Goal: Book appointment/travel/reservation

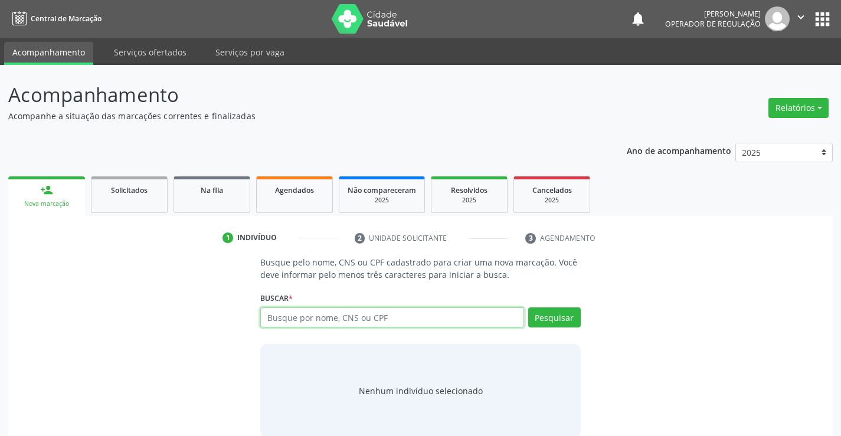
click at [336, 320] on input "text" at bounding box center [391, 317] width 263 height 20
type input "702803691842767"
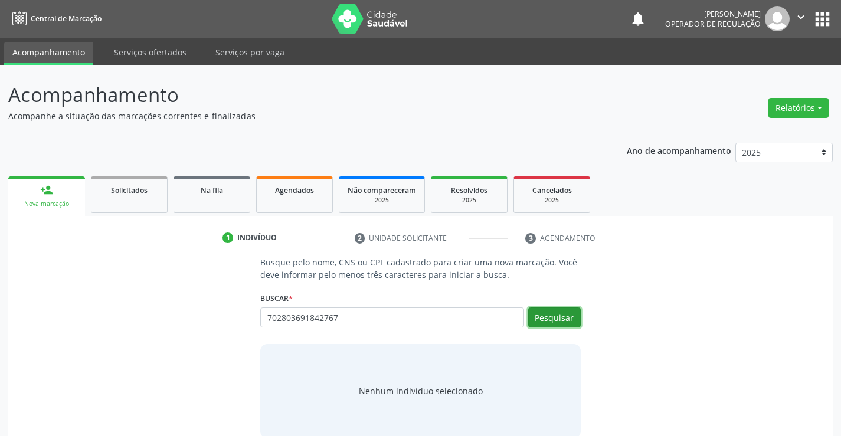
click at [555, 314] on button "Pesquisar" at bounding box center [554, 317] width 53 height 20
type input "702803691842767"
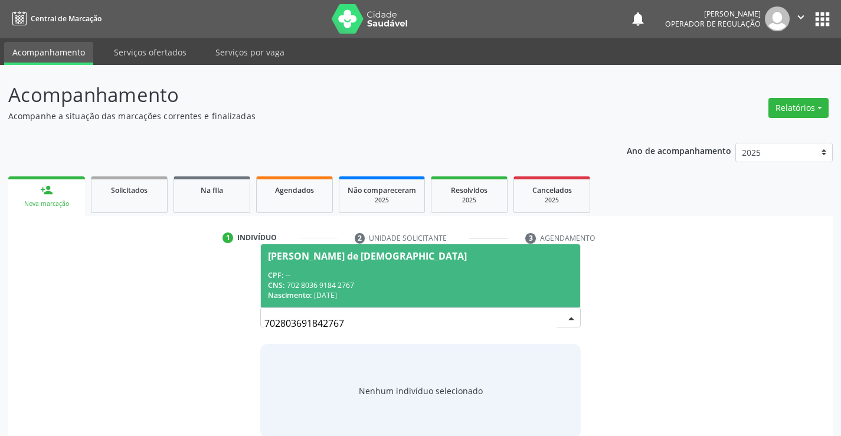
click at [366, 269] on span "Maria Iria de Jesus CPF: -- CNS: 702 8036 9184 2767 Nascimento: 13/01/1978" at bounding box center [420, 275] width 319 height 63
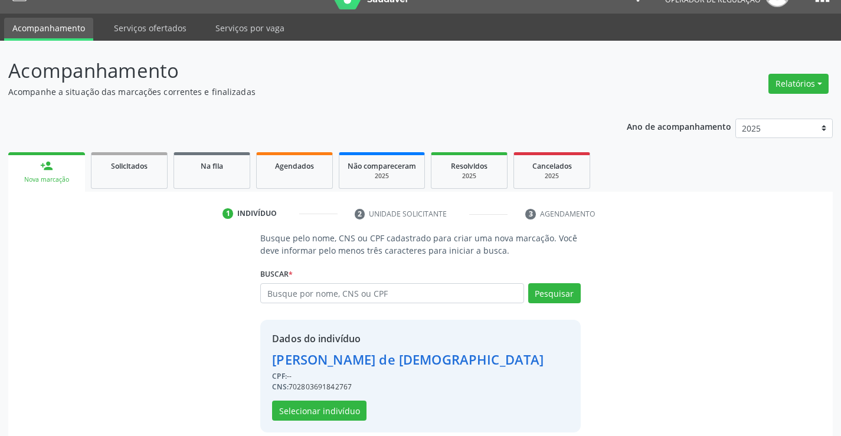
scroll to position [37, 0]
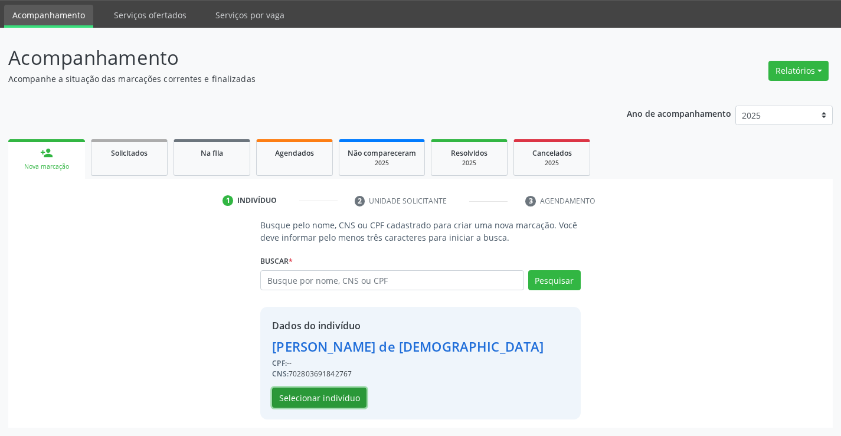
click at [323, 399] on button "Selecionar indivíduo" at bounding box center [319, 398] width 94 height 20
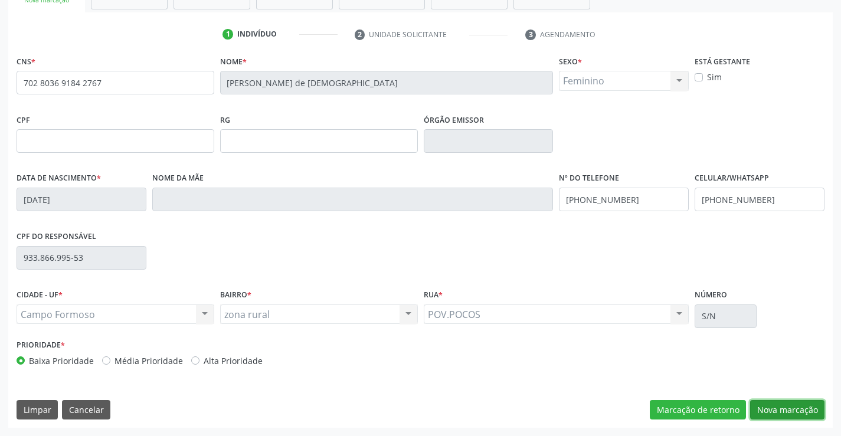
click at [778, 401] on button "Nova marcação" at bounding box center [787, 410] width 74 height 20
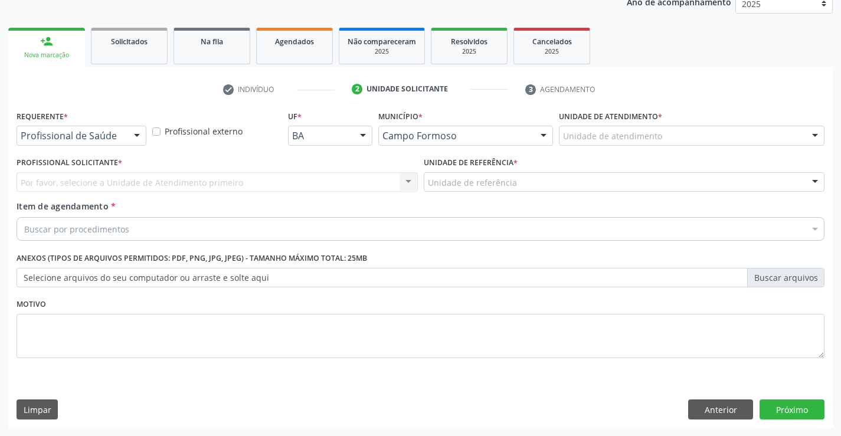
scroll to position [149, 0]
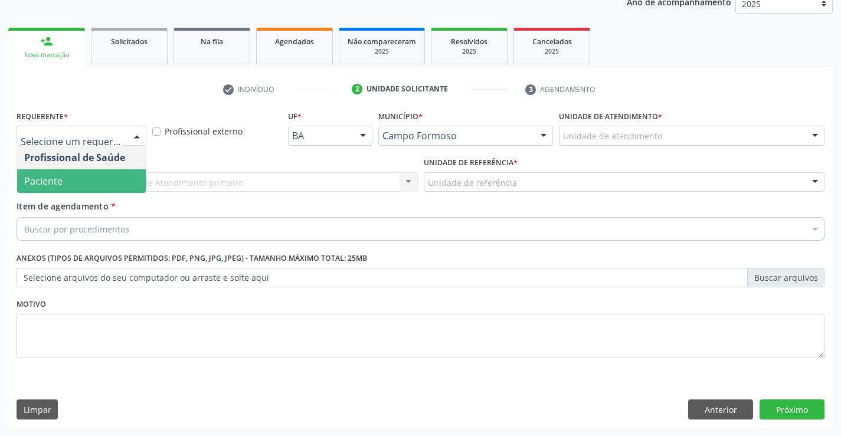
click at [67, 183] on span "Paciente" at bounding box center [81, 181] width 129 height 24
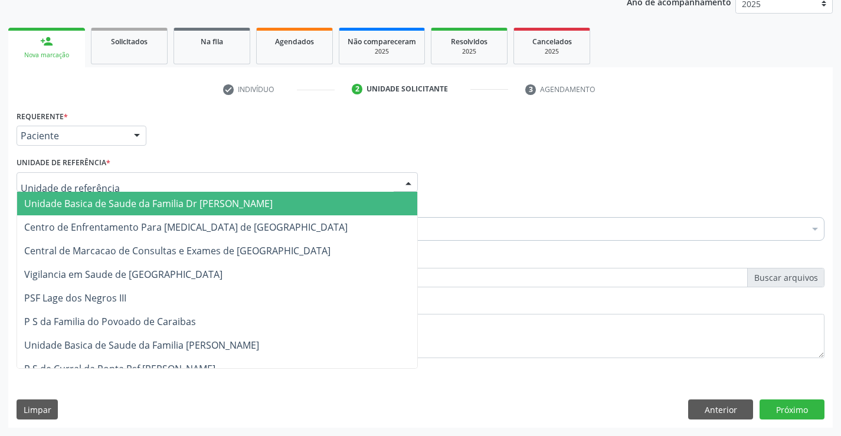
click at [124, 209] on span "Unidade Basica de Saude da Familia Dr [PERSON_NAME]" at bounding box center [148, 203] width 248 height 13
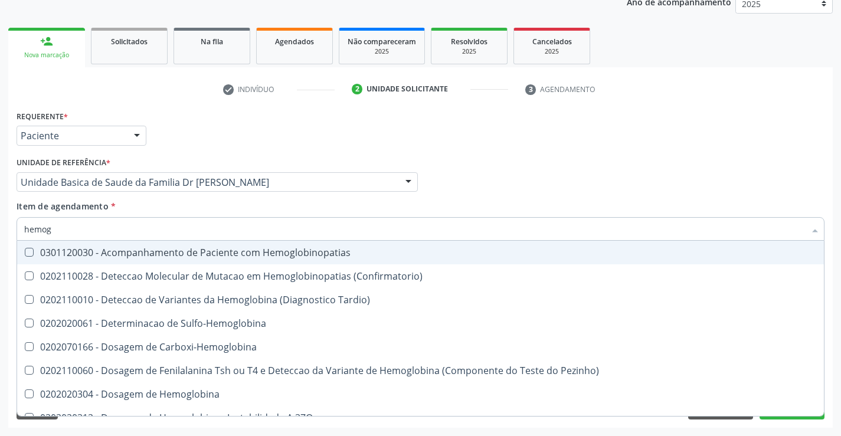
type input "hemogr"
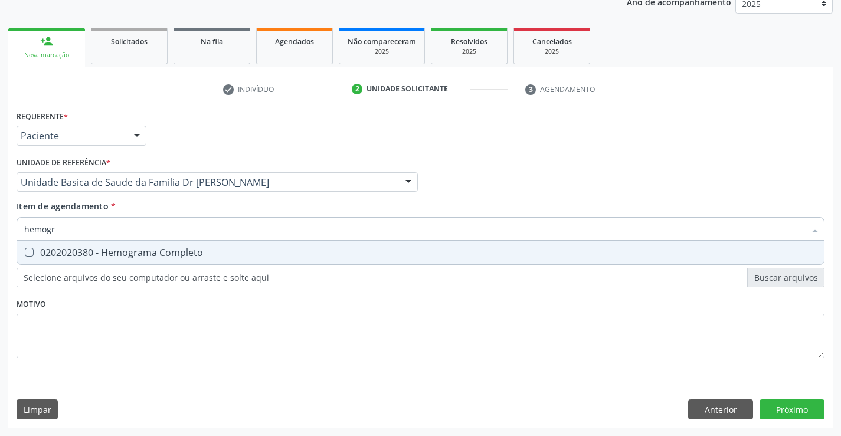
click at [160, 252] on div "0202020380 - Hemograma Completo" at bounding box center [420, 252] width 792 height 9
checkbox Completo "true"
type input "hemogr"
click at [164, 207] on div "Item de agendamento * hemogr Desfazer seleção 0202020380 - Hemograma Completo N…" at bounding box center [421, 218] width 808 height 37
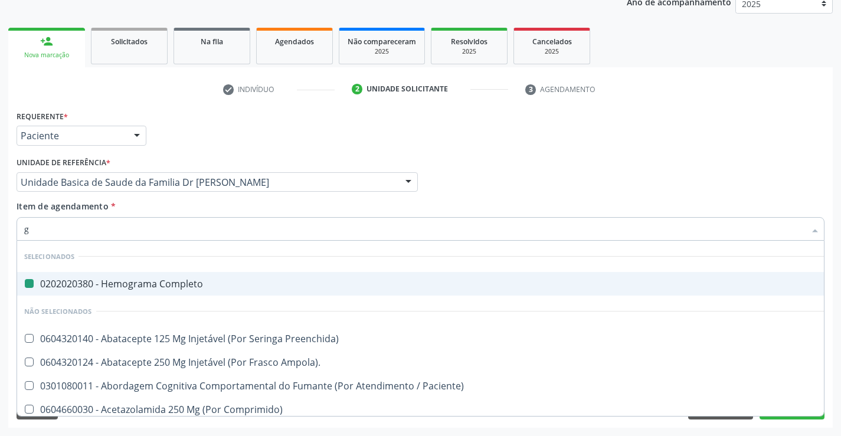
type input "gl"
checkbox Completo "false"
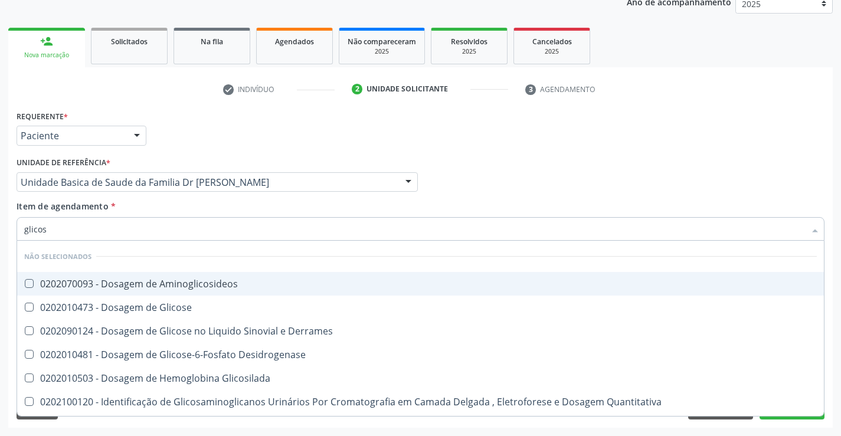
type input "glicose"
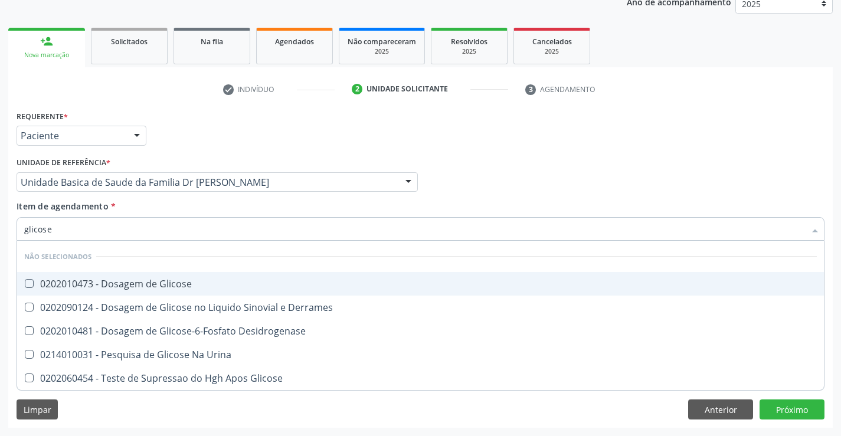
click at [205, 288] on div "0202010473 - Dosagem de Glicose" at bounding box center [420, 283] width 792 height 9
checkbox Glicose "true"
type input "glicose"
click at [242, 211] on div "Item de agendamento * glicose Desfazer seleção Não selecionados 0202010473 - Do…" at bounding box center [421, 218] width 808 height 37
checkbox Derrames "true"
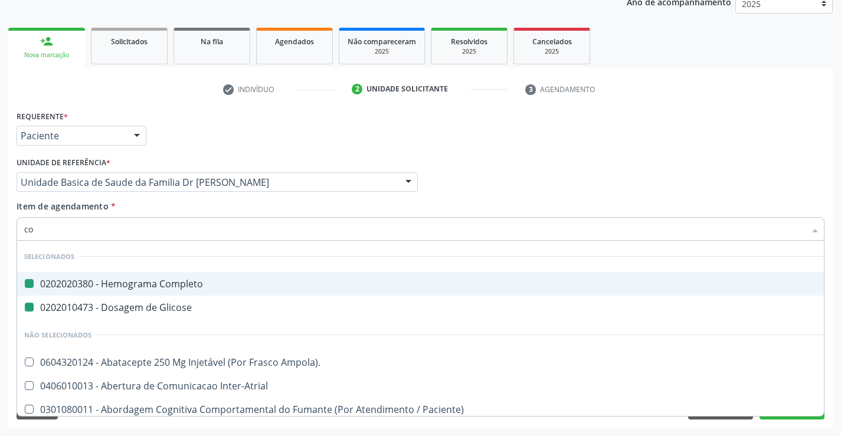
type input "col"
checkbox Completo "false"
checkbox Glicose "false"
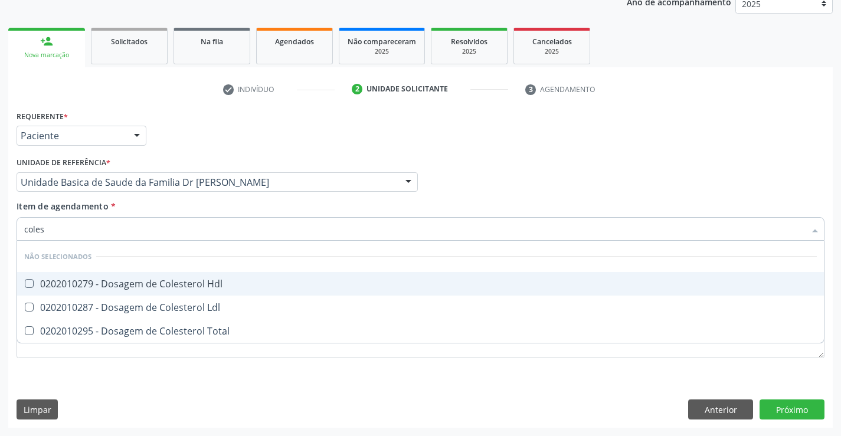
type input "colest"
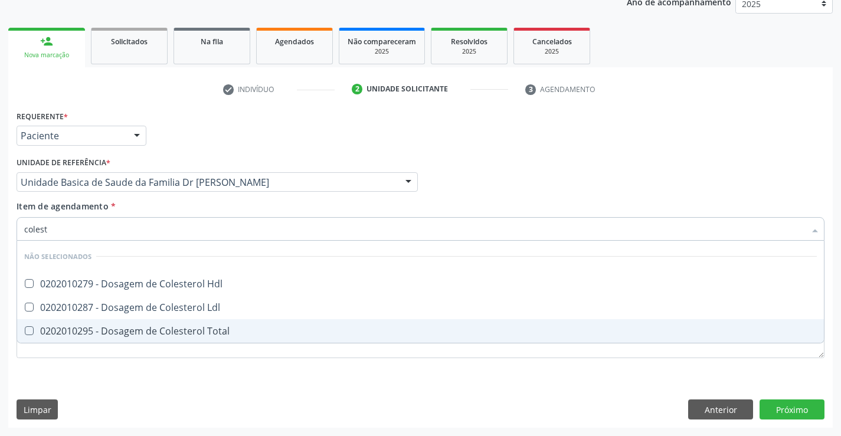
click at [233, 329] on div "0202010295 - Dosagem de Colesterol Total" at bounding box center [420, 330] width 792 height 9
checkbox Total "true"
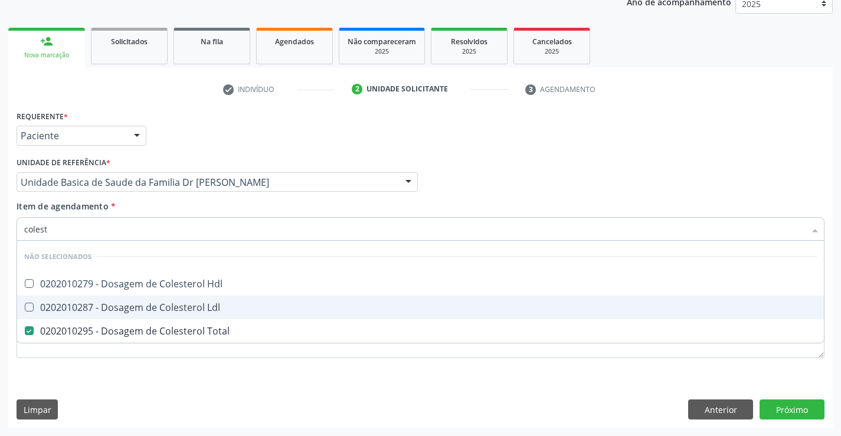
click at [232, 309] on div "0202010287 - Dosagem de Colesterol Ldl" at bounding box center [420, 307] width 792 height 9
checkbox Ldl "true"
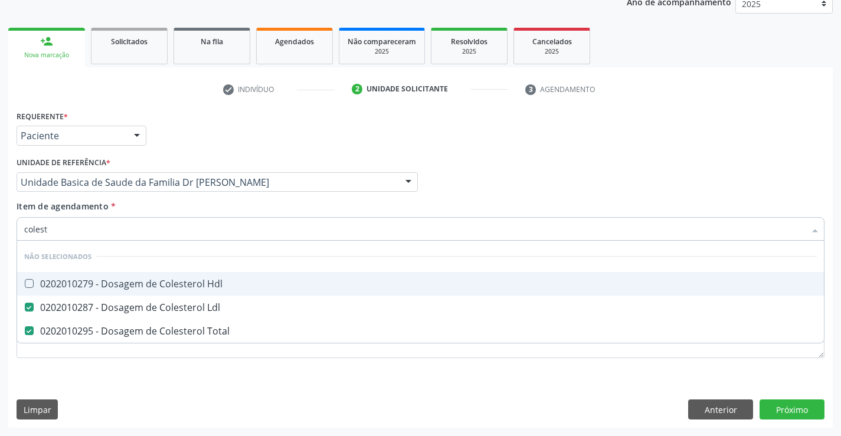
click at [232, 285] on div "0202010279 - Dosagem de Colesterol Hdl" at bounding box center [420, 283] width 792 height 9
checkbox Hdl "true"
type input "colest"
click at [250, 204] on div "Item de agendamento * colest Desfazer seleção Não selecionados 0202010279 - Dos…" at bounding box center [421, 218] width 808 height 37
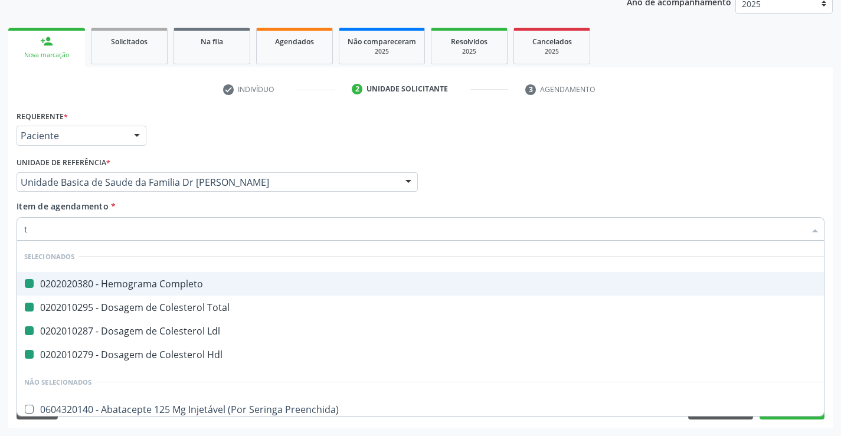
type input "tr"
checkbox Completo "false"
checkbox Total "false"
checkbox Ldl "false"
checkbox Hdl "false"
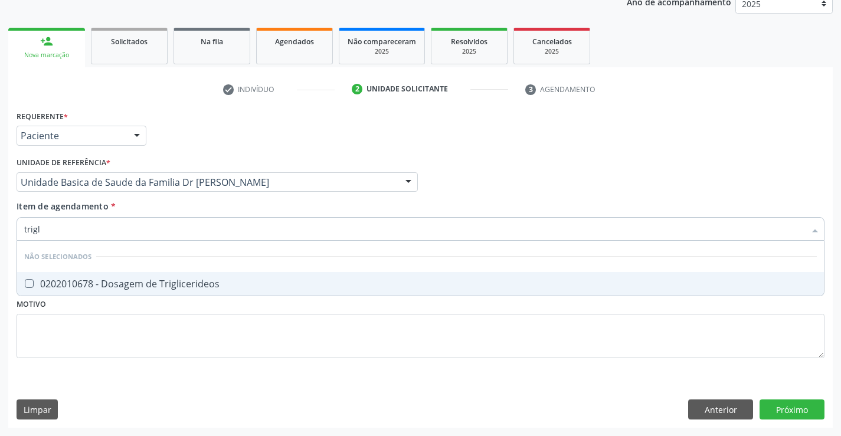
type input "trigli"
click at [229, 279] on div "0202010678 - Dosagem de Triglicerideos" at bounding box center [420, 283] width 792 height 9
checkbox Triglicerideos "true"
click at [247, 204] on div "Item de agendamento * trigli Desfazer seleção Não selecionados 0202010678 - Dos…" at bounding box center [421, 218] width 808 height 37
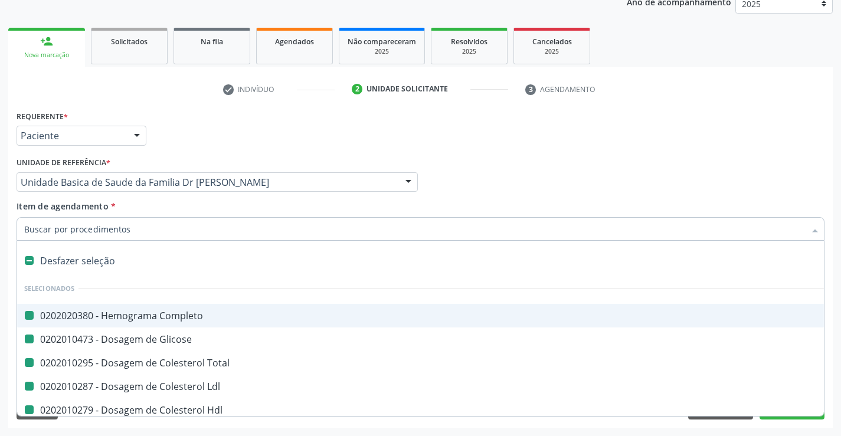
type input "u"
checkbox Completo "false"
checkbox Glicose "false"
checkbox Total "false"
checkbox Ldl "false"
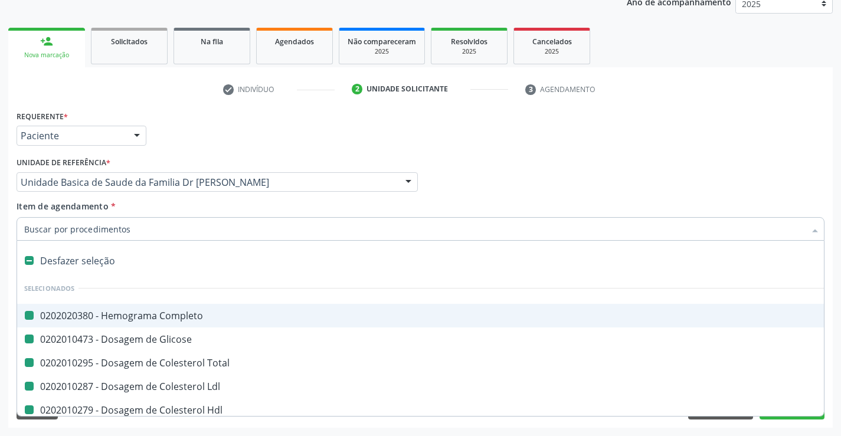
checkbox Hdl "false"
checkbox Triglicerideos "false"
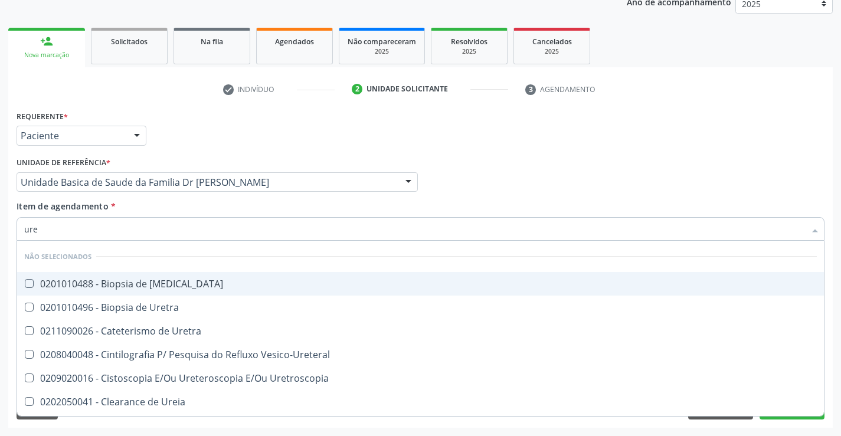
type input "urei"
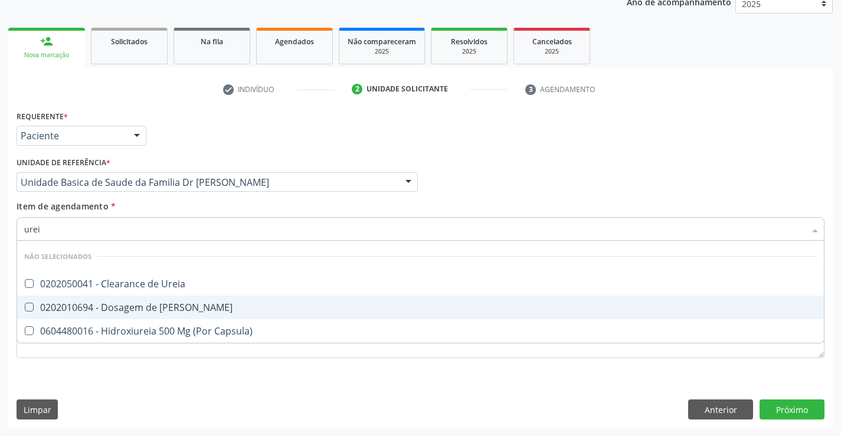
click at [195, 307] on div "0202010694 - Dosagem de [PERSON_NAME]" at bounding box center [420, 307] width 792 height 9
checkbox Ureia "true"
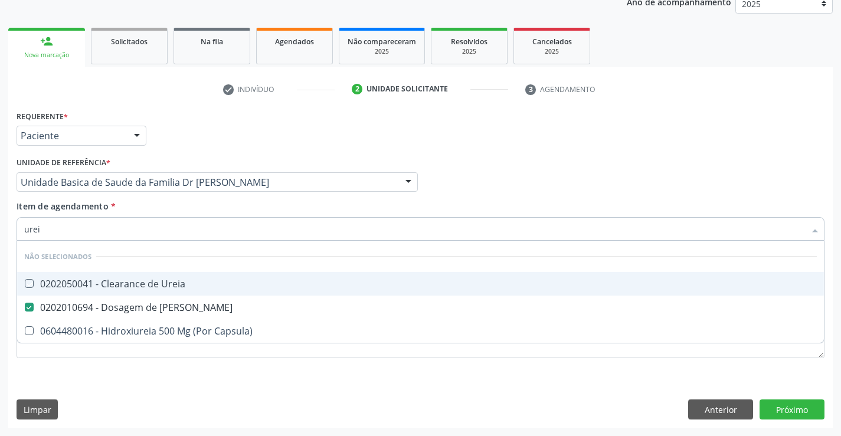
click at [212, 201] on div "Item de agendamento * urei Desfazer seleção Não selecionados 0202050041 - Clear…" at bounding box center [421, 218] width 808 height 37
checkbox Ureia "true"
checkbox Capsula\) "true"
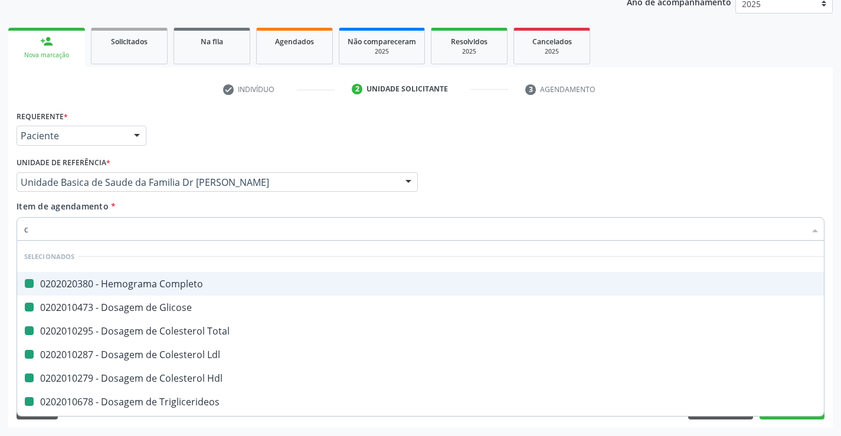
type input "cr"
checkbox Completo "false"
checkbox Glicose "false"
checkbox Total "false"
checkbox Ldl "false"
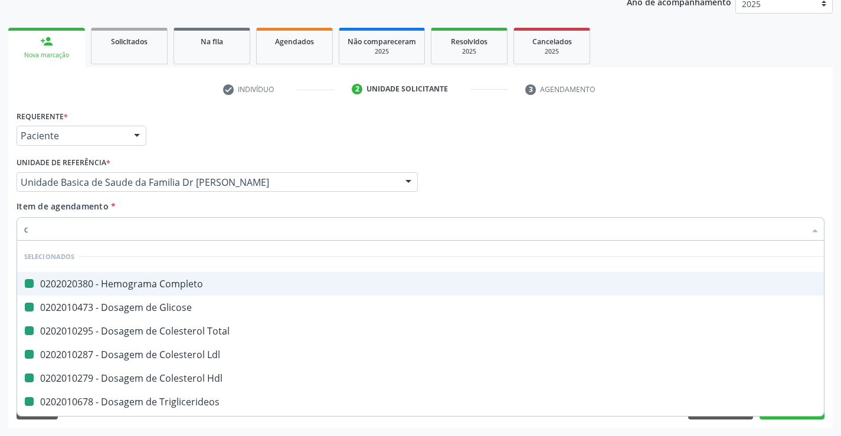
checkbox Hdl "false"
checkbox Triglicerideos "false"
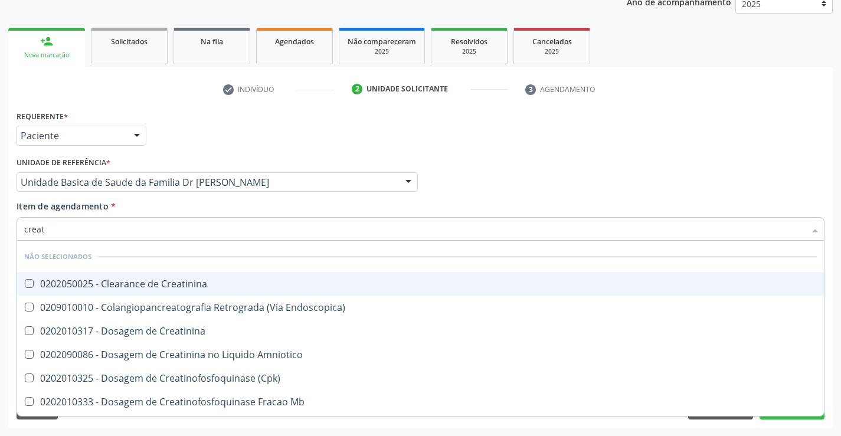
type input "creati"
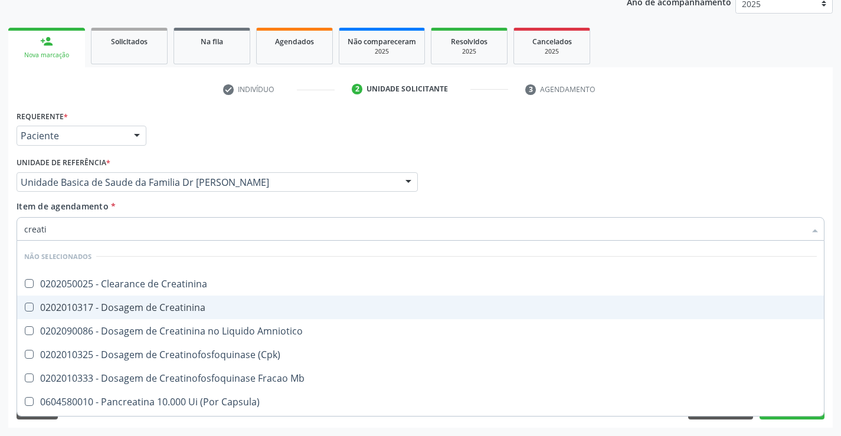
click at [209, 305] on div "0202010317 - Dosagem de Creatinina" at bounding box center [420, 307] width 792 height 9
checkbox Creatinina "true"
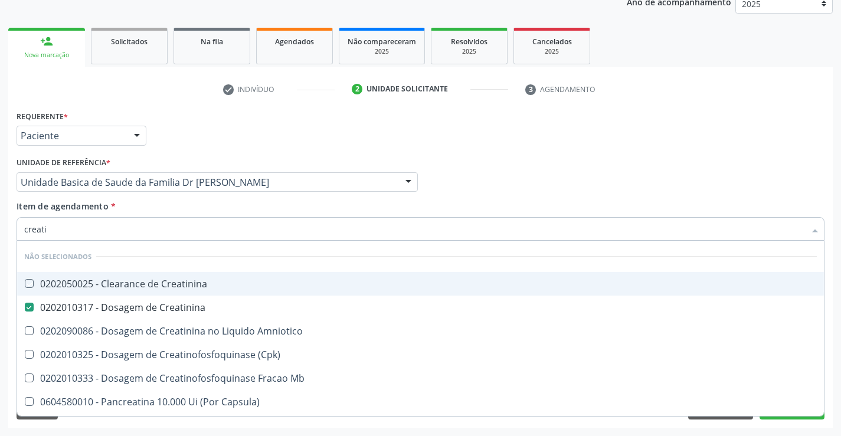
click at [200, 209] on div "Item de agendamento * creati Desfazer seleção Não selecionados 0202050025 - Cle…" at bounding box center [421, 218] width 808 height 37
checkbox Creatinina "true"
checkbox Amniotico "true"
checkbox \(Cpk\) "true"
checkbox Mb "true"
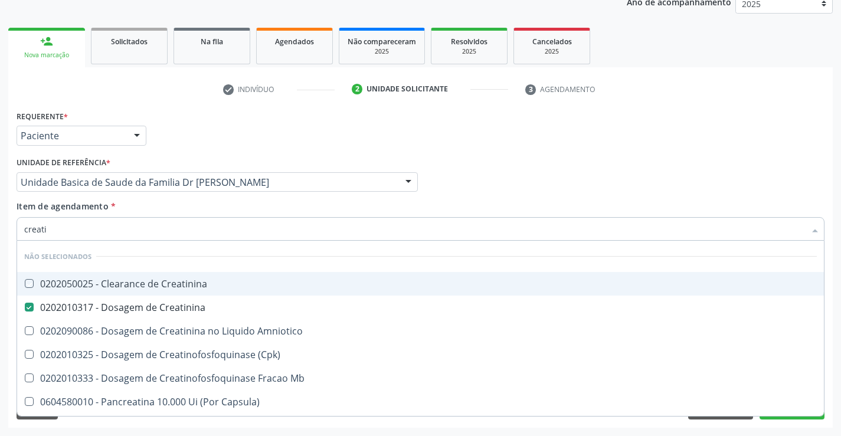
checkbox Capsula\) "true"
checkbox Pancreaticos "true"
checkbox Capsula\) "true"
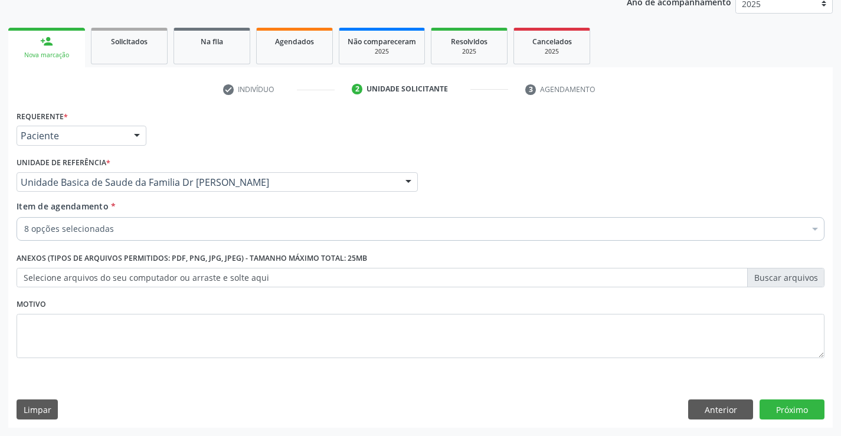
click at [208, 240] on div "8 opções selecionadas" at bounding box center [421, 229] width 808 height 24
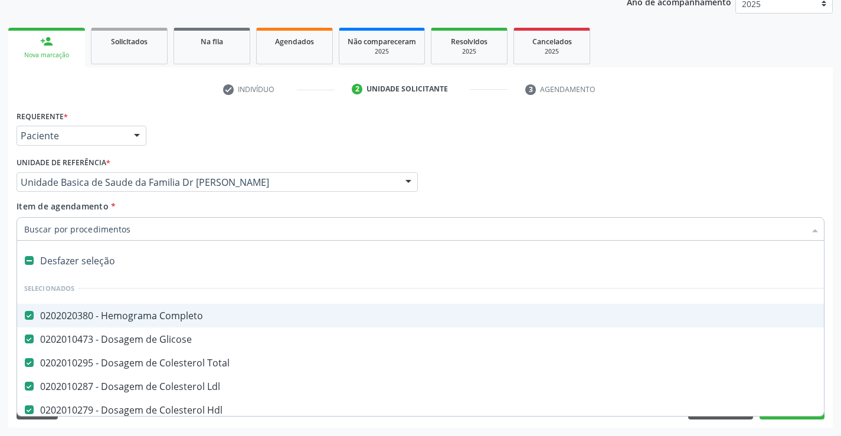
type input "t"
checkbox Creatinina "false"
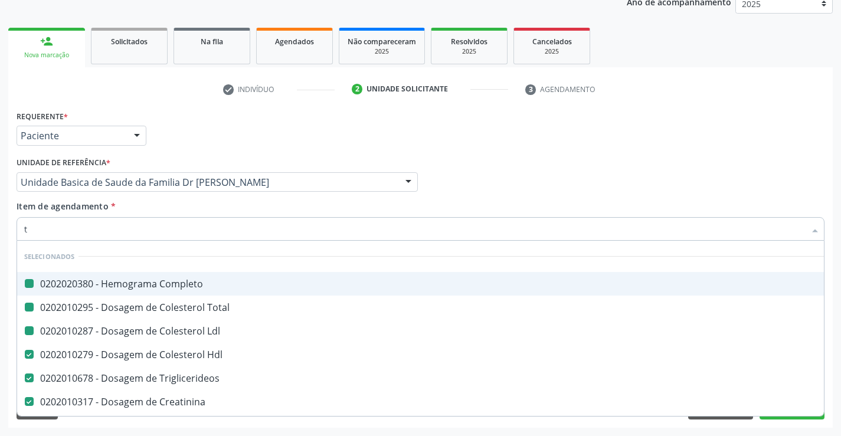
type input "tg"
checkbox Completo "false"
checkbox Total "false"
checkbox Ldl "false"
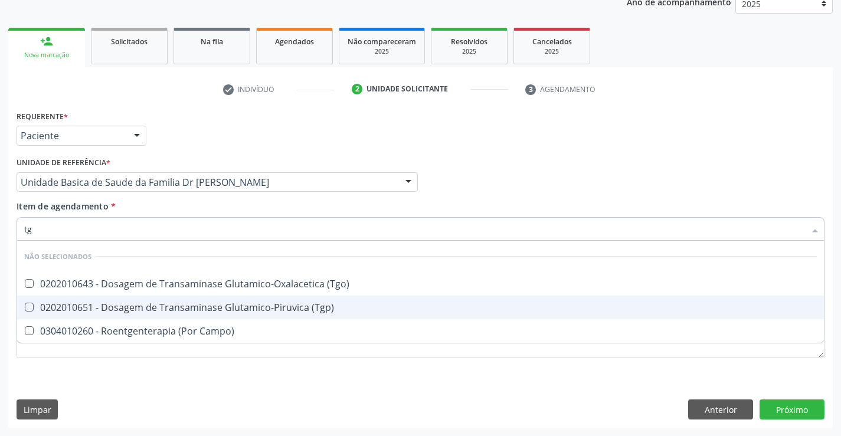
click at [220, 303] on div "0202010651 - Dosagem de Transaminase Glutamico-Piruvica (Tgp)" at bounding box center [420, 307] width 792 height 9
checkbox \(Tgp\) "true"
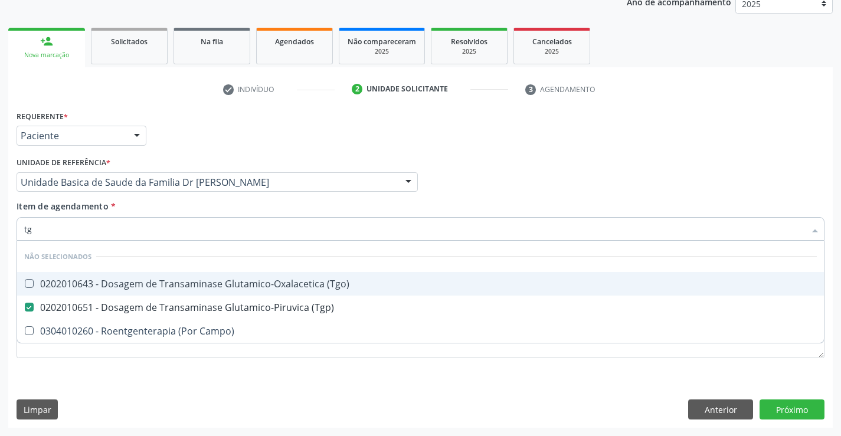
click at [219, 284] on div "0202010643 - Dosagem de Transaminase Glutamico-Oxalacetica (Tgo)" at bounding box center [420, 283] width 792 height 9
checkbox \(Tgo\) "true"
click at [214, 195] on div "Unidade de referência * Unidade Basica de Saude da Familia Dr Paulo Sudre Unida…" at bounding box center [217, 177] width 407 height 46
checkbox Campo\) "true"
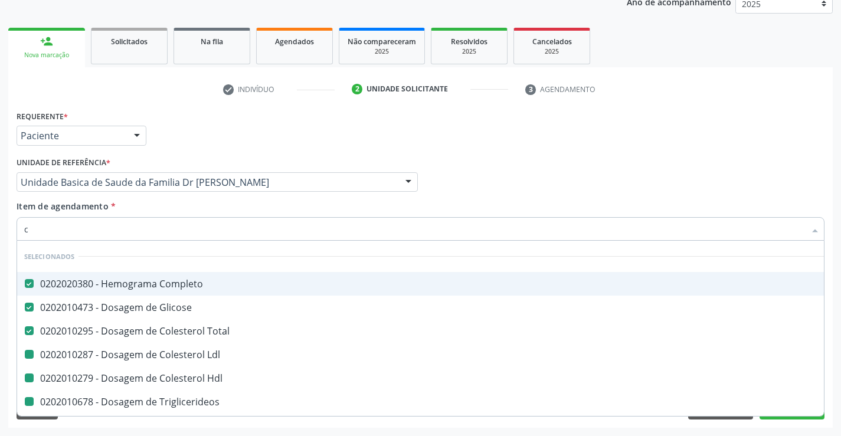
type input "ca"
checkbox Ldl "false"
checkbox Hdl "false"
checkbox Triglicerideos "false"
checkbox Creatinina "false"
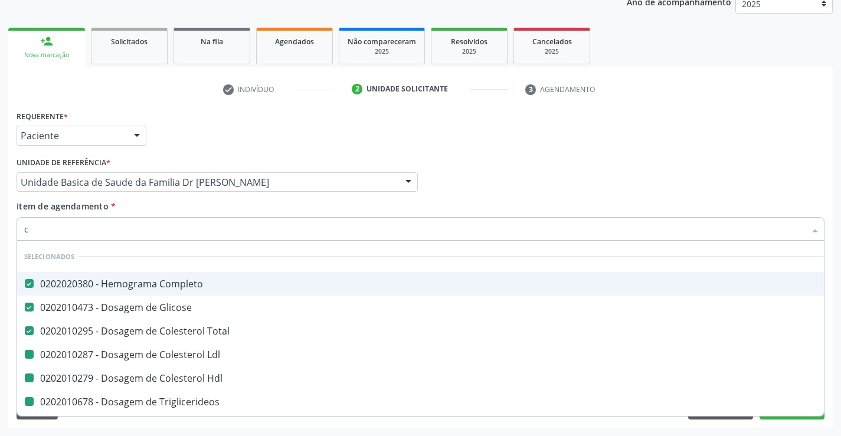
checkbox \(Tgp\) "false"
checkbox \(Tgo\) "false"
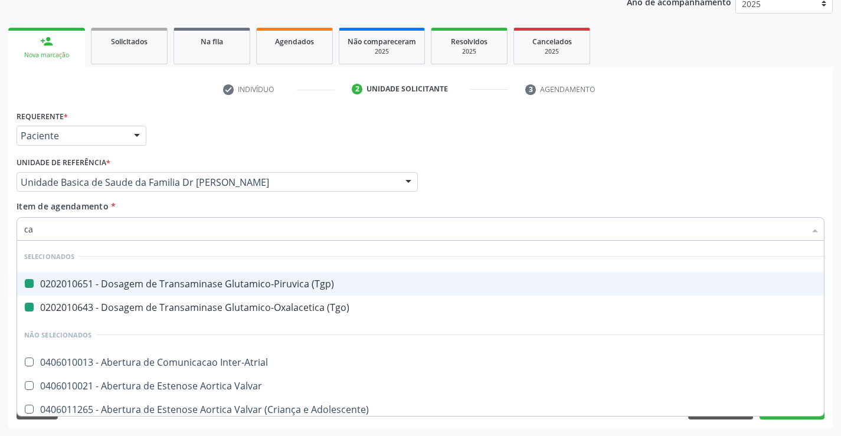
type input "cal"
checkbox \(Tgp\) "false"
checkbox \(Tgo\) "false"
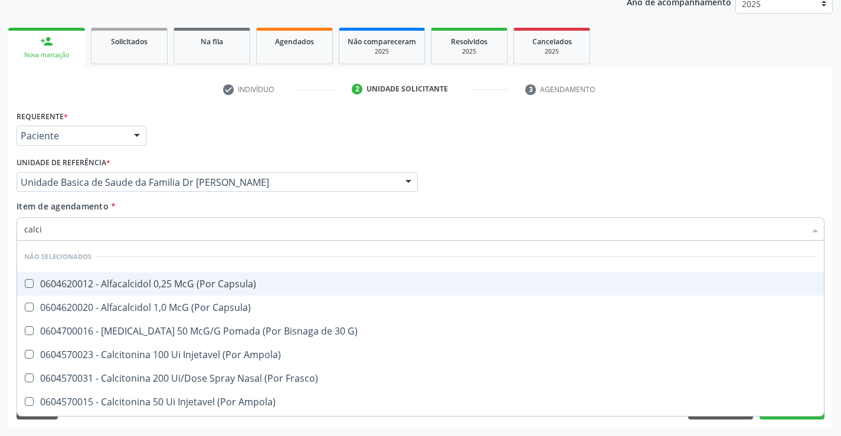
type input "calcio"
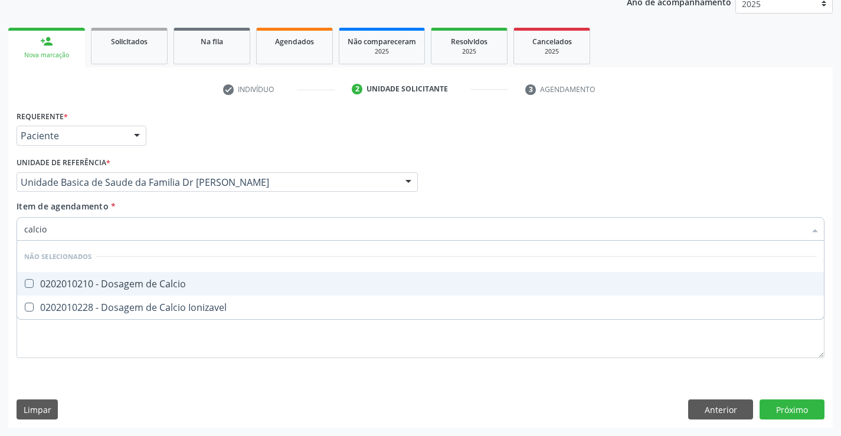
click at [202, 280] on div "0202010210 - Dosagem de Calcio" at bounding box center [420, 283] width 792 height 9
checkbox Calcio "true"
click at [234, 201] on div "Item de agendamento * calcio Desfazer seleção Não selecionados 0202010210 - Dos…" at bounding box center [421, 218] width 808 height 37
checkbox Ionizavel "true"
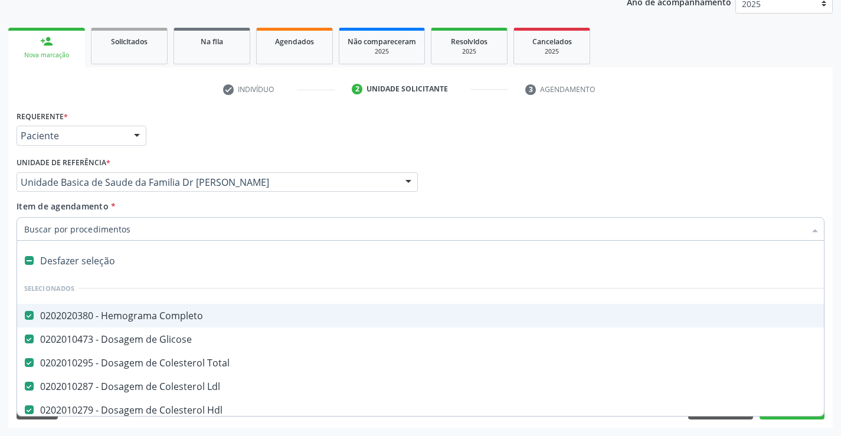
click at [222, 235] on div at bounding box center [421, 229] width 808 height 24
type input "u"
checkbox Hdl "false"
checkbox Triglicerideos "false"
checkbox Ureia "false"
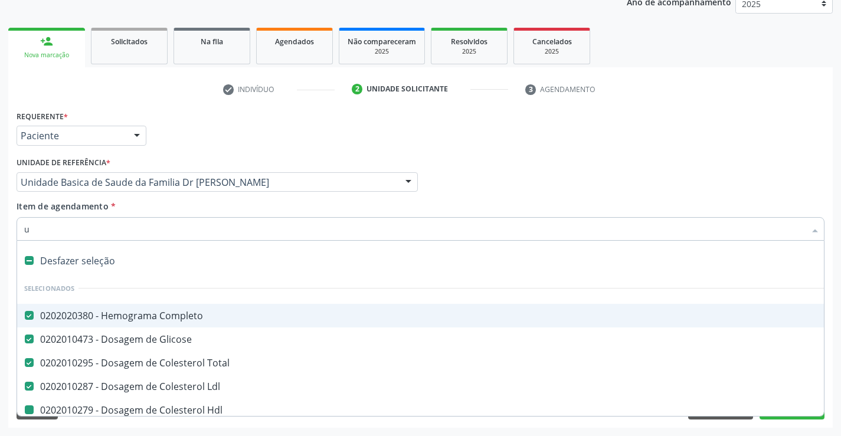
checkbox Creatinina "false"
checkbox \(Tgp\) "false"
checkbox \(Tgo\) "false"
checkbox Calcio "false"
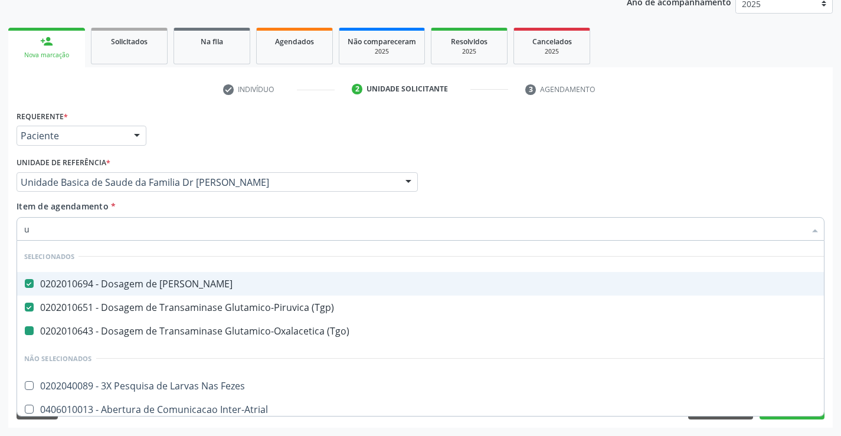
type input "ur"
checkbox \(Tgo\) "false"
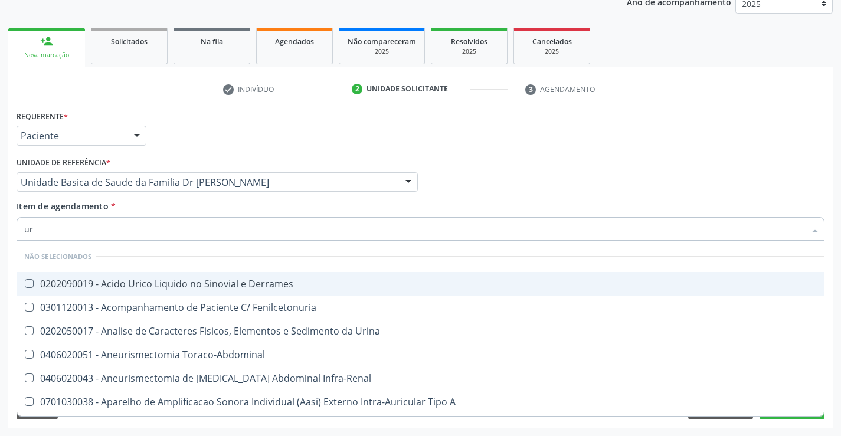
type input "uri"
checkbox Derrames "false"
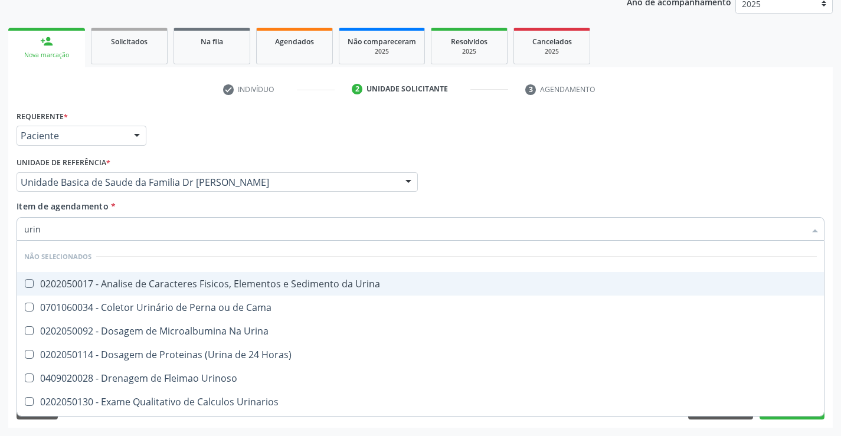
type input "urina"
click at [233, 281] on div "0202050017 - Analise de Caracteres Fisicos, Elementos e Sedimento da Urina" at bounding box center [420, 283] width 792 height 9
checkbox Urina "true"
click at [232, 202] on div "Item de agendamento * urina Desfazer seleção Não selecionados 0202050017 - Anal…" at bounding box center [421, 218] width 808 height 37
checkbox Horas\) "true"
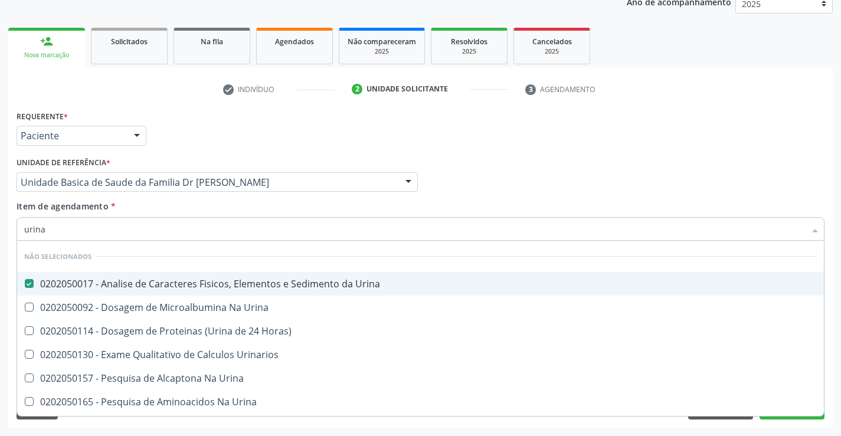
checkbox Urina "true"
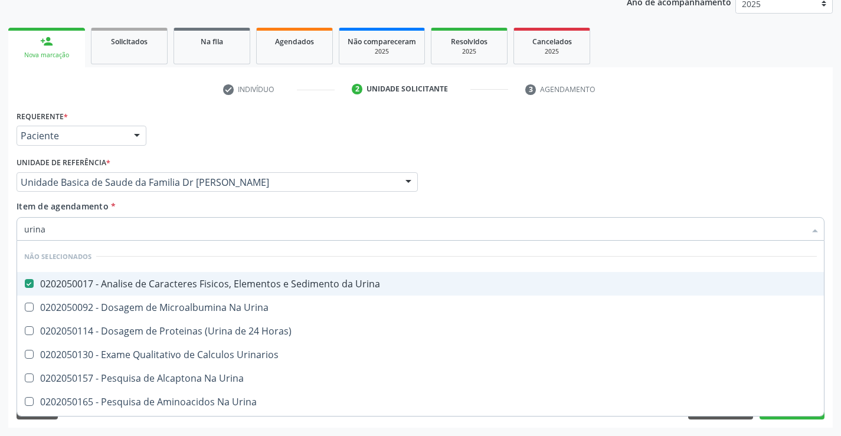
checkbox Urina "true"
checkbox Urinarios "true"
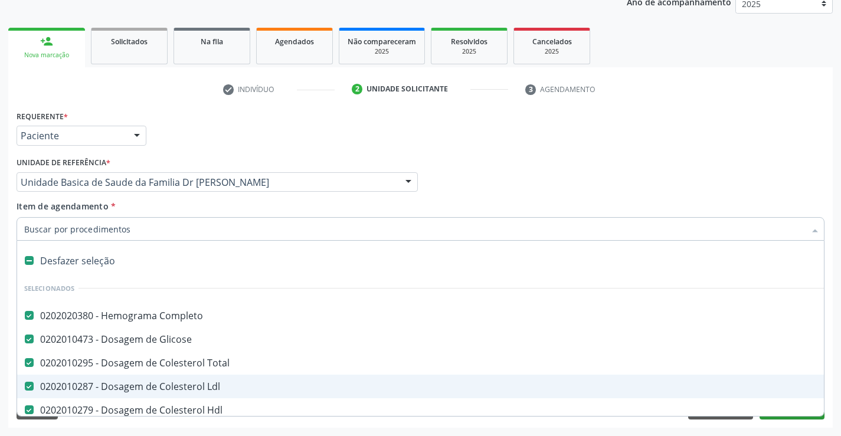
scroll to position [236, 0]
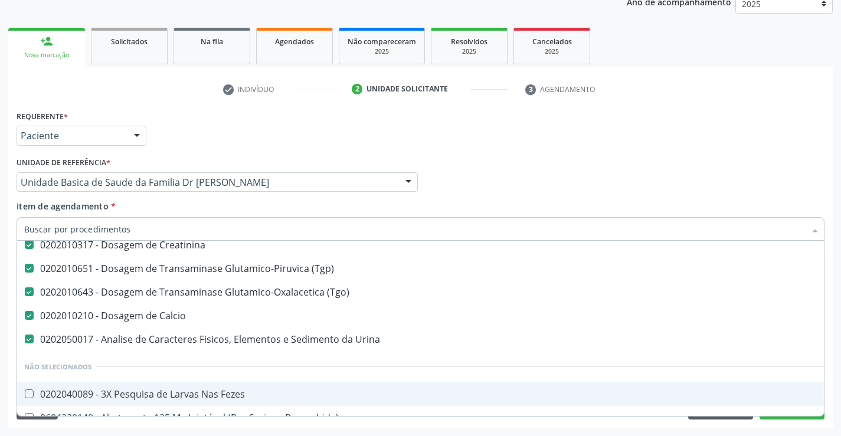
click at [826, 359] on div "Motivo" at bounding box center [420, 335] width 813 height 79
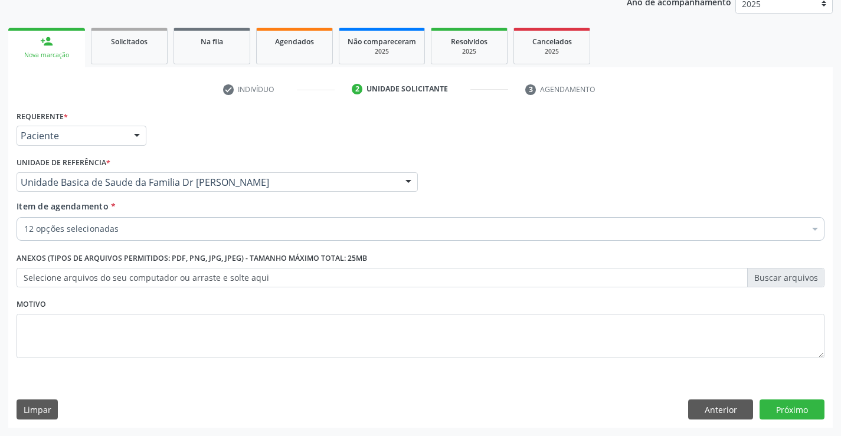
scroll to position [0, 0]
click at [792, 401] on button "Próximo" at bounding box center [791, 409] width 65 height 20
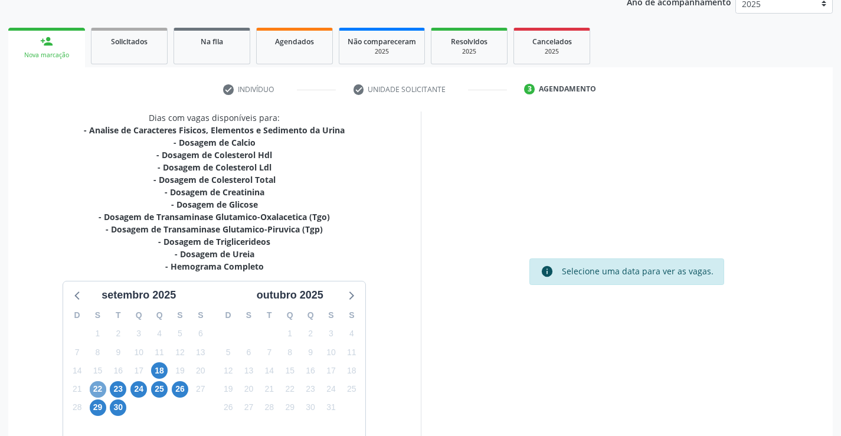
click at [95, 388] on span "22" at bounding box center [98, 389] width 17 height 17
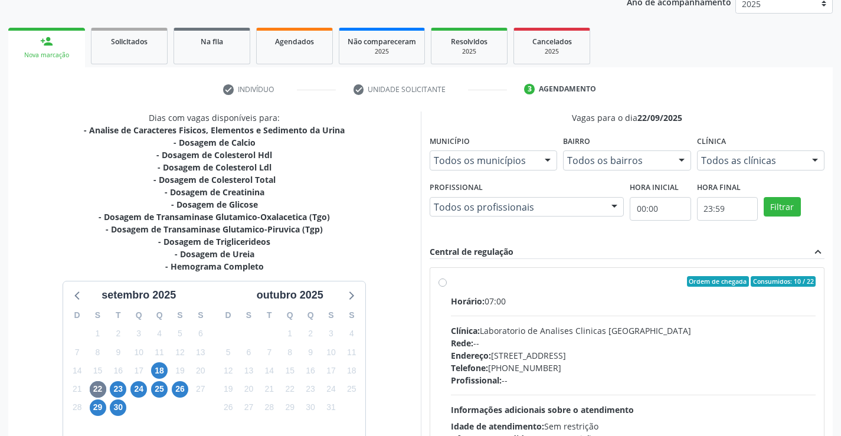
click at [522, 278] on div "Ordem de chegada Consumidos: 10 / 22" at bounding box center [633, 281] width 365 height 11
click at [447, 278] on input "Ordem de chegada Consumidos: 10 / 22 Horário: 07:00 Clínica: Laboratorio de Ana…" at bounding box center [442, 281] width 8 height 11
radio input "true"
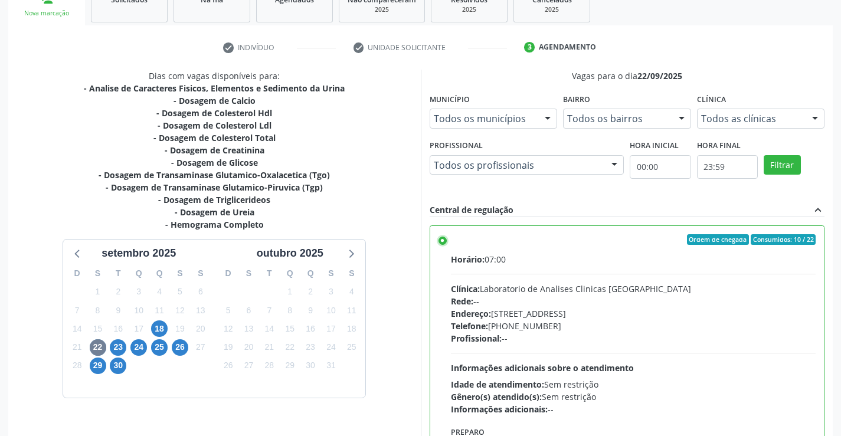
scroll to position [269, 0]
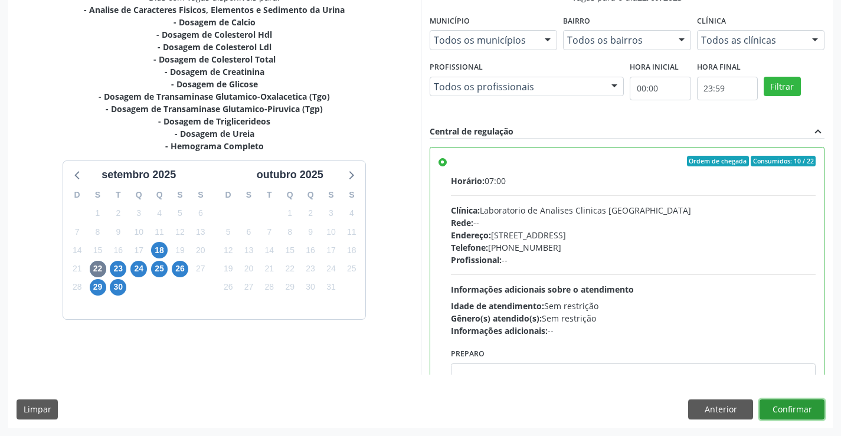
click at [781, 406] on button "Confirmar" at bounding box center [791, 409] width 65 height 20
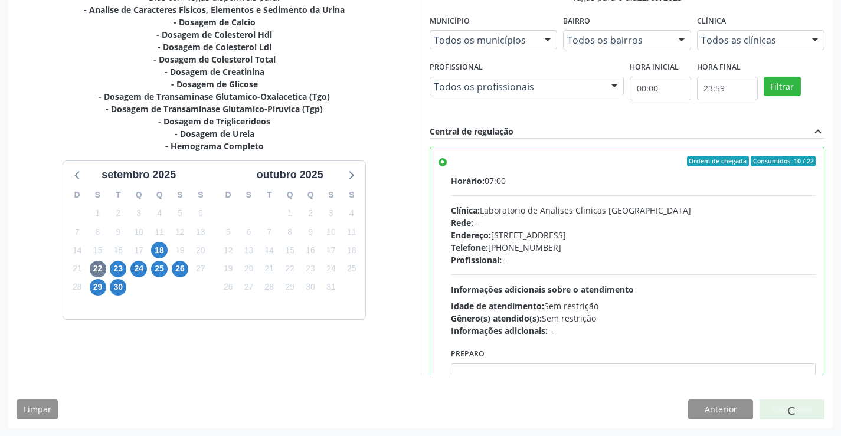
scroll to position [0, 0]
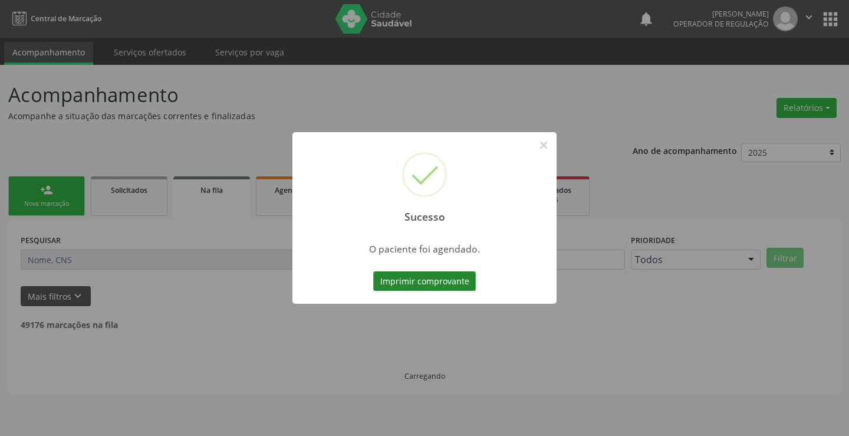
click at [428, 283] on button "Imprimir comprovante" at bounding box center [424, 281] width 103 height 20
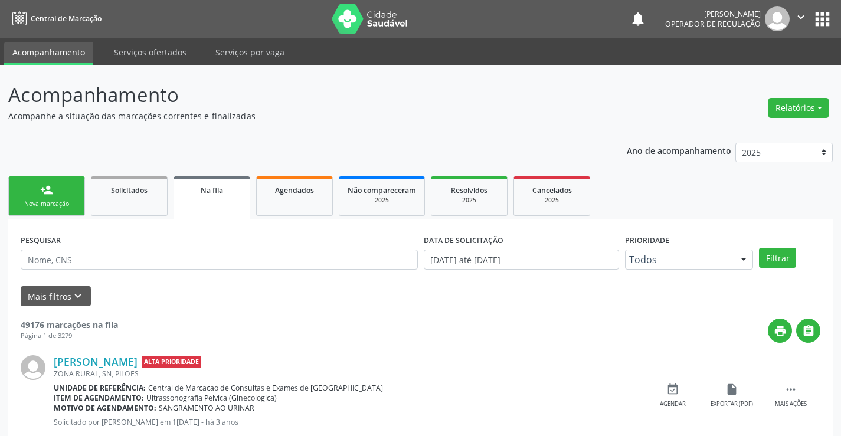
click at [57, 199] on div "Nova marcação" at bounding box center [46, 203] width 59 height 9
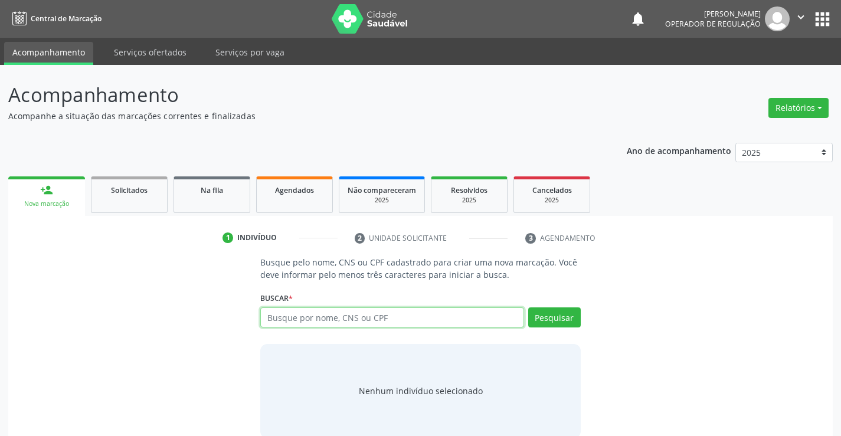
click at [363, 313] on input "text" at bounding box center [391, 317] width 263 height 20
type input "708005808187524"
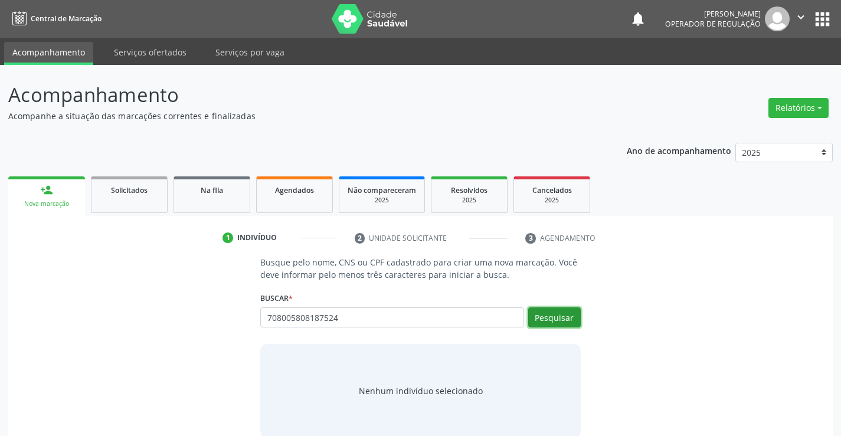
click at [554, 313] on button "Pesquisar" at bounding box center [554, 317] width 53 height 20
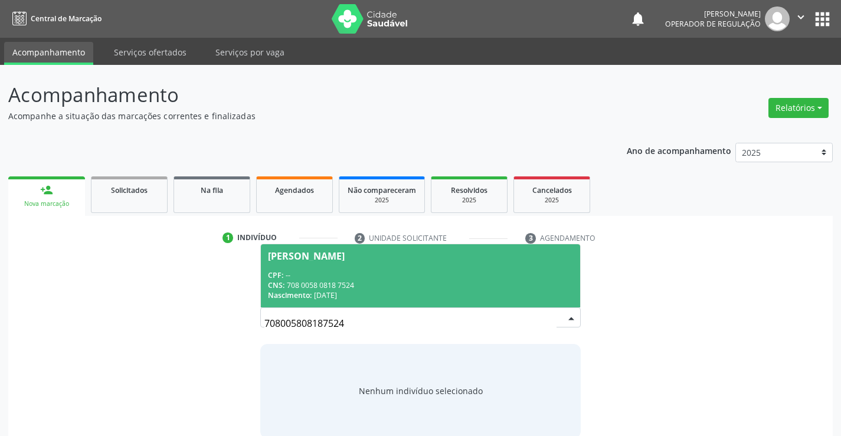
click at [374, 270] on div "CPF: --" at bounding box center [420, 275] width 304 height 10
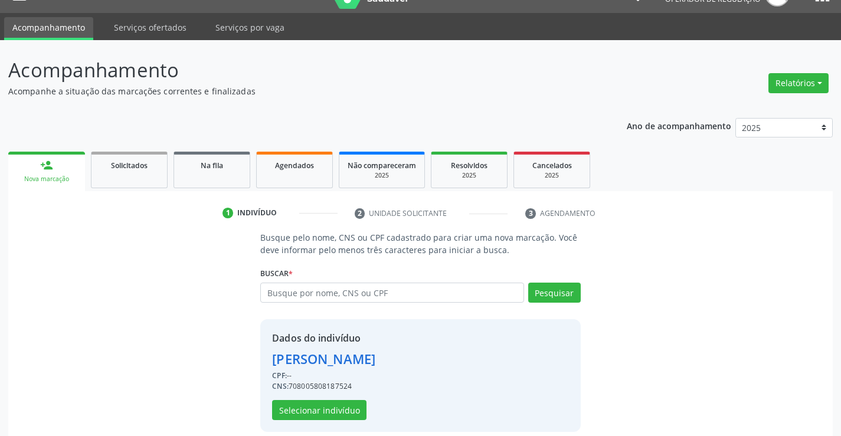
scroll to position [37, 0]
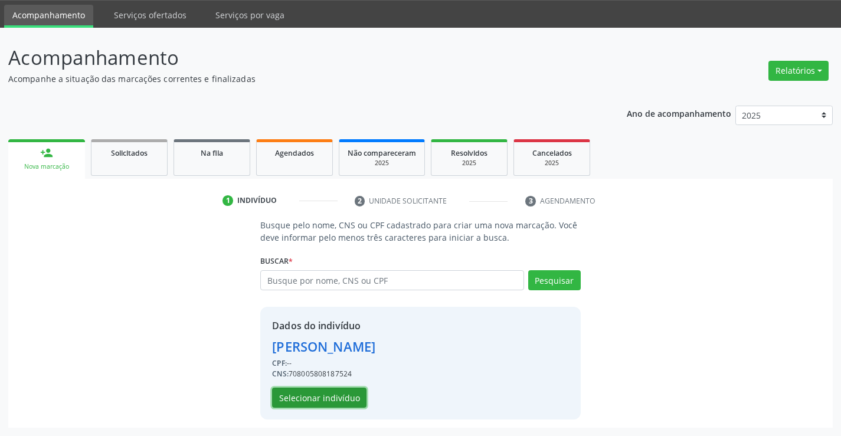
click at [306, 399] on button "Selecionar indivíduo" at bounding box center [319, 398] width 94 height 20
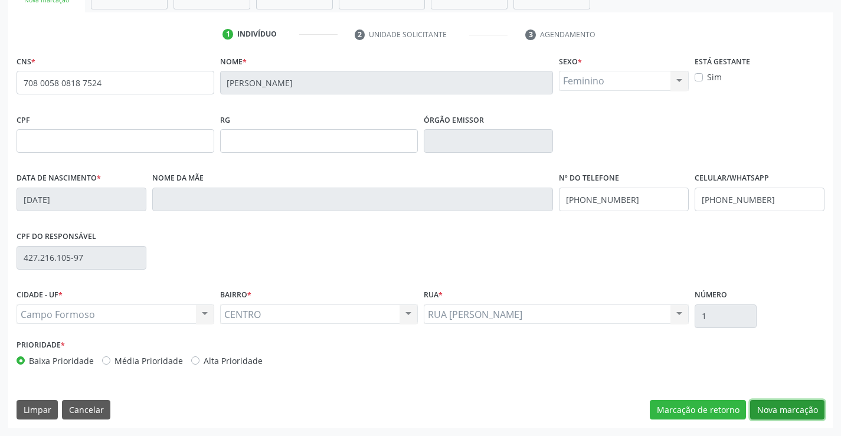
click at [787, 409] on button "Nova marcação" at bounding box center [787, 410] width 74 height 20
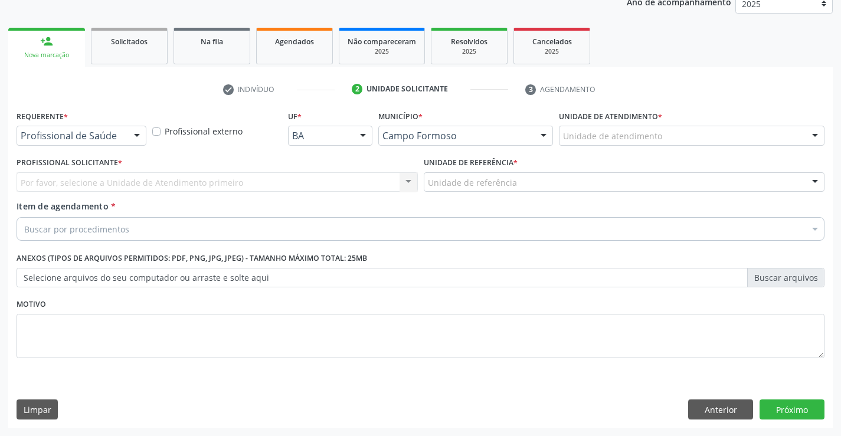
scroll to position [149, 0]
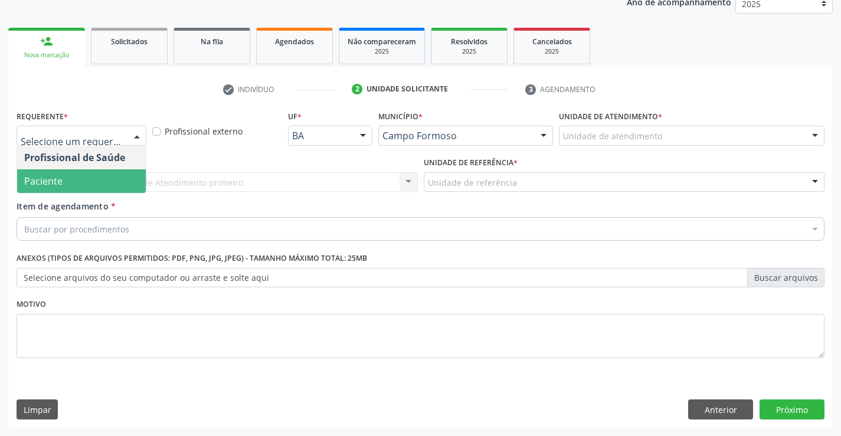
click at [81, 183] on span "Paciente" at bounding box center [81, 181] width 129 height 24
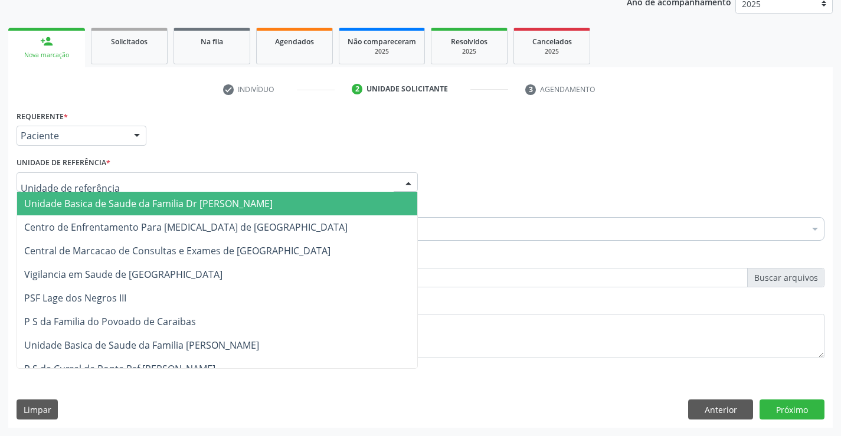
click at [116, 200] on span "Unidade Basica de Saude da Familia Dr [PERSON_NAME]" at bounding box center [148, 203] width 248 height 13
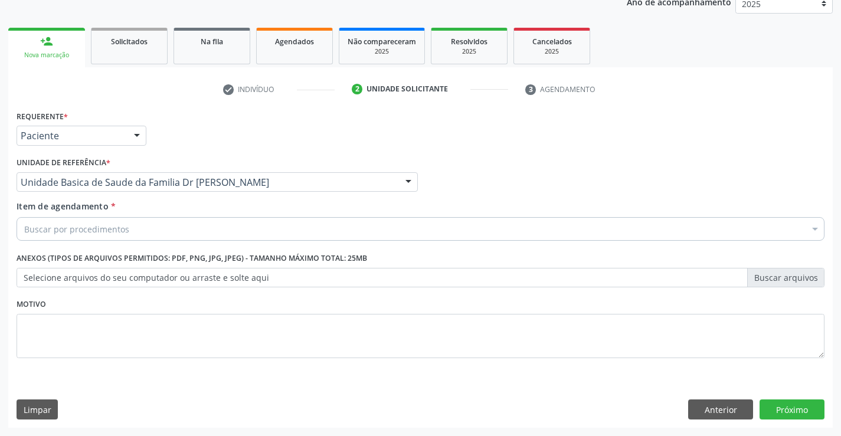
click at [175, 227] on div "Buscar por procedimentos" at bounding box center [421, 229] width 808 height 24
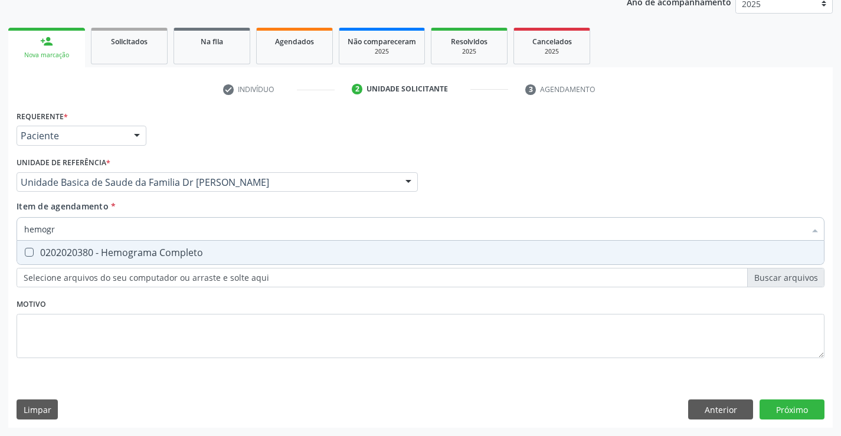
type input "hemogra"
click at [135, 251] on div "0202020380 - Hemograma Completo" at bounding box center [420, 252] width 792 height 9
checkbox Completo "true"
type input "hemogra"
click at [149, 207] on div "Item de agendamento * hemogra Desfazer seleção 0202020380 - Hemograma Completo …" at bounding box center [421, 218] width 808 height 37
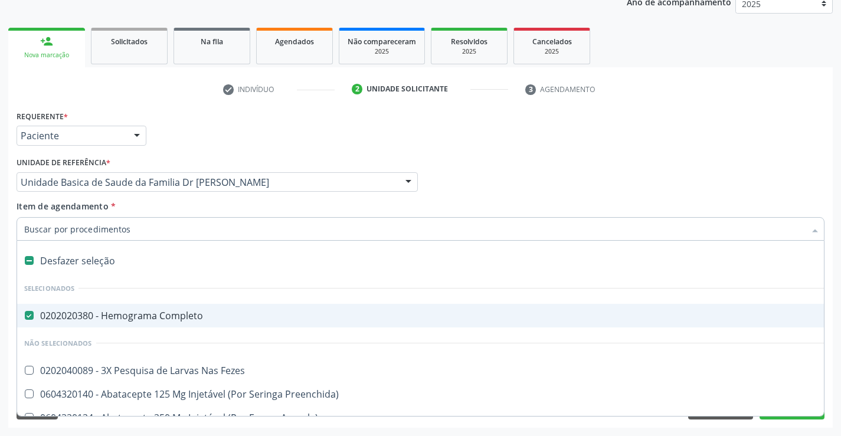
type input "c"
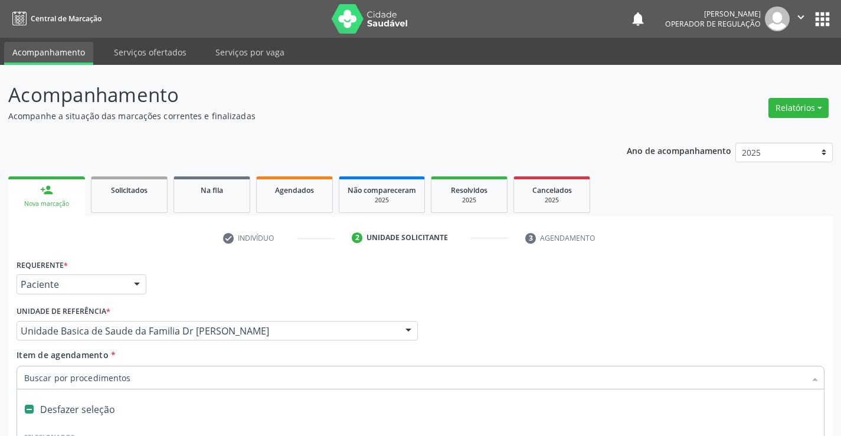
scroll to position [149, 0]
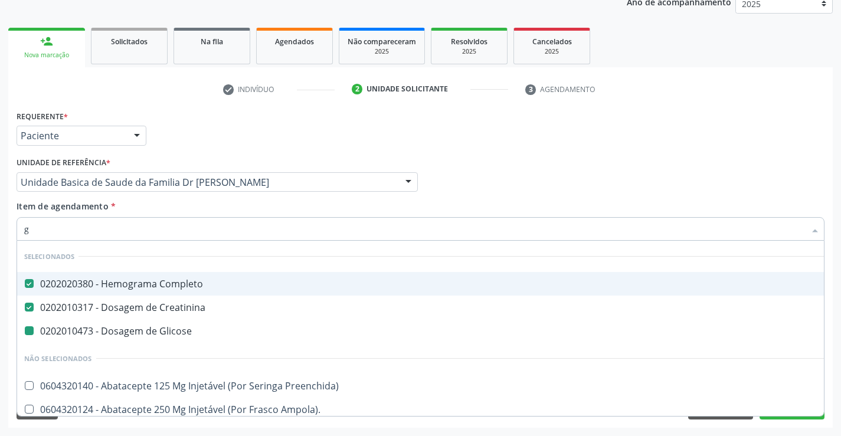
type input "gl"
checkbox Glicose "false"
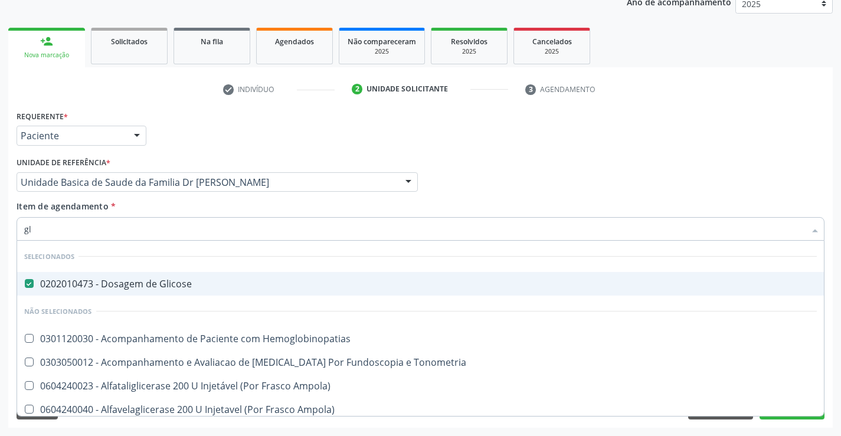
type input "g"
checkbox Hemoglobinopatias "true"
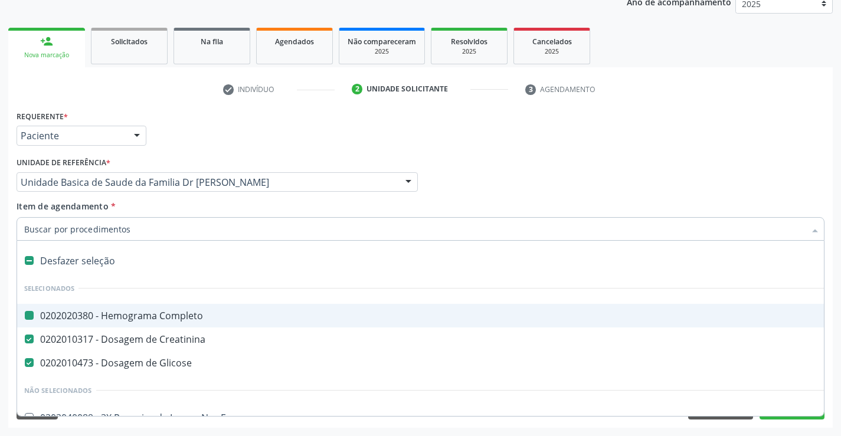
type input "f"
checkbox Completo "false"
checkbox Glicose "false"
checkbox Creatinina "false"
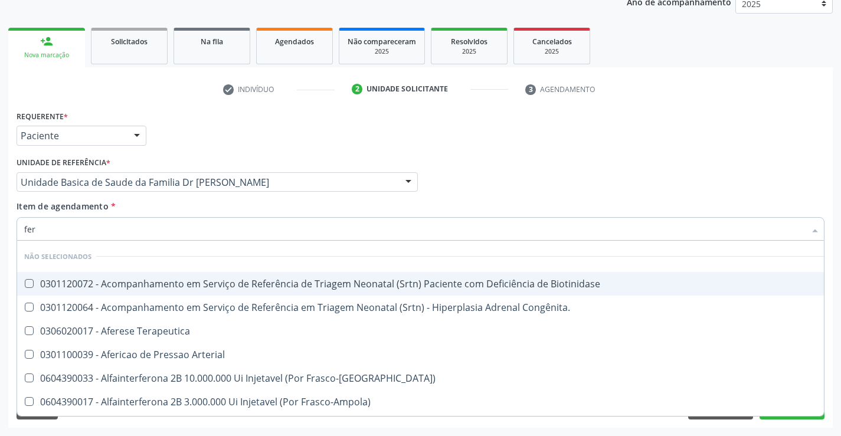
type input "ferr"
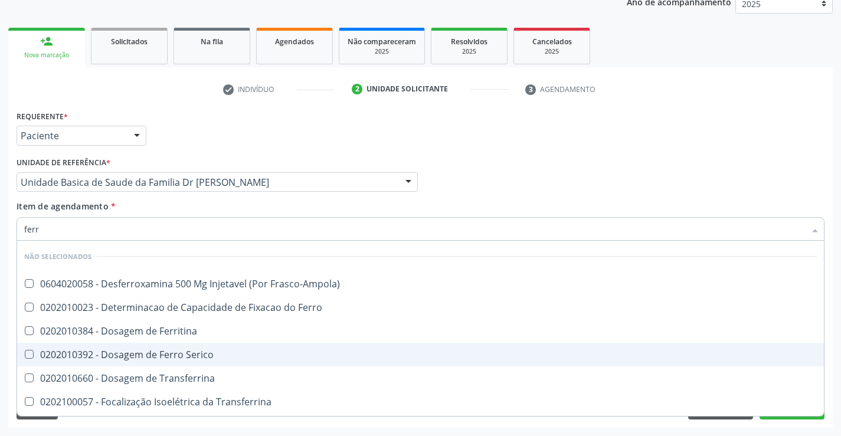
click at [193, 357] on div "0202010392 - Dosagem de Ferro Serico" at bounding box center [420, 354] width 792 height 9
checkbox Serico "true"
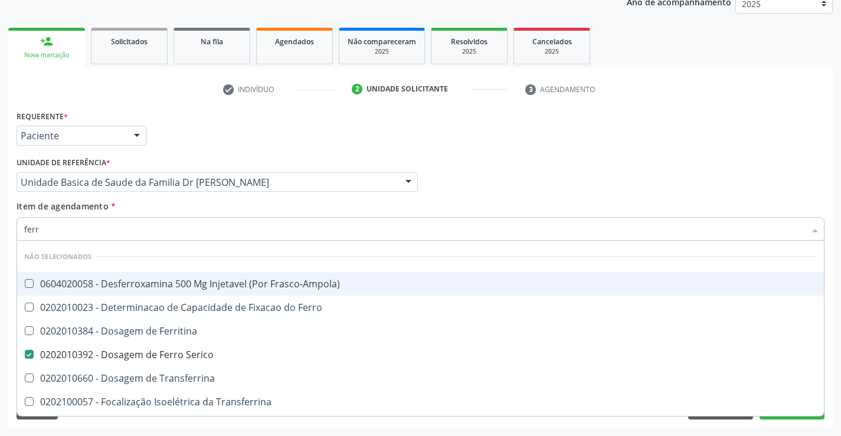
type input "ferr"
click at [232, 205] on div "Item de agendamento * ferr Desfazer seleção Não selecionados 0604020058 - Desfe…" at bounding box center [421, 218] width 808 height 37
checkbox Frasco-Ampola\) "true"
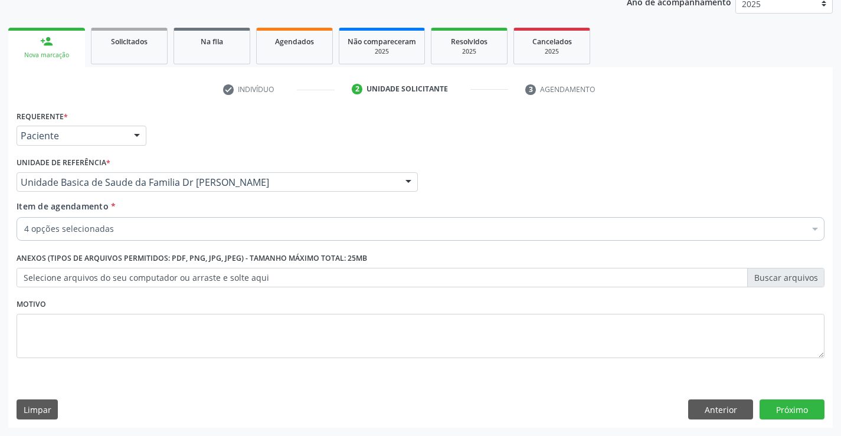
click at [224, 235] on div "4 opções selecionadas" at bounding box center [421, 229] width 808 height 24
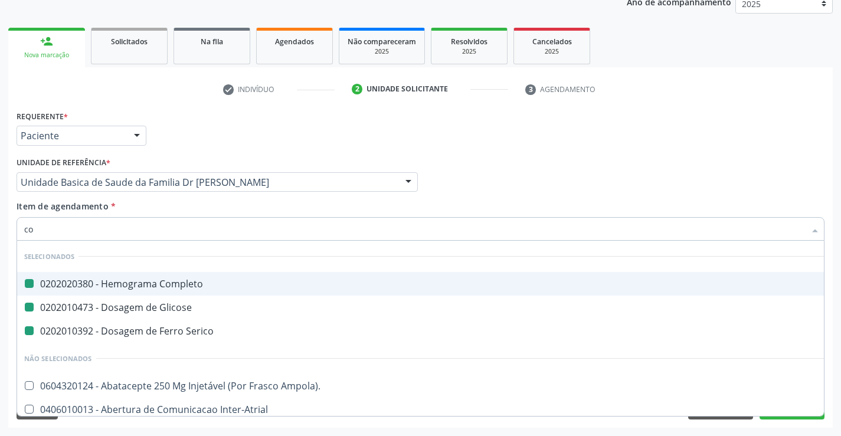
type input "col"
checkbox Completo "false"
checkbox Serico "false"
checkbox Glicose "false"
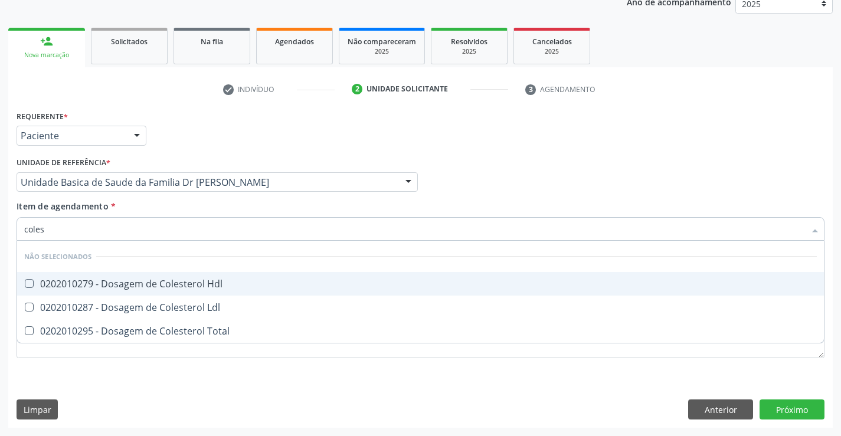
type input "colest"
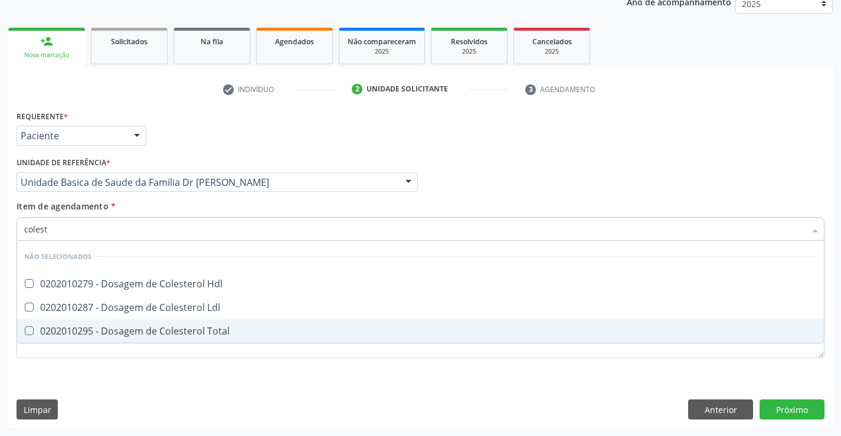
click at [196, 330] on div "0202010295 - Dosagem de Colesterol Total" at bounding box center [420, 330] width 792 height 9
checkbox Total "true"
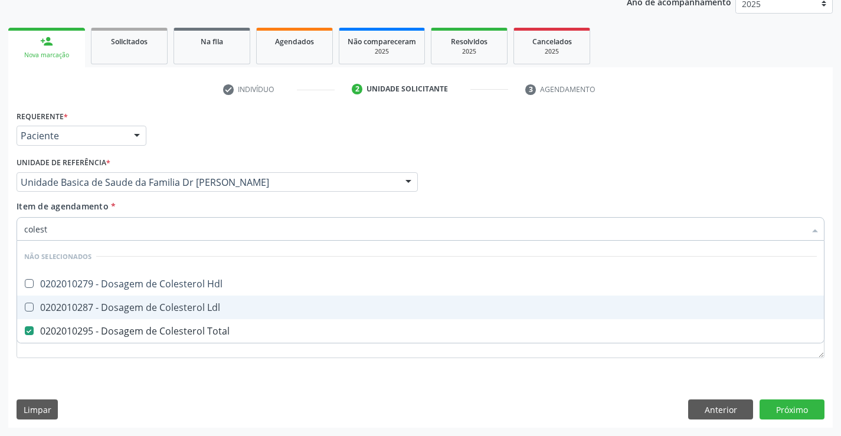
click at [196, 307] on div "0202010287 - Dosagem de Colesterol Ldl" at bounding box center [420, 307] width 792 height 9
checkbox Ldl "true"
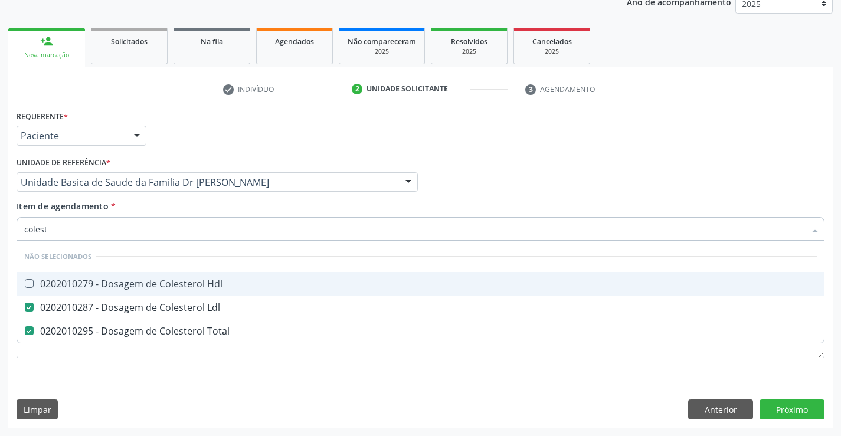
click at [196, 287] on div "0202010279 - Dosagem de Colesterol Hdl" at bounding box center [420, 283] width 792 height 9
checkbox Hdl "true"
click at [216, 201] on div "Item de agendamento * colest Desfazer seleção Não selecionados 0202010279 - Dos…" at bounding box center [421, 218] width 808 height 37
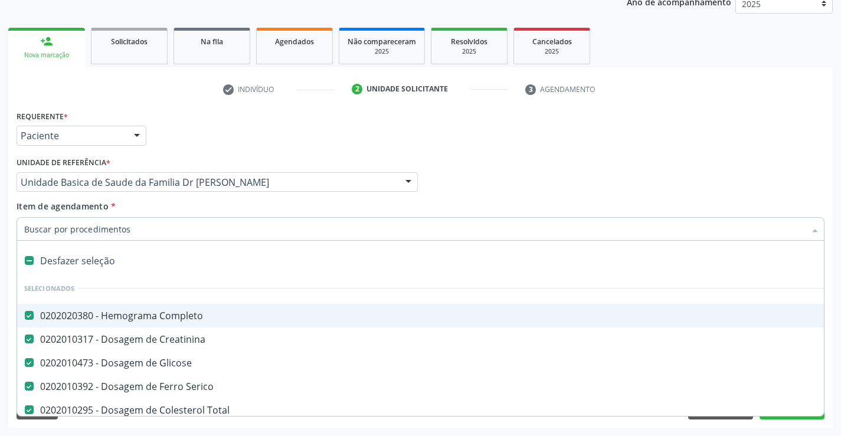
type input "t"
checkbox Hdl "false"
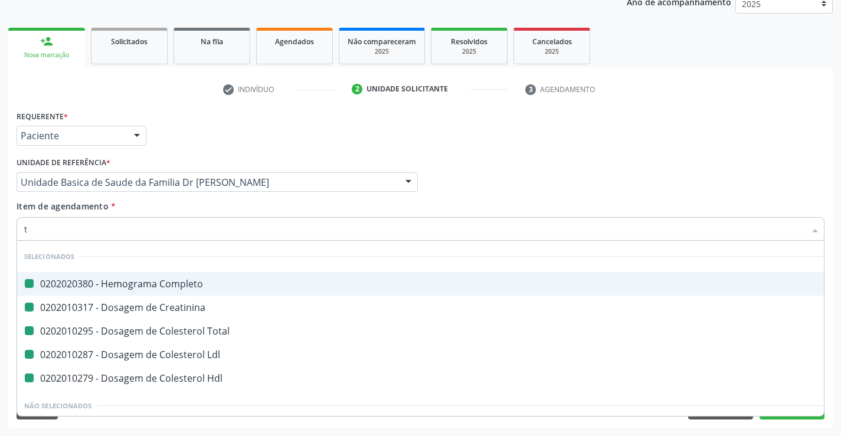
type input "tr"
checkbox Completo "false"
checkbox Total "false"
checkbox Creatinina "false"
checkbox Ldl "false"
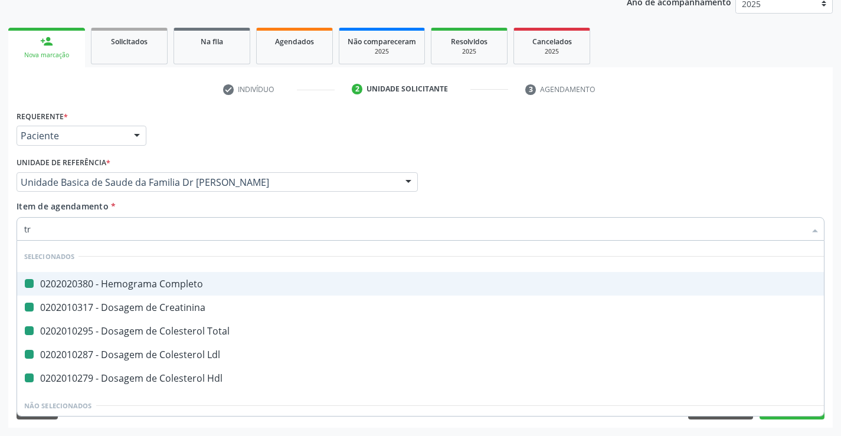
checkbox Hdl "false"
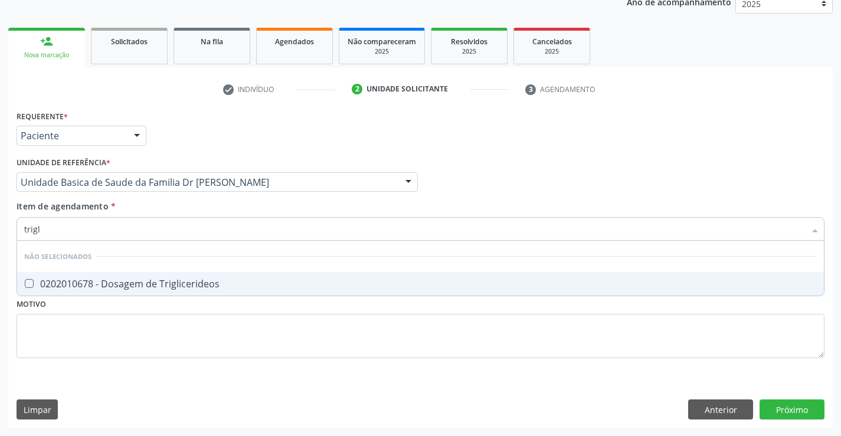
type input "trigli"
click at [215, 284] on div "0202010678 - Dosagem de Triglicerideos" at bounding box center [420, 283] width 792 height 9
checkbox Triglicerideos "true"
click at [231, 203] on div "Item de agendamento * trigli Desfazer seleção Não selecionados 0202010678 - Dos…" at bounding box center [421, 218] width 808 height 37
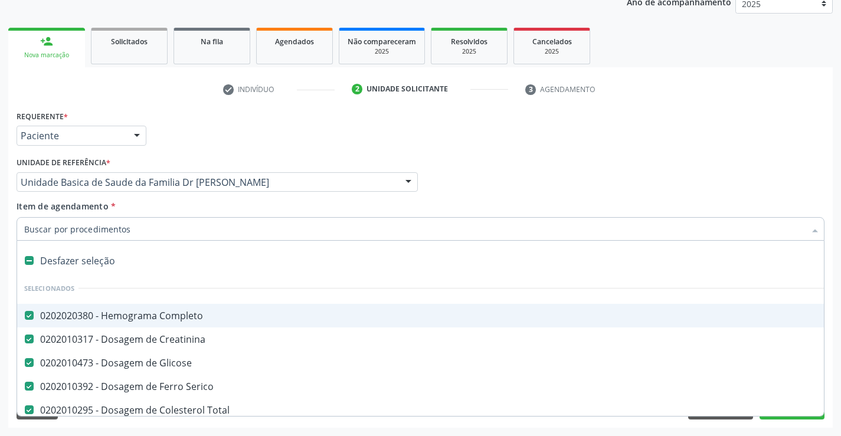
type input "t"
checkbox Triglicerideos "false"
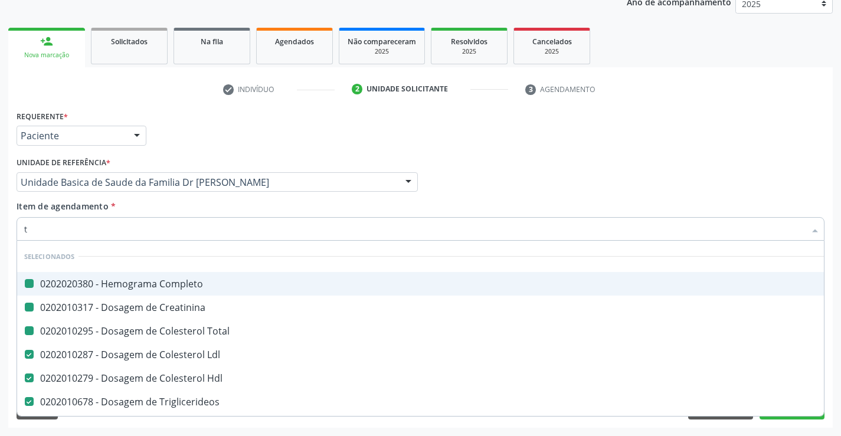
type input "tg"
checkbox Completo "false"
checkbox Creatinina "false"
checkbox Total "false"
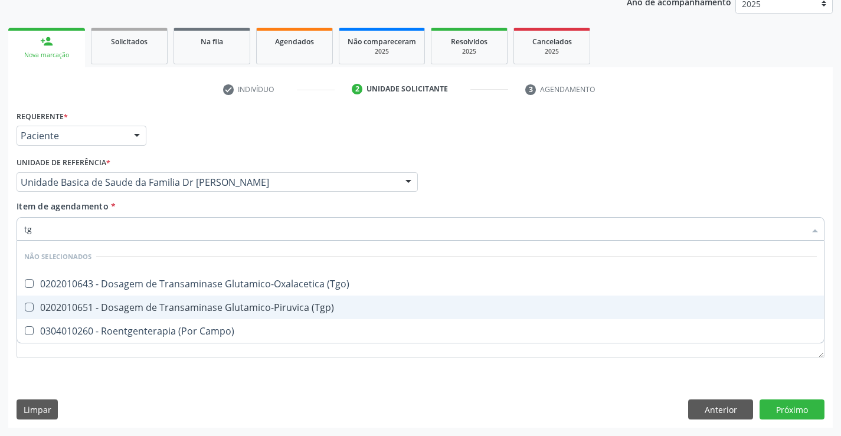
click at [247, 303] on div "0202010651 - Dosagem de Transaminase Glutamico-Piruvica (Tgp)" at bounding box center [420, 307] width 792 height 9
checkbox \(Tgp\) "true"
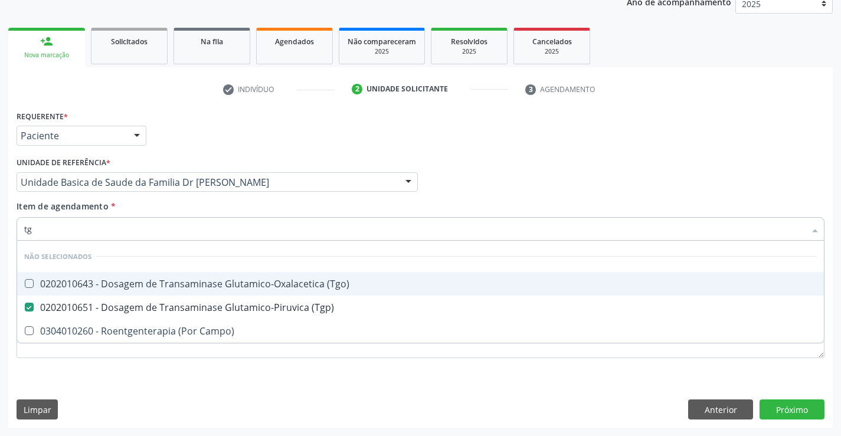
click at [250, 286] on div "0202010643 - Dosagem de Transaminase Glutamico-Oxalacetica (Tgo)" at bounding box center [420, 283] width 792 height 9
checkbox \(Tgo\) "true"
click at [256, 205] on div "Item de agendamento * tg Desfazer seleção Não selecionados 0202010643 - Dosagem…" at bounding box center [421, 218] width 808 height 37
checkbox Campo\) "true"
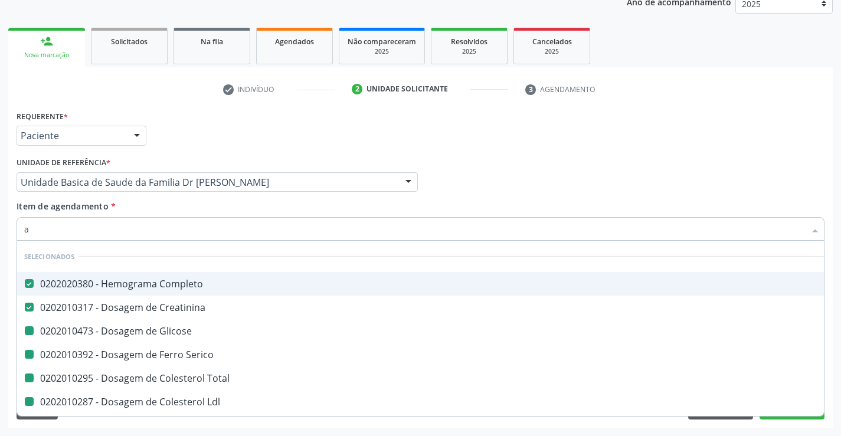
type input "ac"
checkbox Glicose "false"
checkbox Serico "false"
checkbox Total "false"
checkbox Ldl "false"
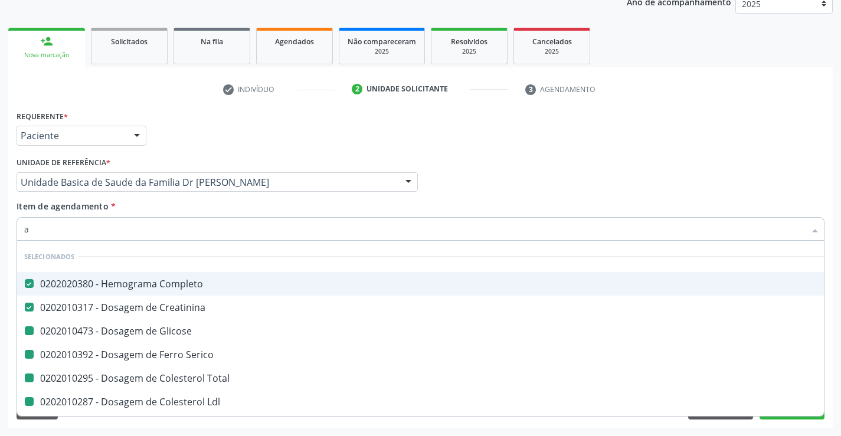
checkbox Hdl "false"
checkbox Triglicerideos "false"
checkbox \(Tgp\) "false"
checkbox \(Tgo\) "false"
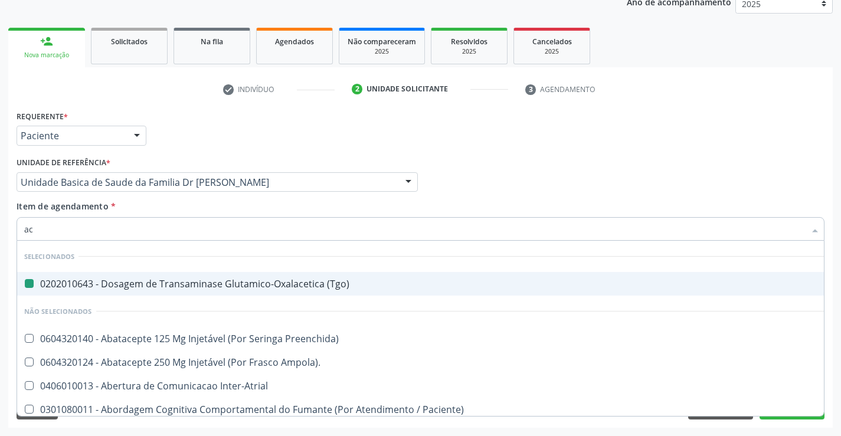
type input "aci"
checkbox \(Tgo\) "false"
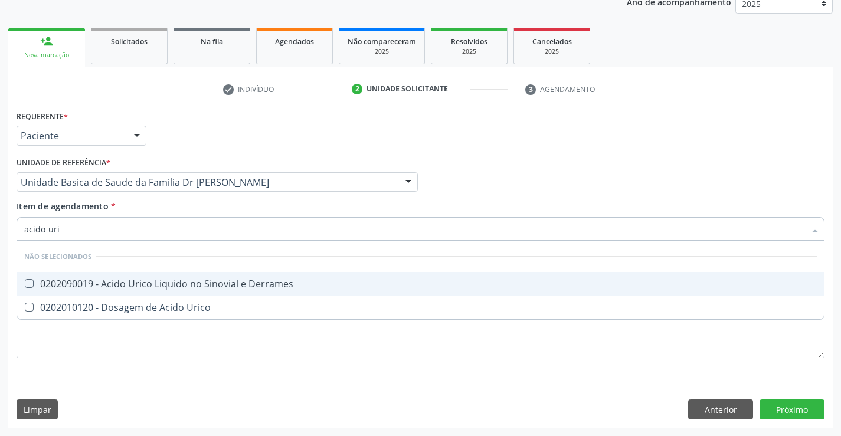
type input "acido uric"
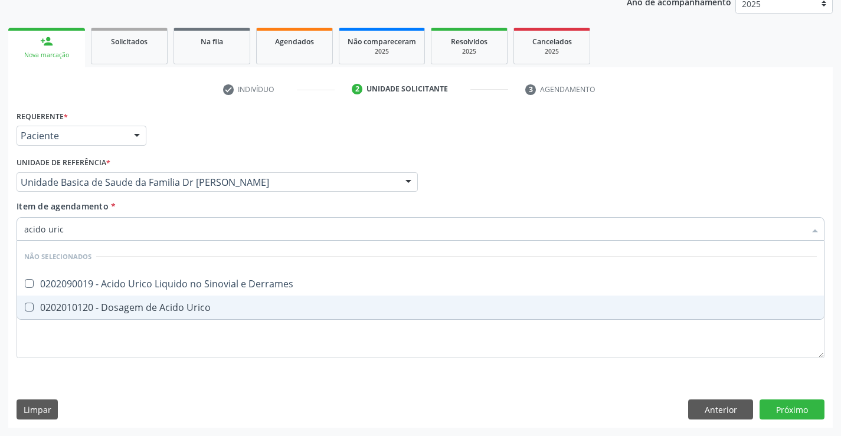
click at [248, 313] on span "0202010120 - Dosagem de Acido Urico" at bounding box center [420, 308] width 806 height 24
checkbox Urico "true"
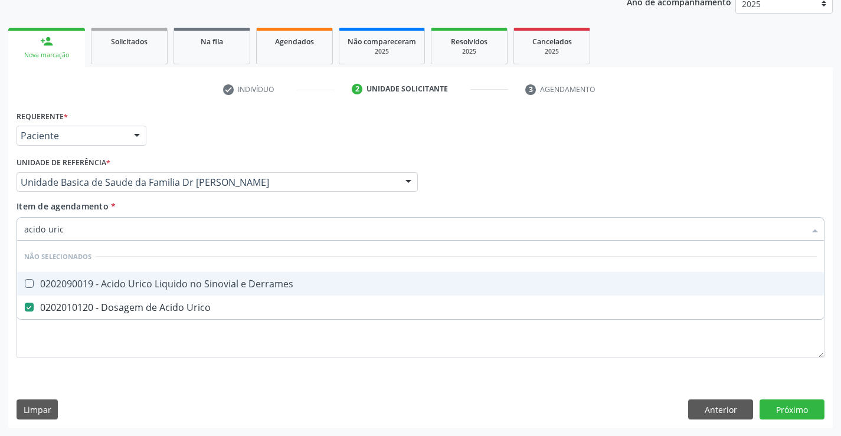
click at [232, 208] on div "Item de agendamento * acido uric Desfazer seleção Não selecionados 0202090019 -…" at bounding box center [421, 218] width 808 height 37
checkbox Derrames "true"
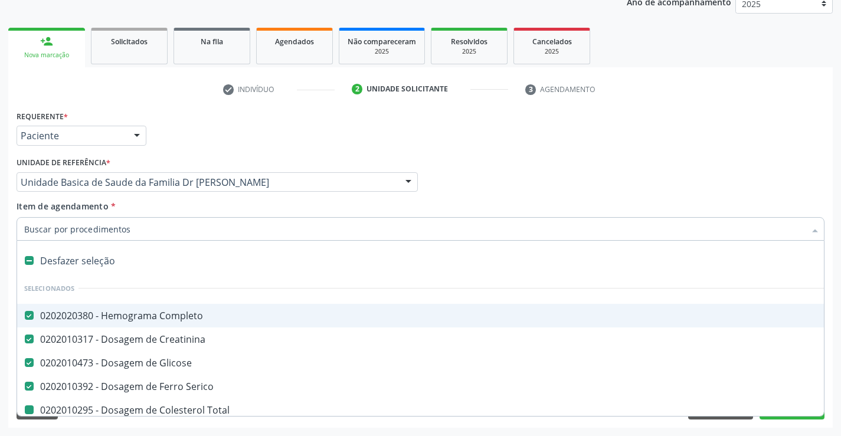
type input "u"
checkbox Total "false"
checkbox Ldl "false"
checkbox Hdl "false"
checkbox Triglicerideos "false"
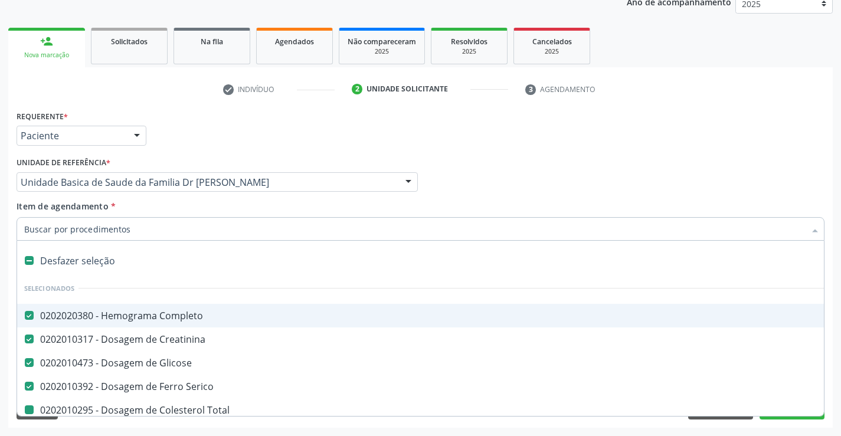
checkbox \(Tgp\) "false"
checkbox \(Tgo\) "false"
checkbox Urico "false"
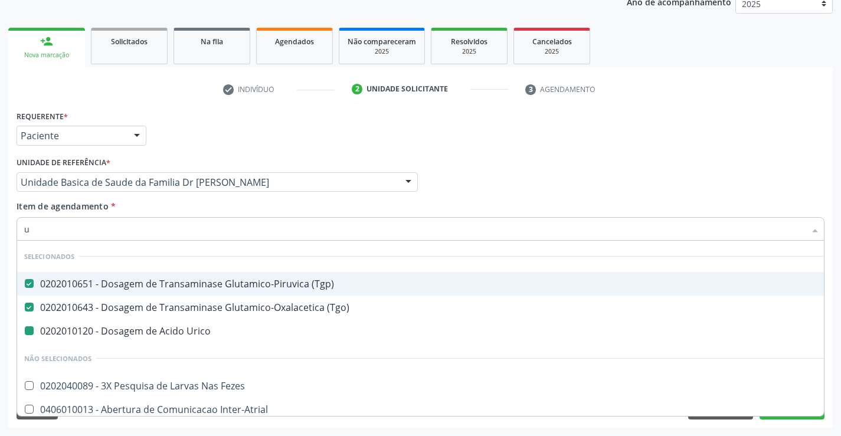
type input "ur"
checkbox Urico "false"
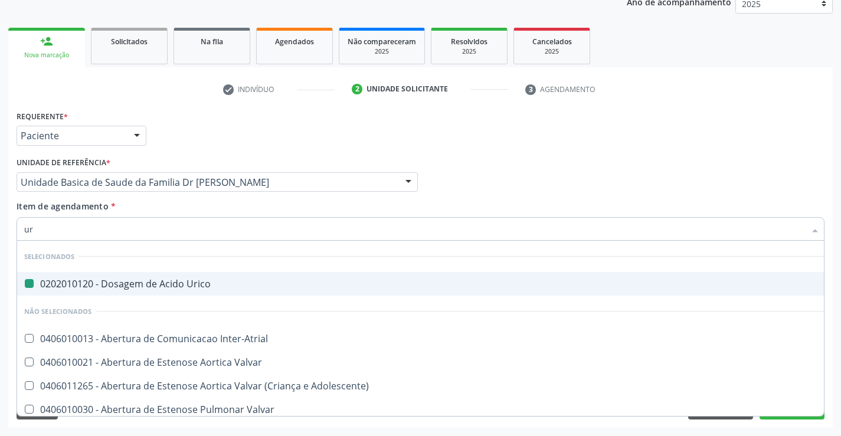
type input "ure"
checkbox Urico "false"
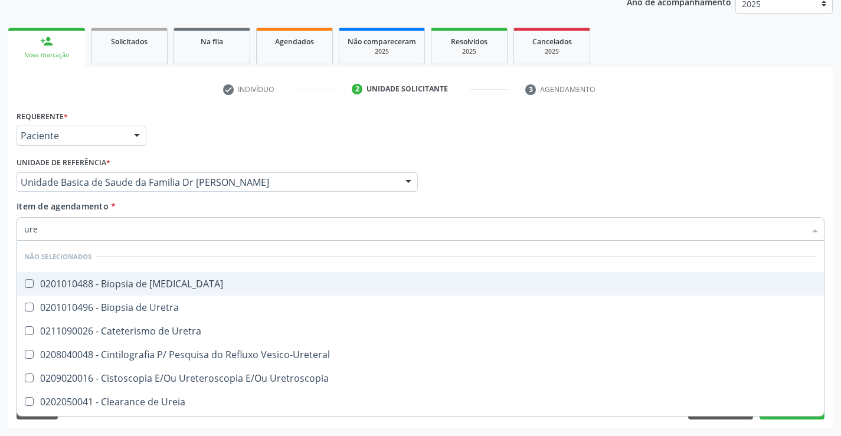
type input "urei"
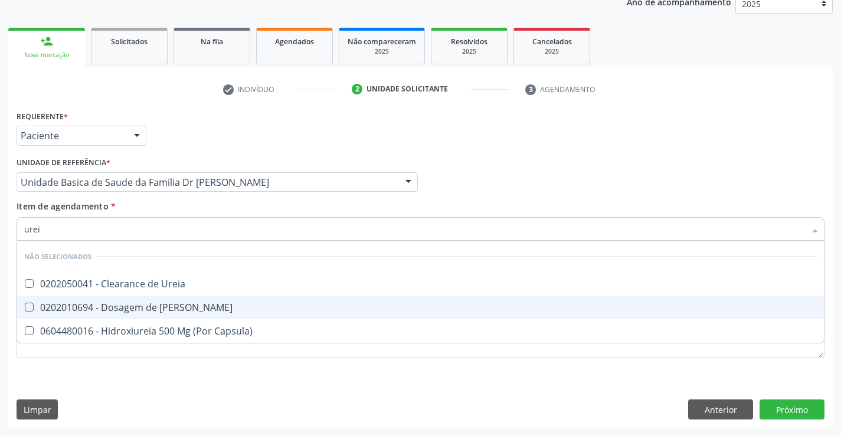
click at [198, 306] on div "0202010694 - Dosagem de [PERSON_NAME]" at bounding box center [420, 307] width 792 height 9
checkbox Ureia "true"
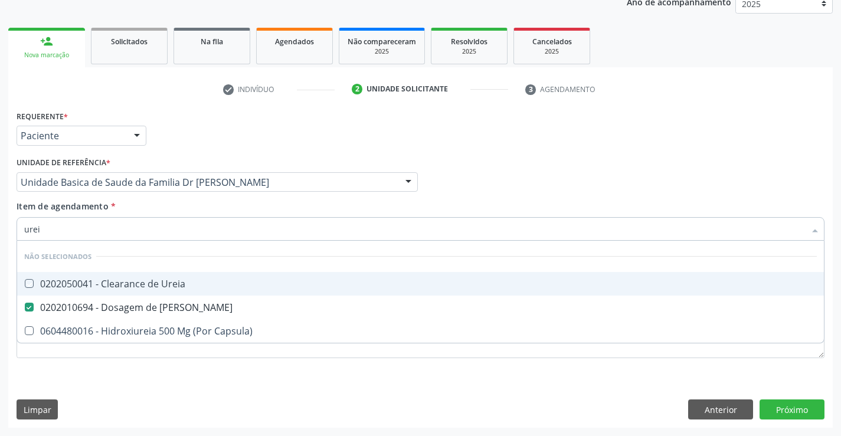
click at [197, 206] on div "Item de agendamento * urei Desfazer seleção Não selecionados 0202050041 - Clear…" at bounding box center [421, 218] width 808 height 37
checkbox Ureia "true"
checkbox Capsula\) "true"
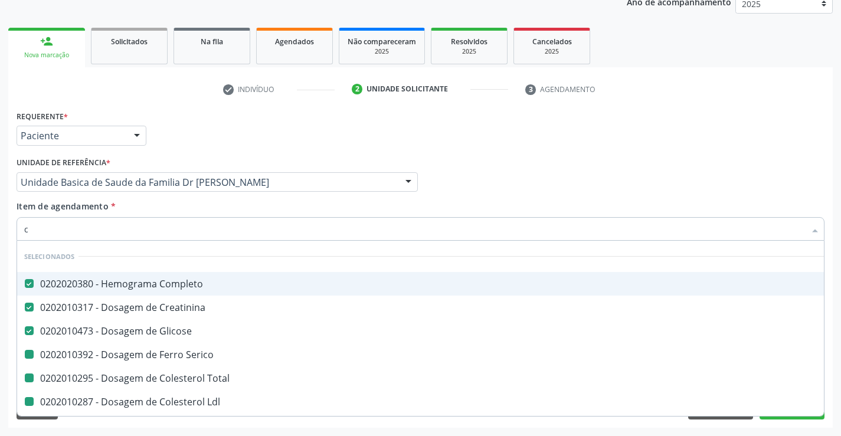
type input "ca"
checkbox Serico "false"
checkbox Total "false"
checkbox Ldl "false"
checkbox Hdl "false"
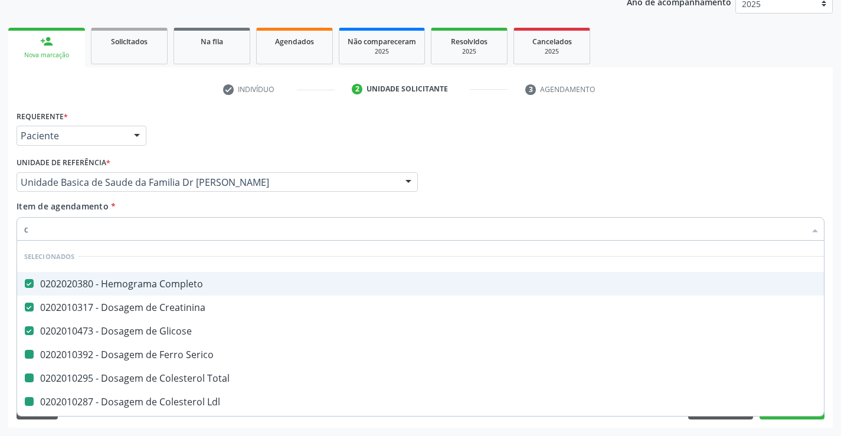
checkbox Triglicerideos "false"
checkbox \(Tgp\) "false"
checkbox \(Tgo\) "false"
checkbox Urico "false"
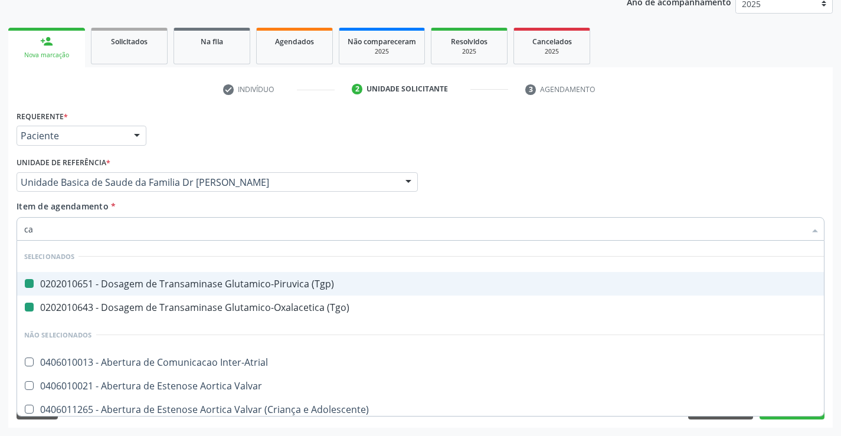
type input "cal"
checkbox \(Tgp\) "false"
checkbox \(Tgo\) "false"
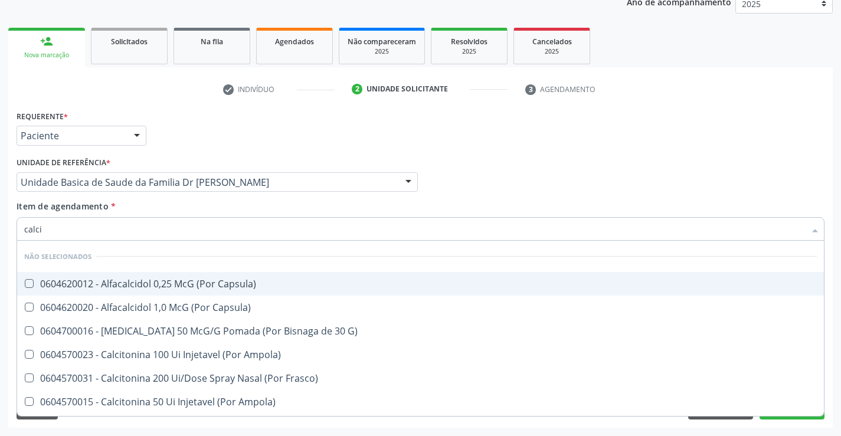
type input "calcio"
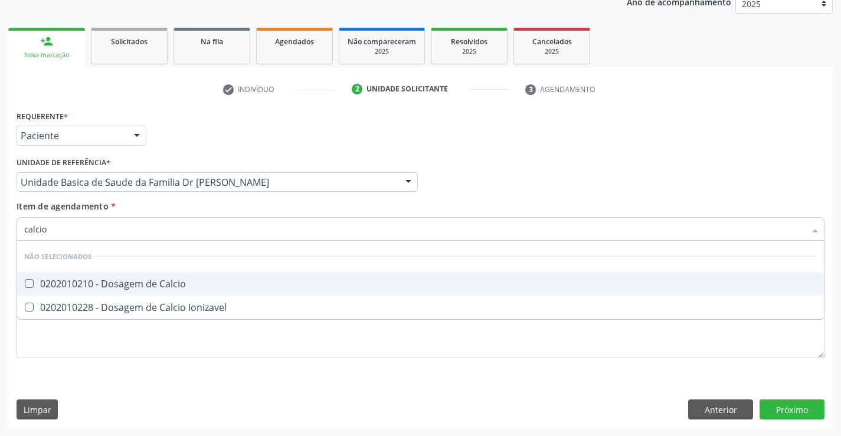
click at [212, 283] on div "0202010210 - Dosagem de Calcio" at bounding box center [420, 283] width 792 height 9
checkbox Calcio "true"
click at [232, 207] on div "Item de agendamento * calcio Desfazer seleção Não selecionados 0202010210 - Dos…" at bounding box center [421, 218] width 808 height 37
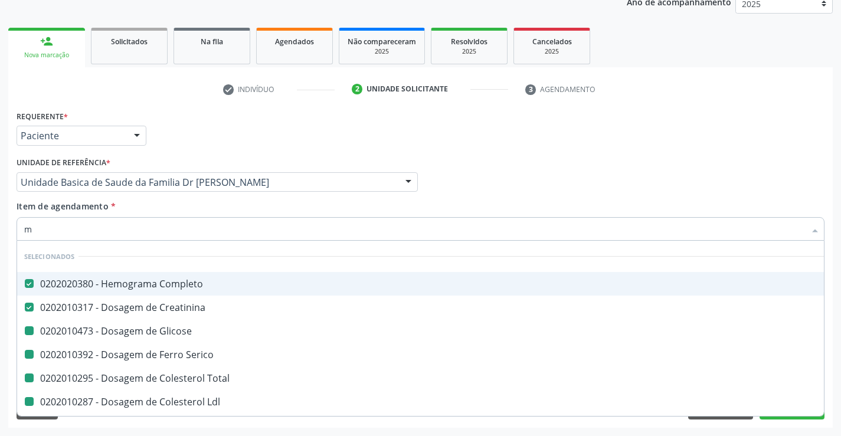
type input "ma"
checkbox Glicose "false"
checkbox Serico "false"
checkbox Total "false"
checkbox Ldl "false"
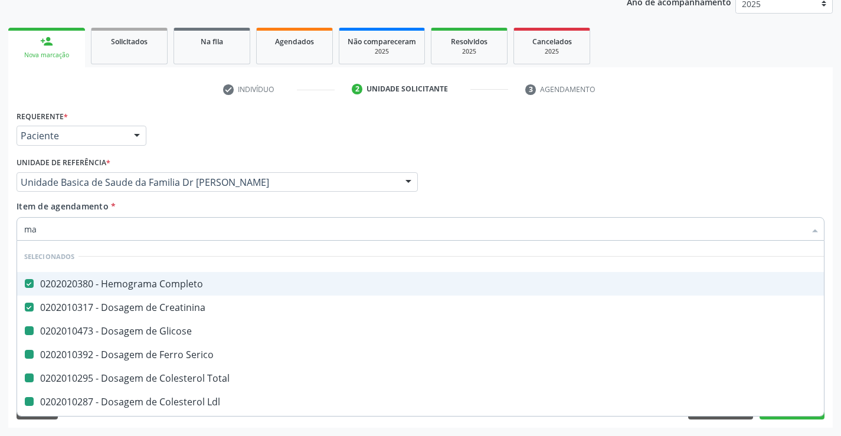
checkbox Hdl "false"
checkbox Triglicerideos "false"
checkbox \(Tgp\) "false"
checkbox \(Tgo\) "false"
checkbox Urico "false"
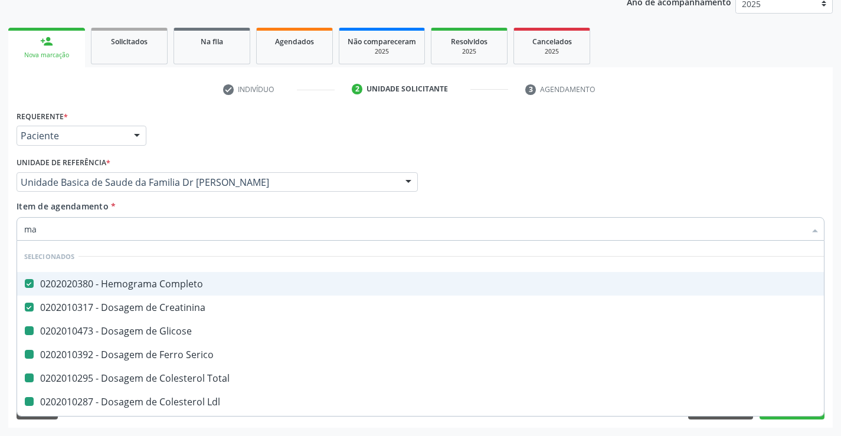
checkbox Ureia "false"
checkbox Calcio "false"
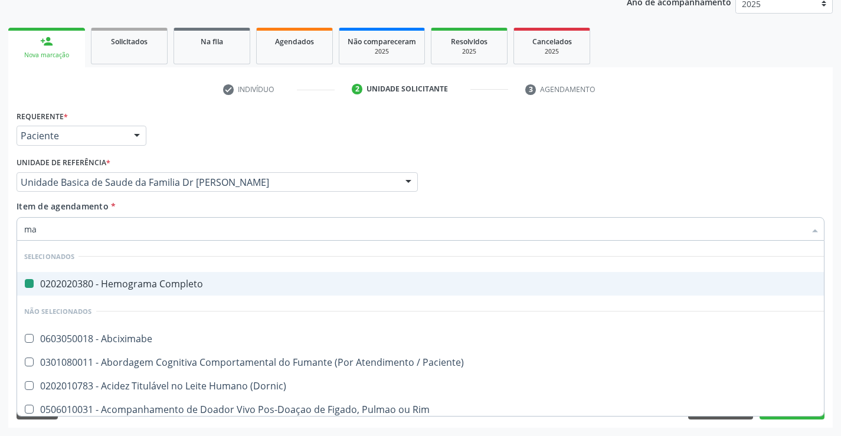
type input "mag"
checkbox Completo "false"
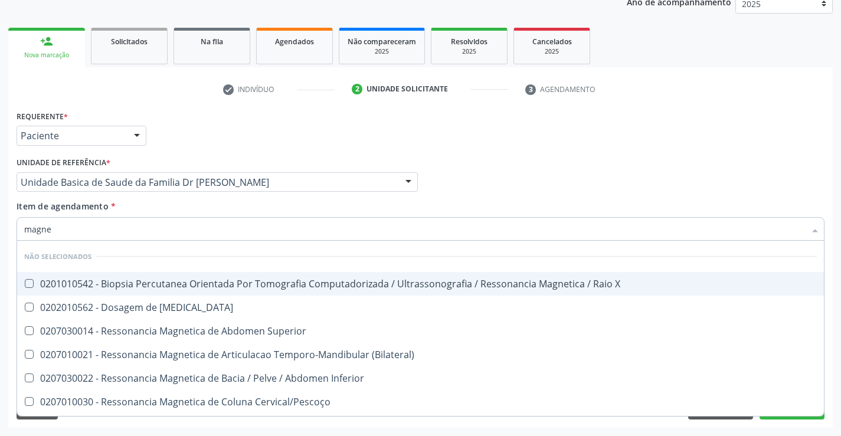
type input "magnes"
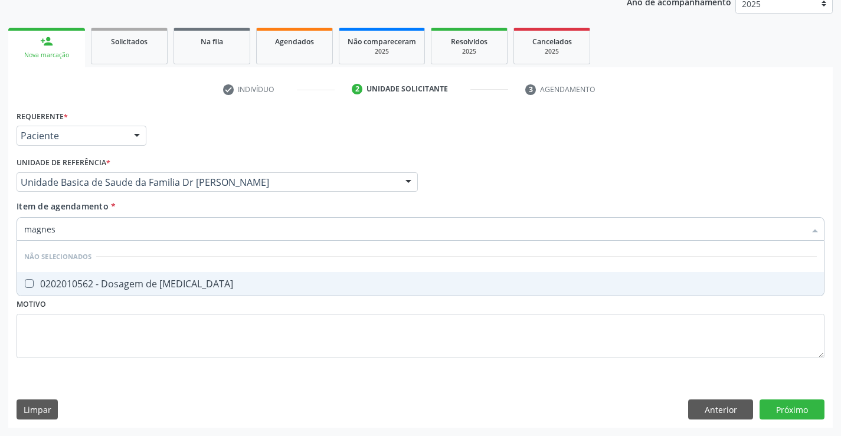
click at [205, 286] on div "0202010562 - Dosagem de Magnesio" at bounding box center [420, 283] width 792 height 9
checkbox Magnesio "true"
click at [224, 211] on div "Item de agendamento * magnes Desfazer seleção Não selecionados 0202010562 - Dos…" at bounding box center [421, 218] width 808 height 37
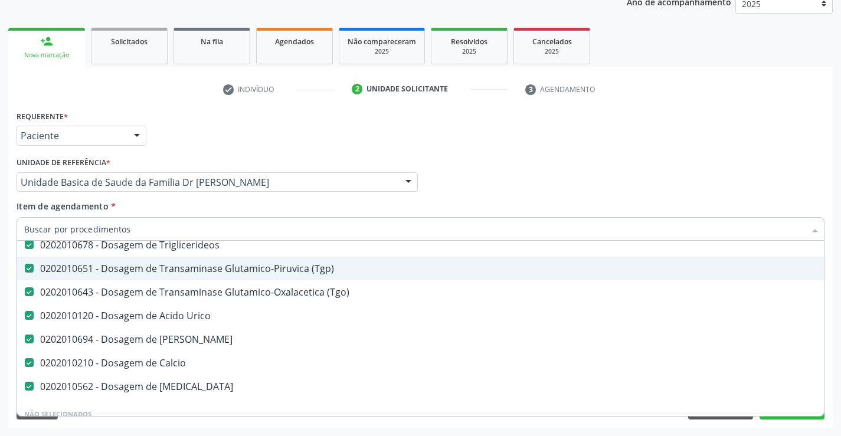
scroll to position [295, 0]
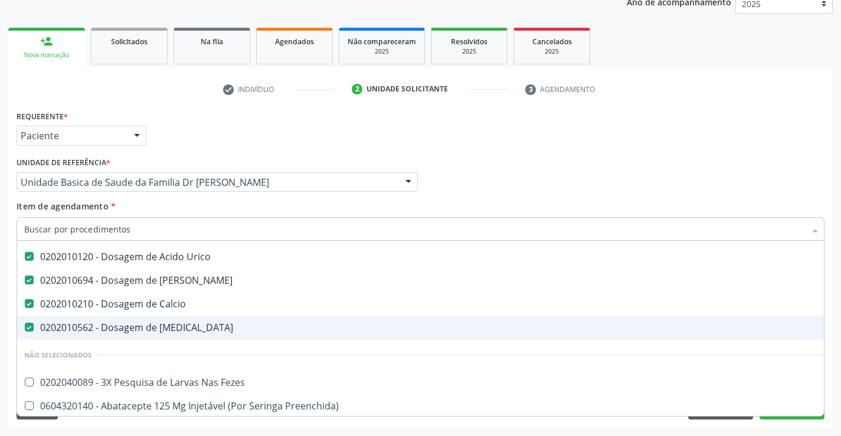
click at [831, 319] on div "Requerente * Paciente Profissional de Saúde Paciente Nenhum resultado encontrad…" at bounding box center [420, 267] width 824 height 320
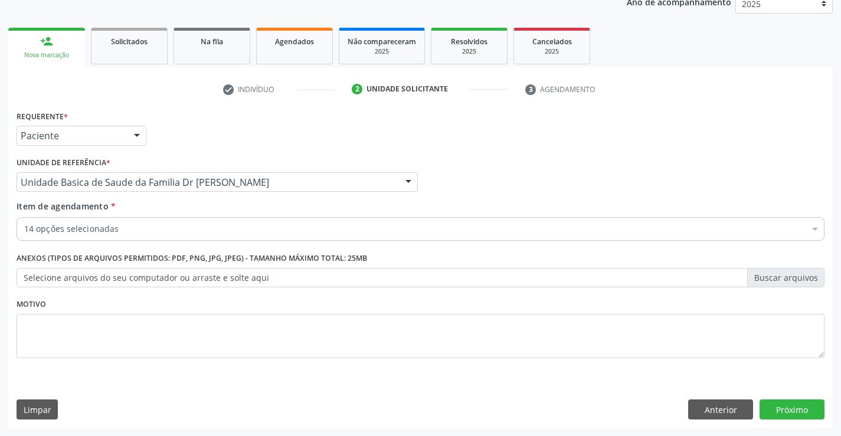
scroll to position [0, 0]
click at [793, 406] on button "Próximo" at bounding box center [791, 409] width 65 height 20
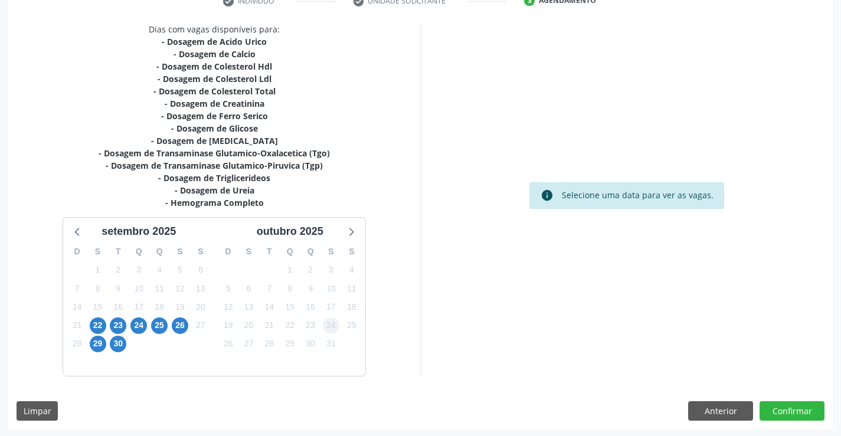
scroll to position [238, 0]
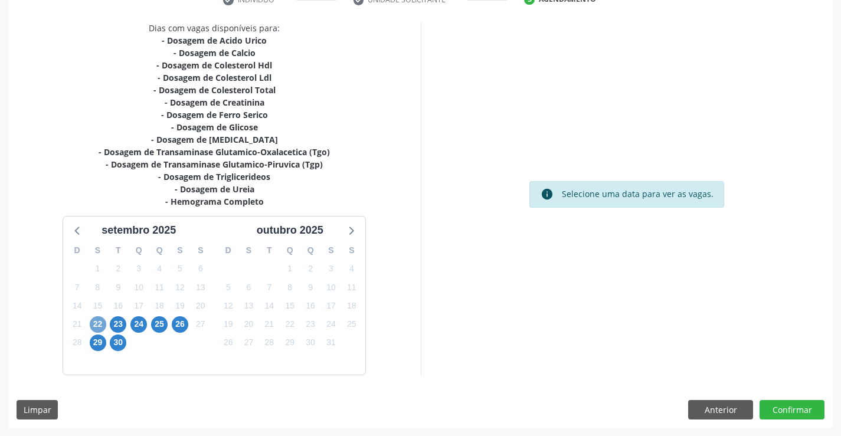
click at [96, 322] on span "22" at bounding box center [98, 324] width 17 height 17
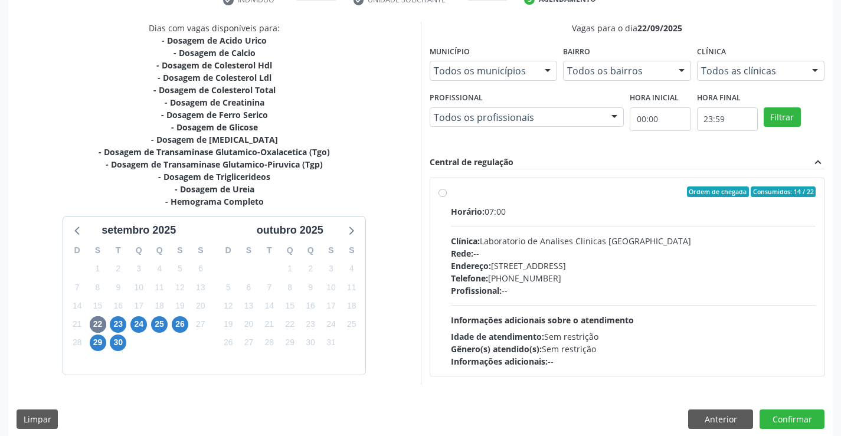
click at [546, 190] on div "Ordem de chegada Consumidos: 14 / 22" at bounding box center [633, 191] width 365 height 11
click at [447, 190] on input "Ordem de chegada Consumidos: 14 / 22 Horário: 07:00 Clínica: Laboratorio de Ana…" at bounding box center [442, 191] width 8 height 11
radio input "true"
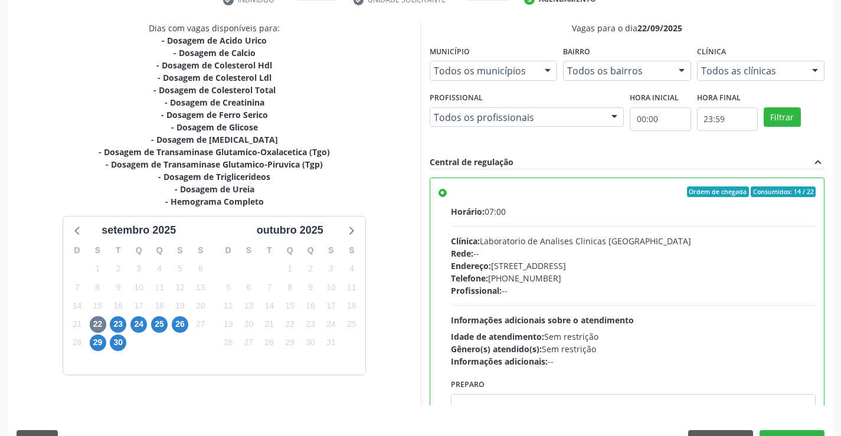
click at [836, 340] on div "Acompanhamento Acompanhe a situação das marcações correntes e finalizadas Relat…" at bounding box center [420, 147] width 841 height 640
click at [832, 352] on div "Vagas para o dia 22/09/2025 Município Todos os municípios Todos os municípios C…" at bounding box center [627, 213] width 412 height 383
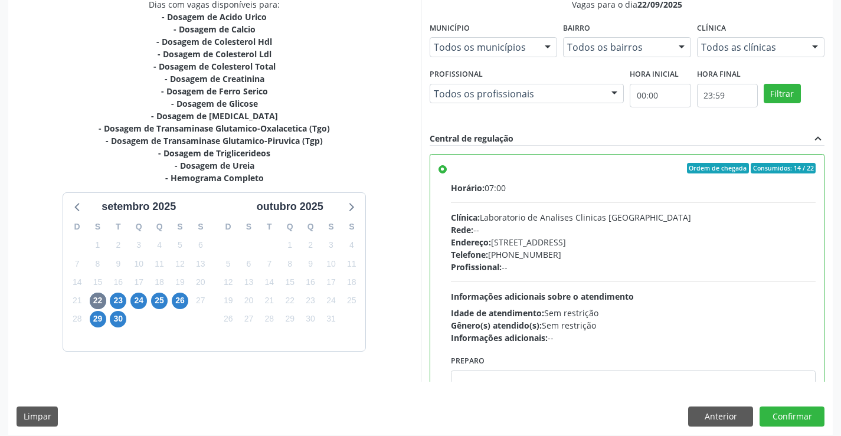
scroll to position [269, 0]
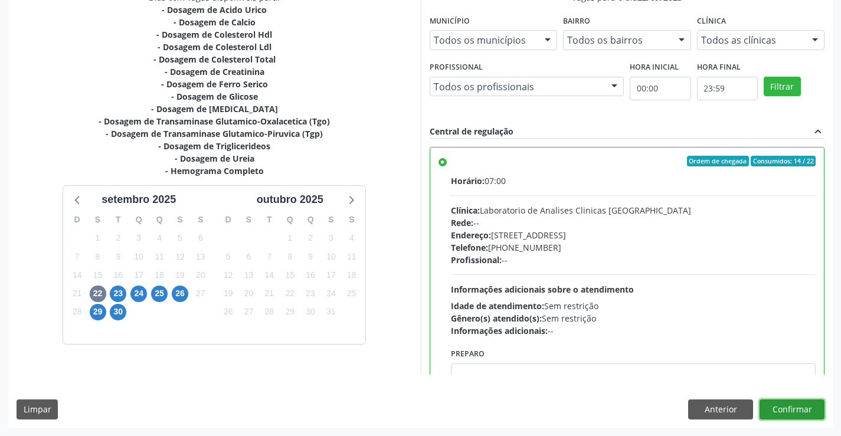
click at [785, 409] on button "Confirmar" at bounding box center [791, 409] width 65 height 20
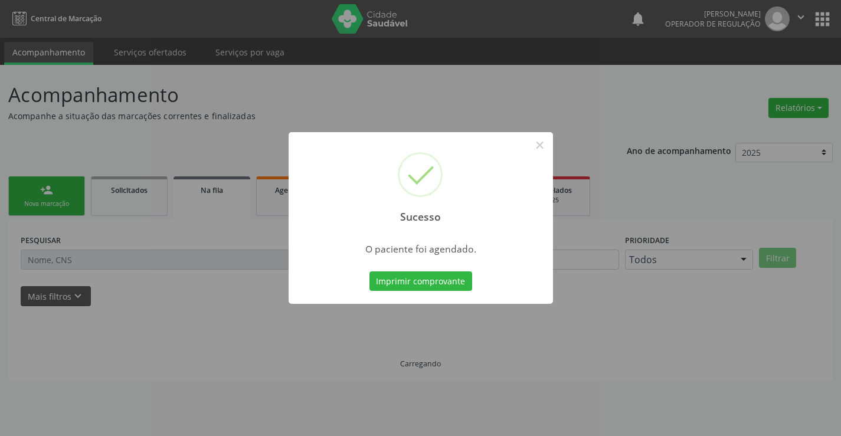
scroll to position [0, 0]
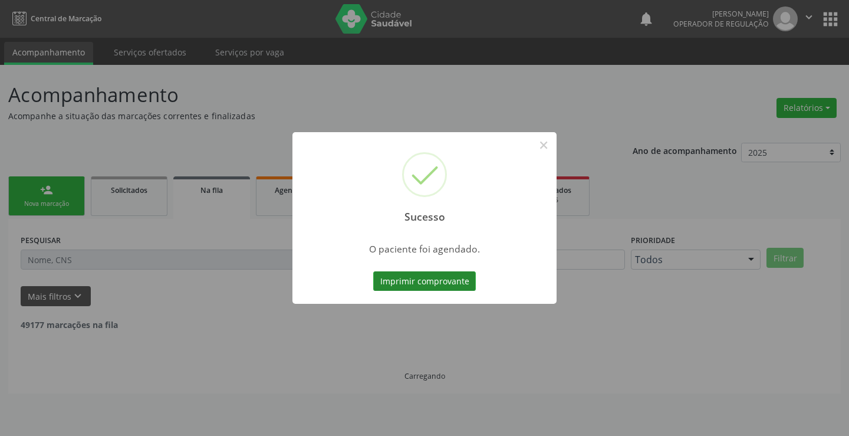
click at [413, 275] on button "Imprimir comprovante" at bounding box center [424, 281] width 103 height 20
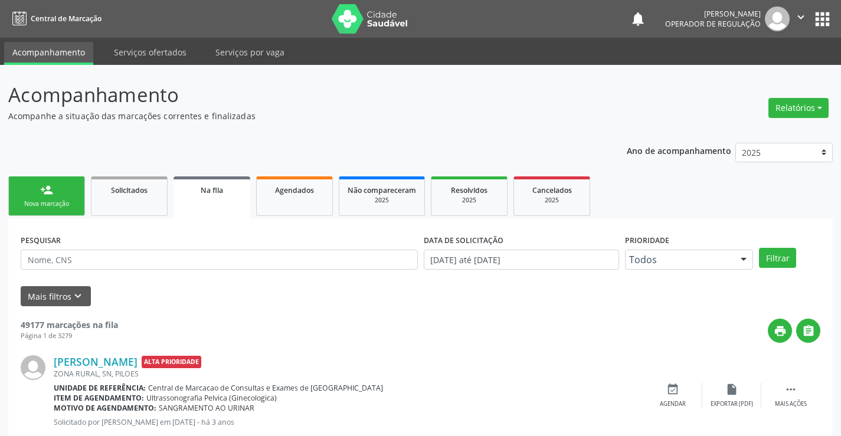
click at [51, 193] on div "person_add" at bounding box center [46, 189] width 13 height 13
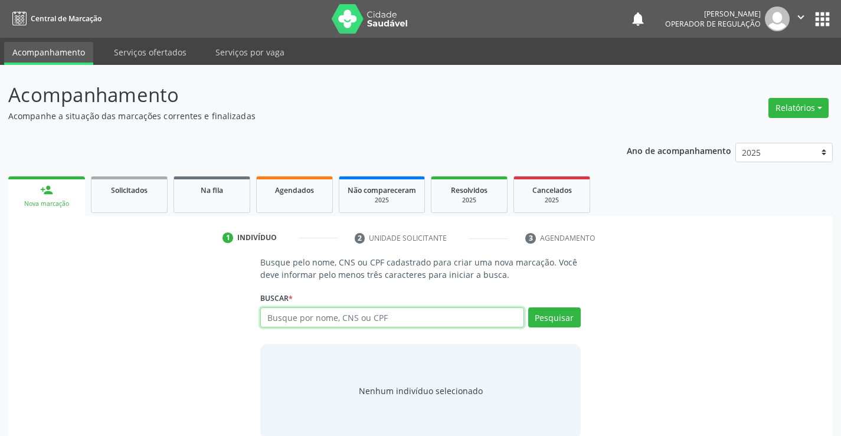
click at [412, 317] on input "text" at bounding box center [391, 317] width 263 height 20
type input "702506217458140"
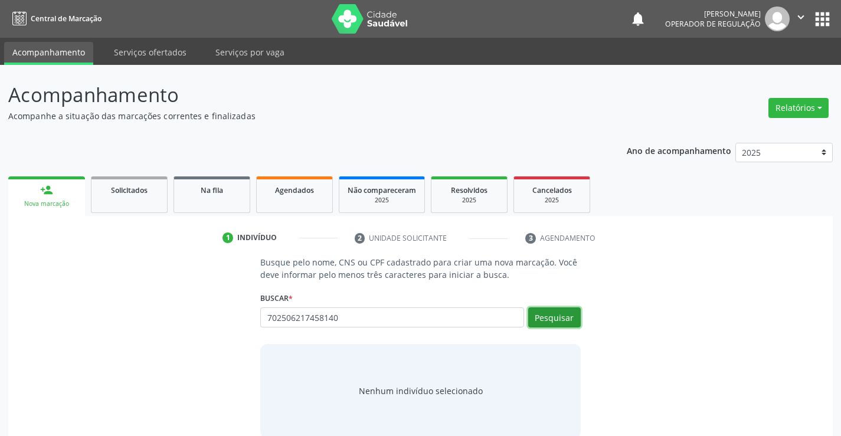
click at [554, 315] on button "Pesquisar" at bounding box center [554, 317] width 53 height 20
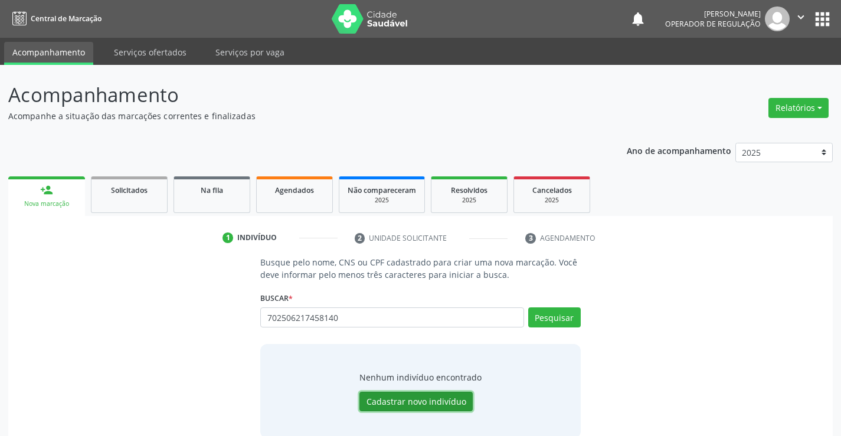
click at [419, 400] on button "Cadastrar novo indivíduo" at bounding box center [415, 402] width 113 height 20
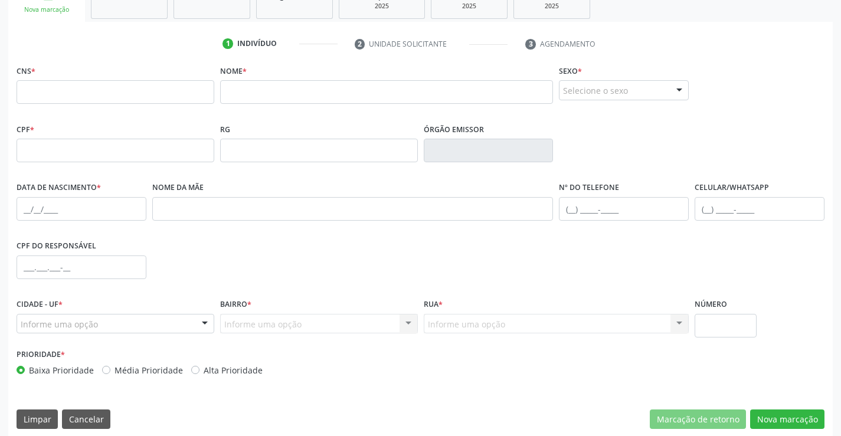
scroll to position [204, 0]
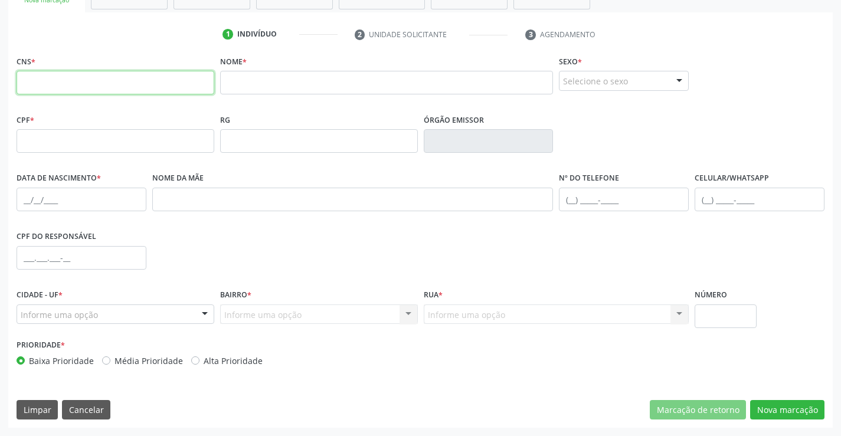
click at [63, 81] on input "text" at bounding box center [116, 83] width 198 height 24
type input "702 5062 1745 8140"
click at [291, 80] on input "text" at bounding box center [386, 83] width 333 height 24
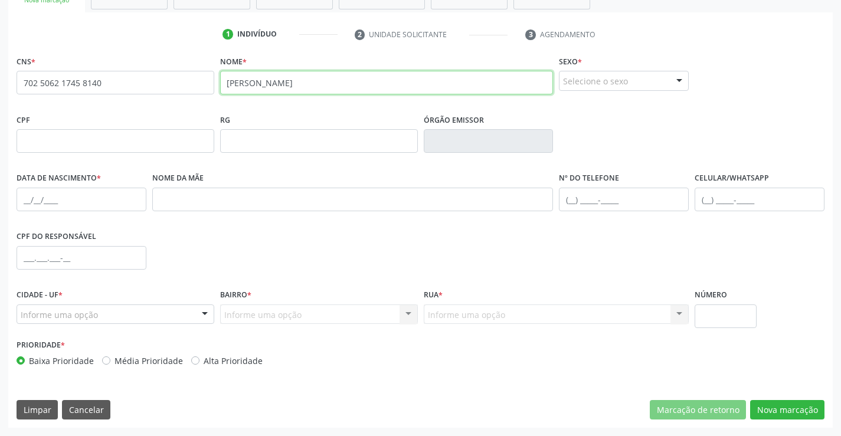
type input "PAULO SERGIO SILVA SOUZA"
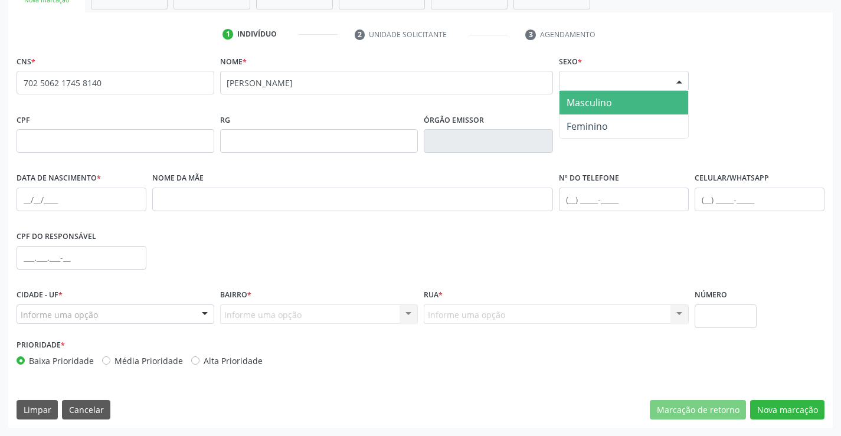
click at [648, 80] on div "Selecione o sexo" at bounding box center [624, 81] width 130 height 20
click at [622, 99] on span "Masculino" at bounding box center [623, 103] width 129 height 24
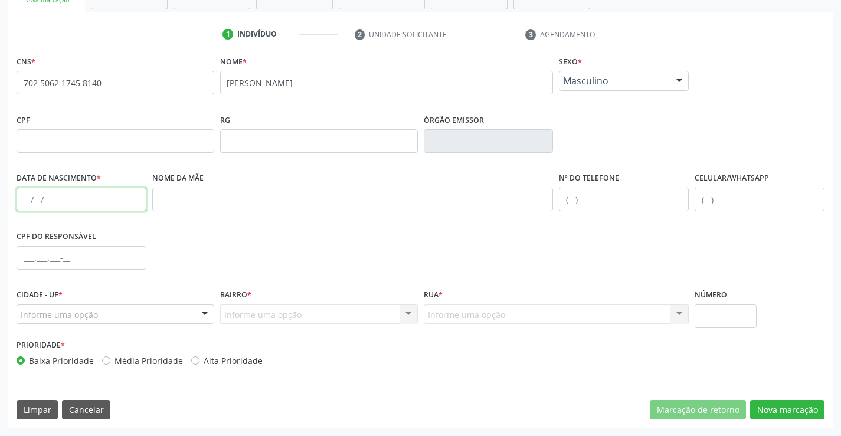
click at [74, 196] on input "text" at bounding box center [82, 200] width 130 height 24
type input "07/04/1961"
click at [137, 318] on div "Informe uma opção" at bounding box center [116, 314] width 198 height 20
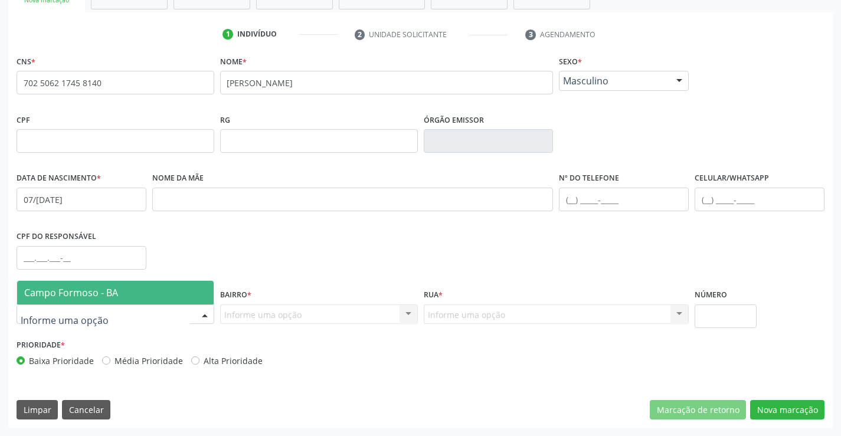
click at [146, 291] on span "Campo Formoso - BA" at bounding box center [115, 293] width 196 height 24
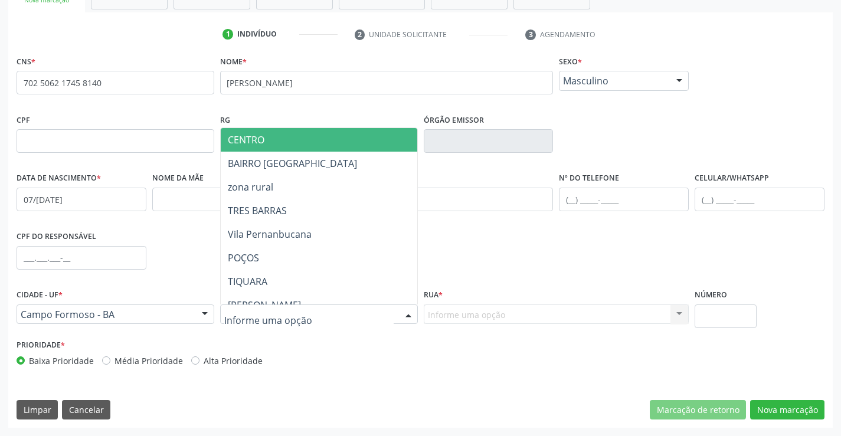
click at [329, 135] on span "CENTRO" at bounding box center [348, 140] width 255 height 24
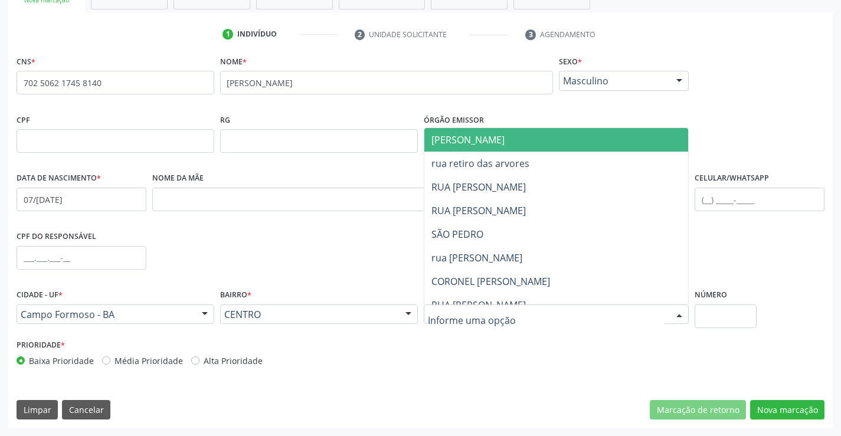
click at [512, 137] on span "[PERSON_NAME]" at bounding box center [566, 140] width 284 height 24
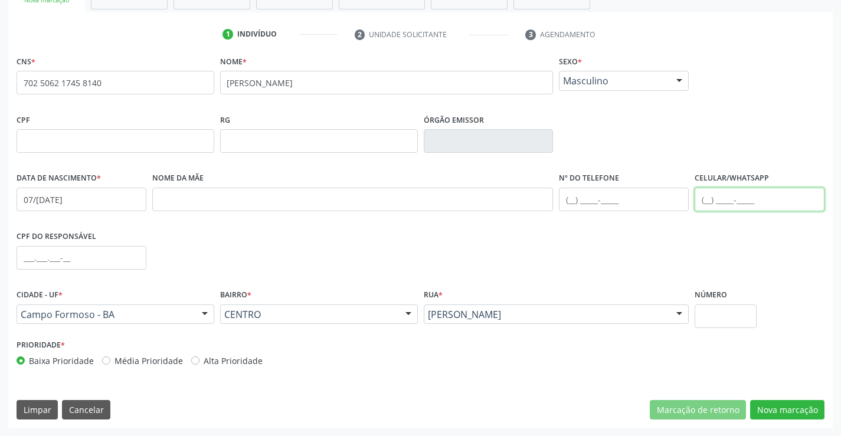
click at [729, 199] on input "text" at bounding box center [759, 200] width 130 height 24
type input "(74) 99194-2923"
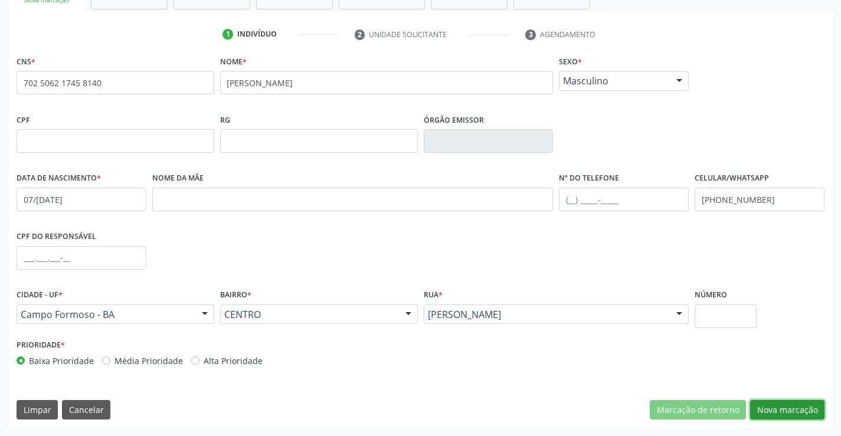
click at [767, 406] on button "Nova marcação" at bounding box center [787, 410] width 74 height 20
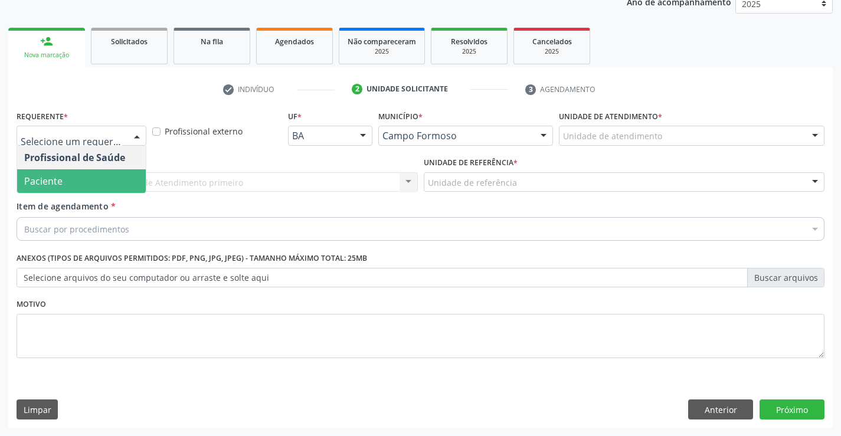
click at [64, 183] on span "Paciente" at bounding box center [81, 181] width 129 height 24
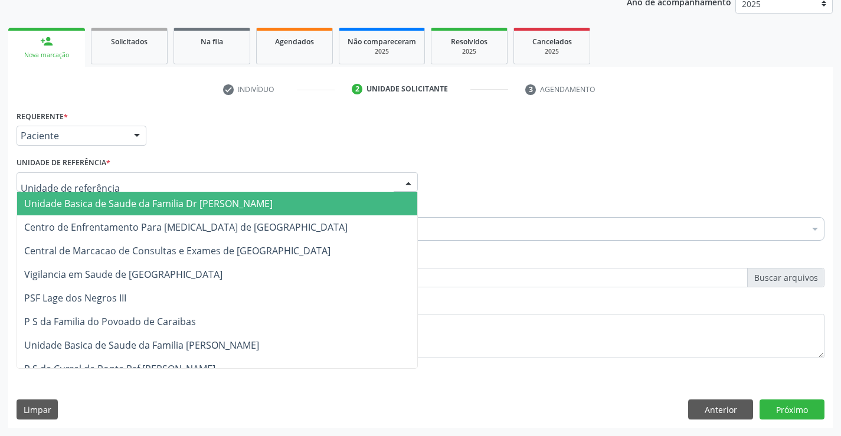
click at [76, 198] on span "Unidade Basica de Saude da Familia Dr [PERSON_NAME]" at bounding box center [148, 203] width 248 height 13
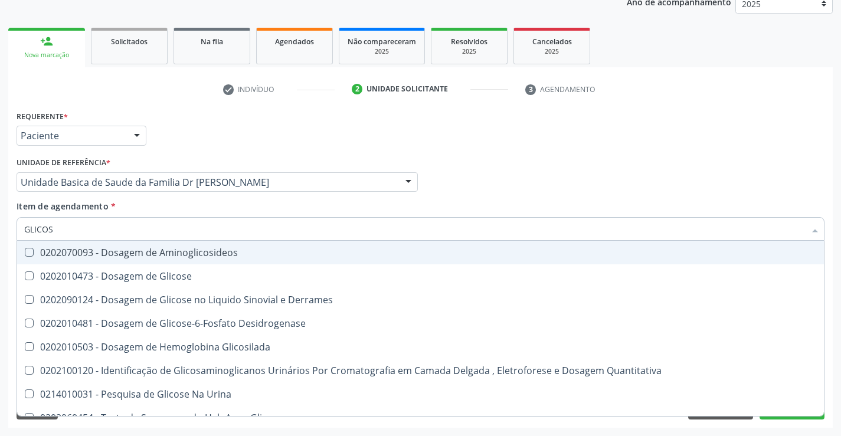
type input "GLICOSE"
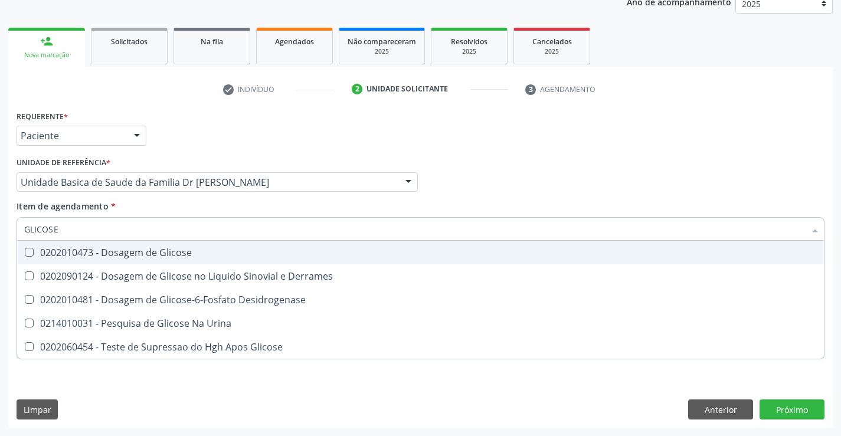
click at [137, 254] on div "0202010473 - Dosagem de Glicose" at bounding box center [420, 252] width 792 height 9
checkbox Glicose "true"
type input "GLICOSE"
click at [160, 202] on div "Item de agendamento * GLICOSE Desfazer seleção 0202010473 - Dosagem de Glicose …" at bounding box center [421, 218] width 808 height 37
checkbox Derrames "true"
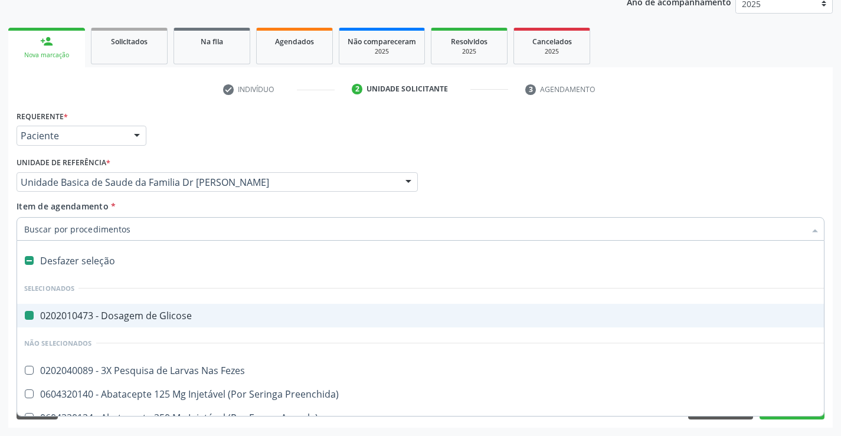
type input "U"
checkbox Glicose "false"
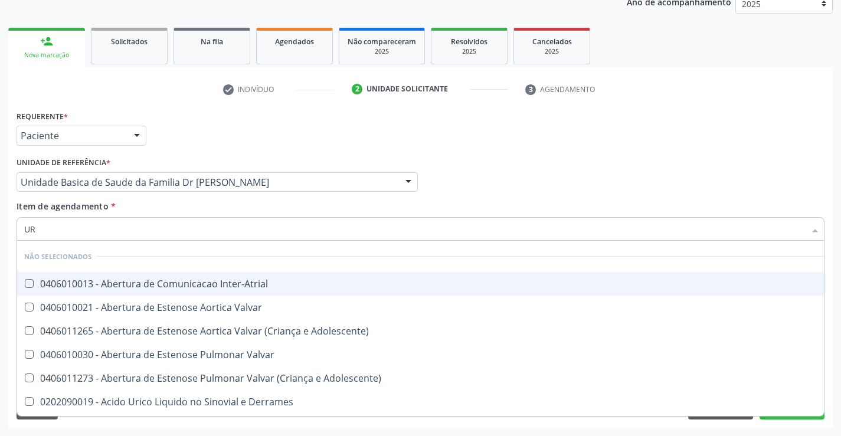
type input "URI"
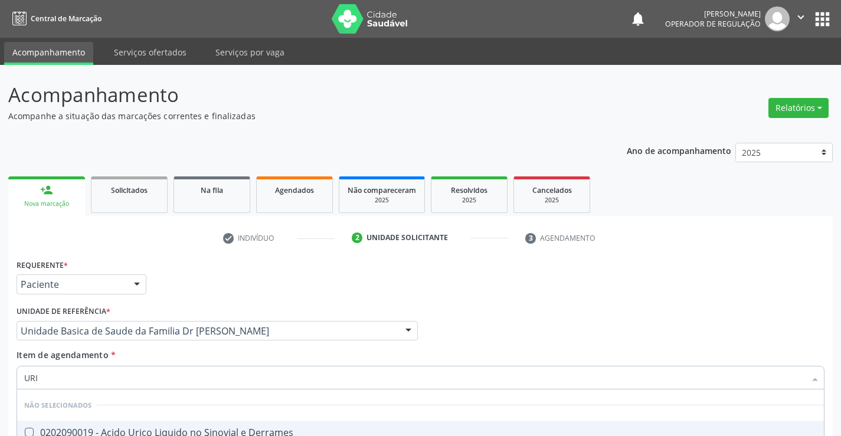
scroll to position [149, 0]
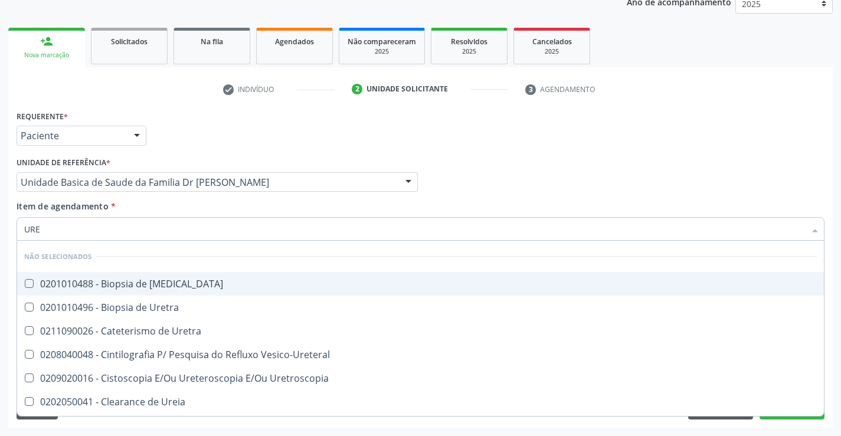
type input "UREI"
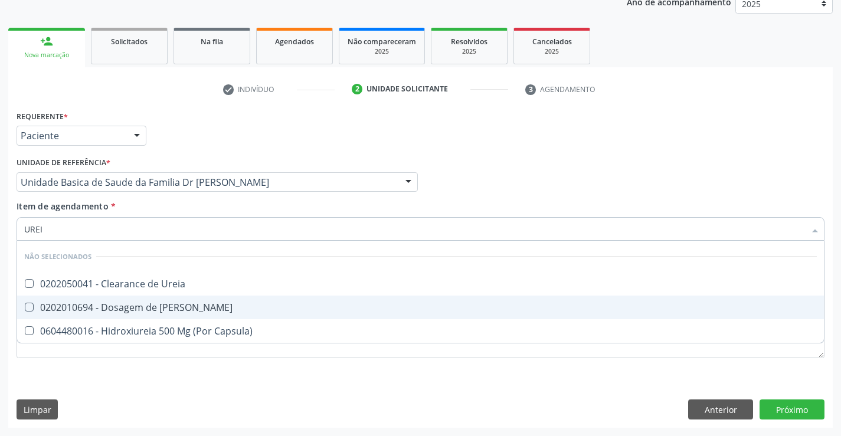
click at [183, 306] on div "0202010694 - Dosagem de [PERSON_NAME]" at bounding box center [420, 307] width 792 height 9
checkbox Ureia "true"
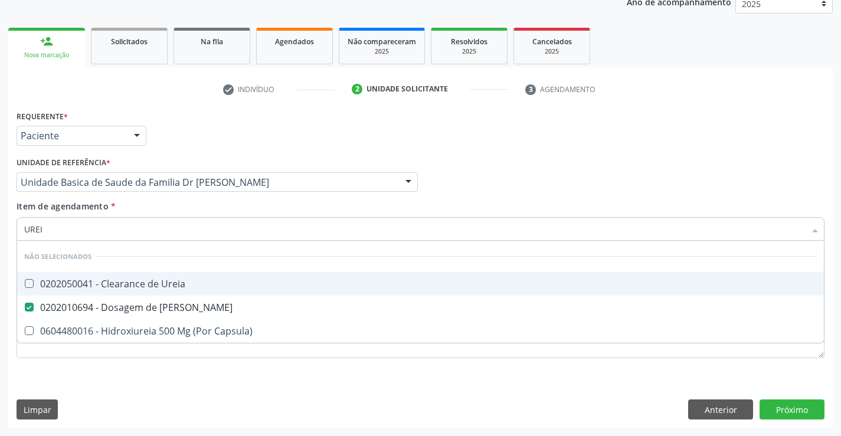
type input "UREI"
click at [169, 204] on div "Item de agendamento * UREI Desfazer seleção Não selecionados 0202050041 - Clear…" at bounding box center [421, 218] width 808 height 37
checkbox Ureia "true"
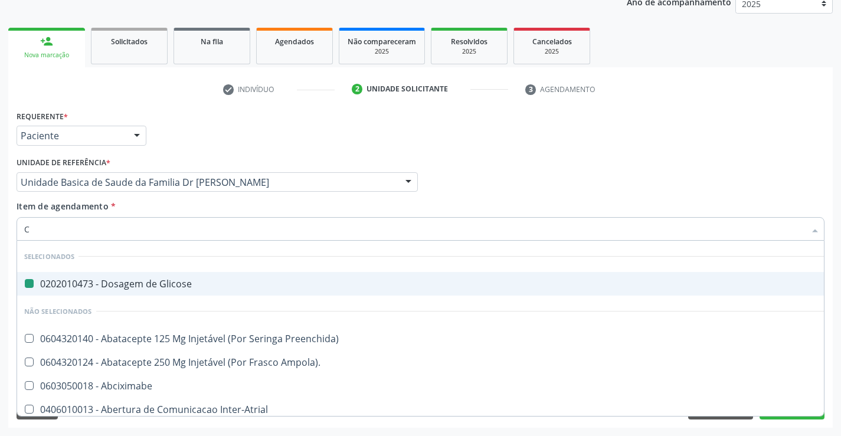
type input "CR"
checkbox Glicose "false"
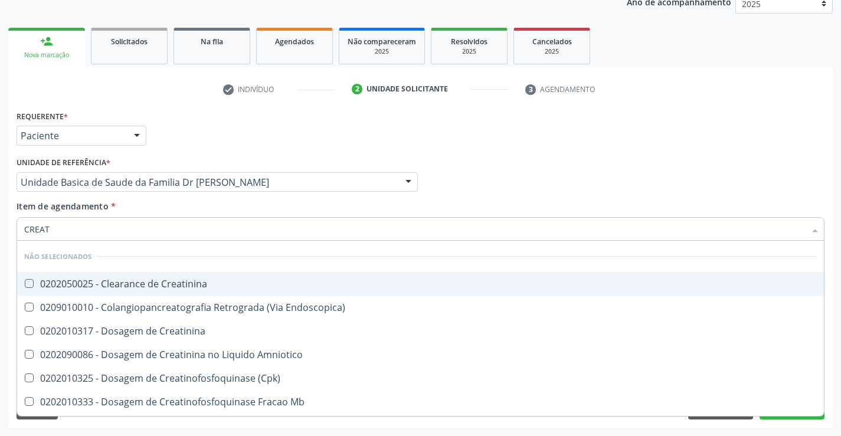
type input "CREATI"
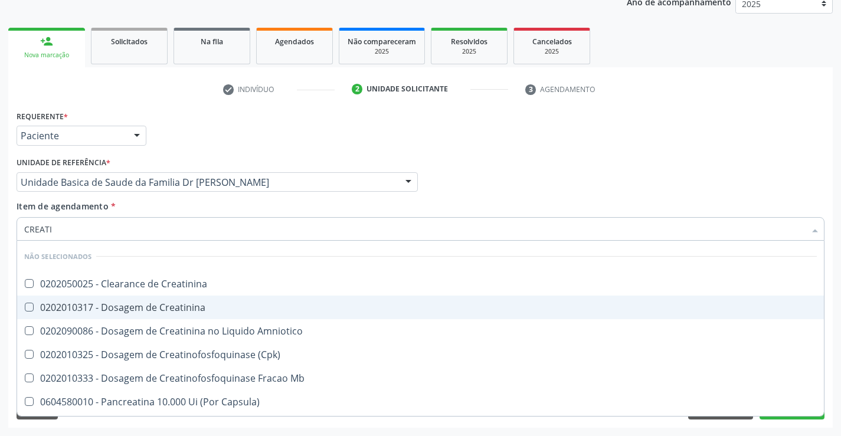
click at [152, 310] on div "0202010317 - Dosagem de Creatinina" at bounding box center [420, 307] width 792 height 9
checkbox Creatinina "true"
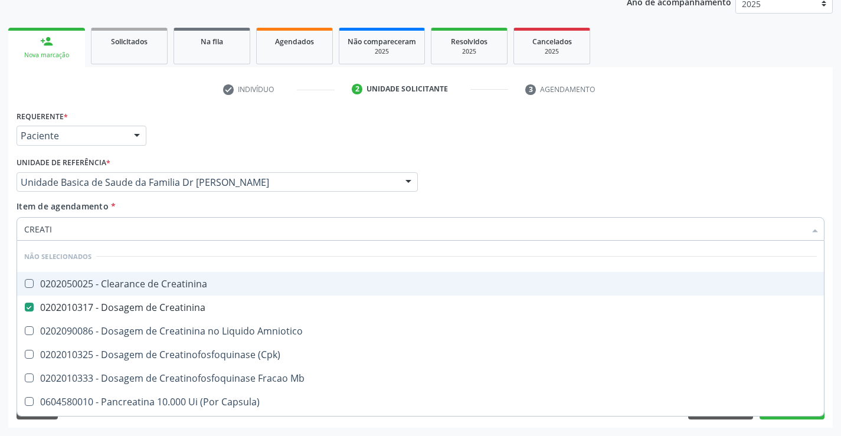
type input "CREATI"
click at [144, 199] on div "Unidade de referência * Unidade Basica de Saude da Familia Dr [PERSON_NAME] Uni…" at bounding box center [217, 177] width 407 height 46
checkbox Creatinina "true"
checkbox Amniotico "true"
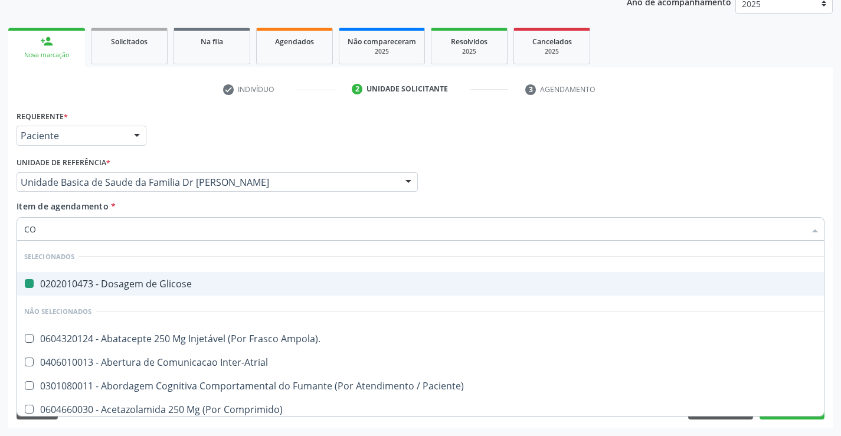
type input "COL"
checkbox Glicose "false"
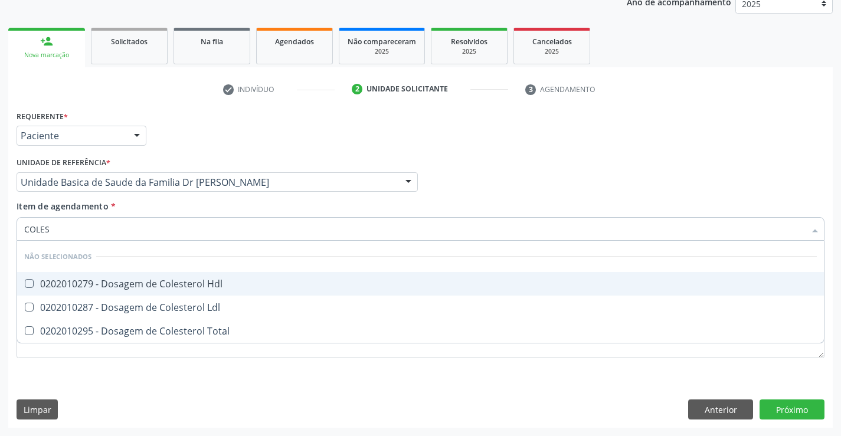
type input "COLEST"
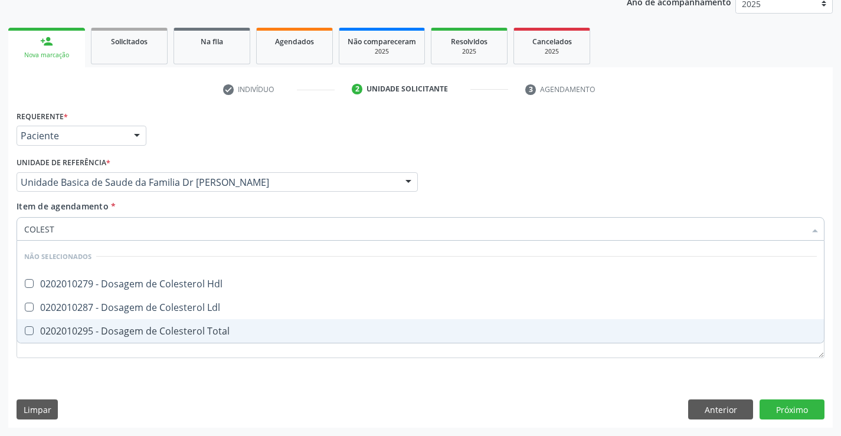
click at [164, 334] on div "0202010295 - Dosagem de Colesterol Total" at bounding box center [420, 330] width 792 height 9
checkbox Total "true"
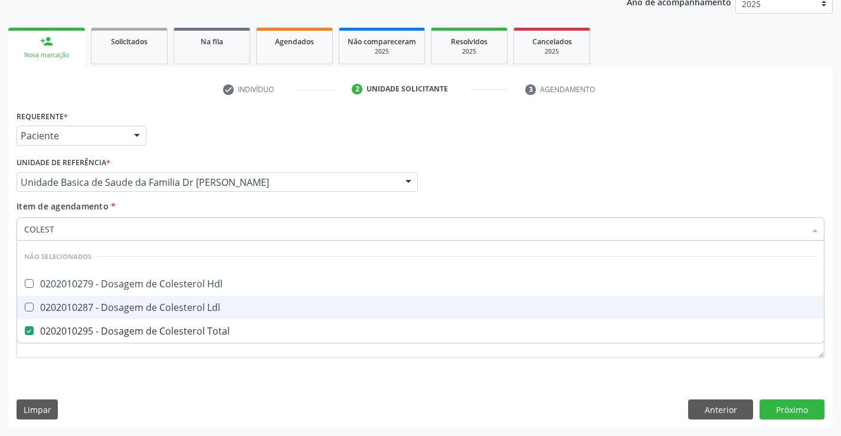
click at [165, 308] on div "0202010287 - Dosagem de Colesterol Ldl" at bounding box center [420, 307] width 792 height 9
checkbox Ldl "true"
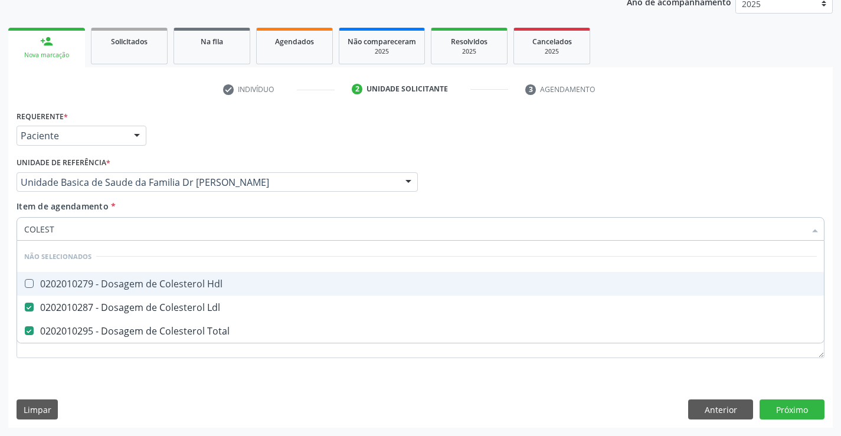
click at [168, 288] on div "0202010279 - Dosagem de Colesterol Hdl" at bounding box center [420, 283] width 792 height 9
checkbox Hdl "true"
click at [188, 199] on div "Unidade de referência * Unidade Basica de Saude da Familia Dr Paulo Sudre Unida…" at bounding box center [217, 177] width 407 height 46
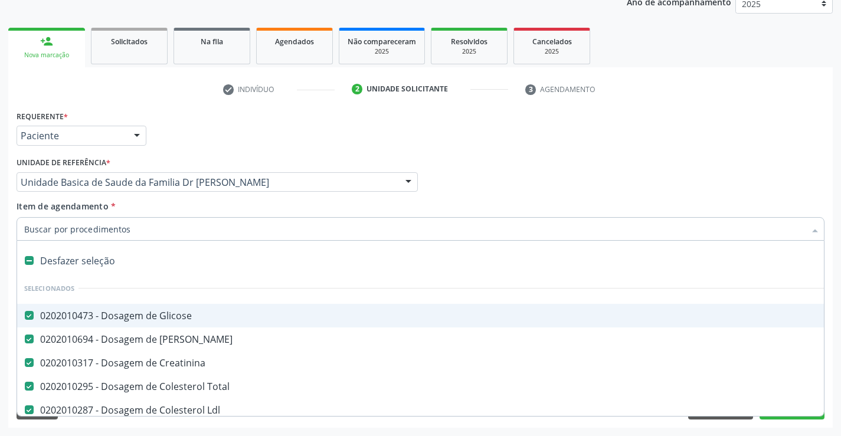
type input "T"
checkbox Hdl "false"
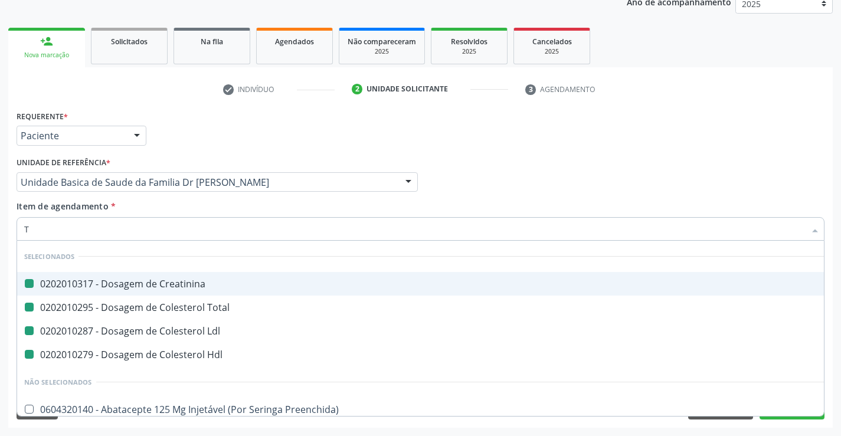
type input "TR"
checkbox Creatinina "false"
checkbox Ldl "false"
checkbox Total "false"
checkbox Hdl "false"
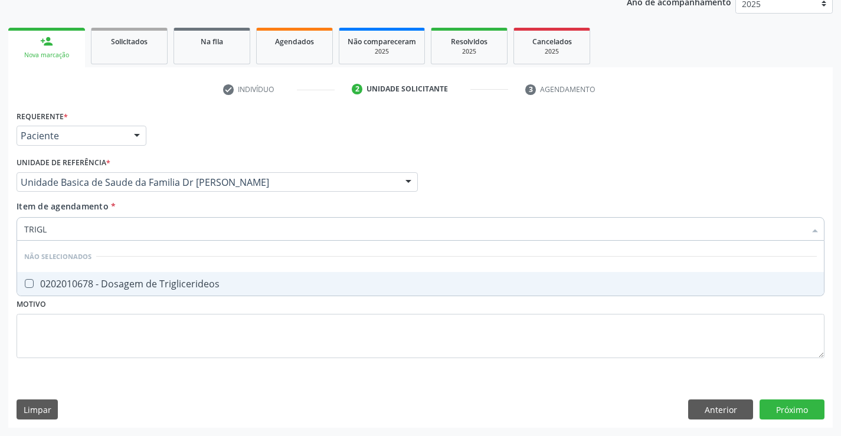
type input "TRIGLI"
click at [199, 282] on div "0202010678 - Dosagem de Triglicerideos" at bounding box center [420, 283] width 792 height 9
checkbox Triglicerideos "true"
click at [198, 209] on div "Item de agendamento * TRIGLI Desfazer seleção Não selecionados 0202010678 - Dos…" at bounding box center [421, 218] width 808 height 37
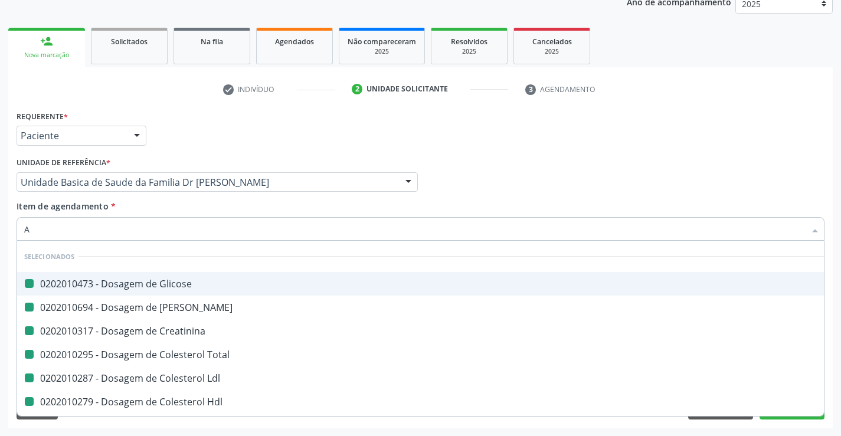
type input "AC"
checkbox Glicose "false"
checkbox Ureia "false"
checkbox Creatinina "false"
checkbox Total "false"
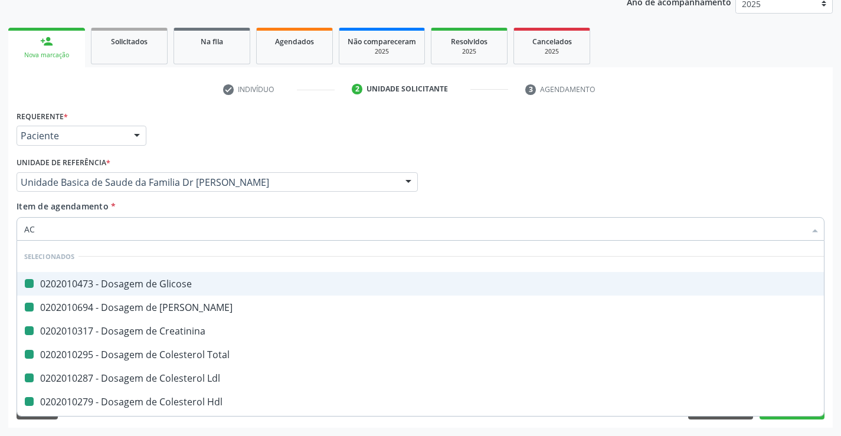
checkbox Ldl "false"
checkbox Hdl "false"
checkbox Triglicerideos "false"
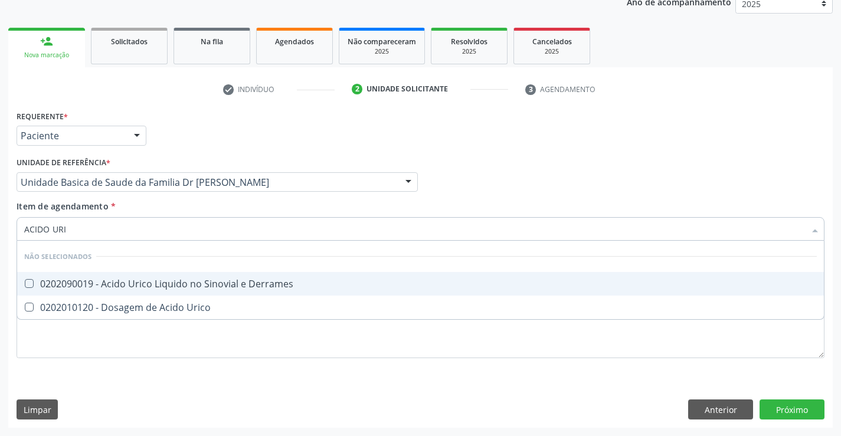
type input "ACIDO URIC"
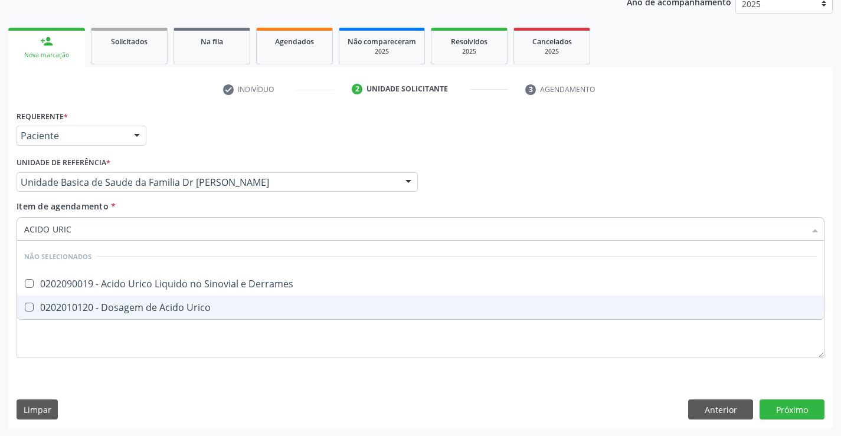
click at [213, 311] on div "0202010120 - Dosagem de Acido Urico" at bounding box center [420, 307] width 792 height 9
checkbox Urico "true"
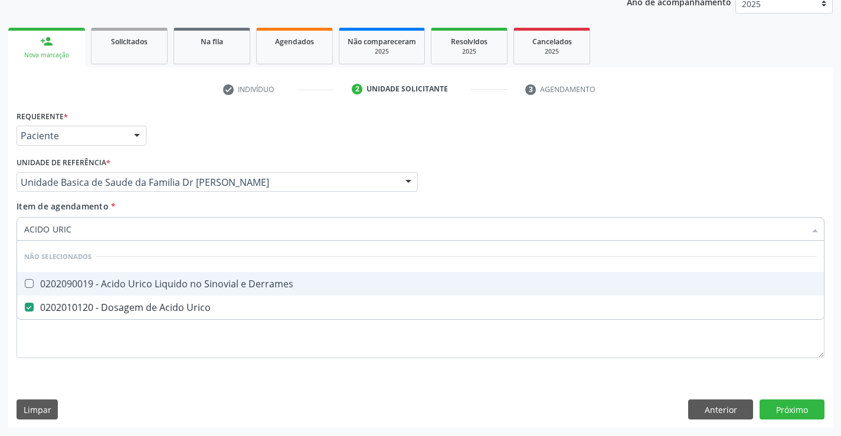
click at [165, 195] on div "Unidade de referência * Unidade Basica de Saude da Familia Dr Paulo Sudre Unida…" at bounding box center [217, 177] width 407 height 46
checkbox Derrames "true"
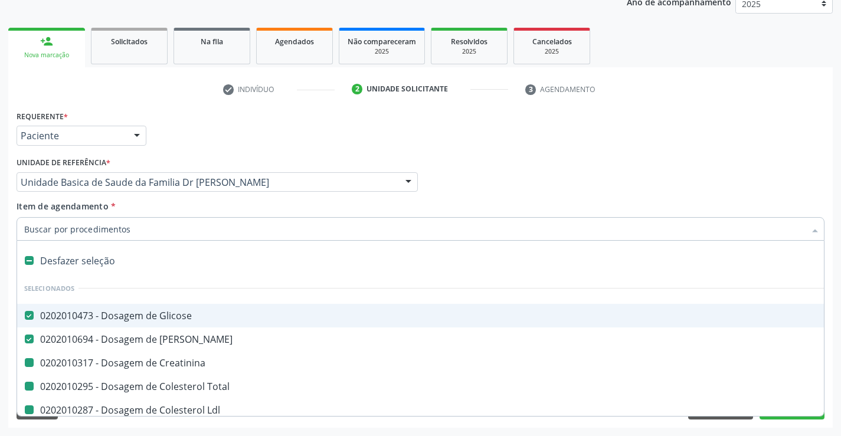
type input "H"
checkbox Creatinina "false"
checkbox Total "false"
checkbox Ldl "false"
checkbox Hdl "false"
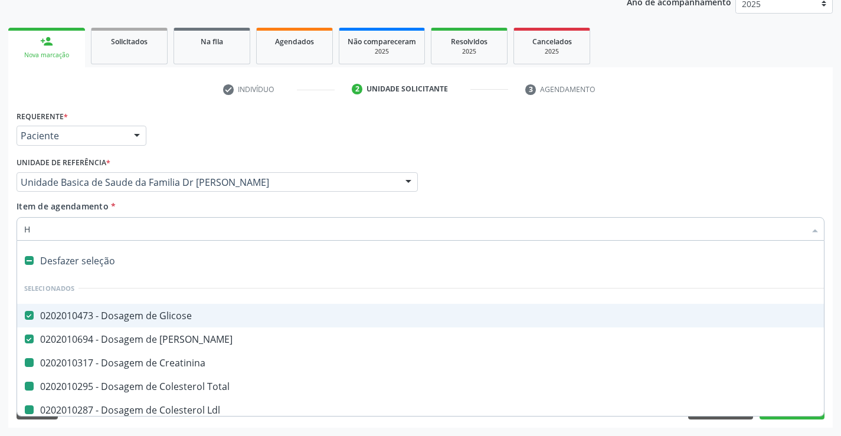
checkbox Triglicerideos "false"
checkbox Urico "false"
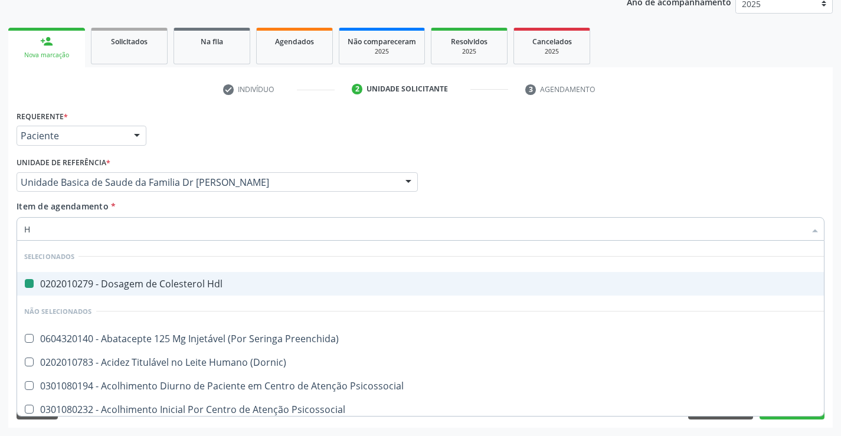
type input "HE"
checkbox Hdl "false"
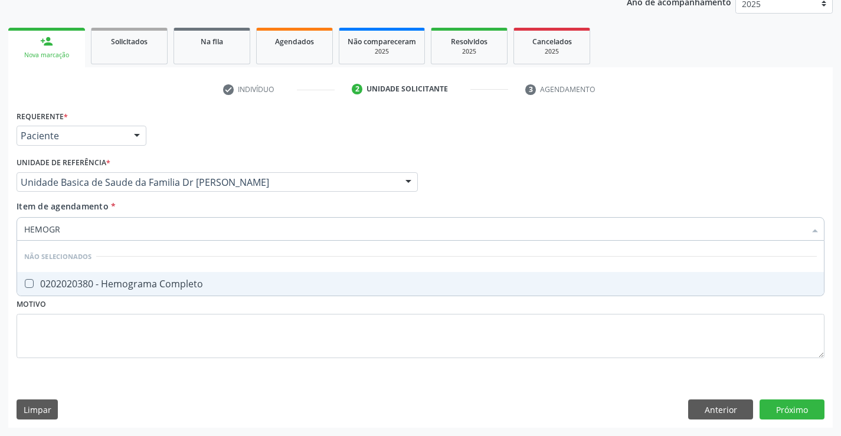
type input "HEMOGRA"
click at [168, 279] on div "0202020380 - Hemograma Completo" at bounding box center [420, 283] width 792 height 9
checkbox Completo "true"
click at [173, 205] on div "Item de agendamento * HEMOGRA Desfazer seleção Não selecionados 0202020380 - He…" at bounding box center [421, 218] width 808 height 37
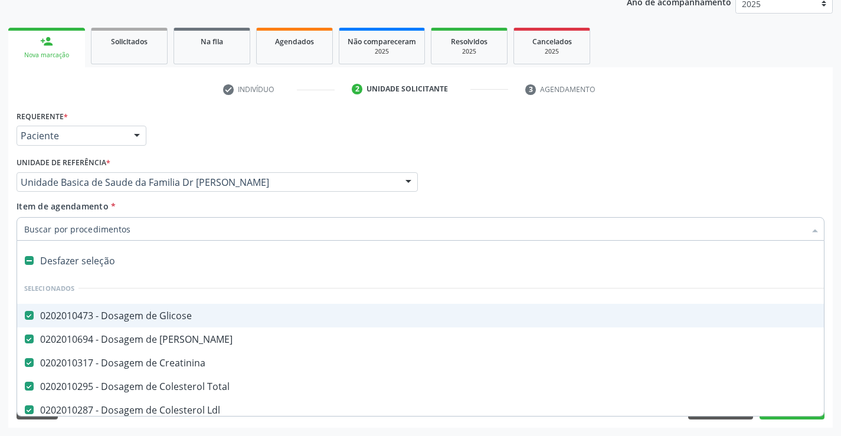
type input "T"
checkbox Urico "false"
checkbox Completo "false"
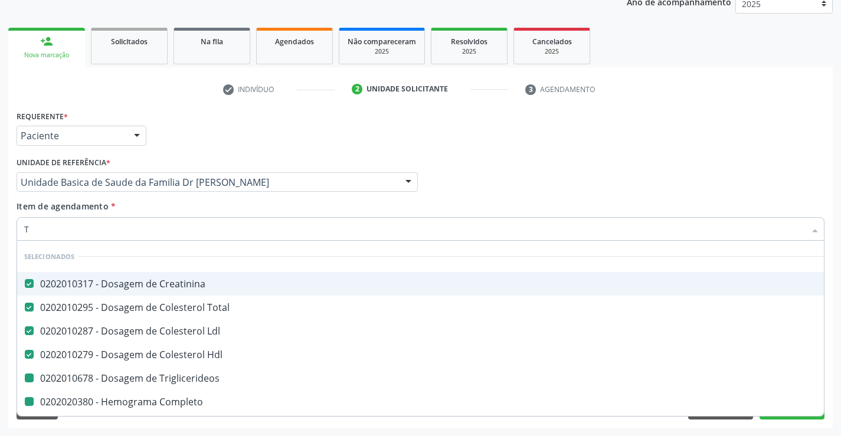
type input "TE"
checkbox Triglicerideos "false"
checkbox Completo "false"
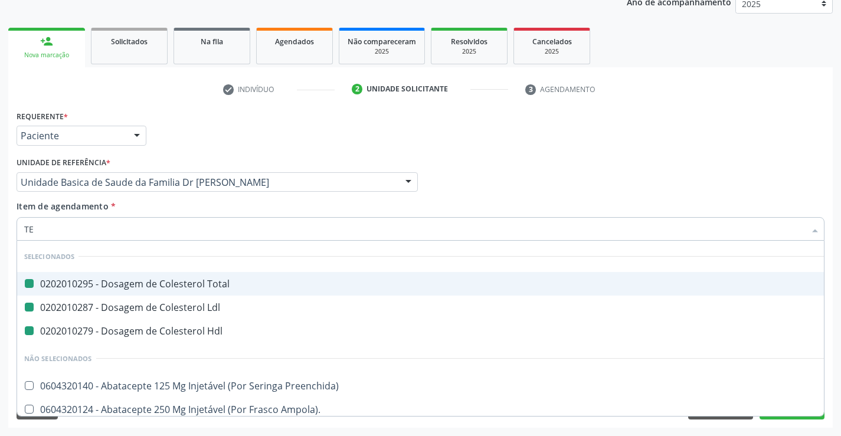
type input "TEM"
checkbox Total "false"
checkbox Ldl "false"
checkbox Hdl "false"
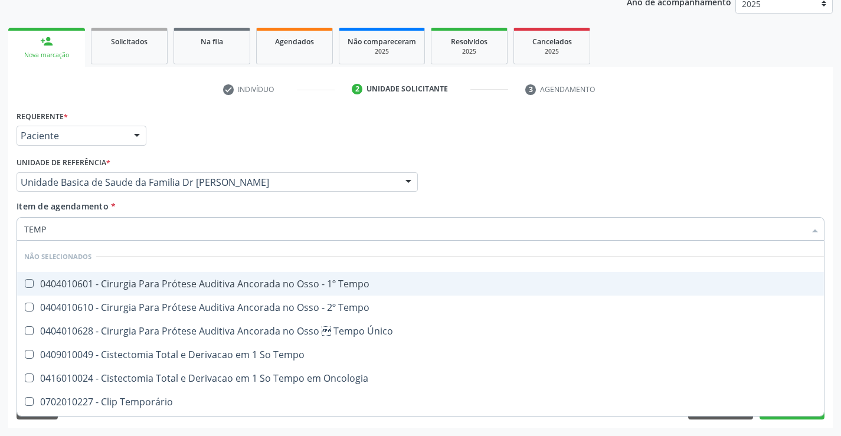
type input "TEMPO"
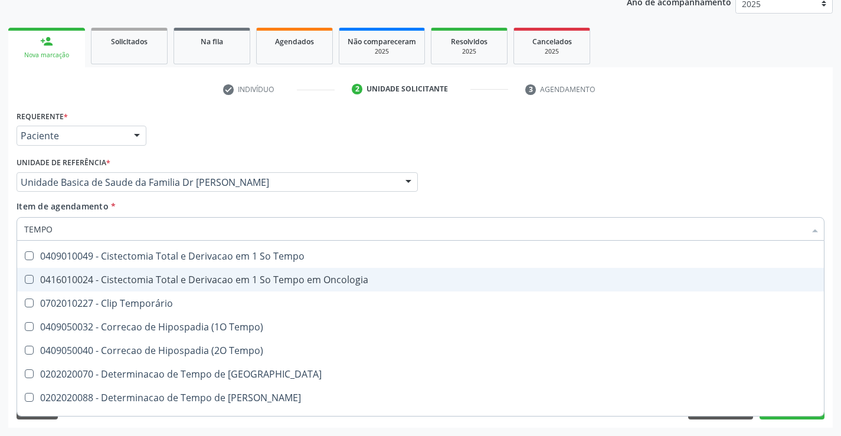
scroll to position [118, 0]
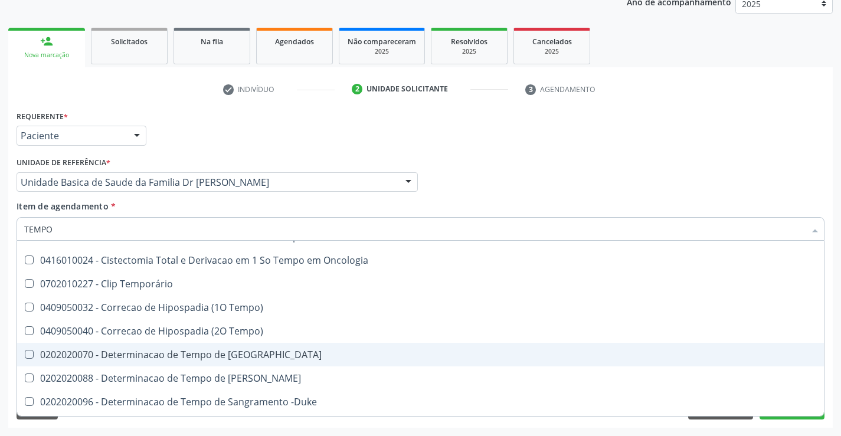
click at [271, 355] on div "0202020070 - Determinacao de Tempo de [GEOGRAPHIC_DATA]" at bounding box center [446, 354] width 844 height 9
checkbox Coagulacao "true"
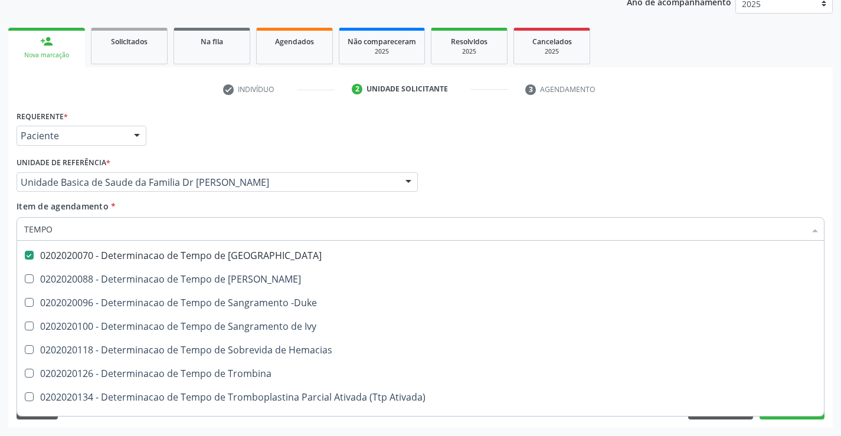
scroll to position [236, 0]
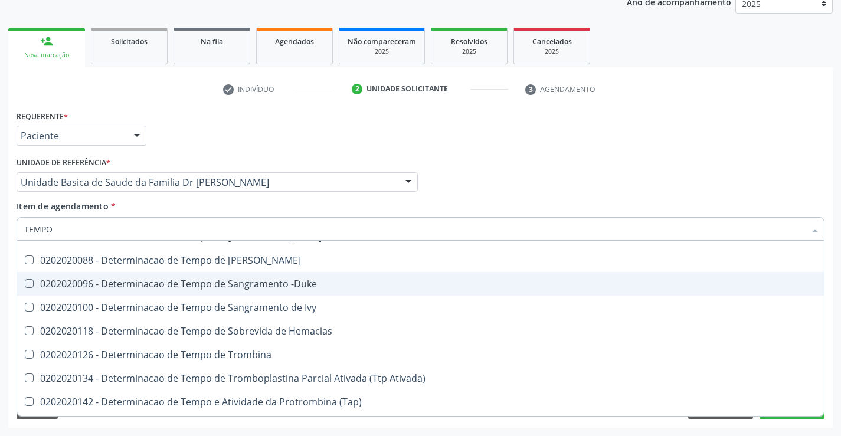
click at [323, 282] on div "0202020096 - Determinacao de Tempo de Sangramento -Duke" at bounding box center [446, 283] width 844 height 9
checkbox -Duke "true"
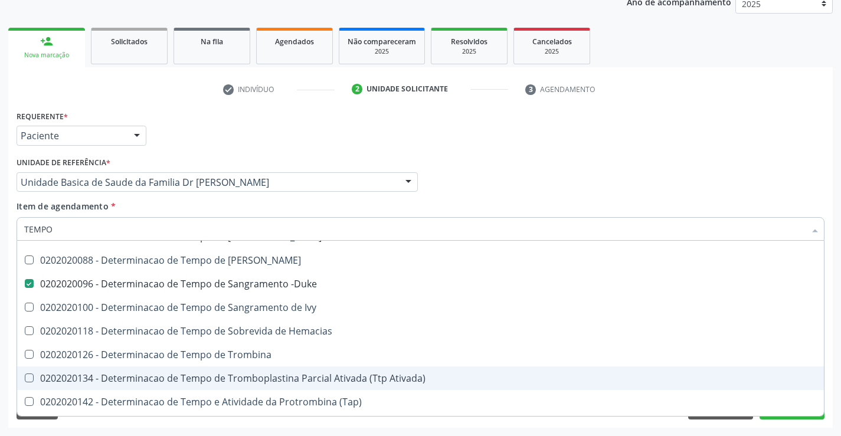
click at [393, 375] on div "0202020134 - Determinacao de Tempo de Tromboplastina Parcial Ativada (Ttp Ativa…" at bounding box center [446, 377] width 844 height 9
checkbox Ativada\) "true"
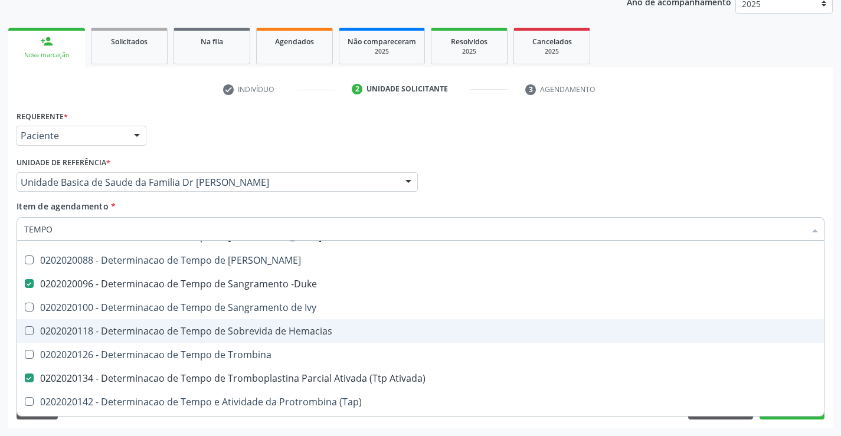
click at [831, 327] on div "Requerente * Paciente Profissional de Saúde Paciente Nenhum resultado encontrad…" at bounding box center [420, 267] width 824 height 320
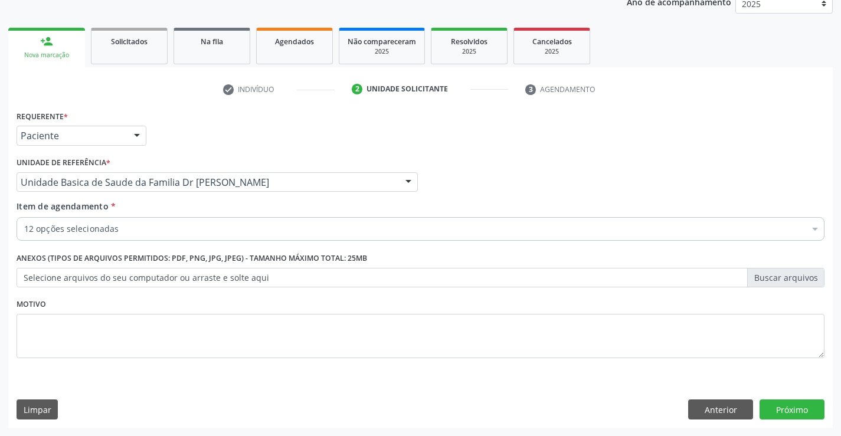
scroll to position [0, 0]
click at [778, 408] on button "Próximo" at bounding box center [791, 409] width 65 height 20
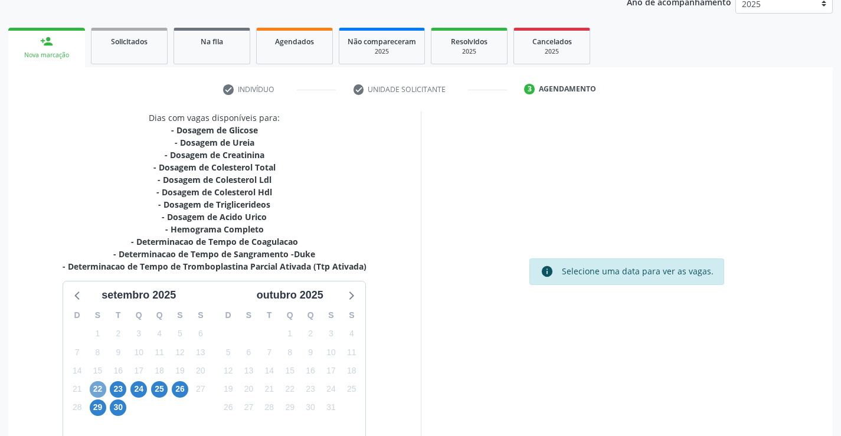
click at [100, 388] on span "22" at bounding box center [98, 389] width 17 height 17
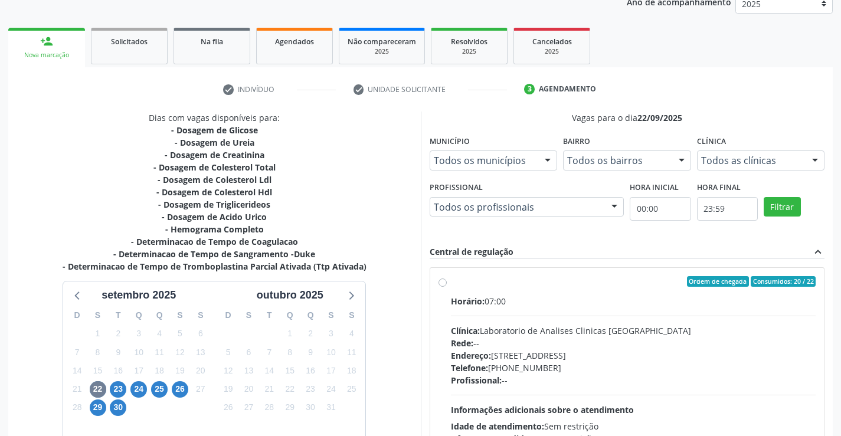
click at [564, 293] on label "Ordem de chegada Consumidos: 20 / 22 Horário: 07:00 Clínica: Laboratorio de Ana…" at bounding box center [633, 366] width 365 height 181
click at [447, 287] on input "Ordem de chegada Consumidos: 20 / 22 Horário: 07:00 Clínica: Laboratorio de Ana…" at bounding box center [442, 281] width 8 height 11
radio input "true"
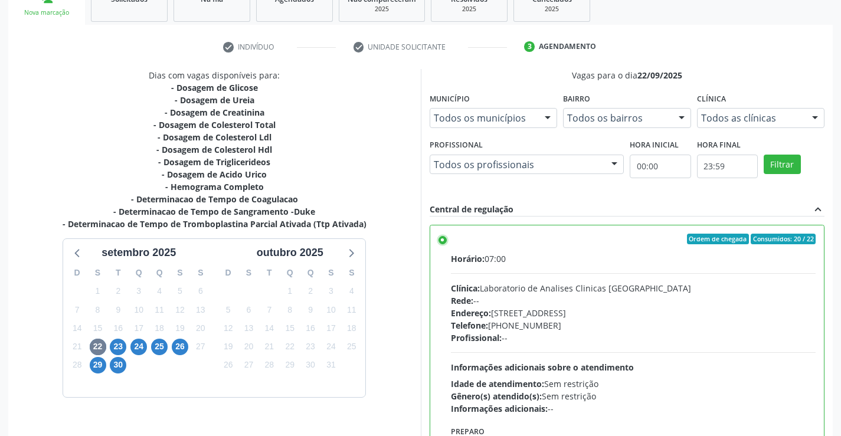
scroll to position [269, 0]
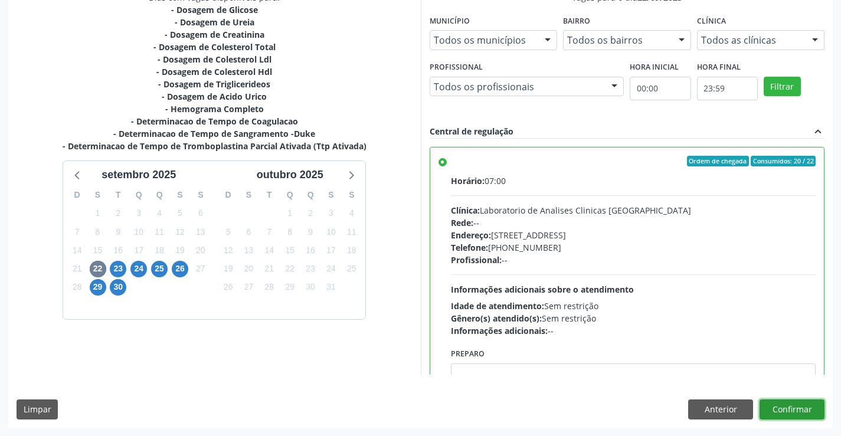
click at [788, 408] on button "Confirmar" at bounding box center [791, 409] width 65 height 20
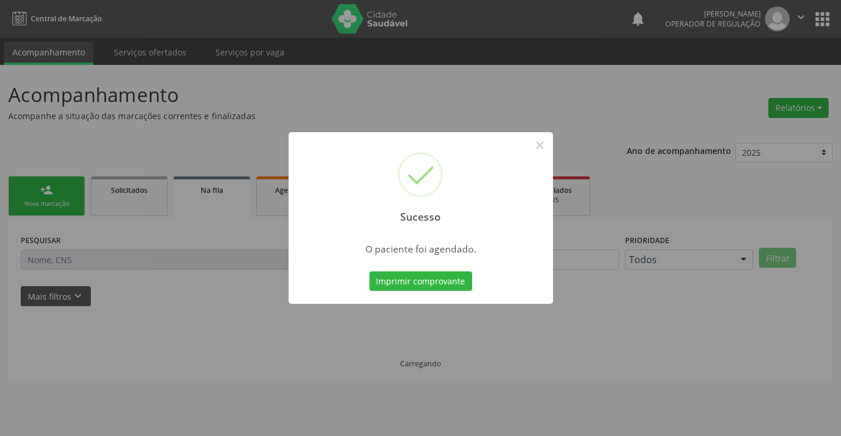
scroll to position [0, 0]
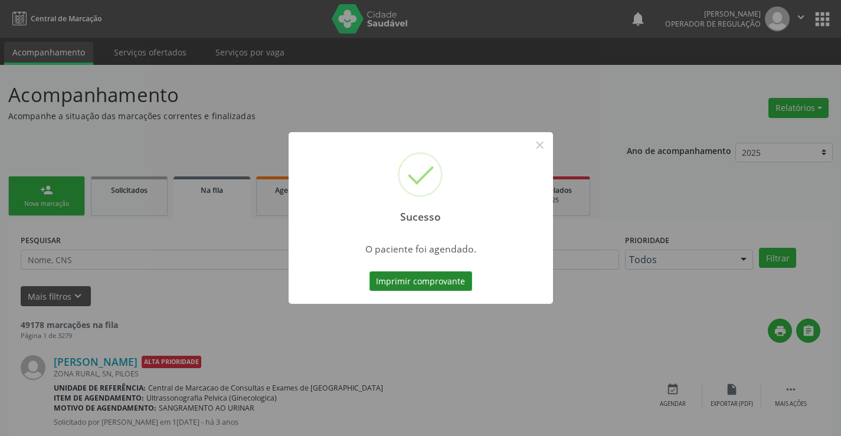
click at [419, 275] on button "Imprimir comprovante" at bounding box center [420, 281] width 103 height 20
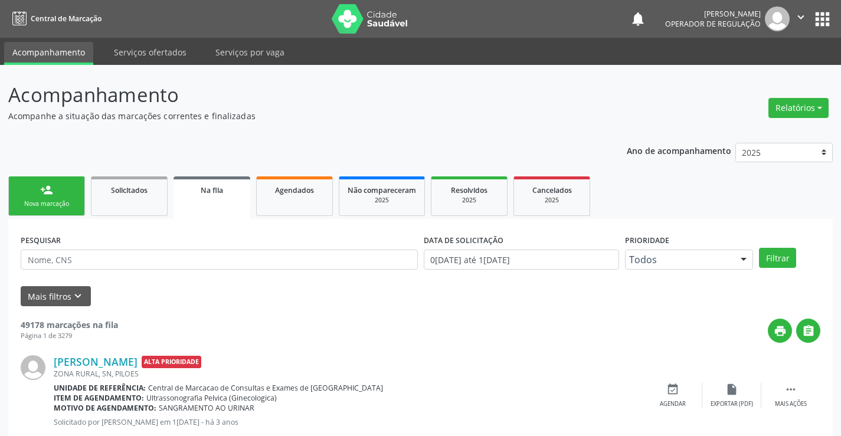
click at [60, 195] on link "person_add Nova marcação" at bounding box center [46, 196] width 77 height 40
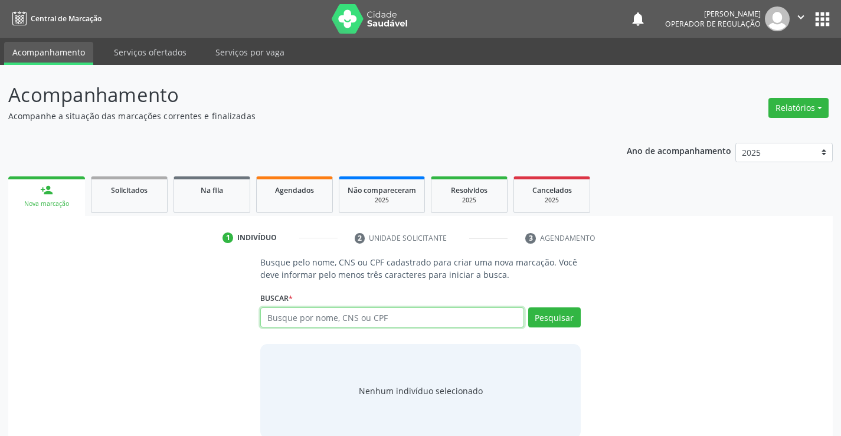
click at [445, 326] on input "text" at bounding box center [391, 317] width 263 height 20
type input "702506217458140"
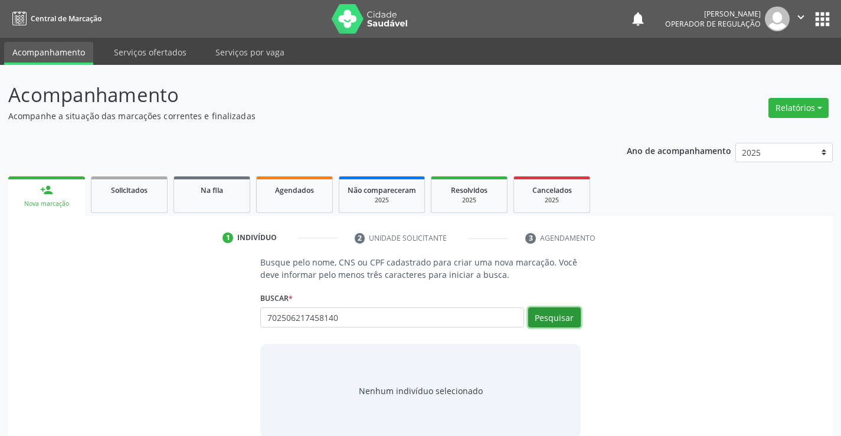
click at [563, 321] on button "Pesquisar" at bounding box center [554, 317] width 53 height 20
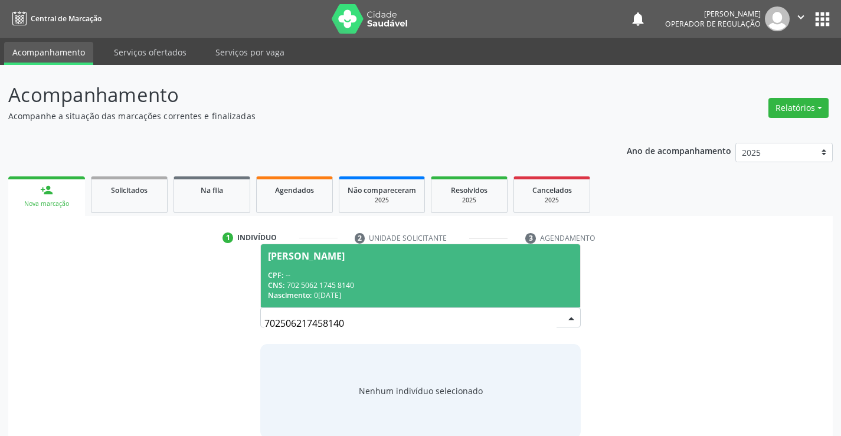
click at [357, 265] on span "Paulo Sergio Silva Souza CPF: -- CNS: 702 5062 1745 8140 Nascimento: 07/04/1961" at bounding box center [420, 275] width 319 height 63
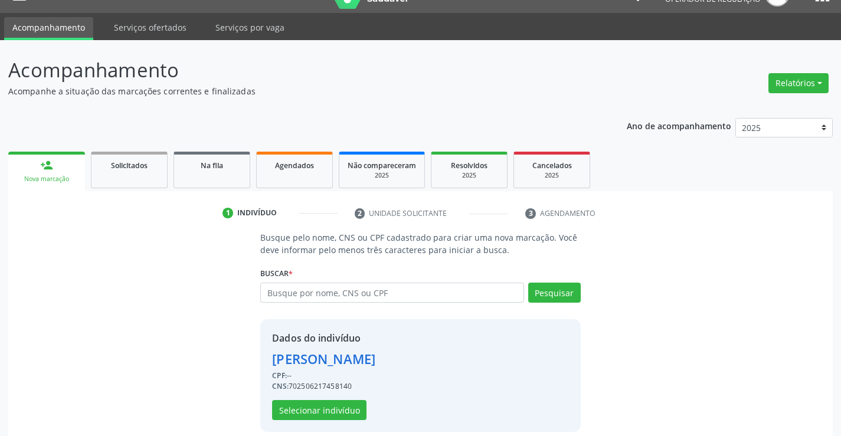
scroll to position [37, 0]
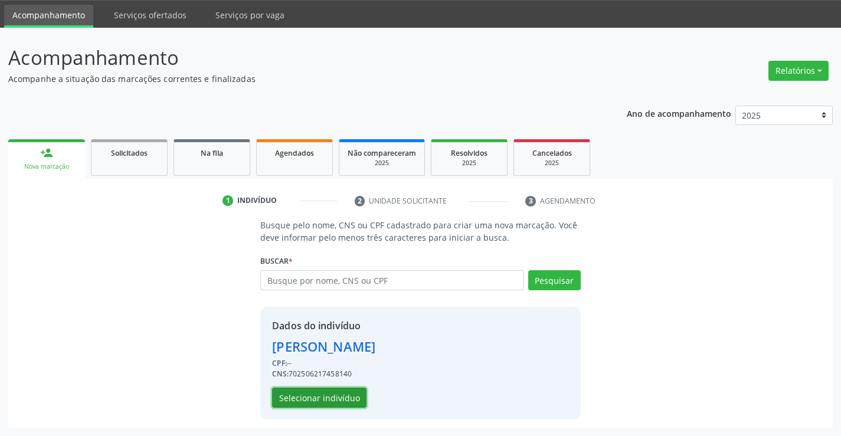
click at [331, 400] on button "Selecionar indivíduo" at bounding box center [319, 398] width 94 height 20
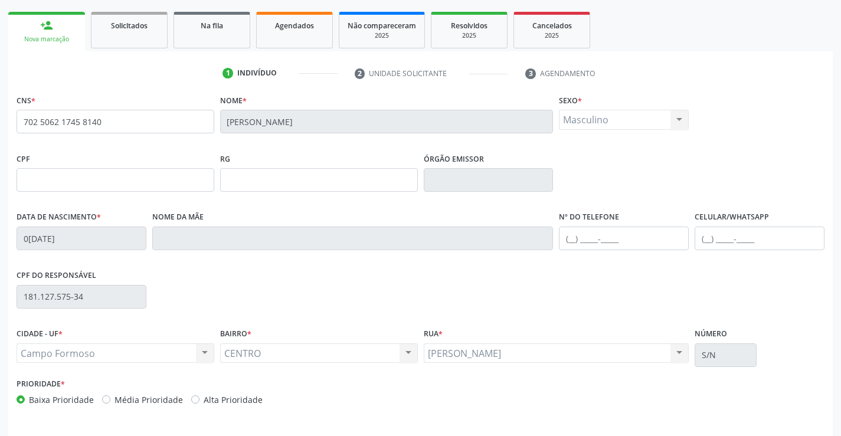
scroll to position [204, 0]
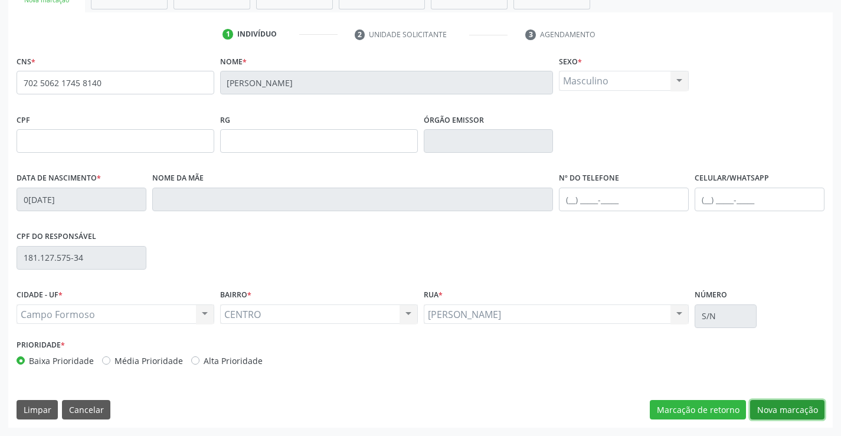
click at [783, 406] on button "Nova marcação" at bounding box center [787, 410] width 74 height 20
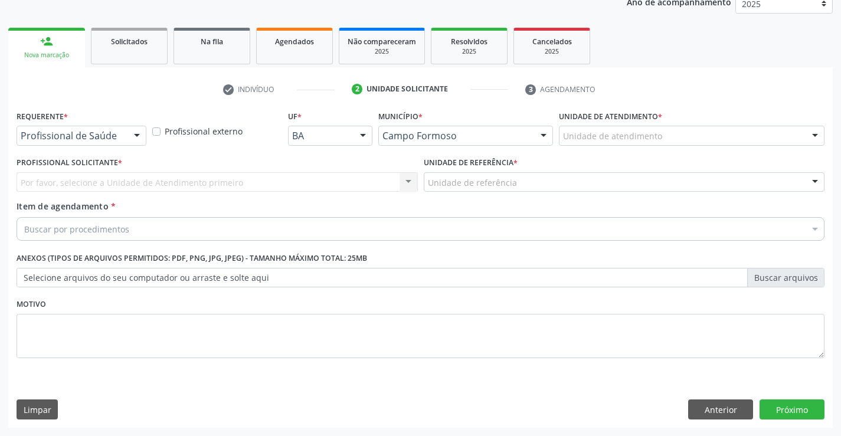
scroll to position [149, 0]
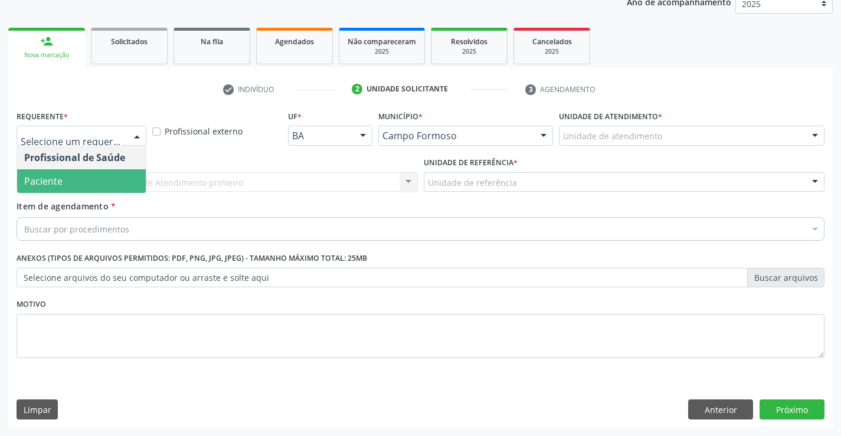
click at [76, 182] on span "Paciente" at bounding box center [81, 181] width 129 height 24
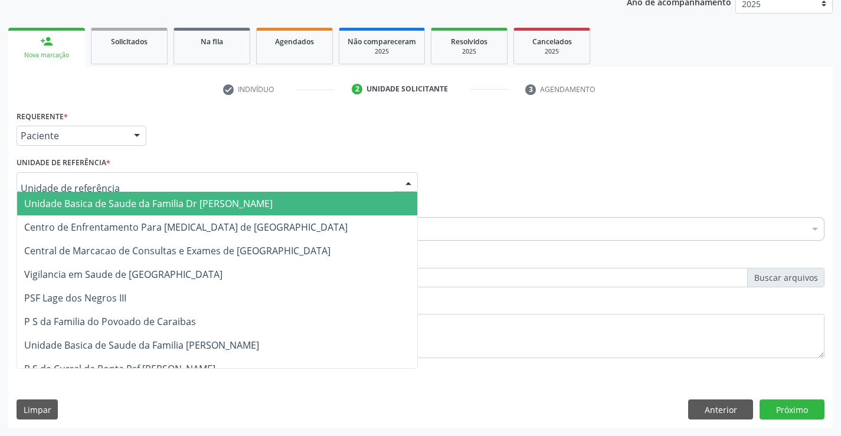
click at [90, 202] on span "Unidade Basica de Saude da Familia Dr [PERSON_NAME]" at bounding box center [148, 203] width 248 height 13
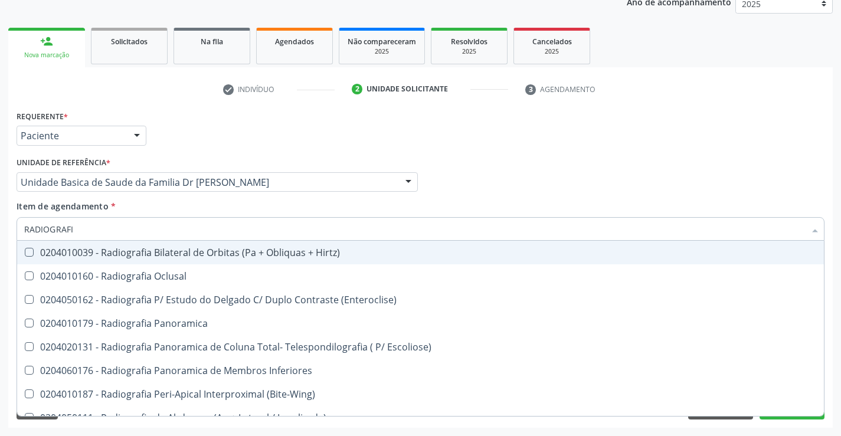
type input "RADIOGRAFIA"
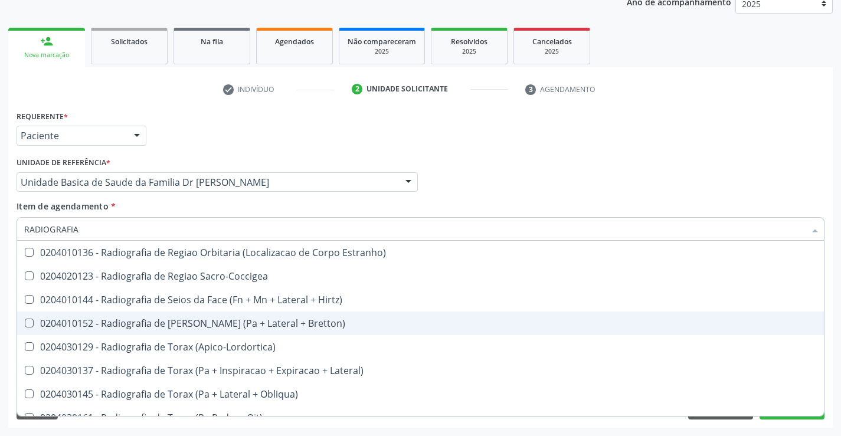
scroll to position [1475, 0]
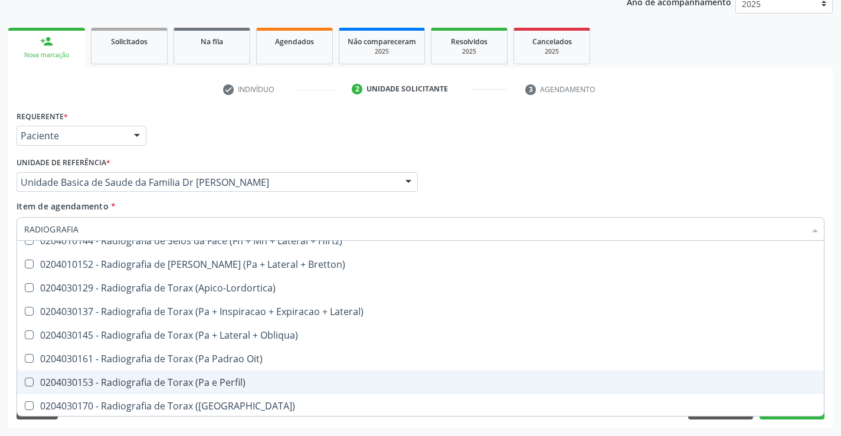
click at [248, 386] on div "0204030153 - Radiografia de Torax (Pa e Perfil)" at bounding box center [420, 382] width 792 height 9
checkbox Perfil\) "true"
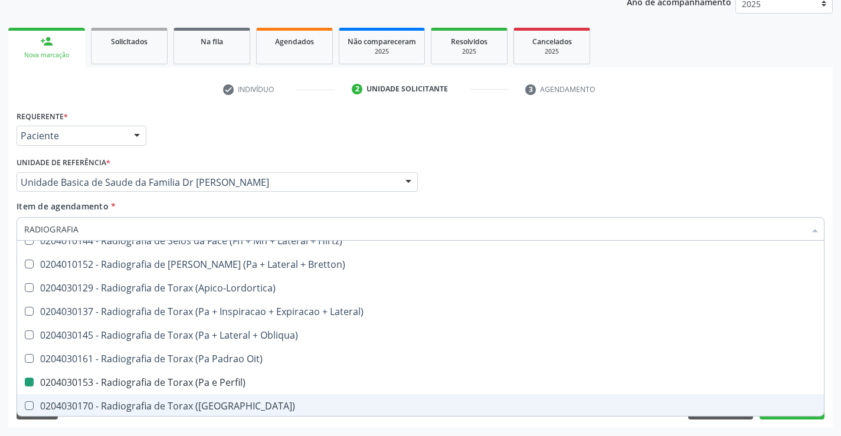
click at [837, 385] on div "Acompanhamento Acompanhe a situação das marcações correntes e finalizadas Relat…" at bounding box center [420, 176] width 841 height 520
checkbox Oclusal "true"
checkbox Perfil\) "false"
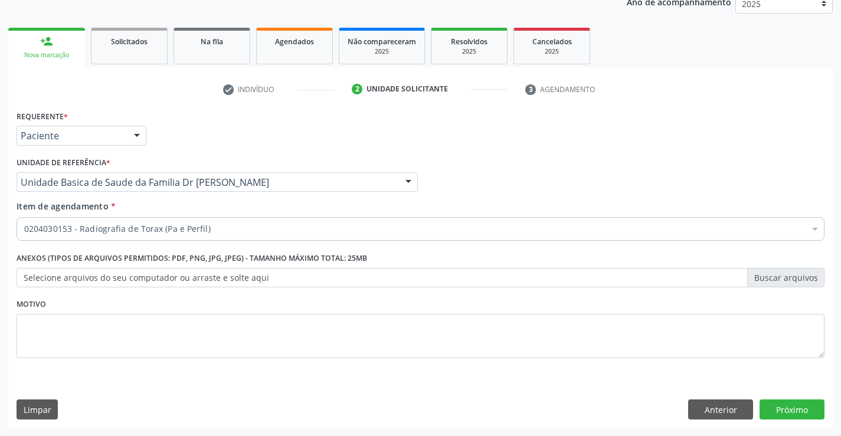
scroll to position [0, 0]
click at [792, 408] on button "Próximo" at bounding box center [791, 409] width 65 height 20
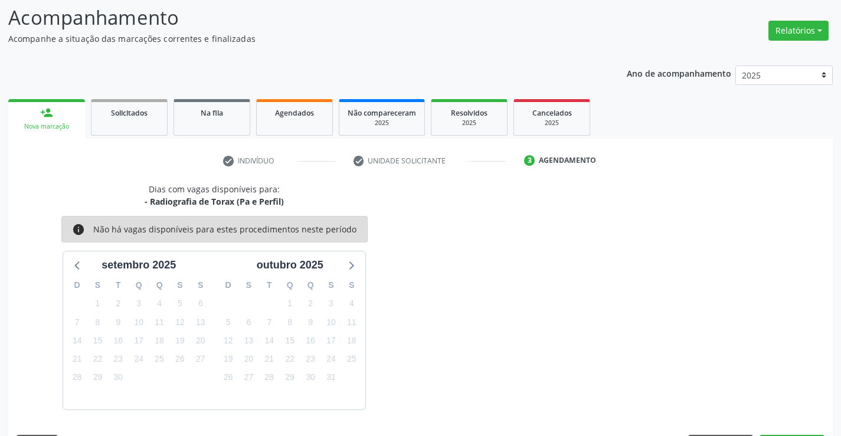
scroll to position [112, 0]
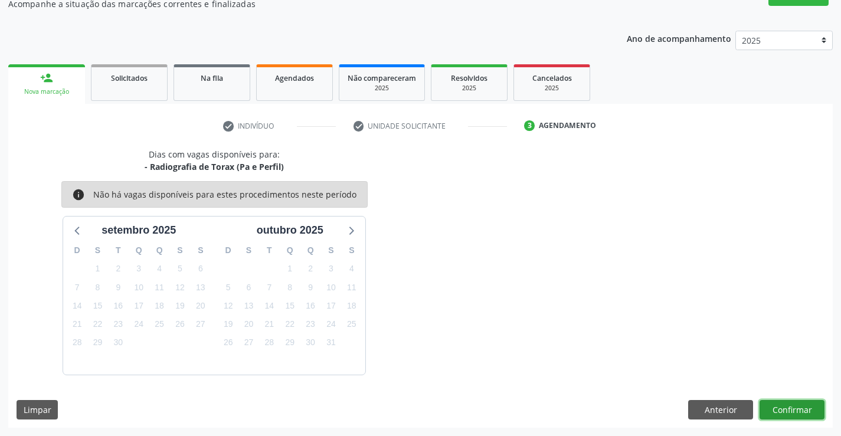
click at [792, 408] on button "Confirmar" at bounding box center [791, 410] width 65 height 20
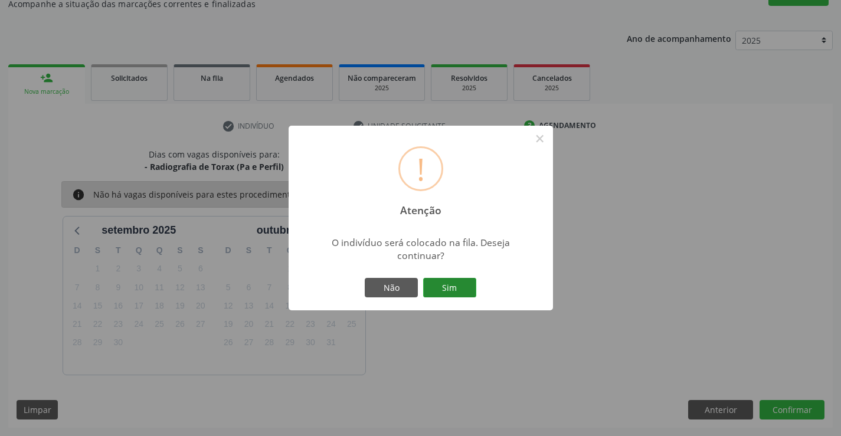
click at [449, 287] on button "Sim" at bounding box center [449, 288] width 53 height 20
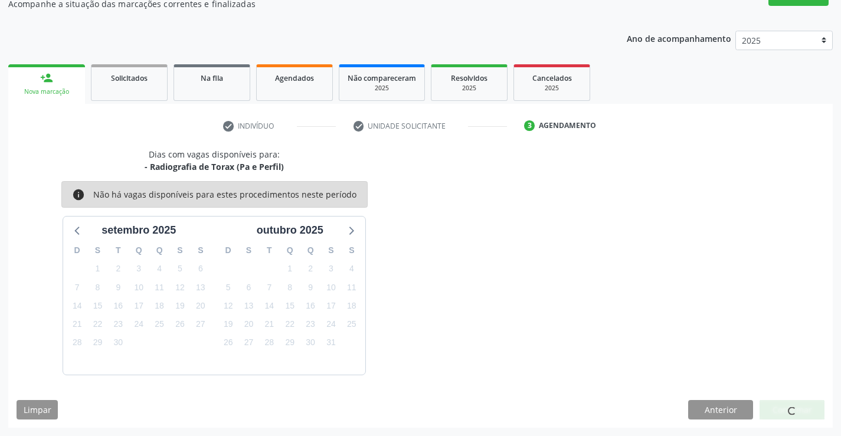
scroll to position [0, 0]
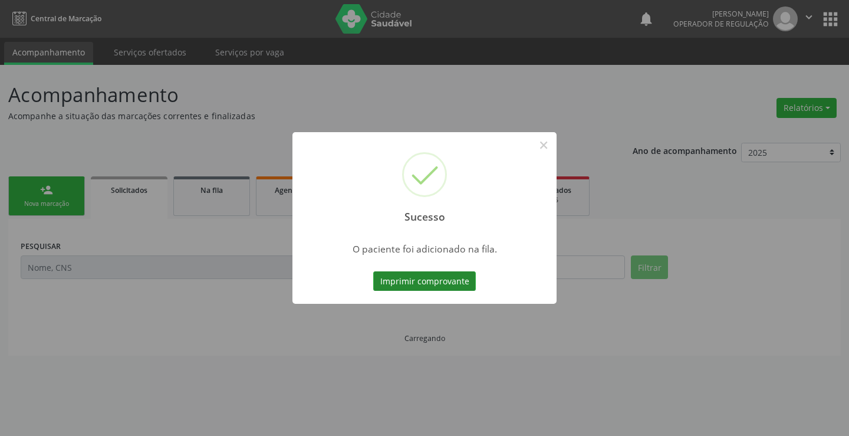
click at [450, 275] on button "Imprimir comprovante" at bounding box center [424, 281] width 103 height 20
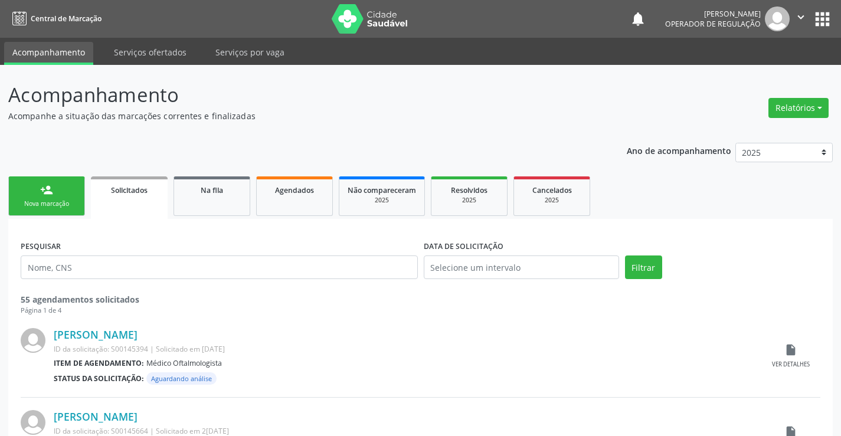
click at [62, 200] on div "Nova marcação" at bounding box center [46, 203] width 59 height 9
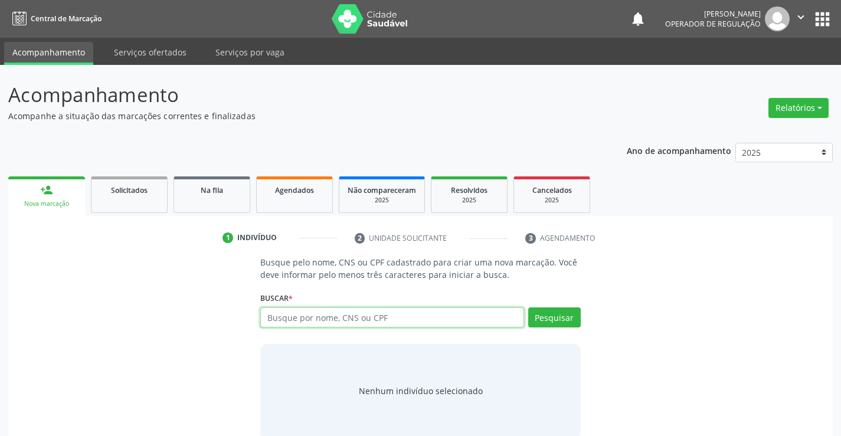
click at [400, 319] on input "text" at bounding box center [391, 317] width 263 height 20
type input "705007686724951"
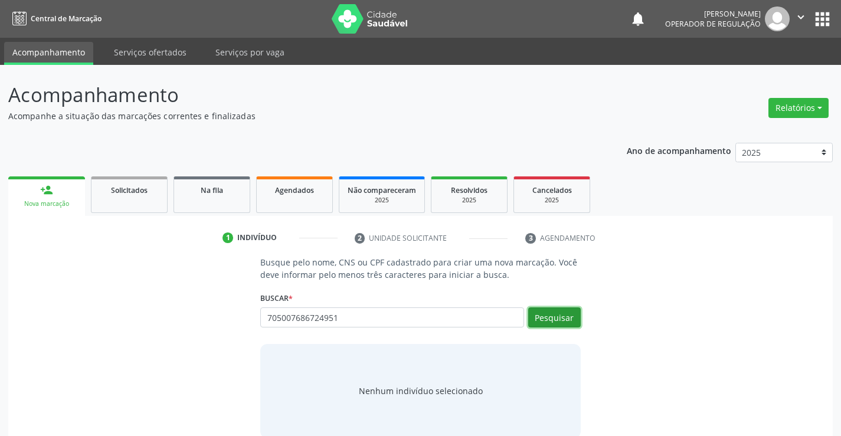
click at [552, 312] on button "Pesquisar" at bounding box center [554, 317] width 53 height 20
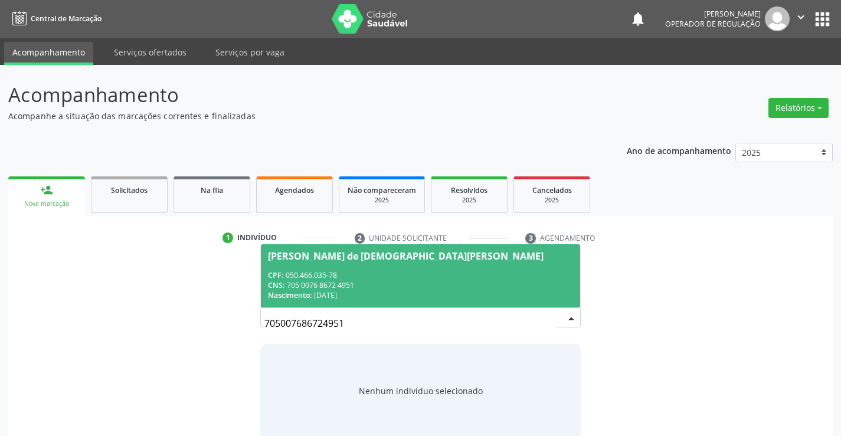
click at [395, 276] on div "CPF: 050.466.035-78" at bounding box center [420, 275] width 304 height 10
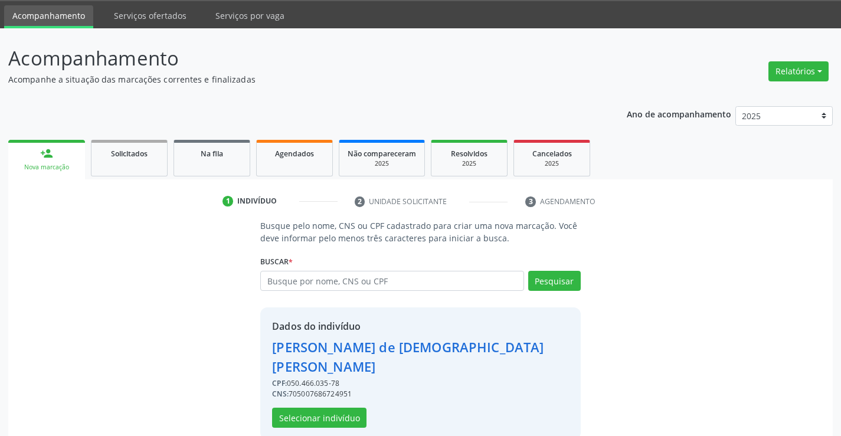
scroll to position [37, 0]
click at [320, 407] on button "Selecionar indivíduo" at bounding box center [319, 417] width 94 height 20
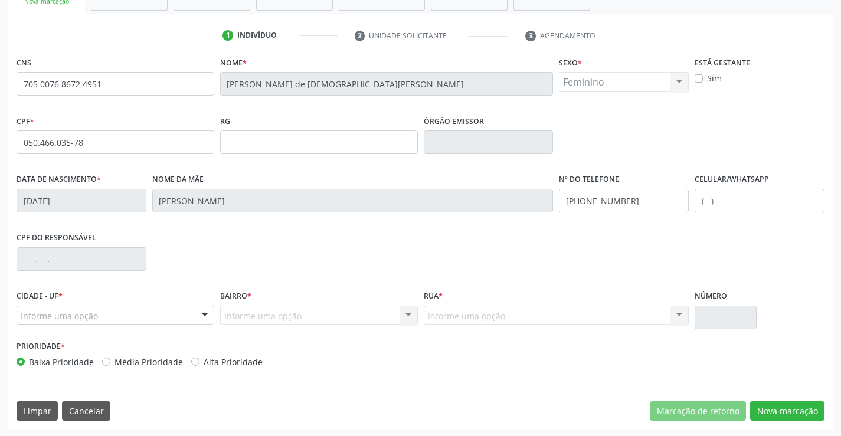
scroll to position [204, 0]
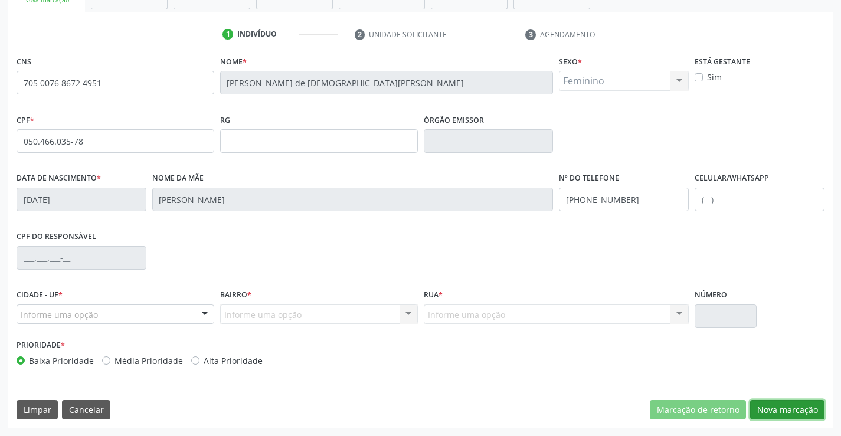
click at [772, 406] on button "Nova marcação" at bounding box center [787, 410] width 74 height 20
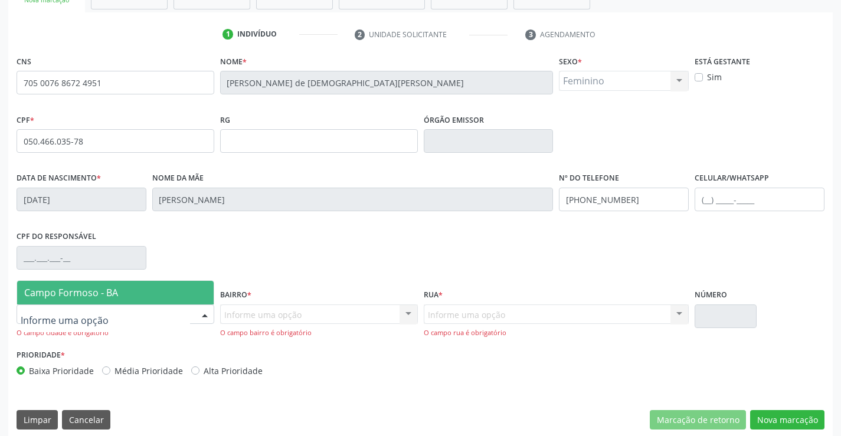
click at [96, 294] on span "Campo Formoso - BA" at bounding box center [71, 292] width 94 height 13
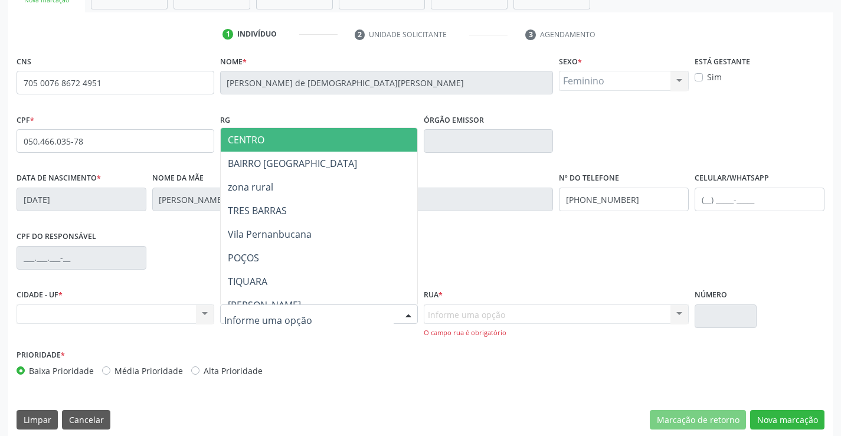
click at [287, 137] on span "CENTRO" at bounding box center [348, 140] width 255 height 24
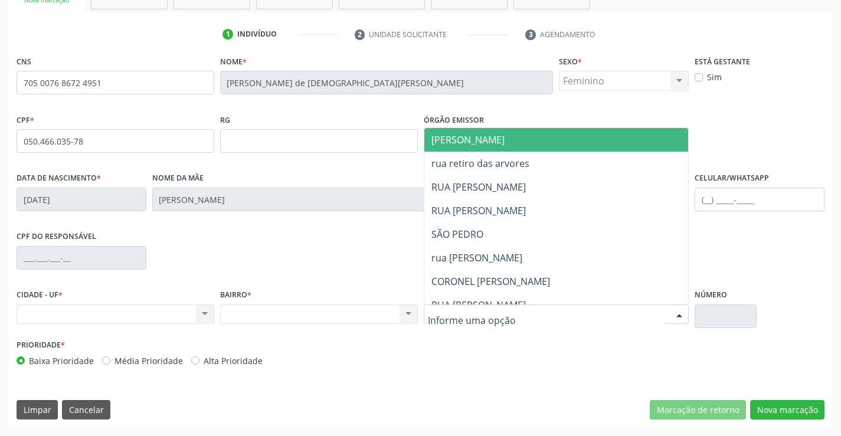
click at [513, 139] on span "[PERSON_NAME]" at bounding box center [566, 140] width 284 height 24
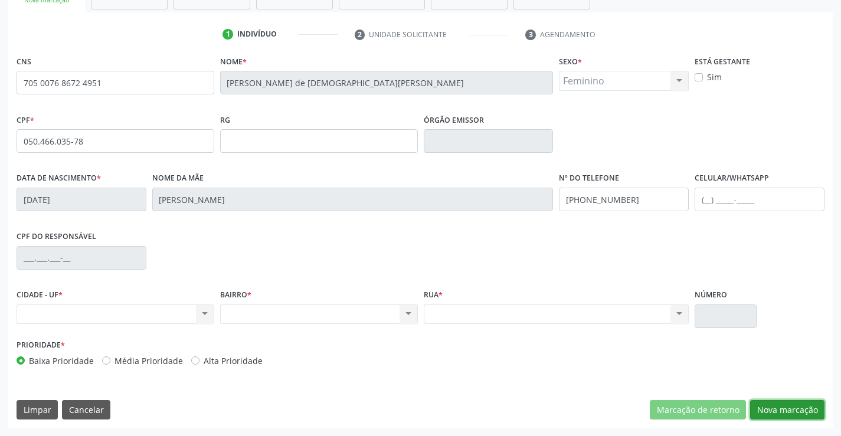
click at [782, 407] on button "Nova marcação" at bounding box center [787, 410] width 74 height 20
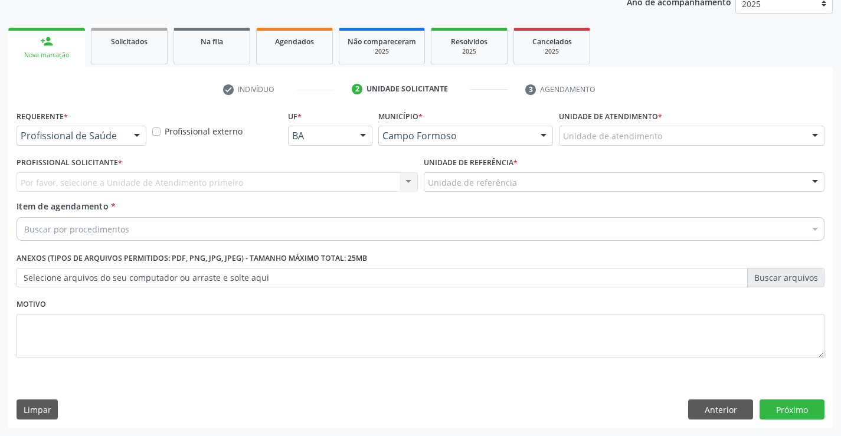
scroll to position [149, 0]
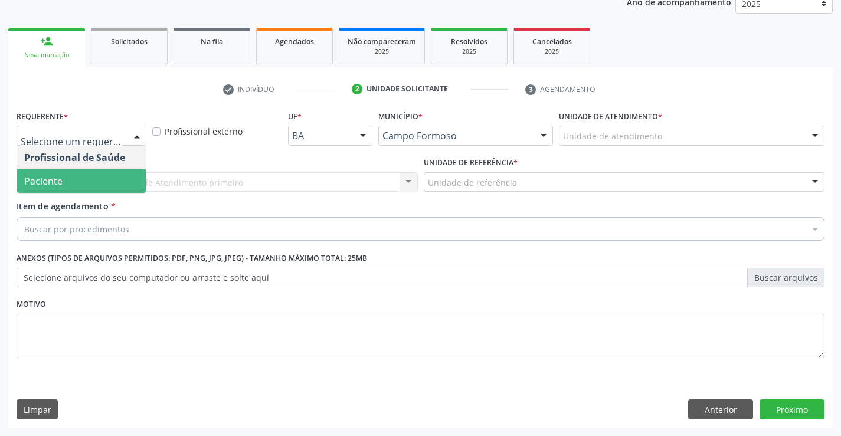
click at [63, 188] on span "Paciente" at bounding box center [81, 181] width 129 height 24
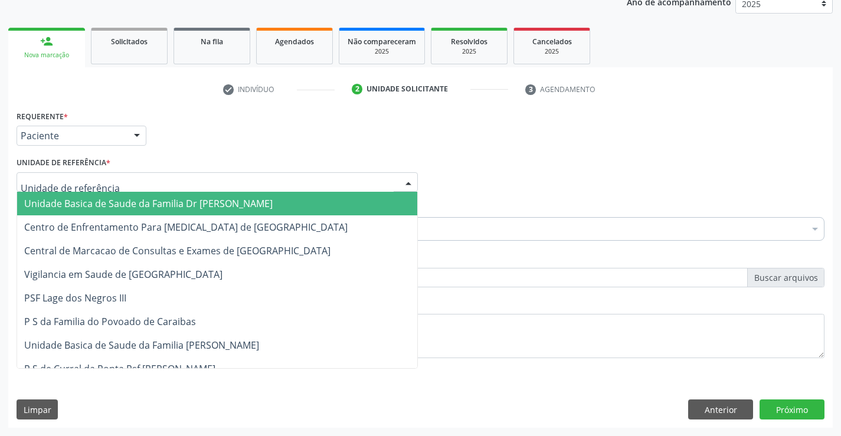
click at [91, 202] on span "Unidade Basica de Saude da Familia Dr [PERSON_NAME]" at bounding box center [148, 203] width 248 height 13
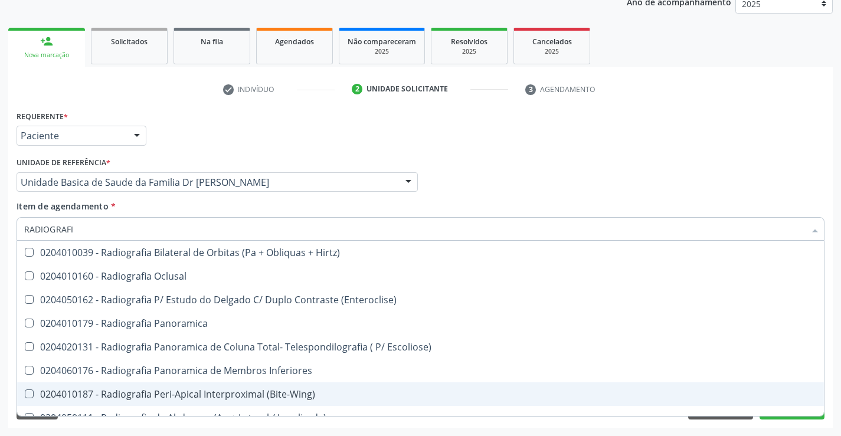
type input "RADIOGRAFIA"
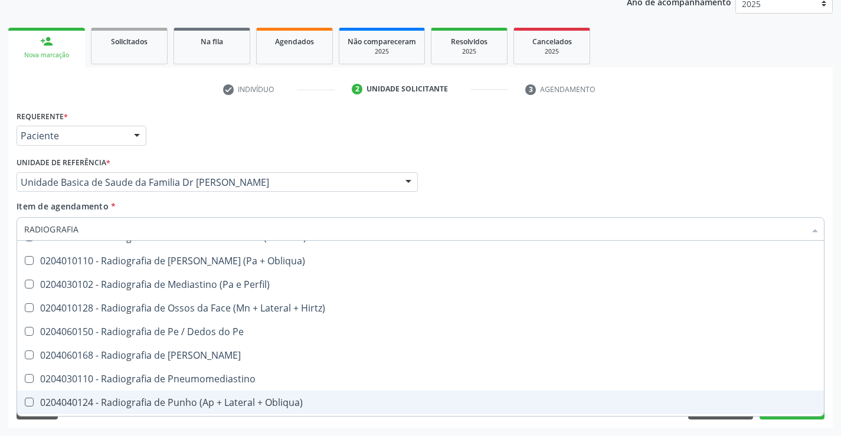
scroll to position [1239, 0]
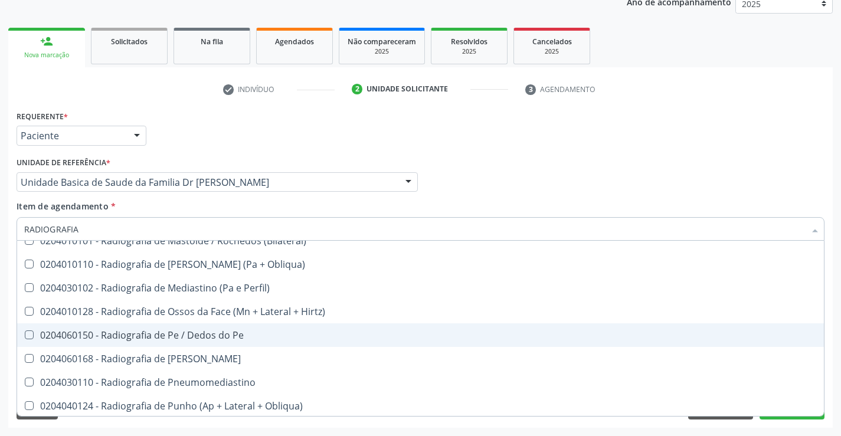
click at [222, 330] on div "0204060150 - Radiografia de Pe / Dedos do Pe" at bounding box center [420, 334] width 792 height 9
checkbox Pe "true"
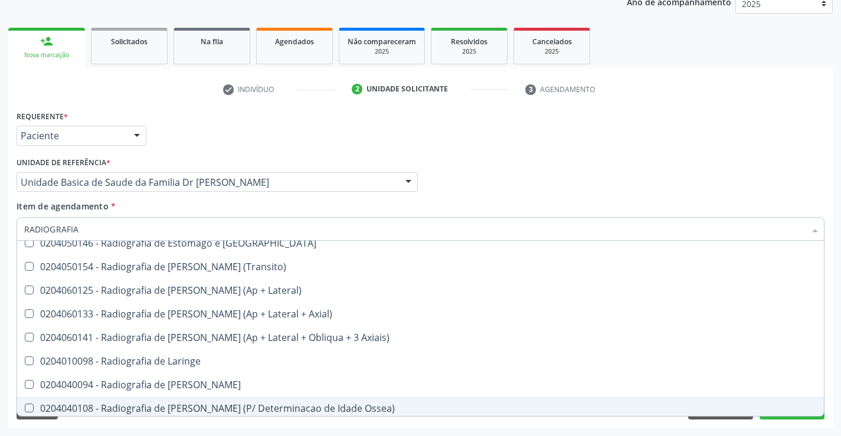
scroll to position [1028, 0]
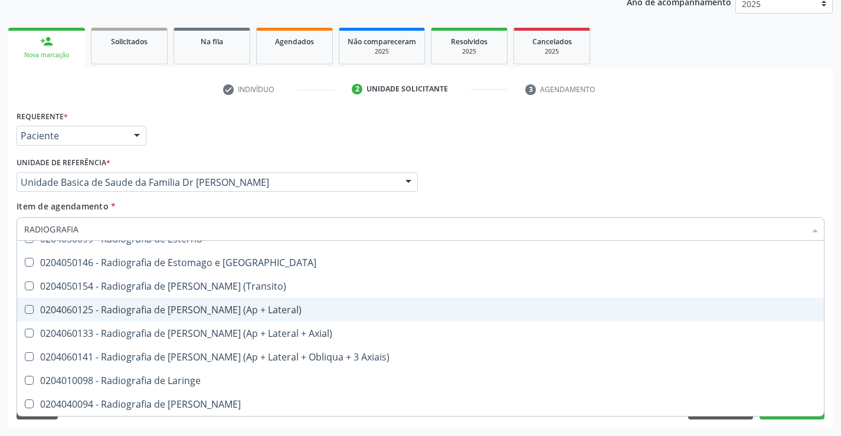
click at [242, 307] on div "0204060125 - Radiografia de Joelho (Ap + Lateral)" at bounding box center [420, 309] width 792 height 9
checkbox Lateral\) "true"
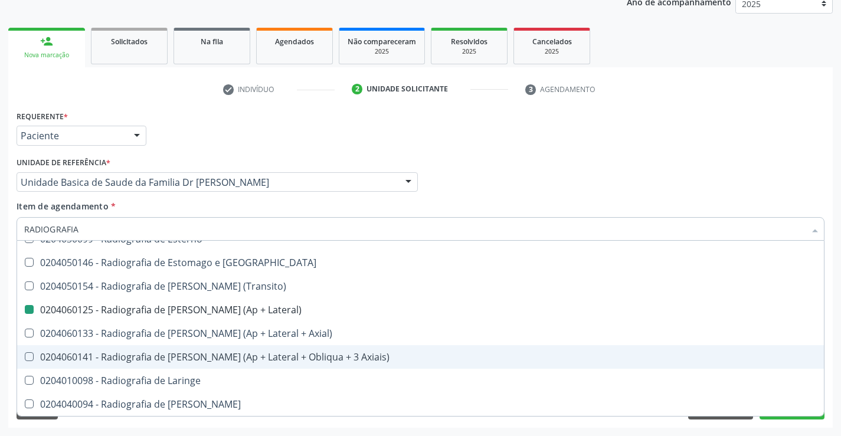
click at [825, 351] on div "Motivo" at bounding box center [420, 335] width 813 height 79
checkbox Oclusal "true"
checkbox \(Enteroclise\) "true"
checkbox Lateral\) "false"
checkbox Pe "false"
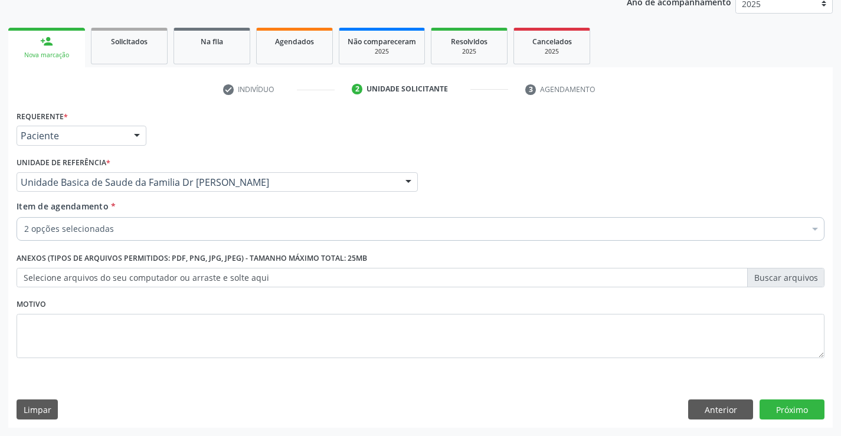
scroll to position [0, 0]
click at [785, 414] on button "Próximo" at bounding box center [791, 409] width 65 height 20
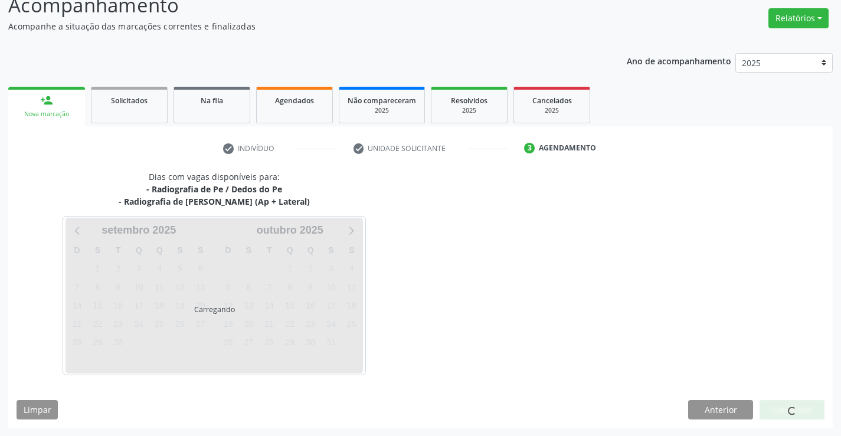
scroll to position [124, 0]
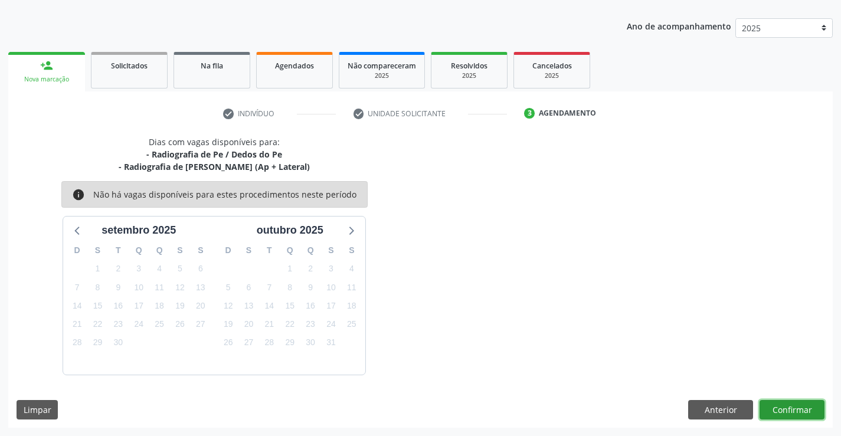
click at [785, 407] on button "Confirmar" at bounding box center [791, 410] width 65 height 20
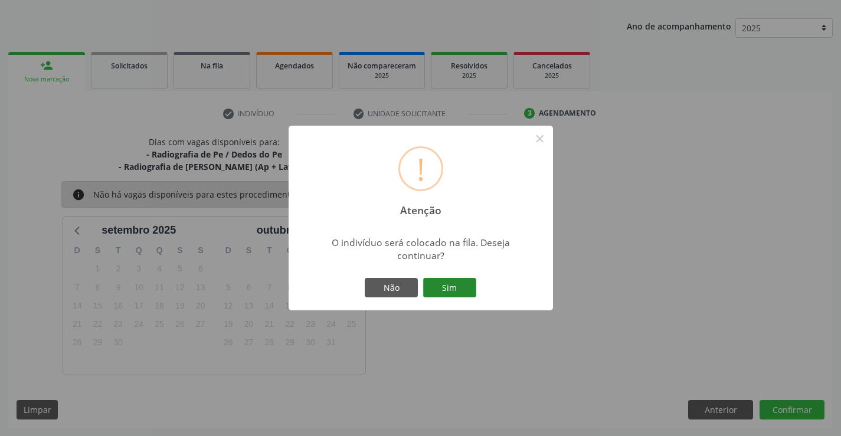
click at [457, 284] on button "Sim" at bounding box center [449, 288] width 53 height 20
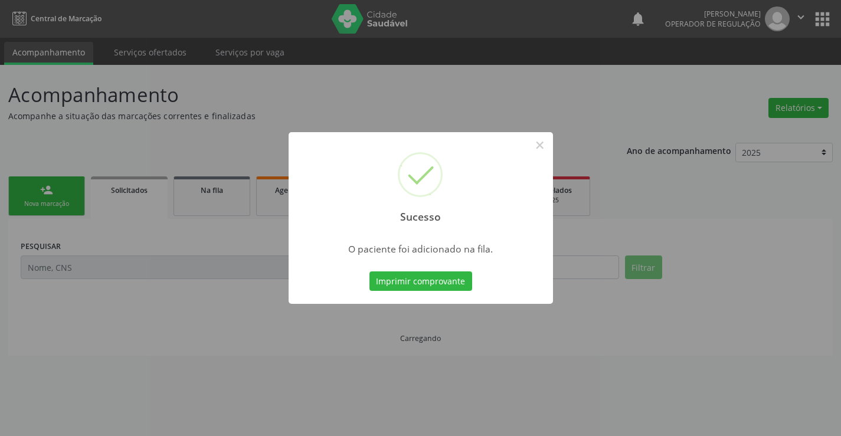
scroll to position [0, 0]
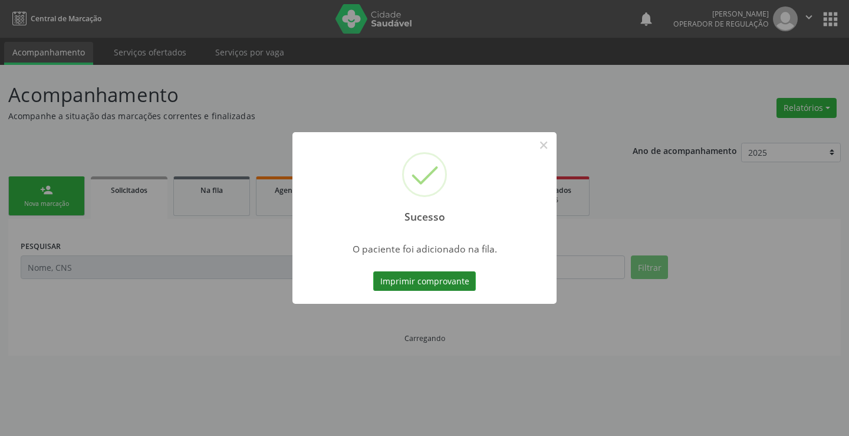
click at [444, 279] on button "Imprimir comprovante" at bounding box center [424, 281] width 103 height 20
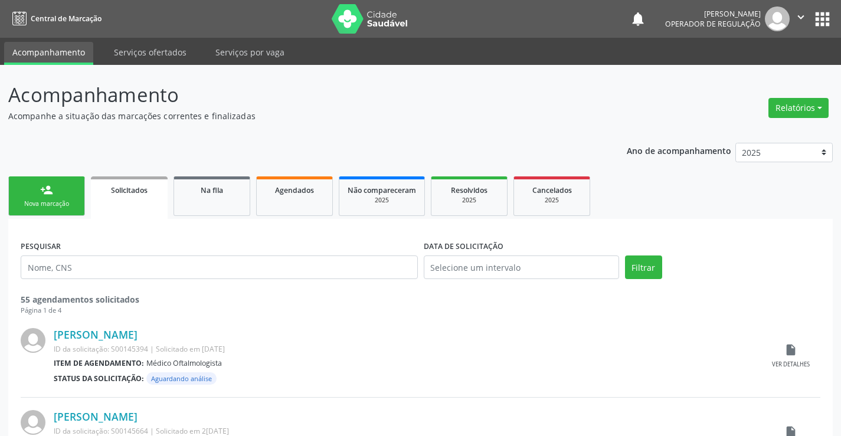
click at [57, 198] on link "person_add Nova marcação" at bounding box center [46, 196] width 77 height 40
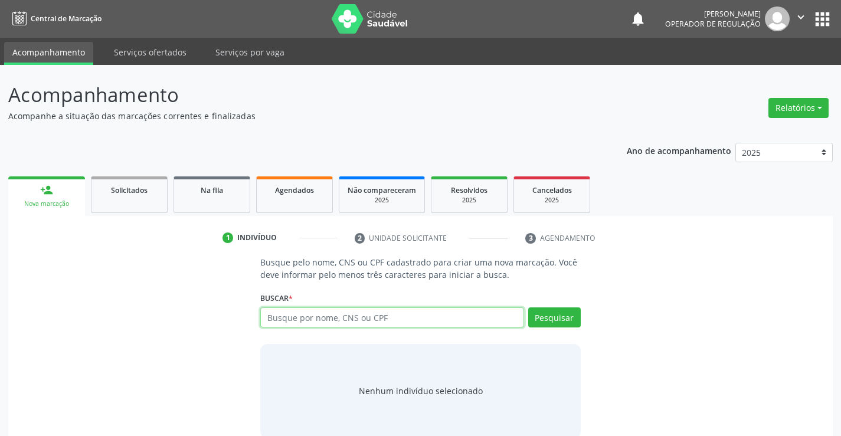
click at [362, 316] on input "text" at bounding box center [391, 317] width 263 height 20
click at [378, 319] on input "text" at bounding box center [391, 317] width 263 height 20
type input "706403623135682"
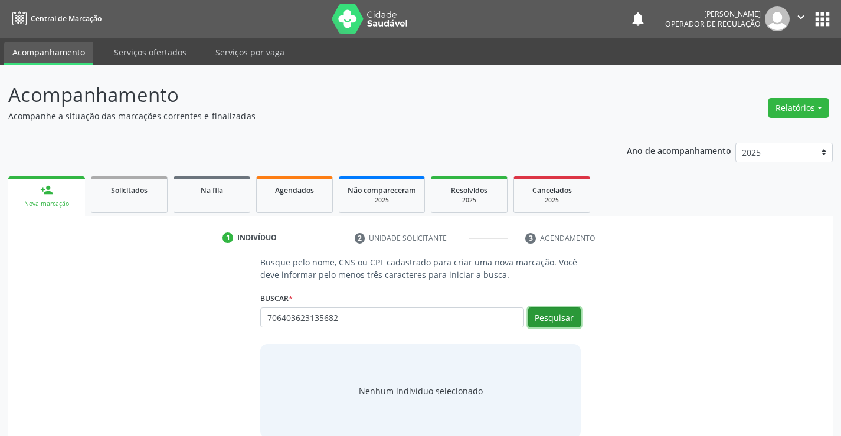
click at [553, 317] on button "Pesquisar" at bounding box center [554, 317] width 53 height 20
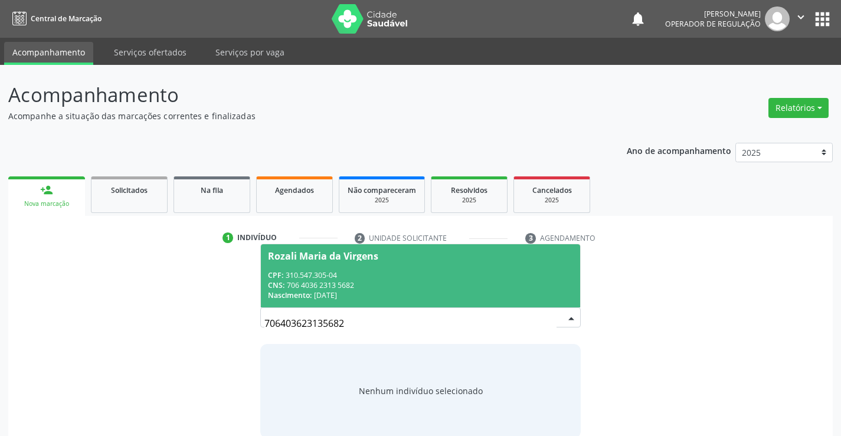
click at [364, 272] on div "CPF: 310.547.305-04" at bounding box center [420, 275] width 304 height 10
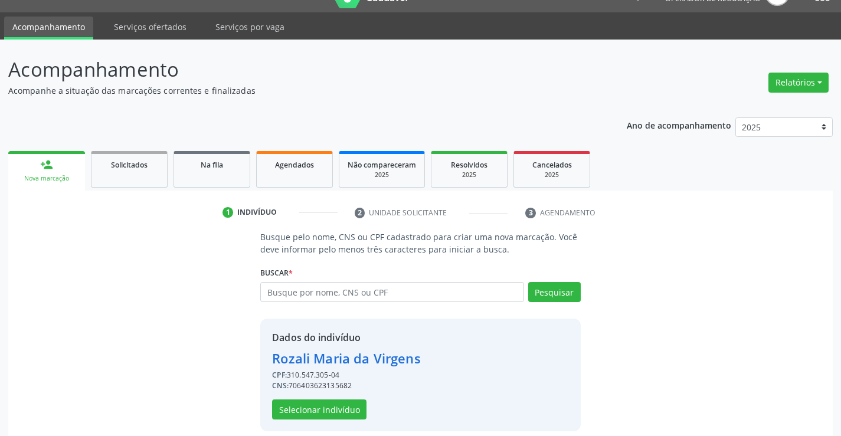
scroll to position [37, 0]
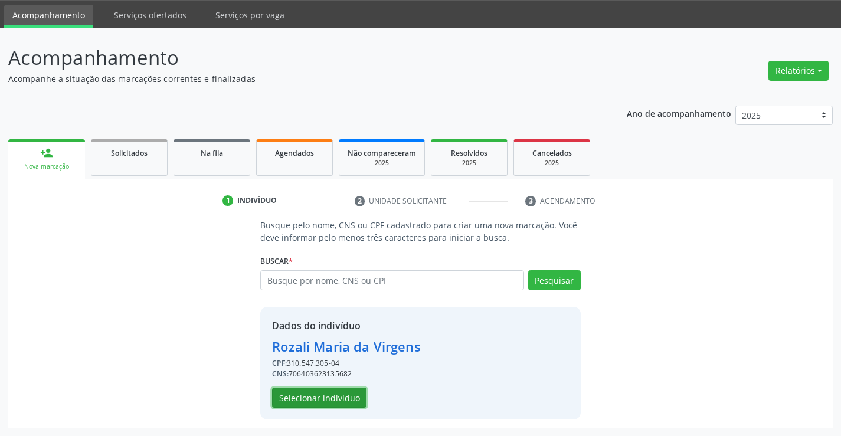
click at [306, 397] on button "Selecionar indivíduo" at bounding box center [319, 398] width 94 height 20
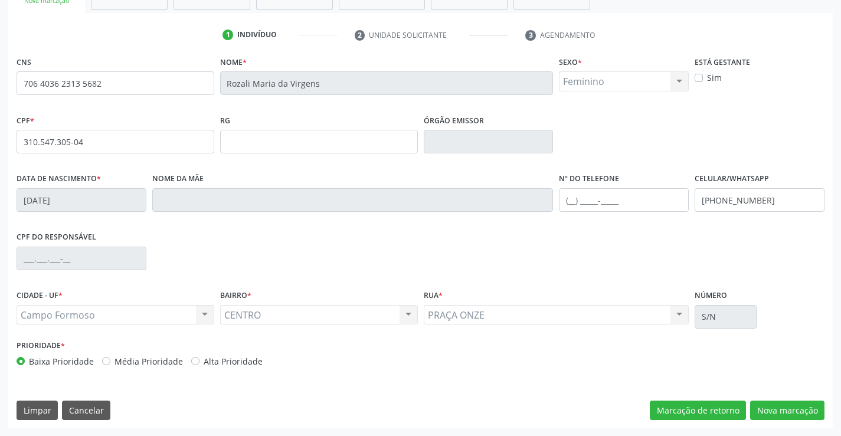
scroll to position [204, 0]
click at [802, 407] on button "Nova marcação" at bounding box center [787, 410] width 74 height 20
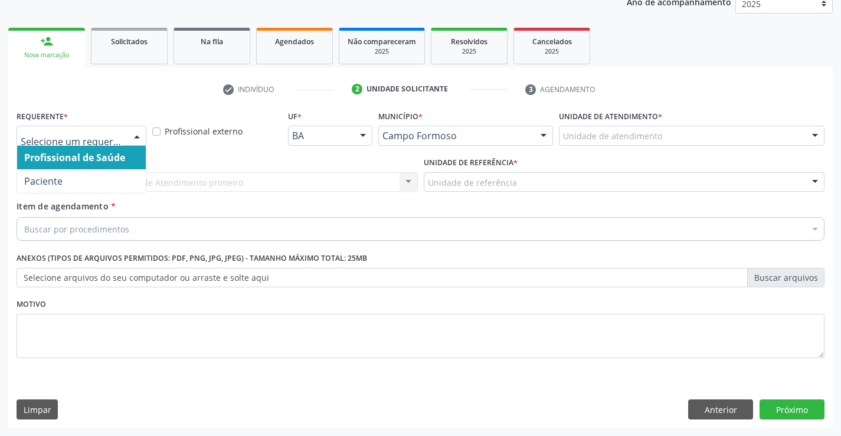
click at [81, 128] on div at bounding box center [82, 136] width 130 height 20
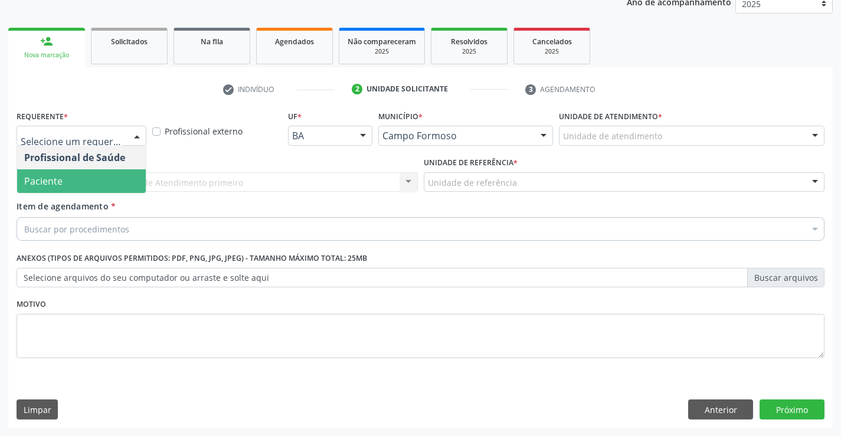
click at [87, 180] on span "Paciente" at bounding box center [81, 181] width 129 height 24
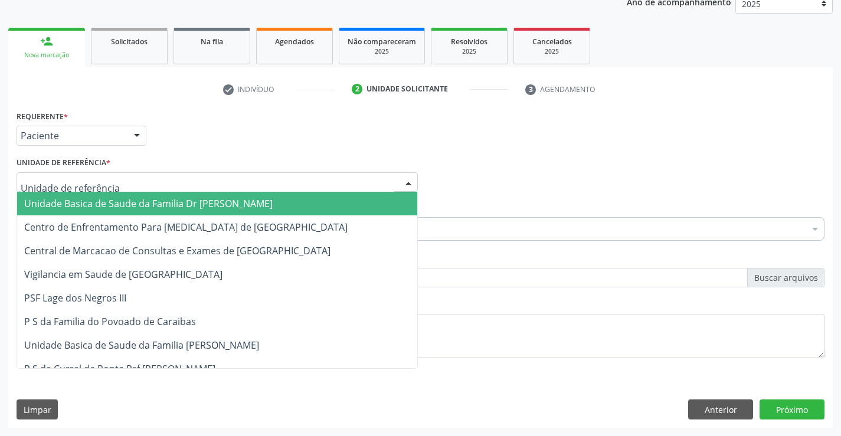
click at [149, 204] on span "Unidade Basica de Saude da Familia Dr [PERSON_NAME]" at bounding box center [148, 203] width 248 height 13
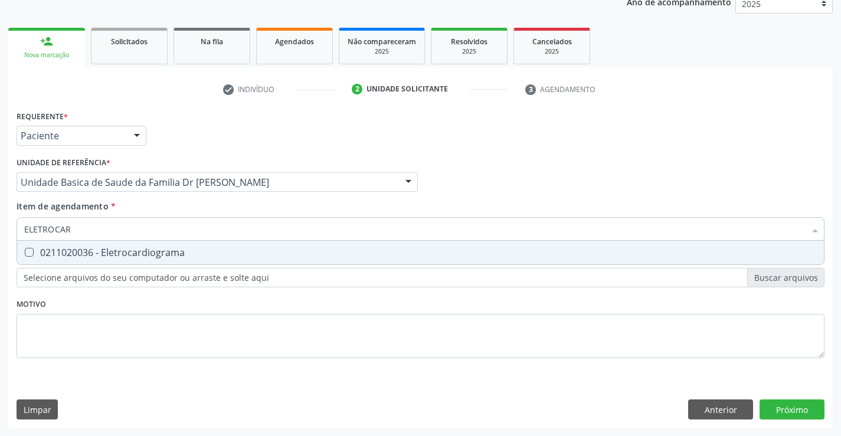
type input "ELETROCARD"
click at [162, 254] on div "0211020036 - Eletrocardiograma" at bounding box center [420, 252] width 792 height 9
checkbox Eletrocardiograma "true"
click at [185, 204] on div "Item de agendamento * ELETROCARD Desfazer seleção 0211020036 - Eletrocardiogram…" at bounding box center [421, 218] width 808 height 37
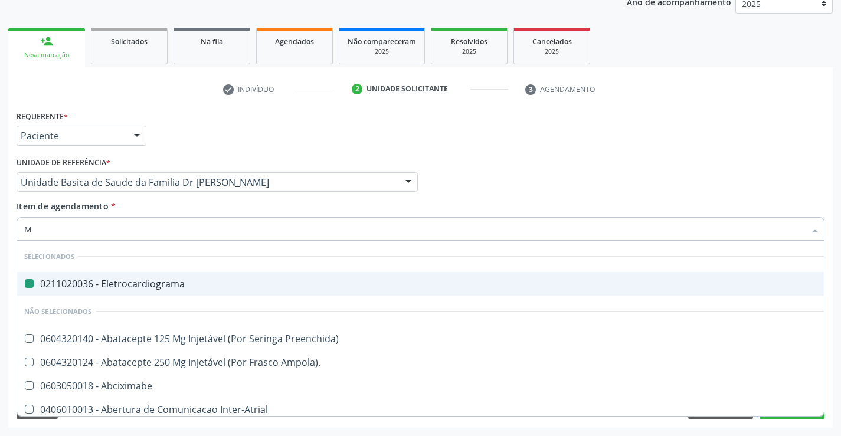
type input "MO"
checkbox Eletrocardiograma "false"
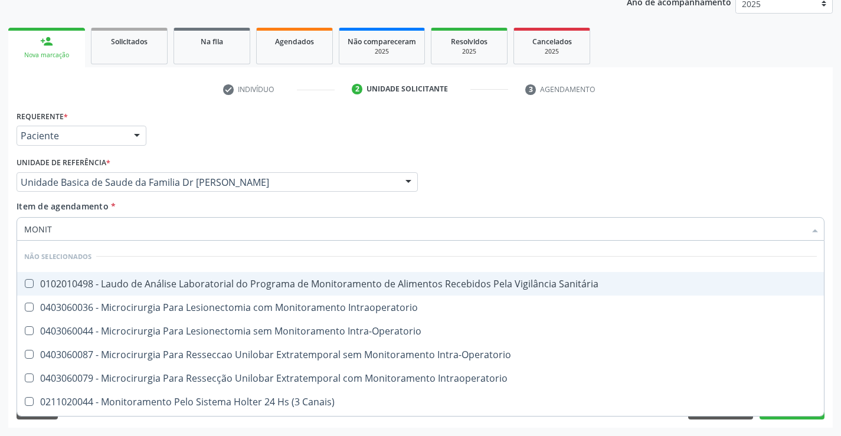
type input "MONITO"
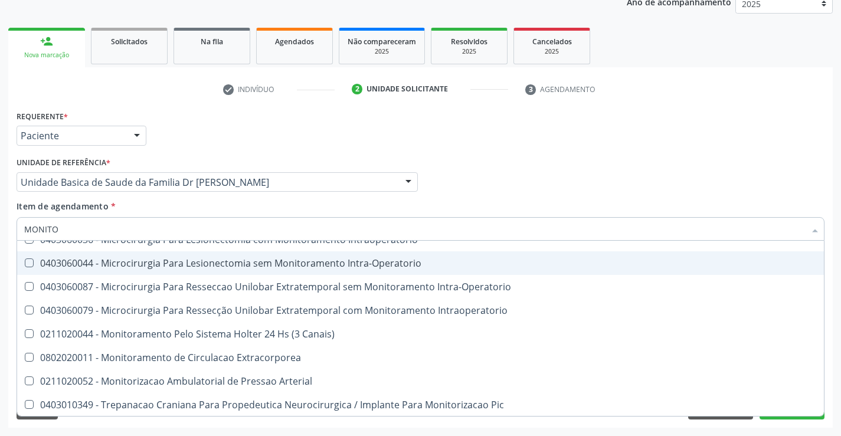
scroll to position [68, 0]
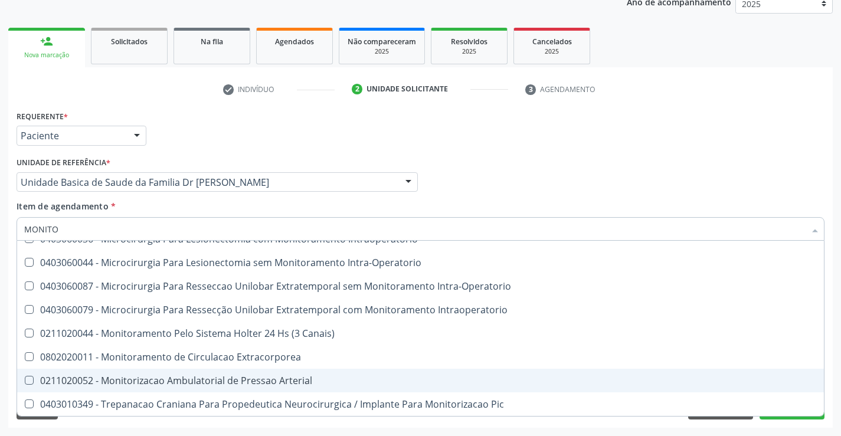
click at [247, 382] on div "0211020052 - Monitorizacao Ambulatorial de Pressao Arterial" at bounding box center [420, 380] width 792 height 9
checkbox Arterial "true"
click at [834, 373] on div "Acompanhamento Acompanhe a situação das marcações correntes e finalizadas Relat…" at bounding box center [420, 176] width 841 height 520
checkbox Sanitária "true"
checkbox Arterial "false"
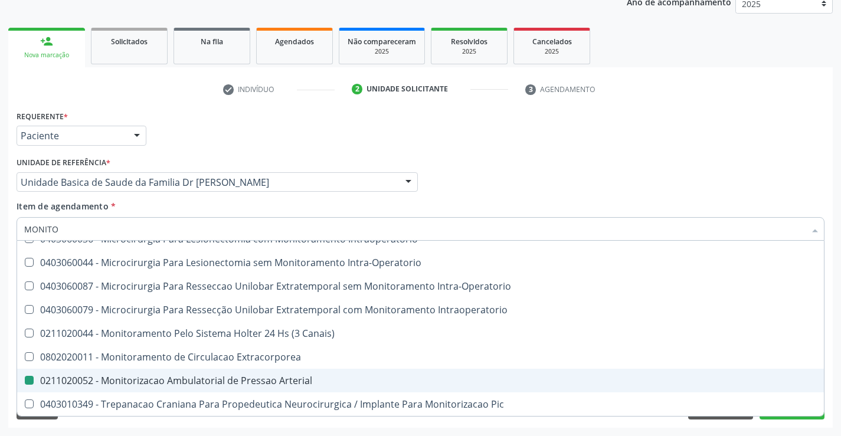
checkbox Intraoperatorio "true"
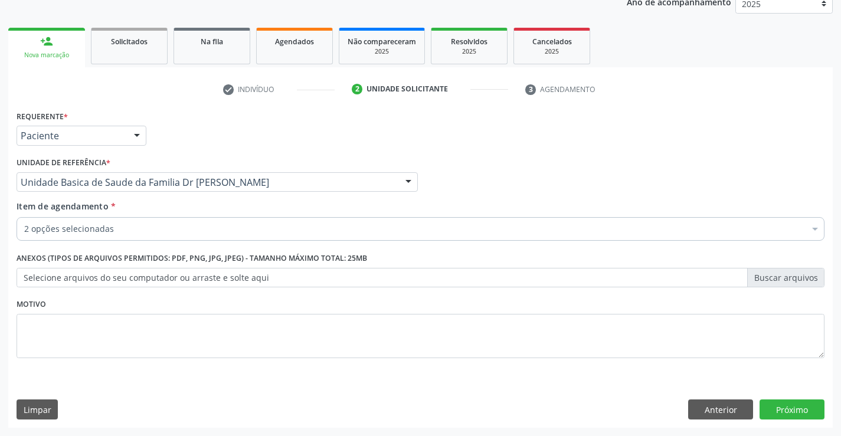
scroll to position [0, 0]
click at [792, 405] on button "Próximo" at bounding box center [791, 409] width 65 height 20
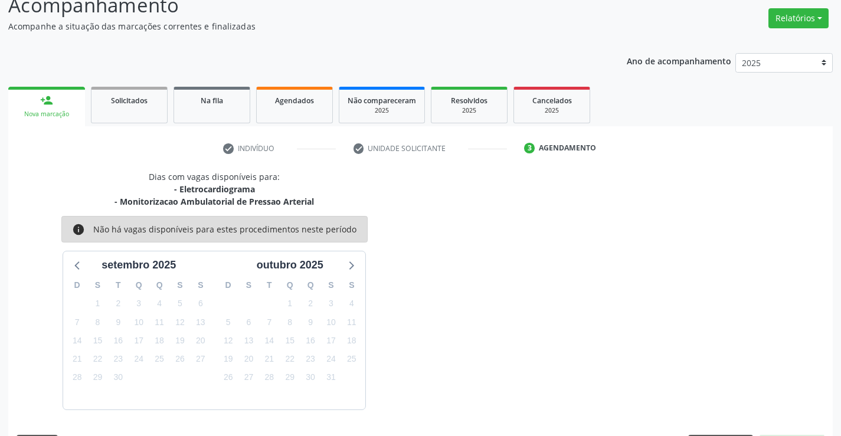
scroll to position [124, 0]
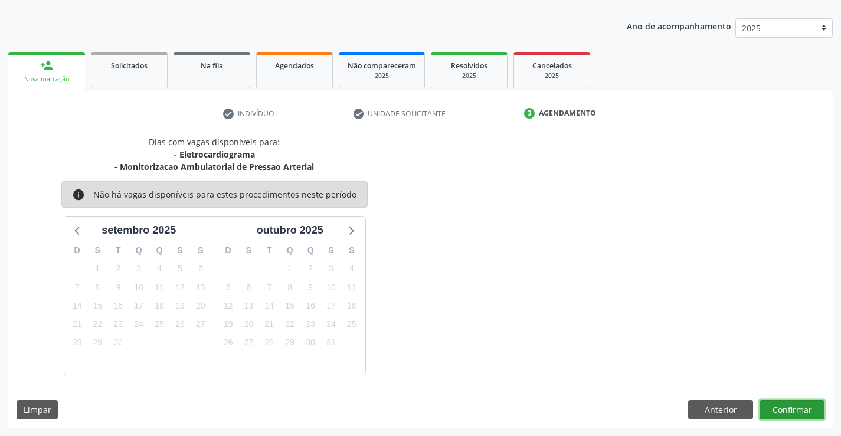
click at [792, 405] on button "Confirmar" at bounding box center [791, 410] width 65 height 20
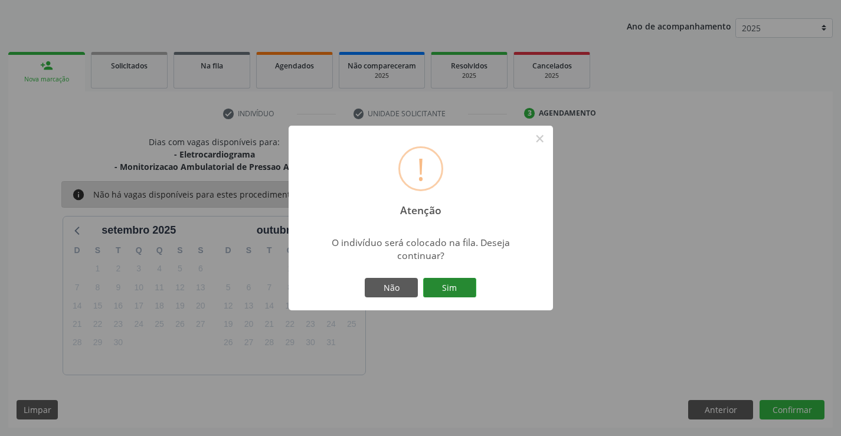
click at [453, 287] on button "Sim" at bounding box center [449, 288] width 53 height 20
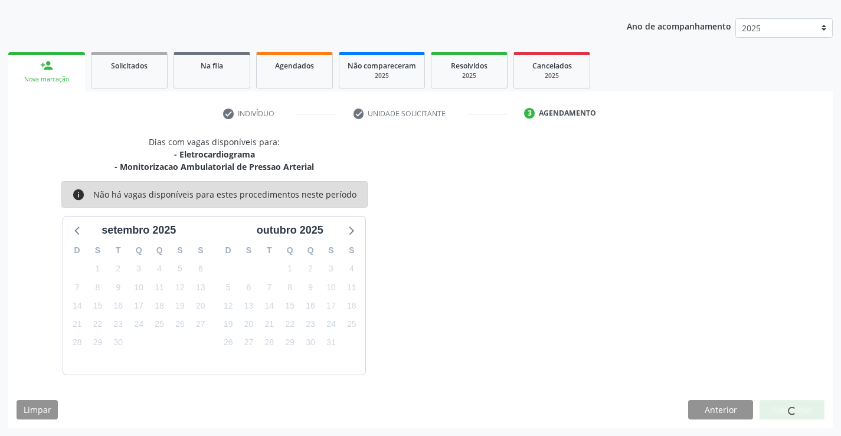
scroll to position [0, 0]
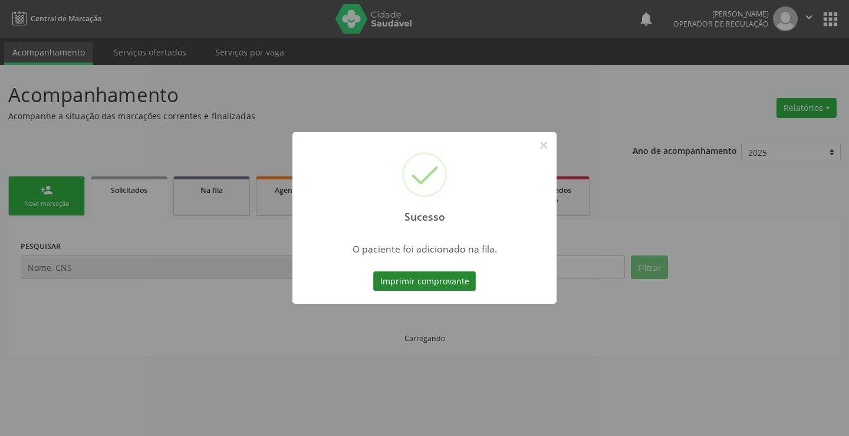
click at [451, 281] on button "Imprimir comprovante" at bounding box center [424, 281] width 103 height 20
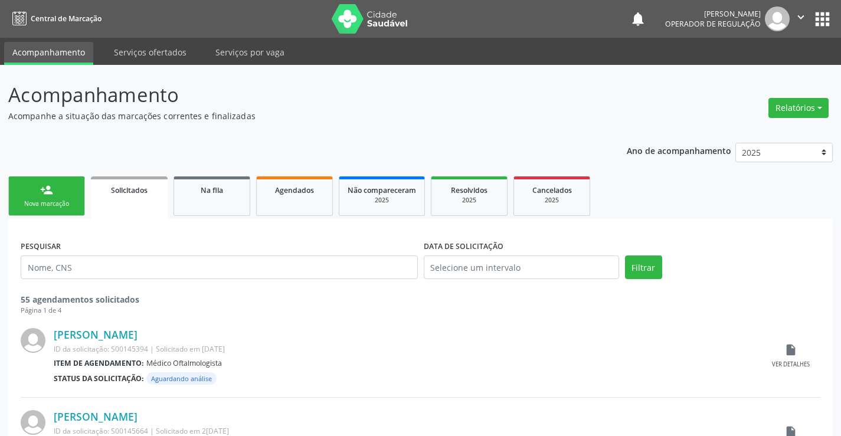
click at [50, 191] on div "person_add" at bounding box center [46, 189] width 13 height 13
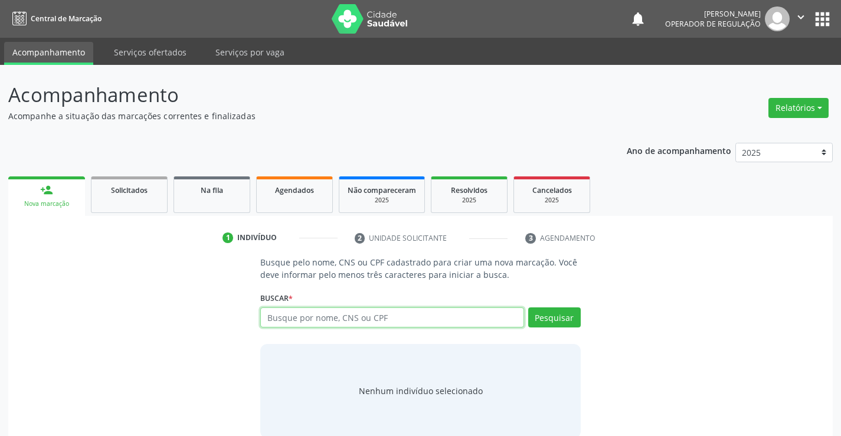
click at [368, 318] on input "text" at bounding box center [391, 317] width 263 height 20
type input "701208097940117"
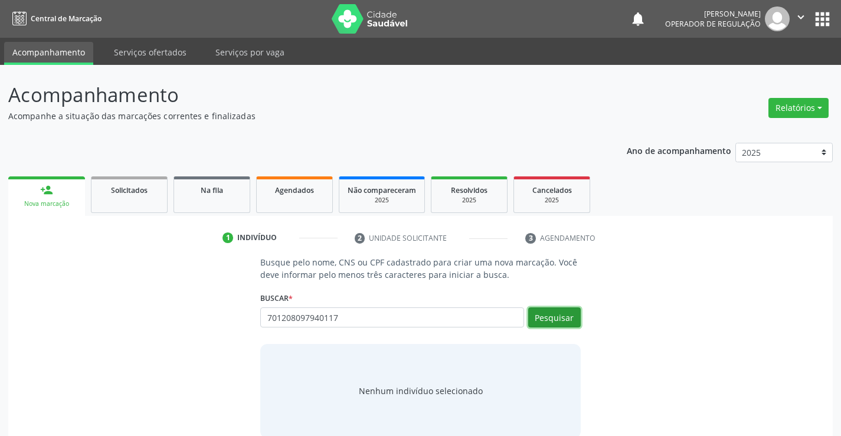
click at [550, 317] on button "Pesquisar" at bounding box center [554, 317] width 53 height 20
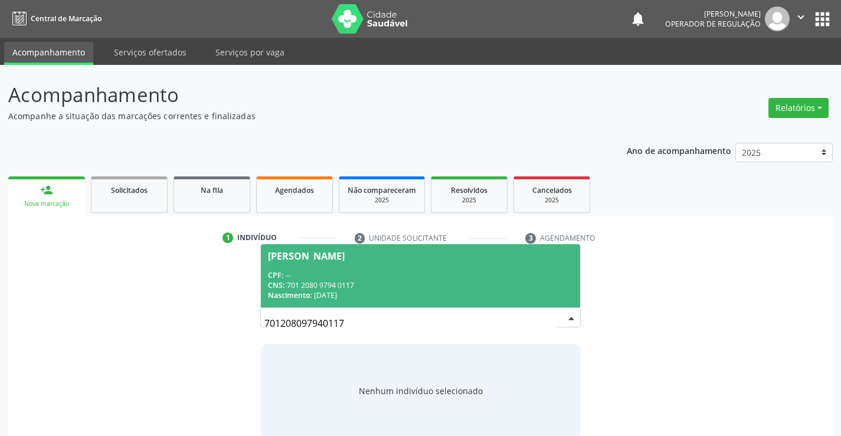
click at [405, 264] on span "Shirlei Ramos dos Santos CPF: -- CNS: 701 2080 9794 0117 Nascimento: 12/12/2004" at bounding box center [420, 275] width 319 height 63
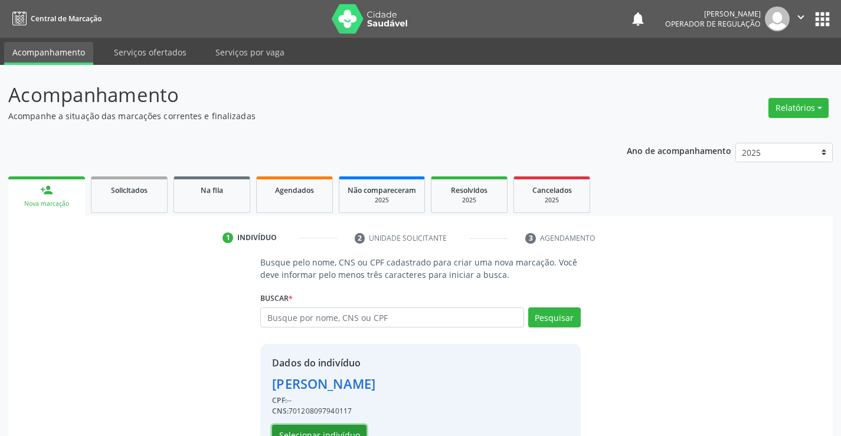
click at [316, 428] on button "Selecionar indivíduo" at bounding box center [319, 435] width 94 height 20
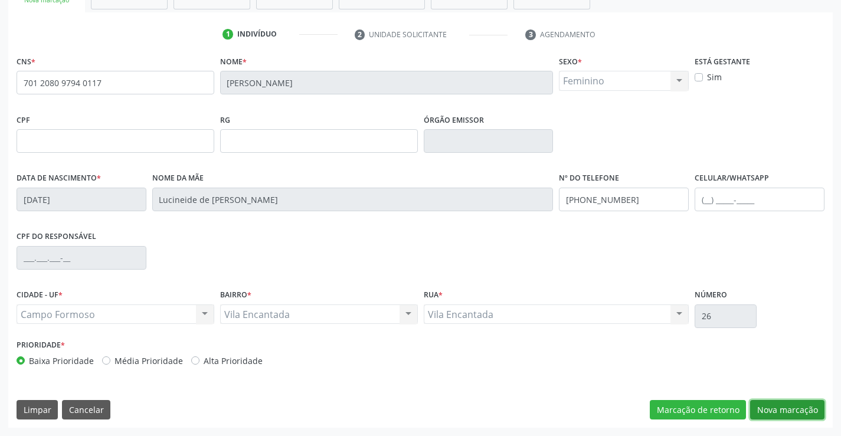
click at [789, 408] on button "Nova marcação" at bounding box center [787, 410] width 74 height 20
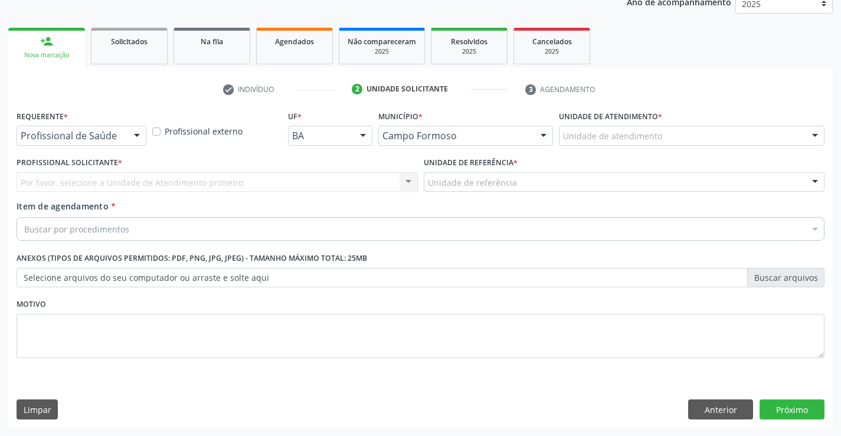
scroll to position [149, 0]
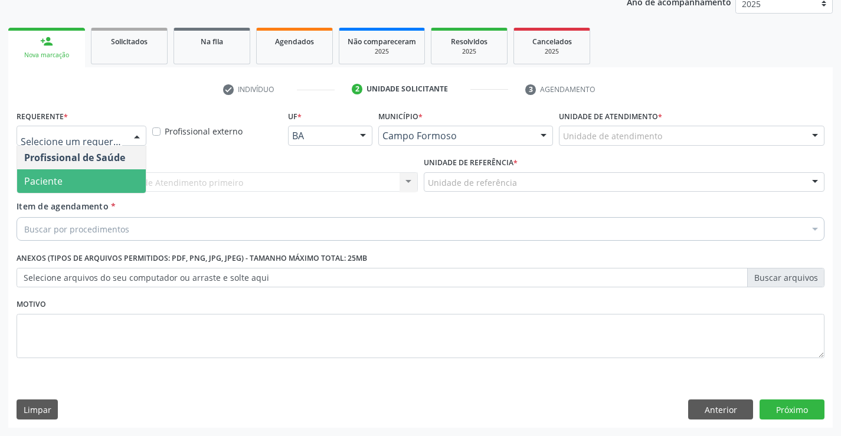
click at [99, 183] on span "Paciente" at bounding box center [81, 181] width 129 height 24
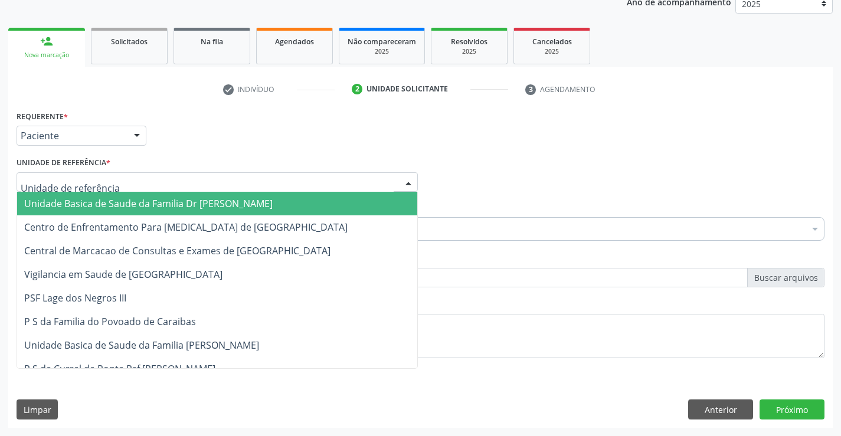
click at [143, 206] on span "Unidade Basica de Saude da Familia Dr [PERSON_NAME]" at bounding box center [148, 203] width 248 height 13
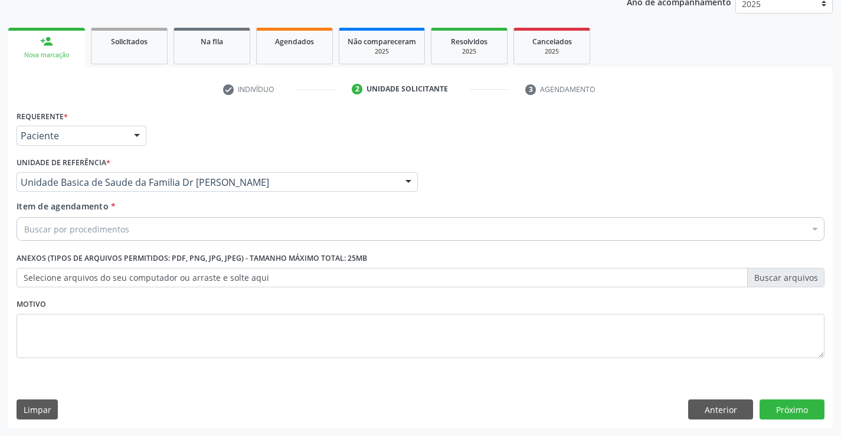
click at [153, 229] on div "Buscar por procedimentos" at bounding box center [421, 229] width 808 height 24
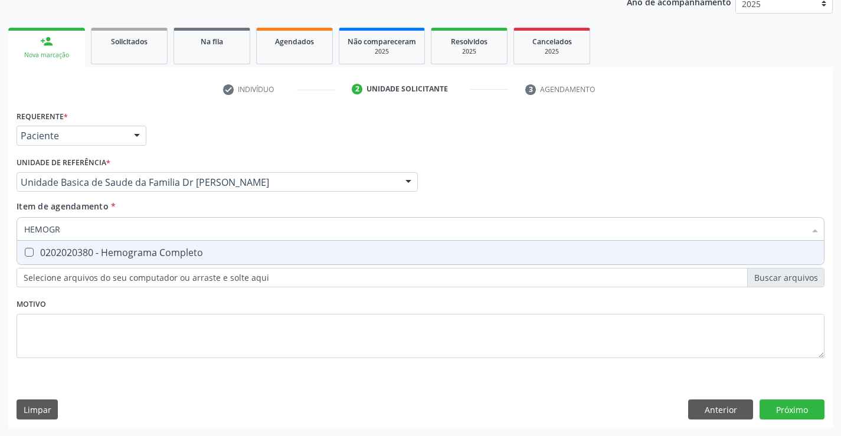
type input "HEMOGRA"
click at [146, 256] on div "0202020380 - Hemograma Completo" at bounding box center [420, 252] width 792 height 9
checkbox Completo "true"
type input "HEMOGRA"
click at [163, 211] on div "Item de agendamento * HEMOGRA Desfazer seleção 0202020380 - Hemograma Completo …" at bounding box center [421, 218] width 808 height 37
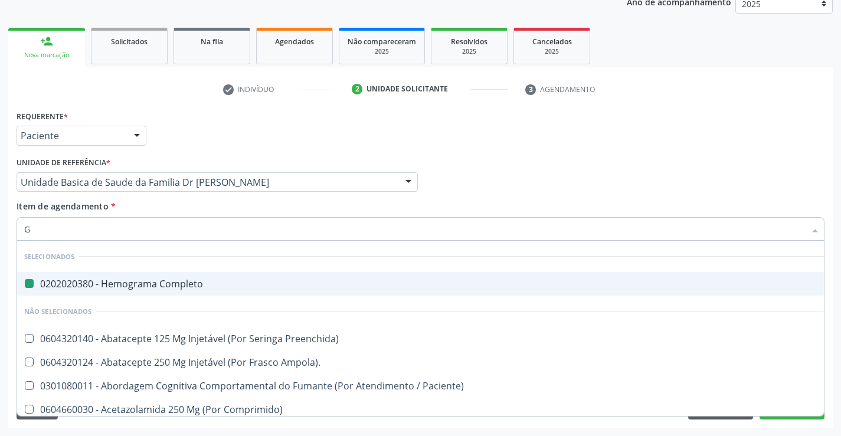
type input "GL"
checkbox Completo "false"
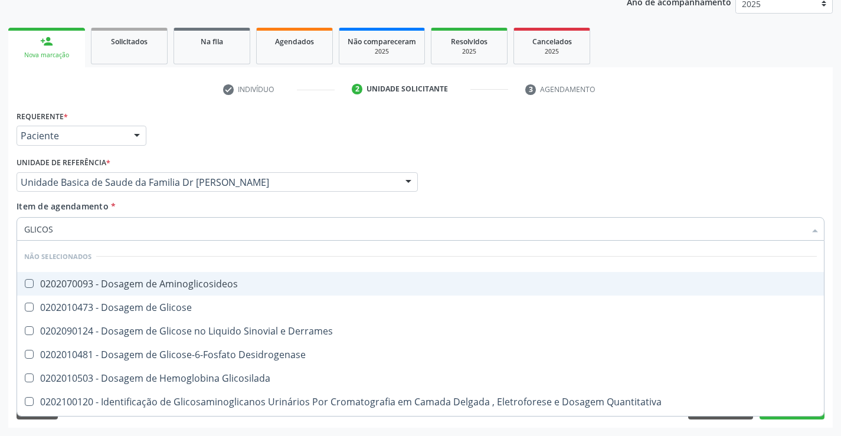
type input "GLICOSE"
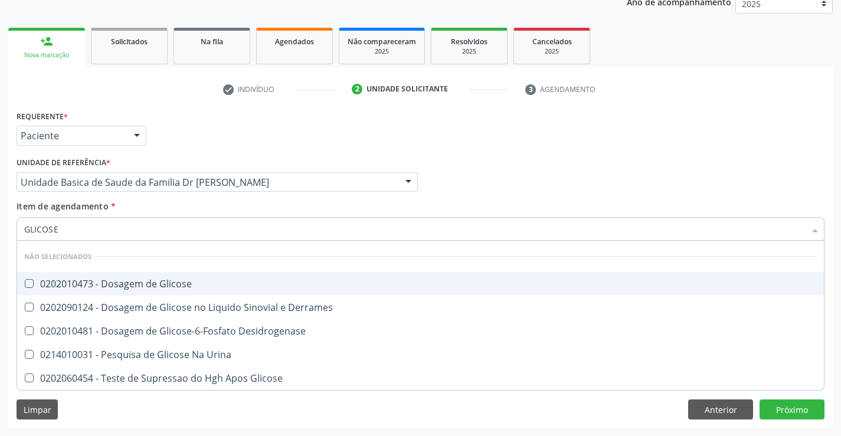
click at [172, 279] on div "0202010473 - Dosagem de Glicose" at bounding box center [420, 283] width 792 height 9
checkbox Glicose "true"
type input "GLICOSE"
click at [183, 205] on div "Item de agendamento * GLICOSE Desfazer seleção Não selecionados 0202010473 - Do…" at bounding box center [421, 218] width 808 height 37
checkbox Derrames "true"
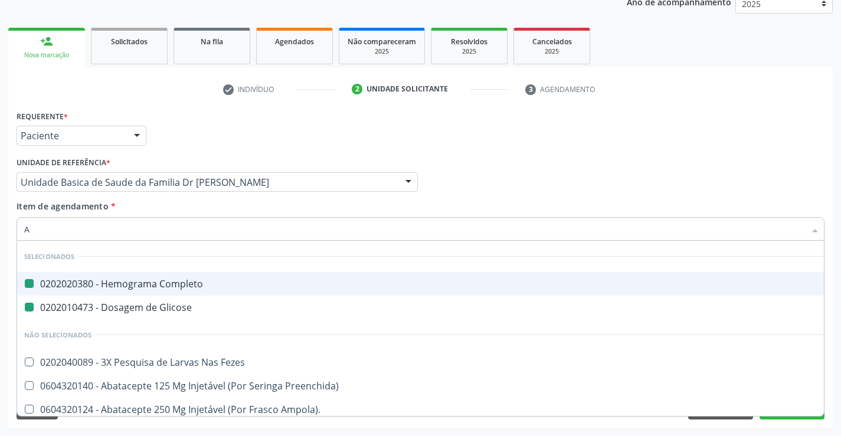
type input "AB"
checkbox Completo "false"
checkbox Glicose "false"
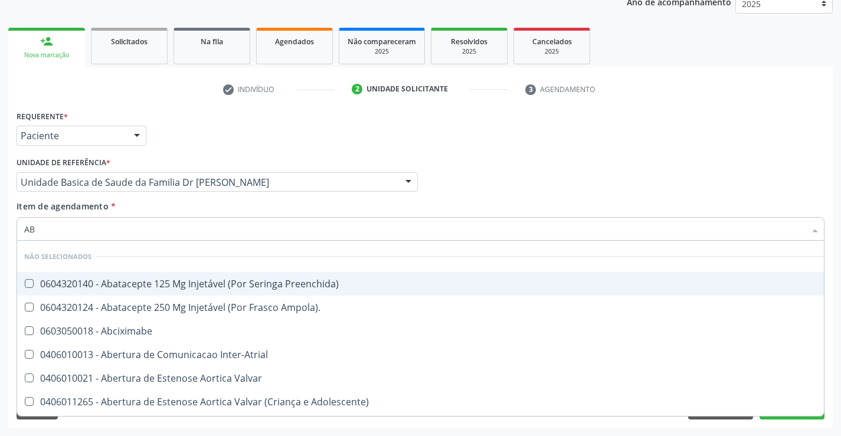
type input "ABO"
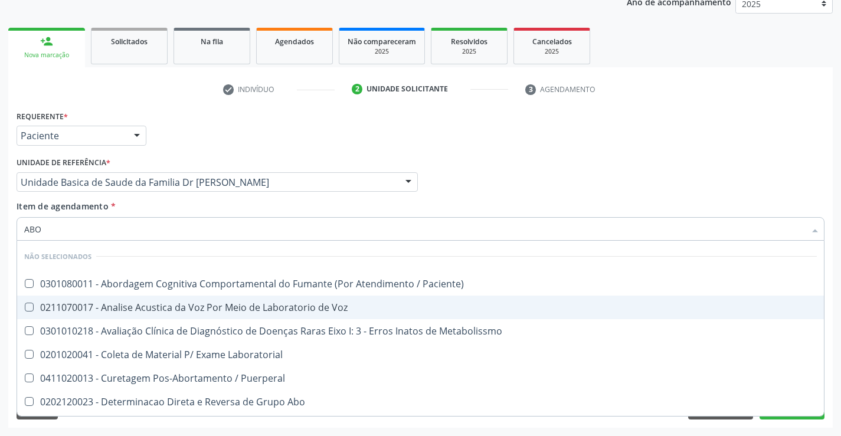
scroll to position [118, 0]
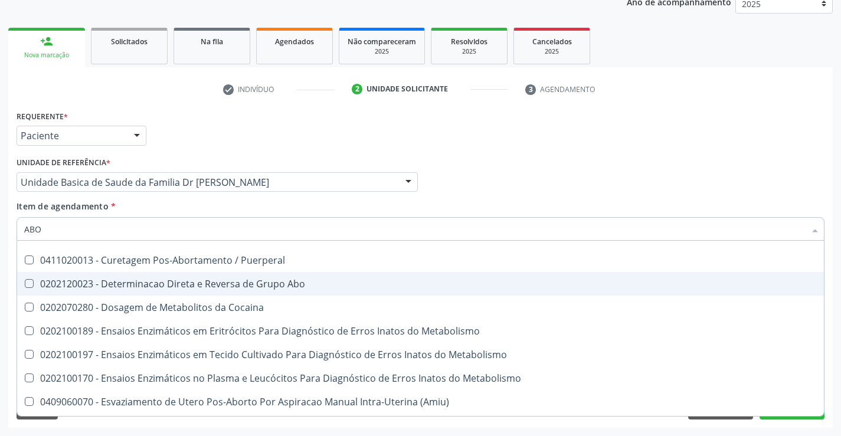
click at [280, 286] on div "0202120023 - Determinacao Direta e Reversa de Grupo Abo" at bounding box center [420, 283] width 792 height 9
checkbox Abo "true"
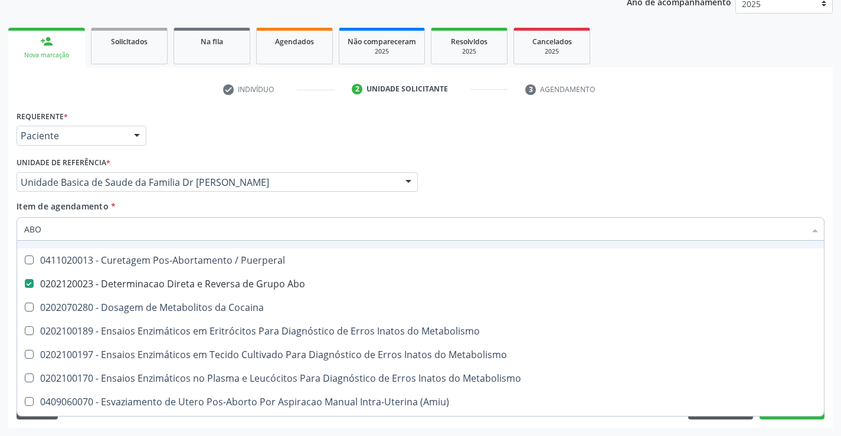
type input "ABO"
click at [274, 197] on div "Unidade de referência * Unidade Basica de Saude da Familia Dr Paulo Sudre Unida…" at bounding box center [217, 177] width 407 height 46
checkbox Paciente\) "true"
checkbox Voz "true"
checkbox Abo "false"
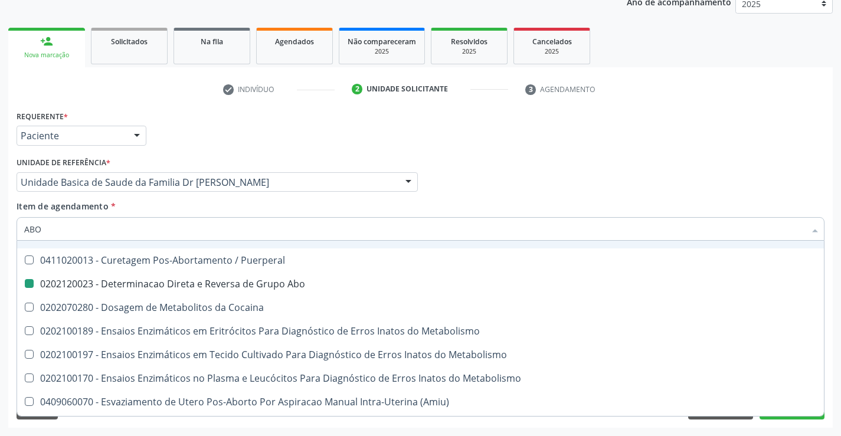
checkbox Metabolissmo "true"
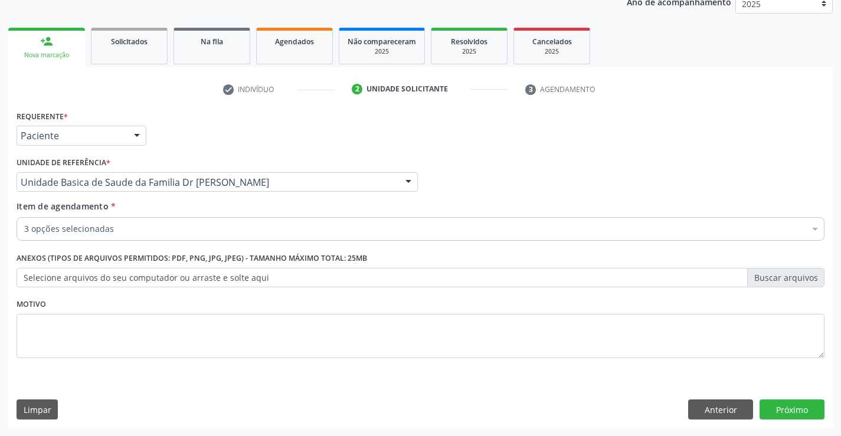
scroll to position [0, 0]
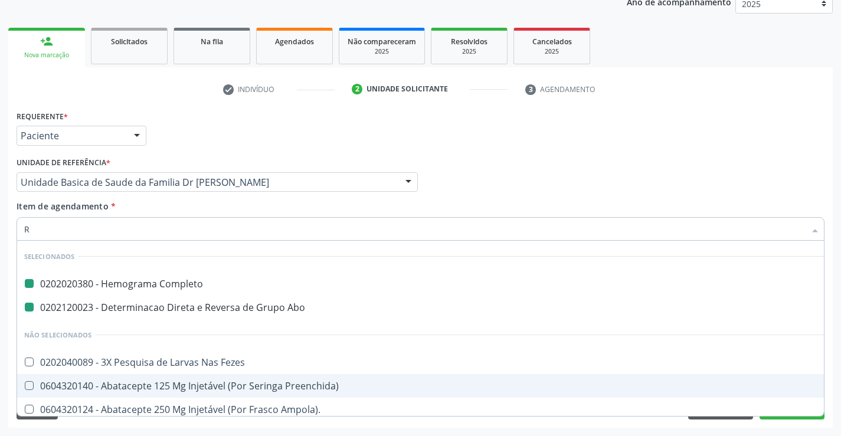
type input "RH"
checkbox Completo "false"
checkbox Abo "false"
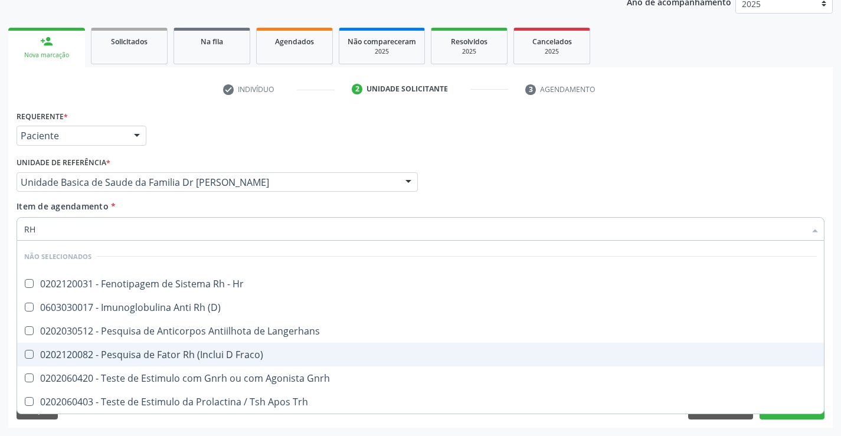
click at [241, 355] on div "0202120082 - Pesquisa de Fator Rh (Inclui D Fraco)" at bounding box center [420, 354] width 792 height 9
checkbox Fraco\) "true"
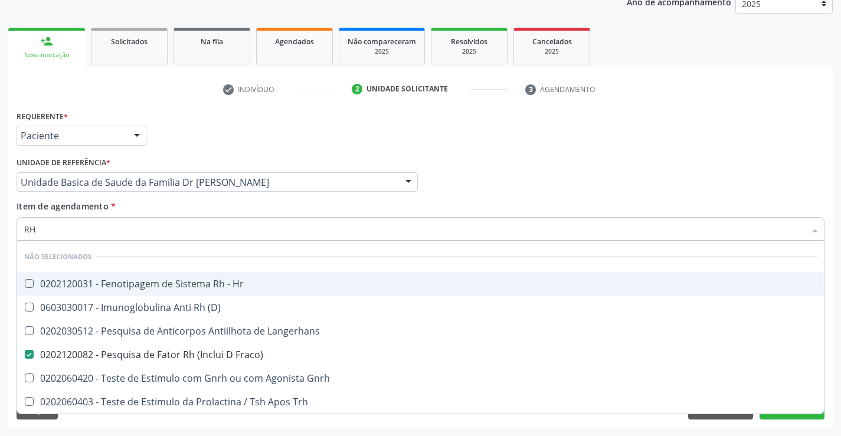
type input "RH"
click at [185, 205] on div "Item de agendamento * RH Desfazer seleção Não selecionados 0202120031 - Fenotip…" at bounding box center [421, 218] width 808 height 37
checkbox Hr "true"
checkbox \(D\) "true"
checkbox Langerhans "true"
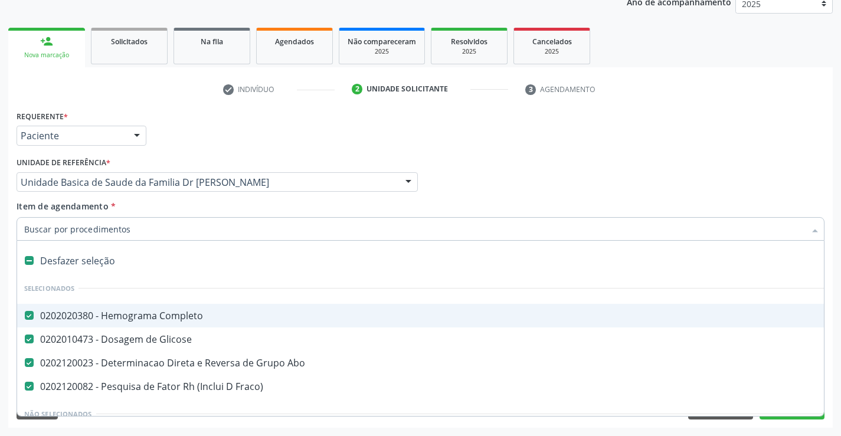
click at [173, 232] on input "Item de agendamento *" at bounding box center [414, 229] width 780 height 24
type input "U"
checkbox Fraco\) "false"
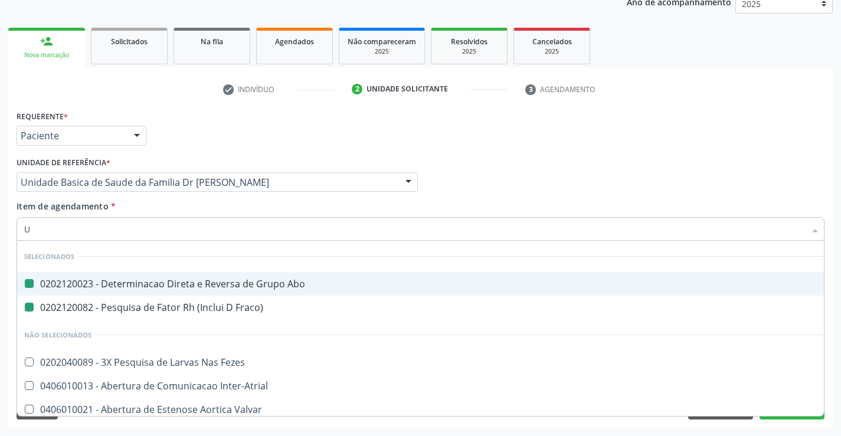
type input "UR"
checkbox Abo "false"
checkbox Fraco\) "false"
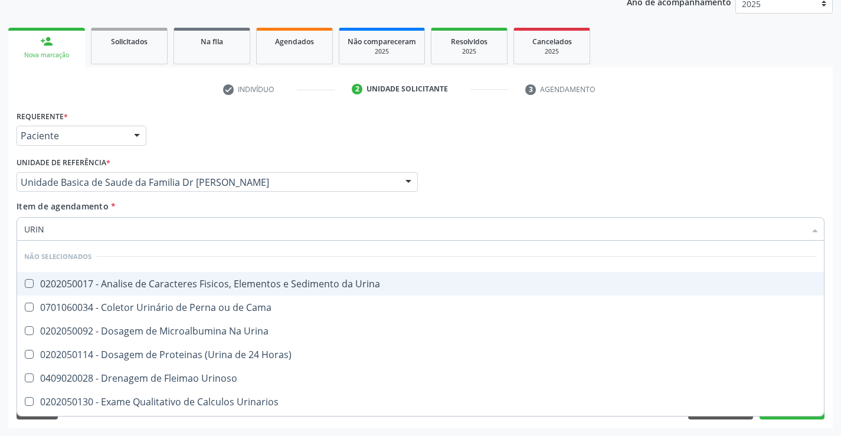
type input "URINA"
click at [215, 283] on div "0202050017 - Analise de Caracteres Fisicos, Elementos e Sedimento da Urina" at bounding box center [420, 283] width 792 height 9
checkbox Urina "true"
type input "URINA"
click at [251, 212] on div "Item de agendamento * URINA Desfazer seleção Não selecionados 0202050017 - Anal…" at bounding box center [421, 218] width 808 height 37
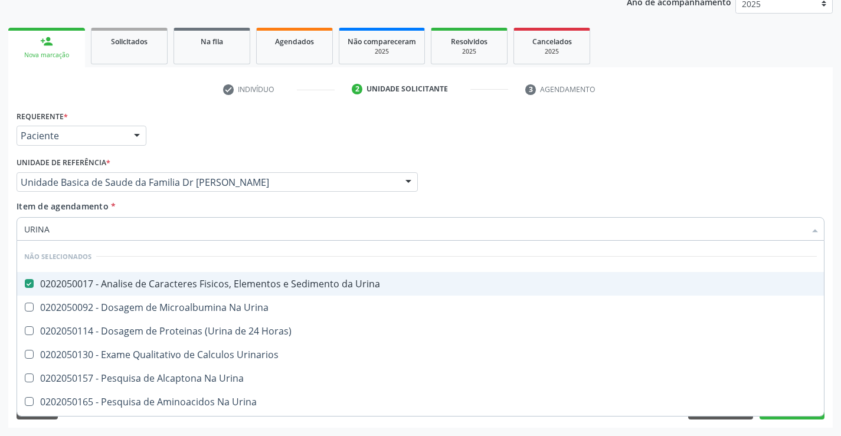
checkbox Urina "true"
checkbox Urinarios "true"
checkbox Urina "true"
checkbox Horas\) "true"
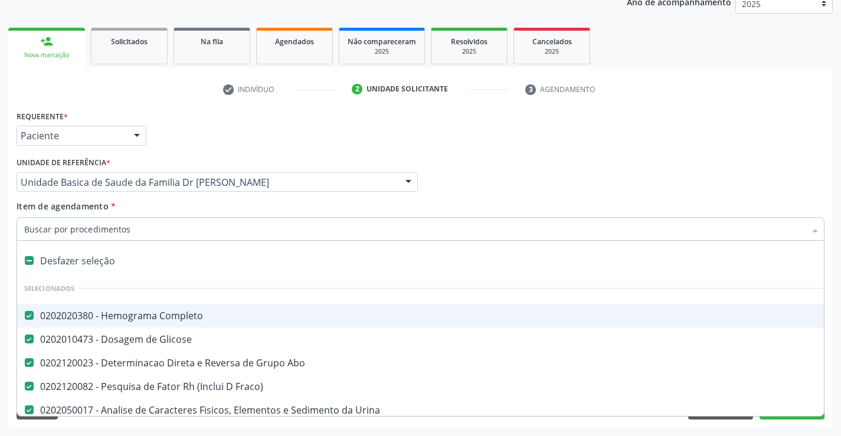
click at [156, 234] on input "Item de agendamento *" at bounding box center [414, 229] width 780 height 24
type input "U"
checkbox Urina "false"
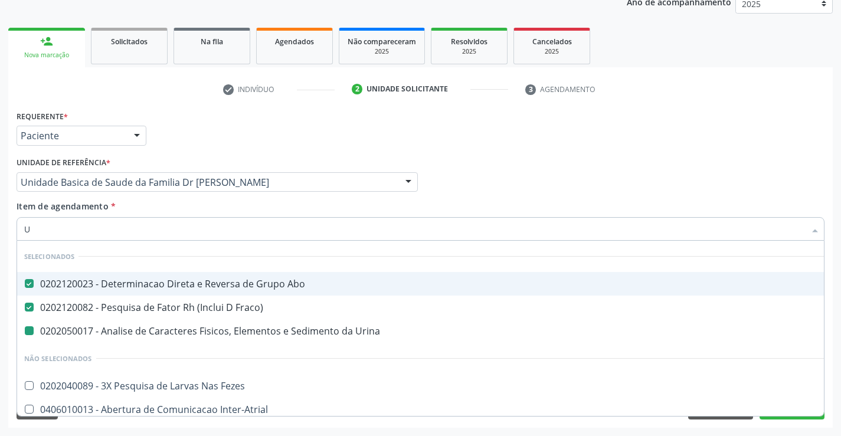
type input "UR"
checkbox Urina "false"
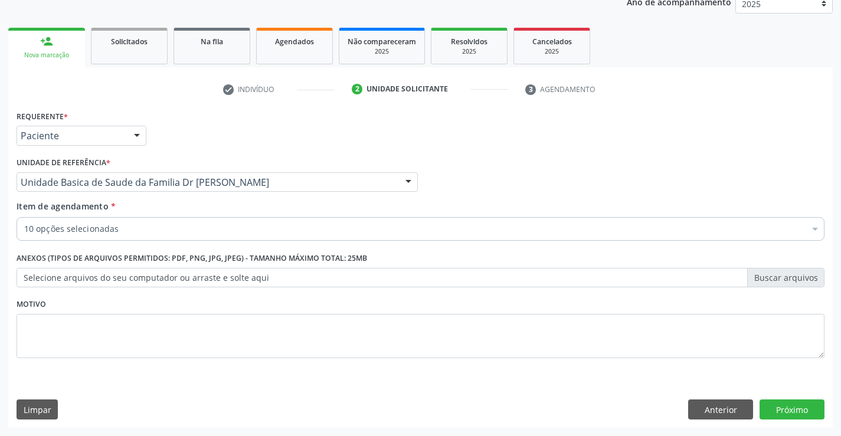
scroll to position [149, 0]
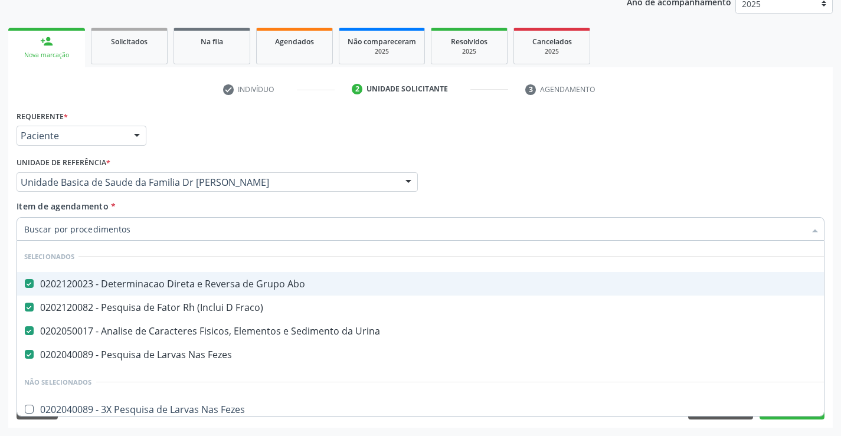
type input "U"
checkbox Fezes "false"
checkbox Inter-Atrial "false"
checkbox Valvar "false"
checkbox Adolescente\) "false"
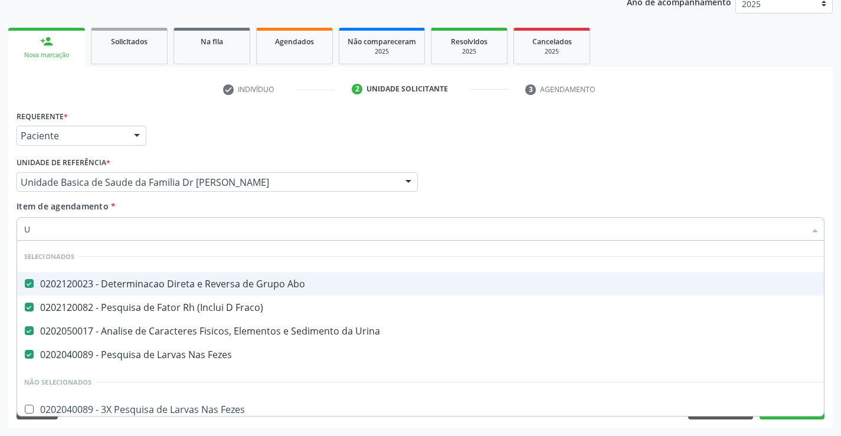
checkbox Valvar "false"
type input "UR"
checkbox Urina "false"
checkbox Fezes "false"
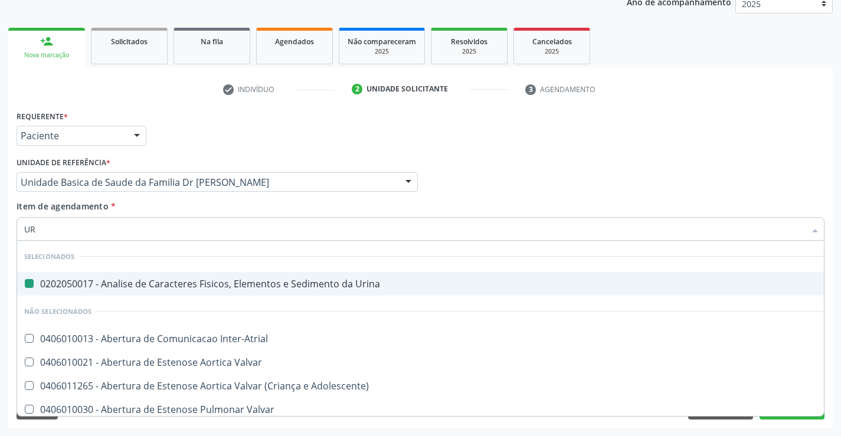
type input "URE"
checkbox Urina "false"
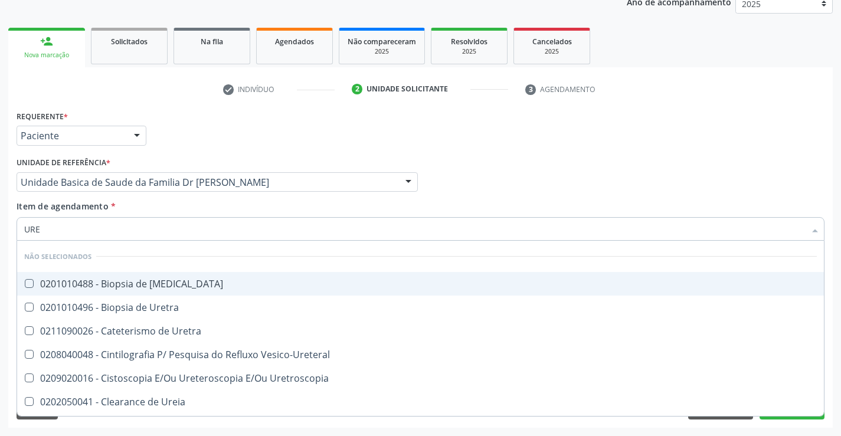
type input "UREI"
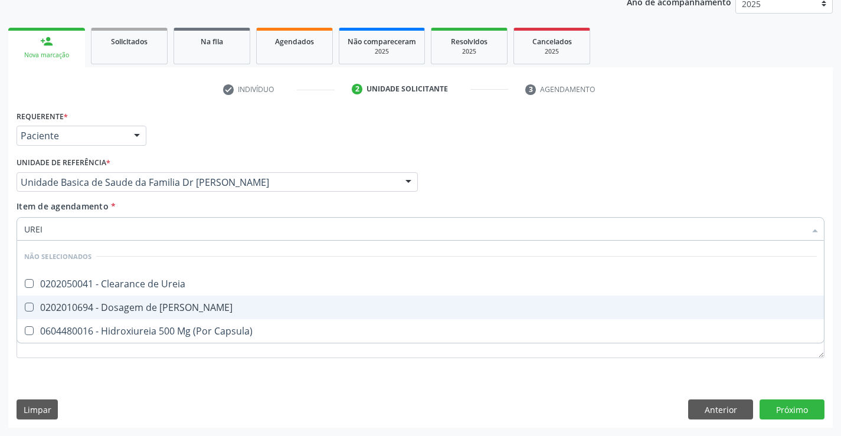
click at [149, 309] on div "0202010694 - Dosagem de [PERSON_NAME]" at bounding box center [420, 307] width 792 height 9
checkbox Ureia "true"
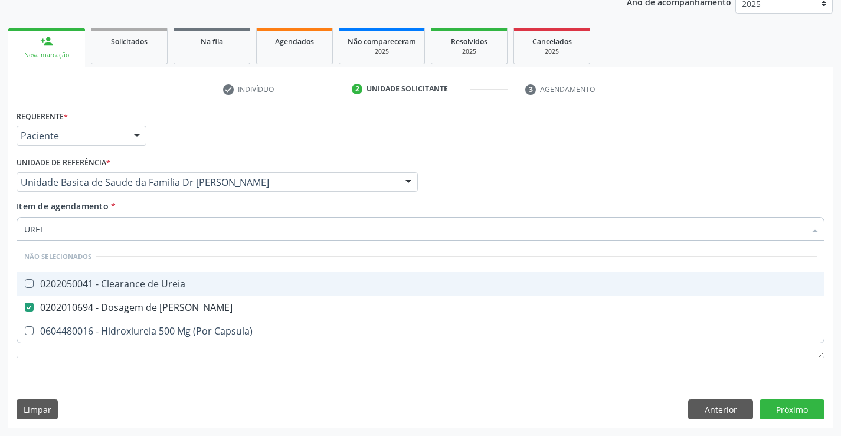
click at [155, 207] on div "Item de agendamento * [PERSON_NAME] seleção Não selecionados 0202050041 - Clear…" at bounding box center [421, 218] width 808 height 37
checkbox Ureia "true"
checkbox Capsula\) "true"
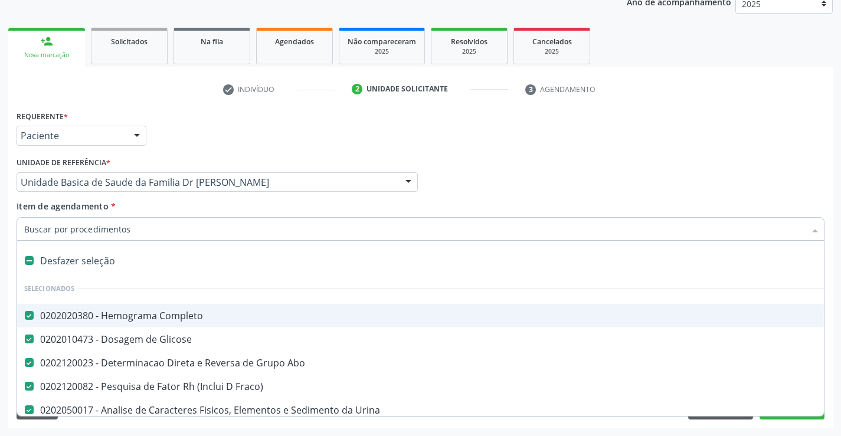
type input "C"
checkbox Ureia "false"
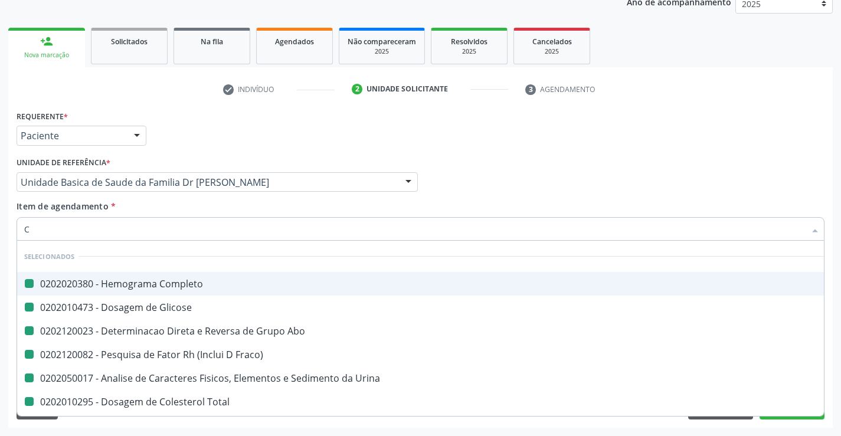
type input "CR"
checkbox Completo "false"
checkbox Abo "false"
checkbox Glicose "false"
checkbox Fraco\) "false"
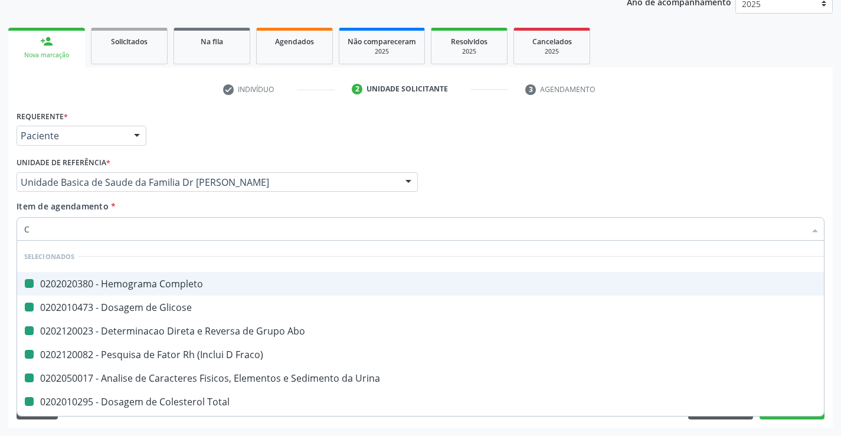
checkbox Urina "false"
checkbox Total "false"
checkbox Ldl "false"
checkbox Hdl "false"
checkbox Triglicerideos "false"
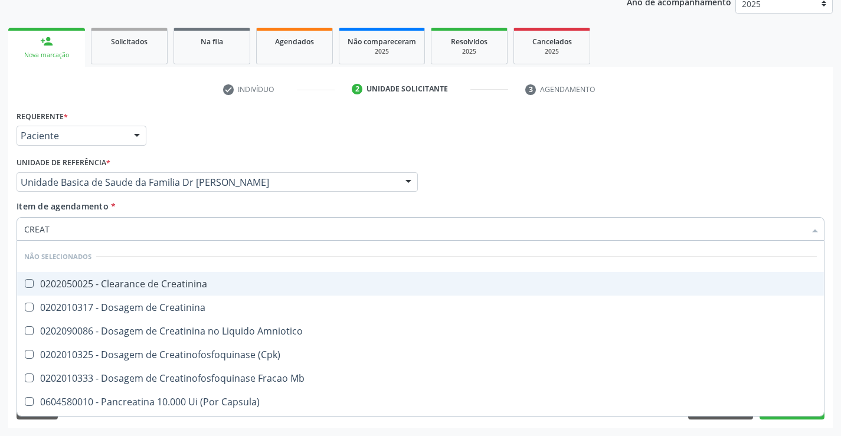
type input "CREATI"
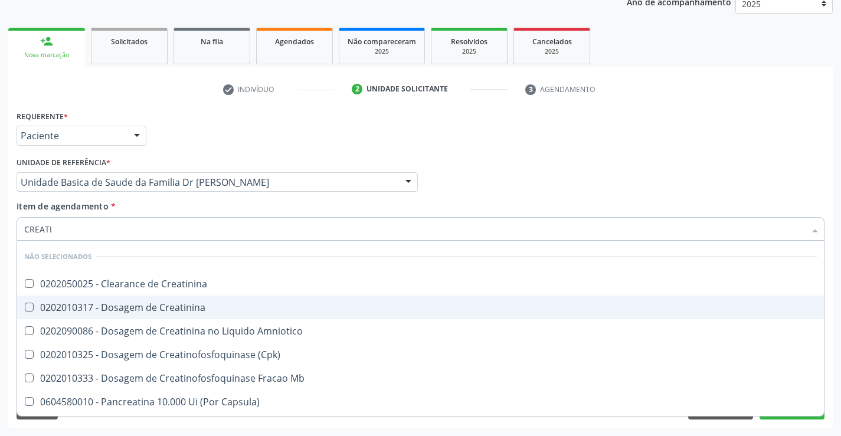
click at [184, 306] on div "0202010317 - Dosagem de Creatinina" at bounding box center [420, 307] width 792 height 9
checkbox Creatinina "true"
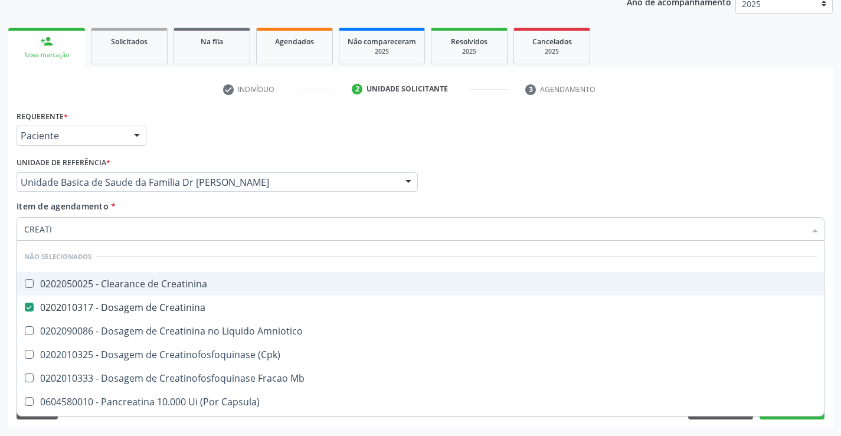
click at [161, 205] on div "Item de agendamento * CREATI Desfazer seleção Não selecionados 0202050025 - Cle…" at bounding box center [421, 218] width 808 height 37
checkbox Creatinina "true"
checkbox Amniotico "true"
checkbox \(Cpk\) "true"
checkbox Mb "true"
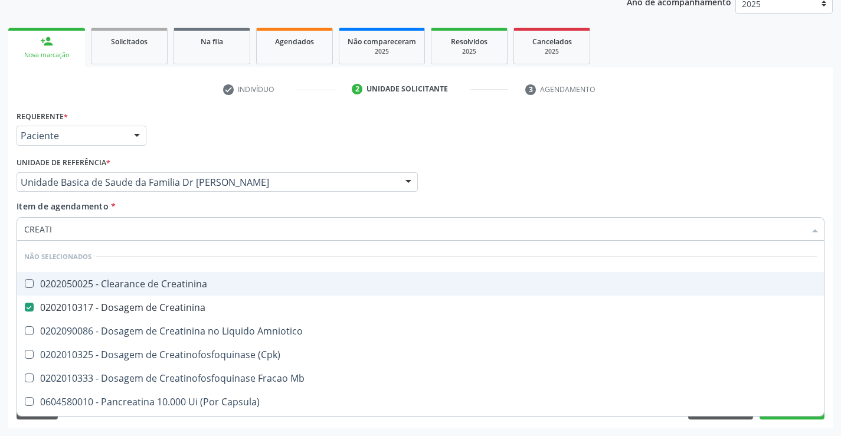
checkbox Capsula\) "true"
checkbox Pancreaticos "true"
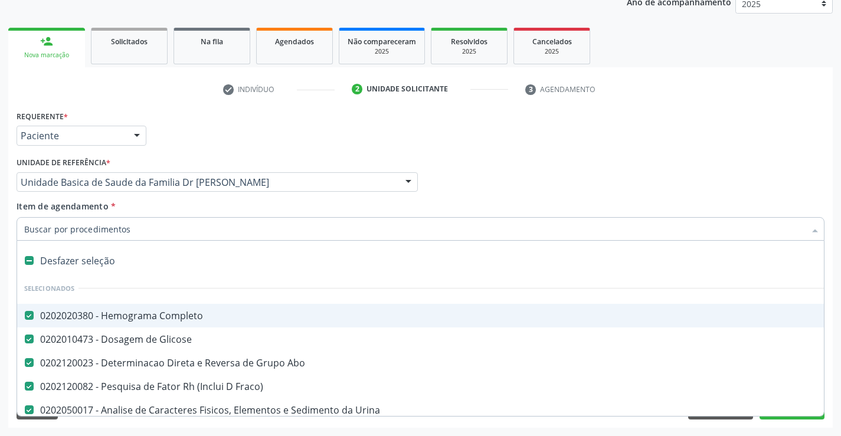
type input "T"
checkbox Ureia "false"
checkbox Creatinina "false"
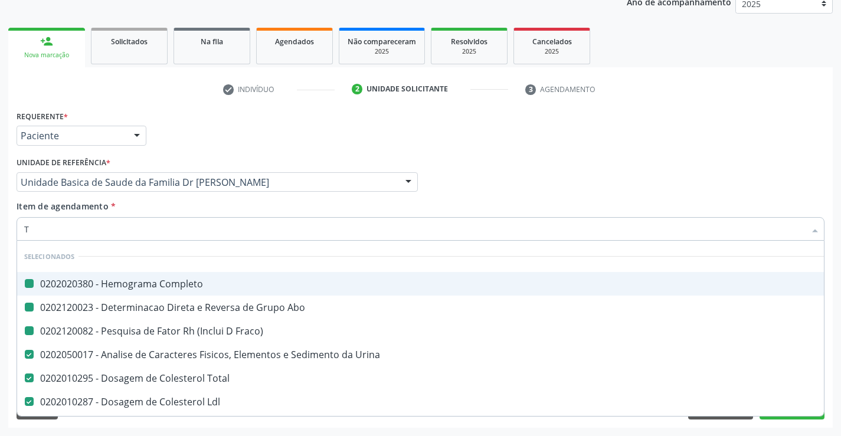
type input "TG"
checkbox Completo "false"
checkbox Fraco\) "false"
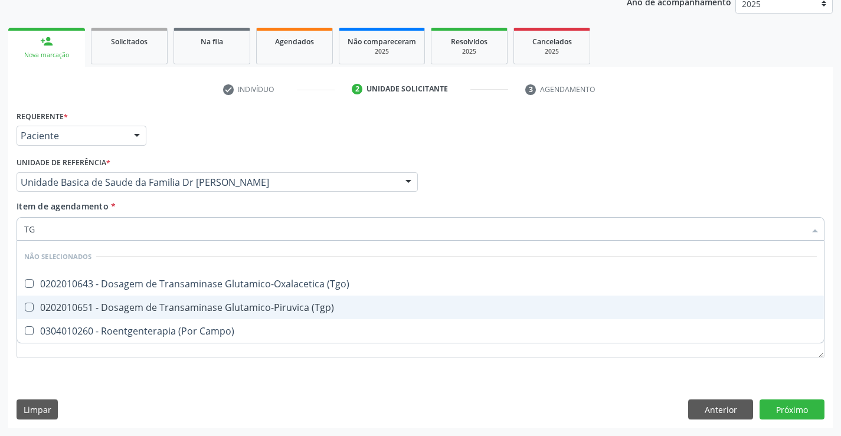
click at [175, 310] on div "0202010651 - Dosagem de Transaminase Glutamico-Piruvica (Tgp)" at bounding box center [420, 307] width 792 height 9
checkbox \(Tgp\) "true"
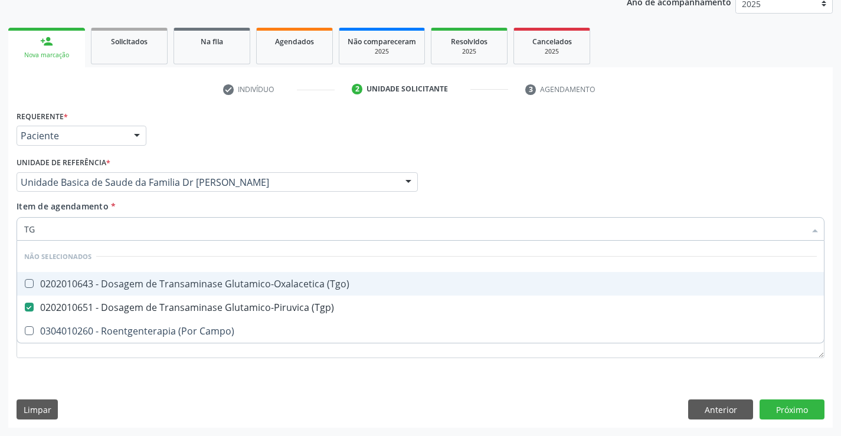
click at [176, 286] on div "0202010643 - Dosagem de Transaminase Glutamico-Oxalacetica (Tgo)" at bounding box center [420, 283] width 792 height 9
checkbox \(Tgo\) "true"
click at [130, 205] on div "Item de agendamento * TG Desfazer seleção Não selecionados 0202010643 - Dosagem…" at bounding box center [421, 218] width 808 height 37
checkbox Campo\) "true"
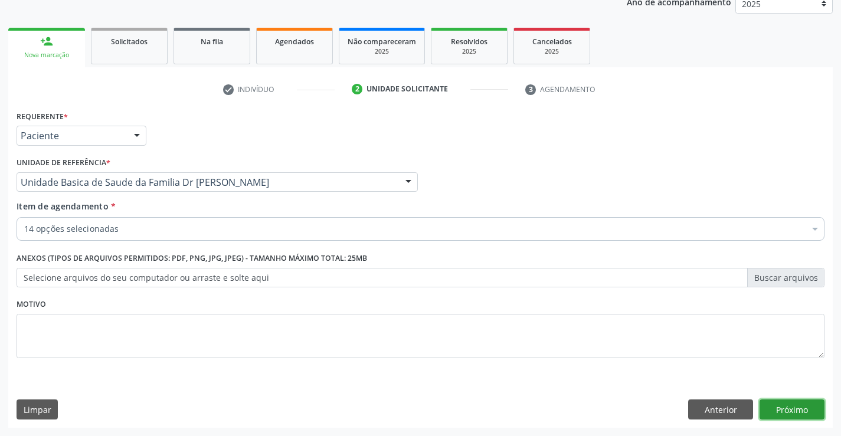
click at [775, 401] on button "Próximo" at bounding box center [791, 409] width 65 height 20
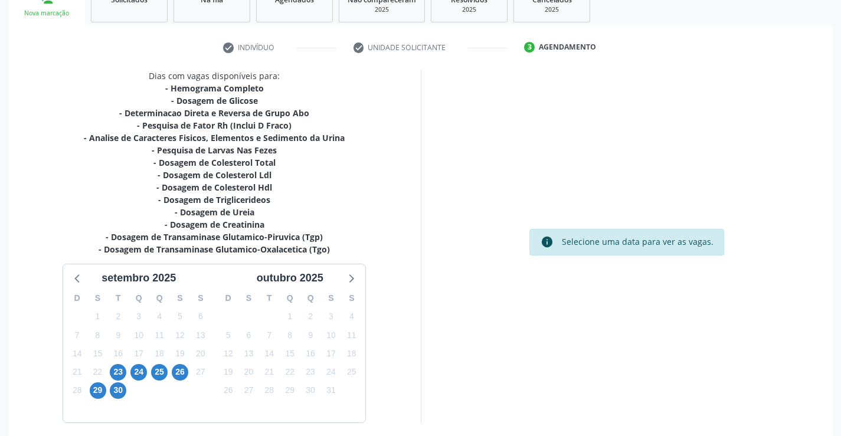
scroll to position [238, 0]
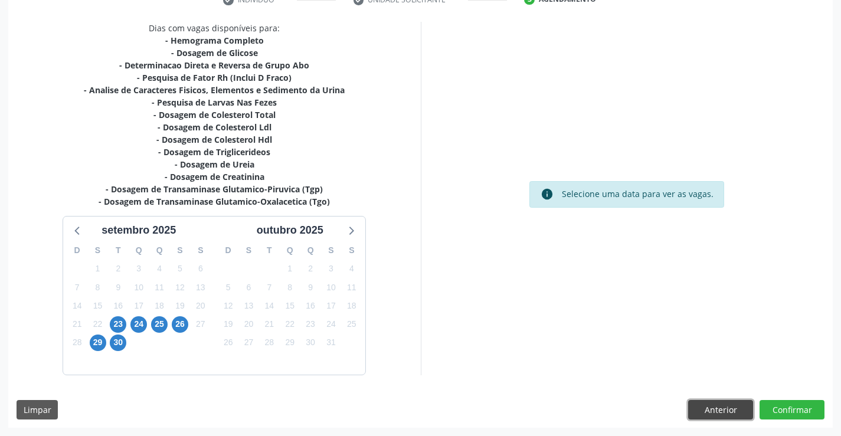
click at [726, 408] on button "Anterior" at bounding box center [720, 410] width 65 height 20
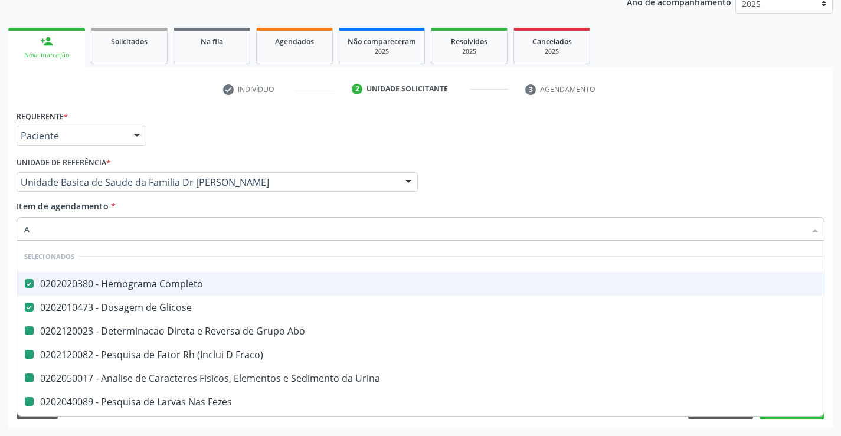
type input "AB"
checkbox Abo "false"
checkbox Fraco\) "false"
checkbox Urina "false"
checkbox Fezes "false"
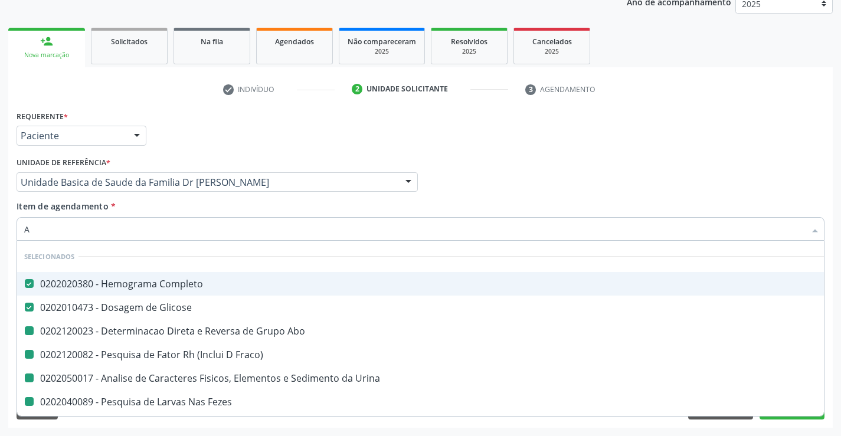
checkbox Total "false"
checkbox Ldl "false"
checkbox Hdl "false"
checkbox Triglicerideos "false"
checkbox Ureia "false"
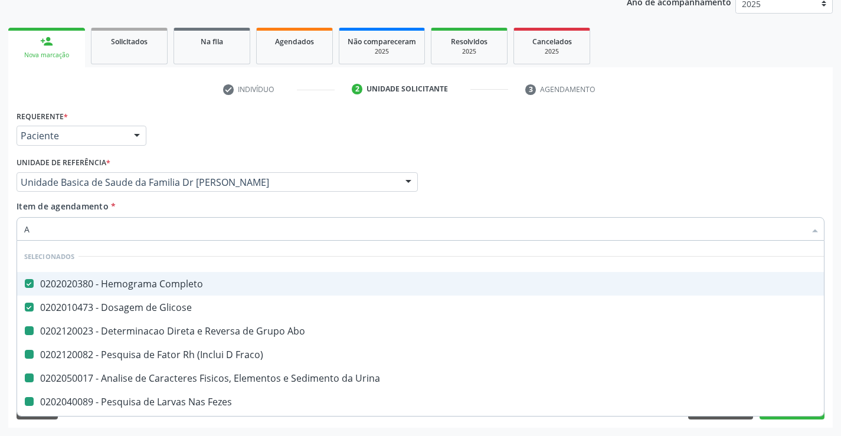
checkbox Creatinina "false"
checkbox \(Tgp\) "false"
checkbox \(Tgo\) "false"
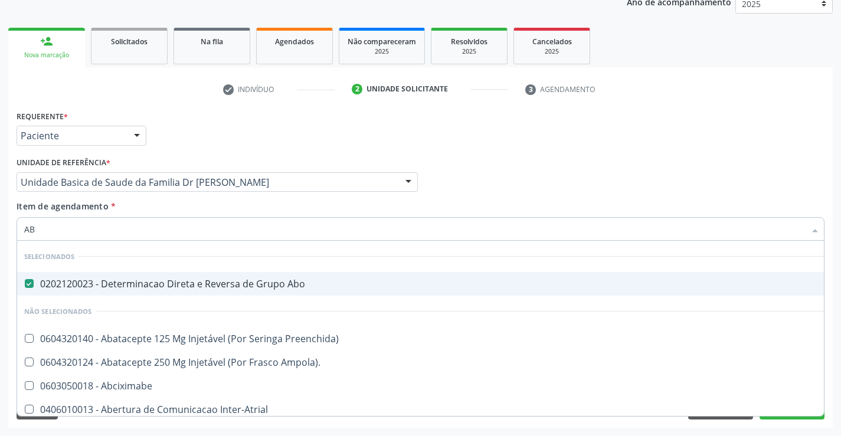
type input "ABO"
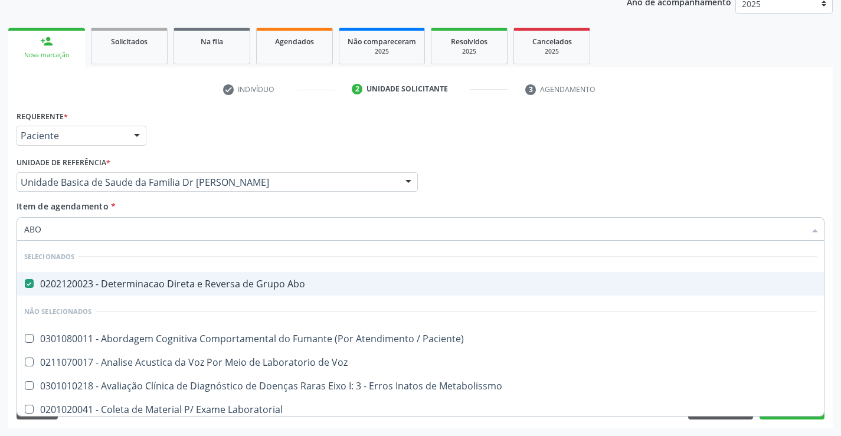
click at [169, 281] on div "0202120023 - Determinacao Direta e Reversa de Grupo Abo" at bounding box center [420, 283] width 792 height 9
checkbox Abo "false"
type input "ABO"
click at [153, 206] on div "Item de agendamento * ABO Desfazer seleção Selecionados 0202120023 - Determinac…" at bounding box center [421, 218] width 808 height 37
checkbox Abo "true"
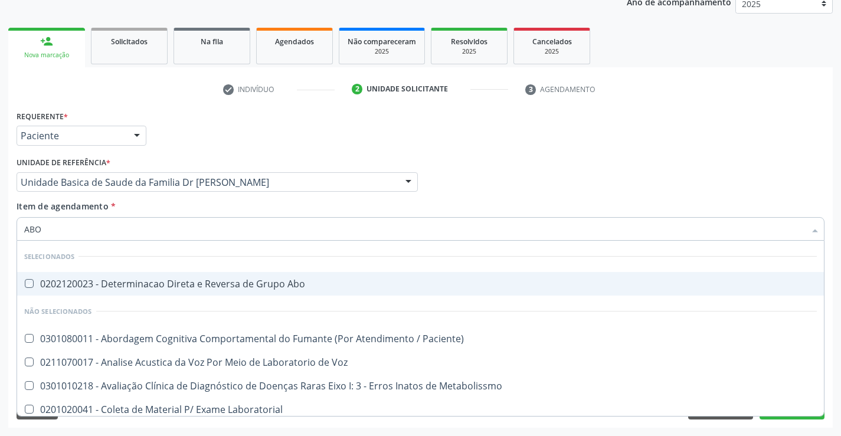
checkbox Paciente\) "true"
checkbox Voz "true"
checkbox Metabolissmo "true"
checkbox Laboratorial "true"
checkbox Puerperal "true"
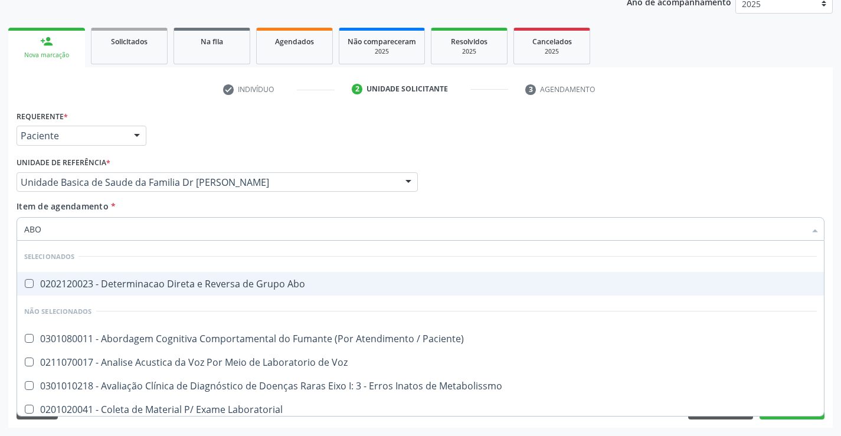
checkbox Cocaina "true"
checkbox Metabolismo "true"
checkbox \(Amiu\) "true"
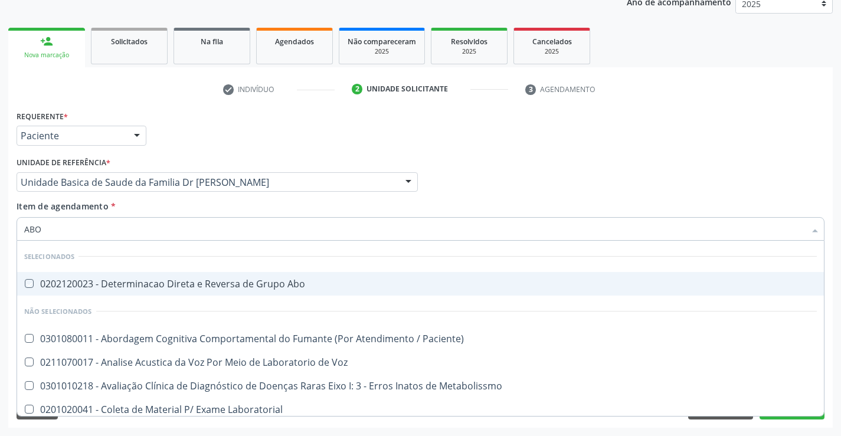
checkbox I "true"
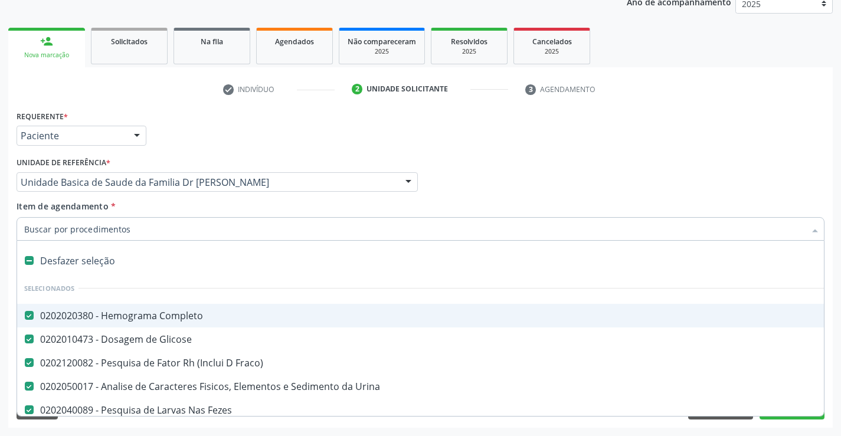
type input "R"
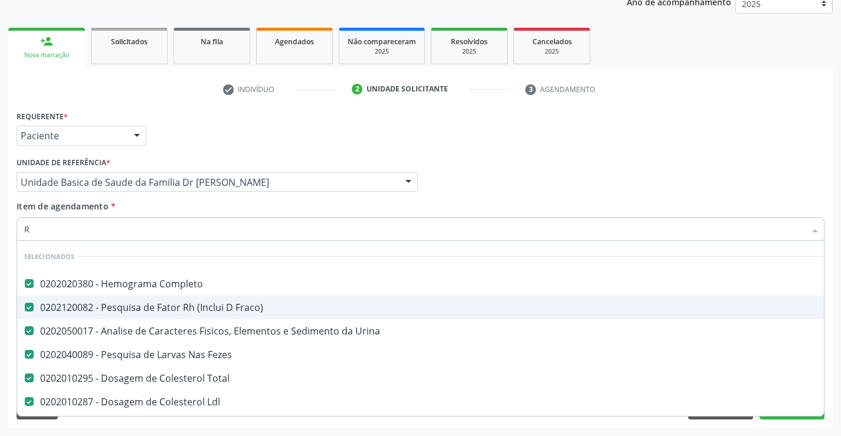
click at [221, 307] on div "0202120082 - Pesquisa de Fator Rh (Inclui D Fraco)" at bounding box center [483, 307] width 919 height 9
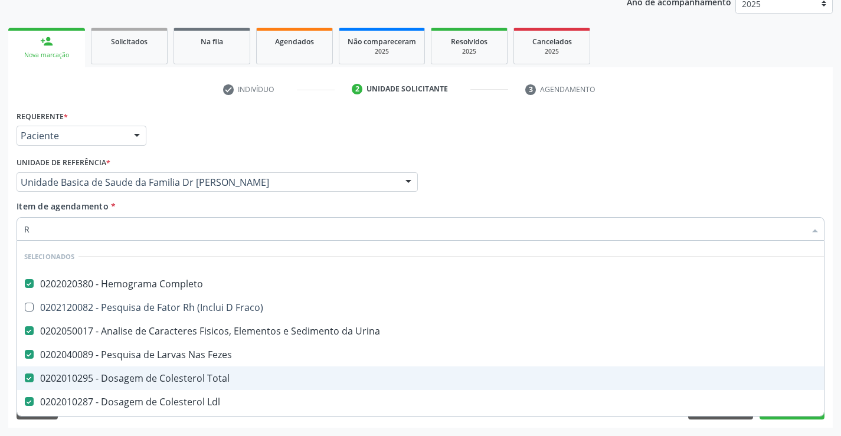
click at [838, 366] on div "Acompanhamento Acompanhe a situação das marcações correntes e finalizadas Relat…" at bounding box center [420, 176] width 841 height 520
checkbox Fraco\) "true"
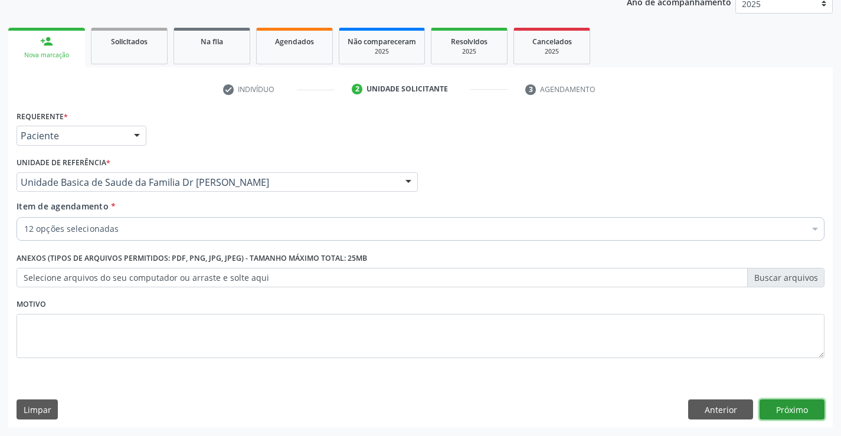
click at [786, 406] on button "Próximo" at bounding box center [791, 409] width 65 height 20
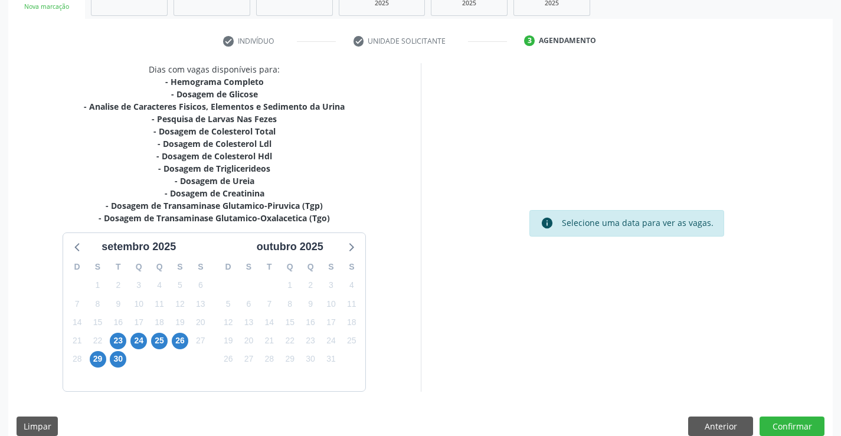
scroll to position [214, 0]
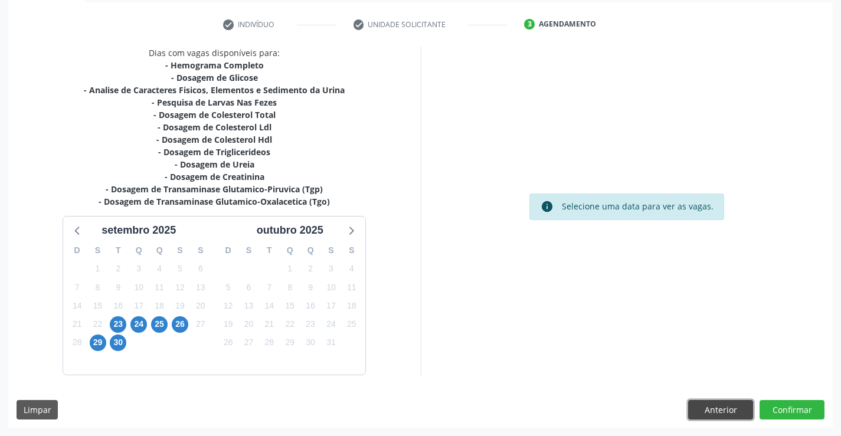
click at [714, 404] on button "Anterior" at bounding box center [720, 410] width 65 height 20
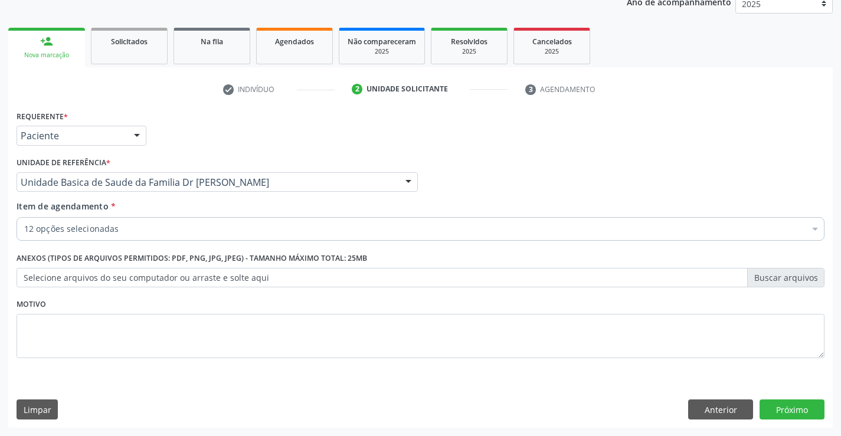
scroll to position [149, 0]
click at [786, 404] on button "Próximo" at bounding box center [791, 409] width 65 height 20
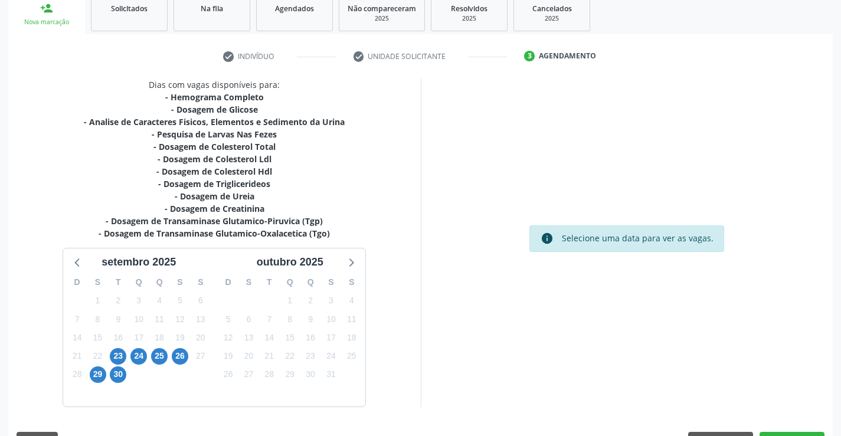
scroll to position [214, 0]
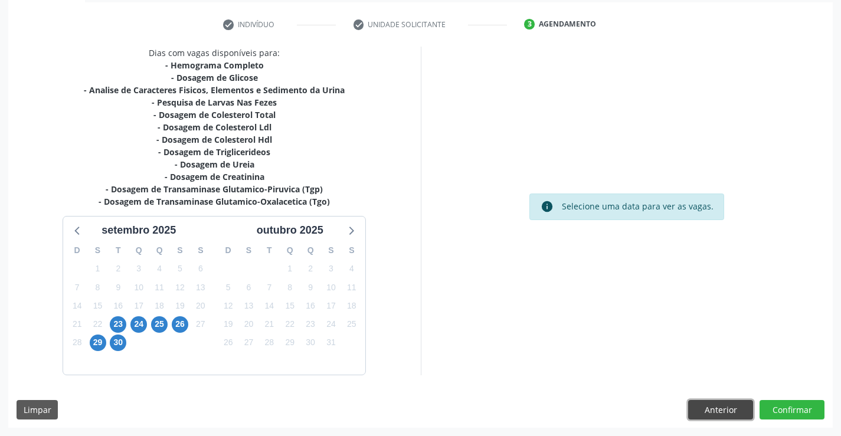
click at [722, 406] on button "Anterior" at bounding box center [720, 410] width 65 height 20
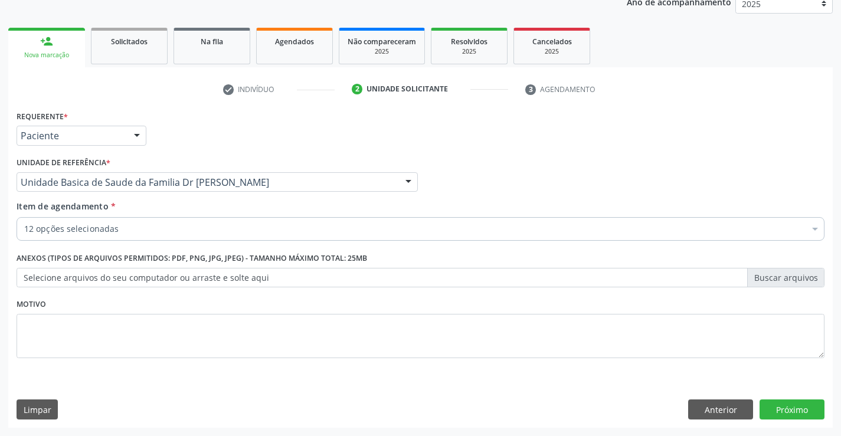
scroll to position [149, 0]
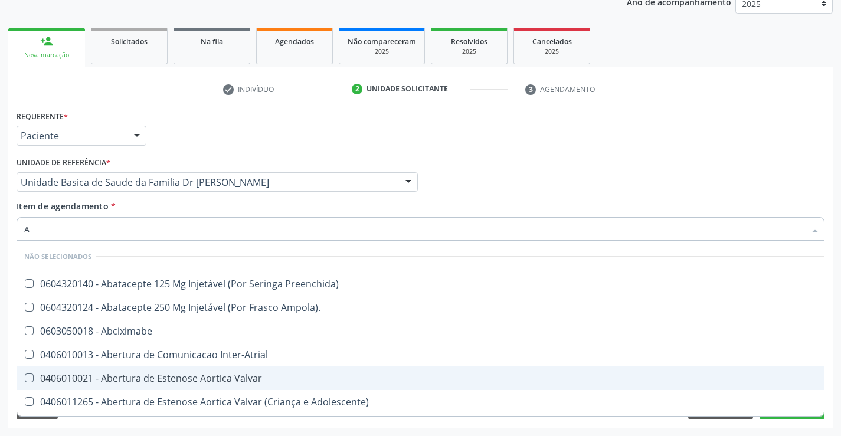
type input "AB"
checkbox Preenchida\) "false"
checkbox Abciximabe "false"
checkbox Inter-Atrial "false"
checkbox Valvar "false"
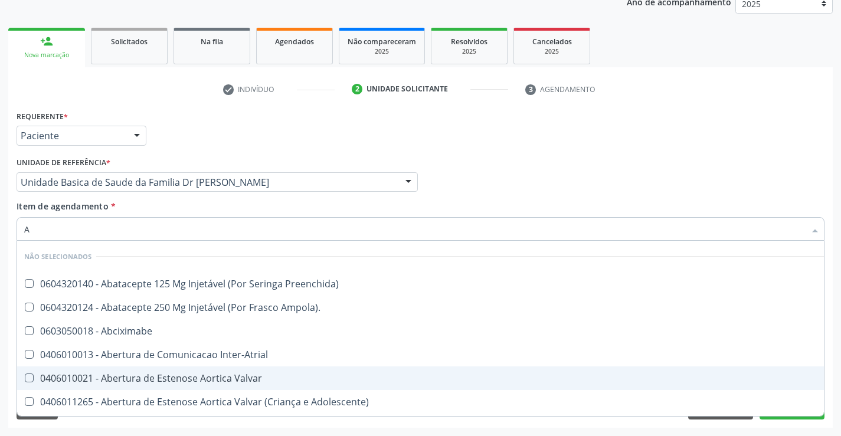
checkbox Adolescente\) "false"
checkbox Valvar "false"
checkbox Adolescente\) "false"
checkbox Paciente\) "false"
checkbox Reabilitacao "false"
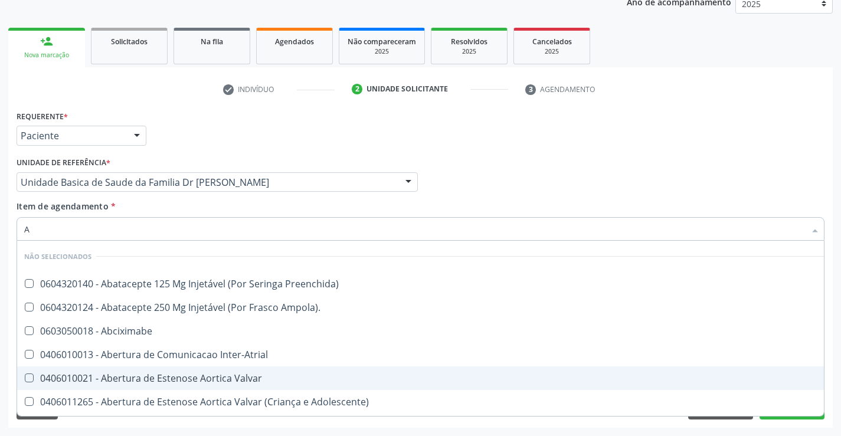
checkbox Reabilitacao "false"
checkbox Trabalho "false"
checkbox Ampola\)\ "false"
type input "ABO"
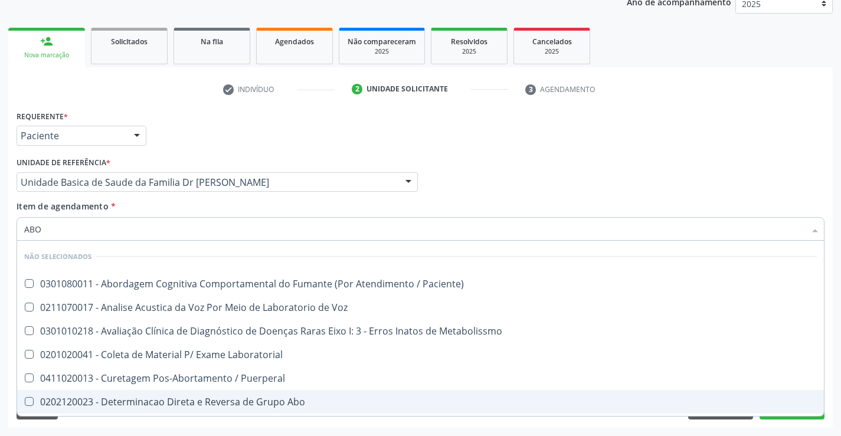
click at [244, 402] on div "0202120023 - Determinacao Direta e Reversa de Grupo Abo" at bounding box center [420, 401] width 792 height 9
checkbox Abo "true"
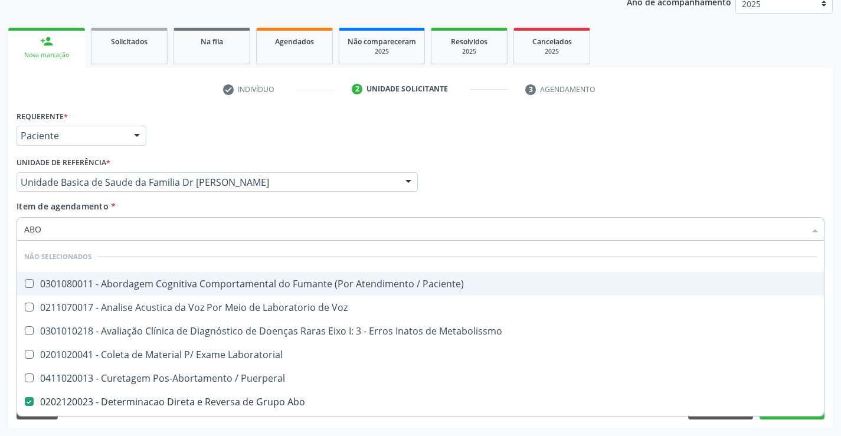
click at [214, 203] on div "Item de agendamento * ABO Desfazer seleção Não selecionados 0301080011 - Aborda…" at bounding box center [421, 218] width 808 height 37
checkbox Paciente\) "true"
checkbox Metabolissmo "true"
checkbox Laboratorial "true"
checkbox Puerperal "true"
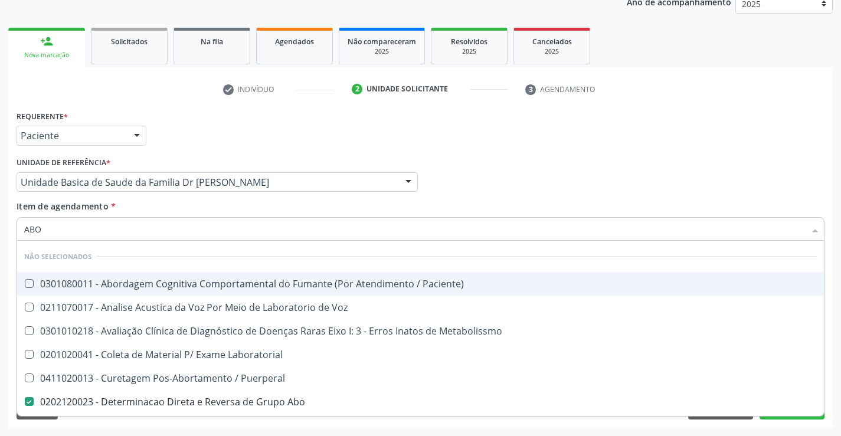
checkbox Cocaina "true"
checkbox Metabolismo "true"
checkbox \(Amiu\) "true"
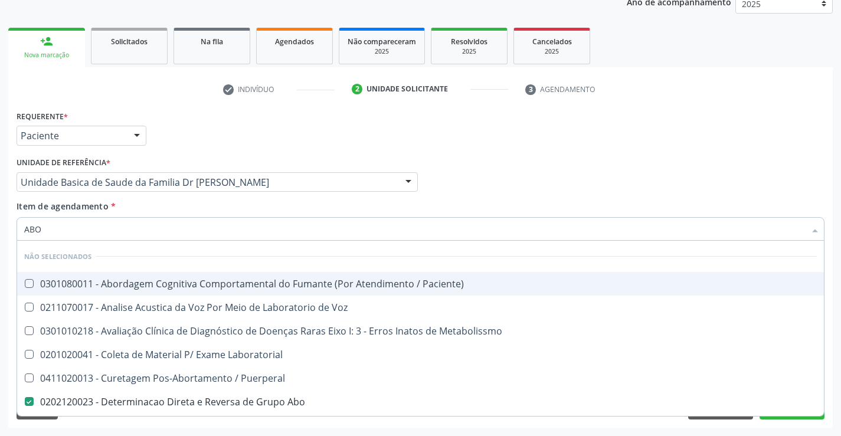
checkbox I "true"
checkbox Voz "true"
checkbox II "true"
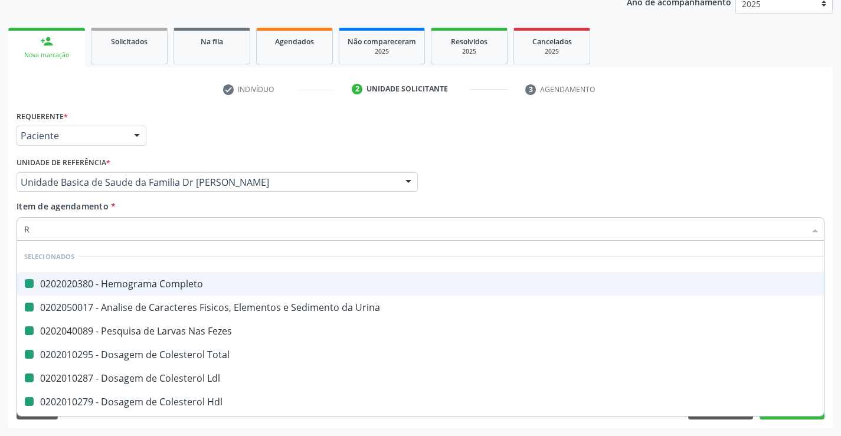
type input "RH"
checkbox Completo "false"
checkbox Fezes "false"
checkbox Total "false"
checkbox Ldl "false"
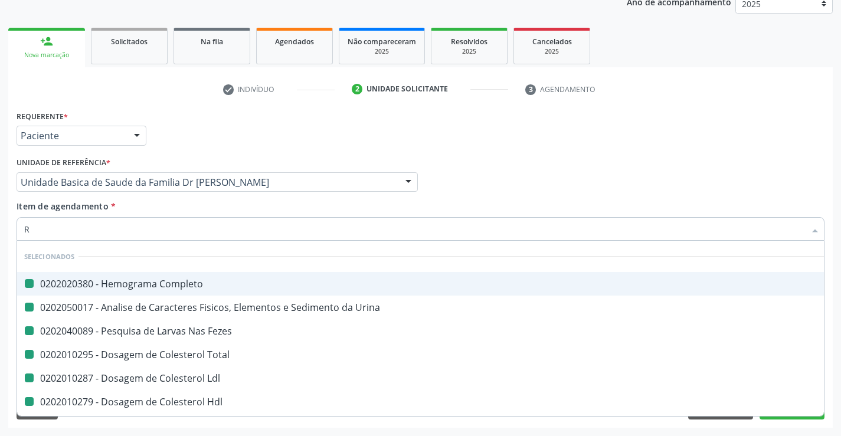
checkbox Hdl "false"
checkbox Urina "false"
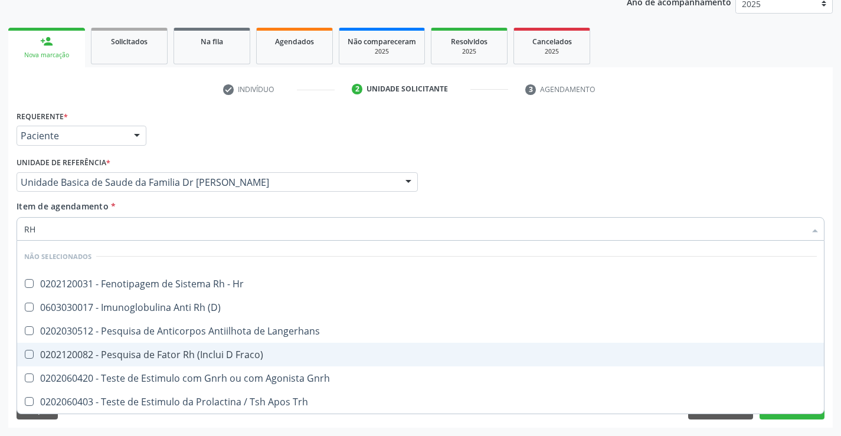
click at [271, 349] on span "0202120082 - Pesquisa de Fator Rh (Inclui D Fraco)" at bounding box center [420, 355] width 806 height 24
checkbox Fraco\) "true"
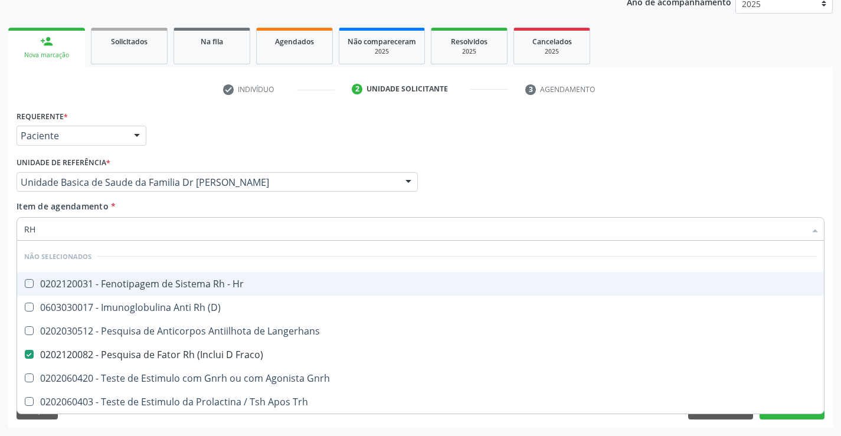
click at [499, 201] on div "Item de agendamento * RH Desfazer seleção Não selecionados 0202120031 - Fenotip…" at bounding box center [421, 218] width 808 height 37
checkbox Hr "true"
checkbox Langerhans "true"
checkbox Gnrh "true"
checkbox Trh "true"
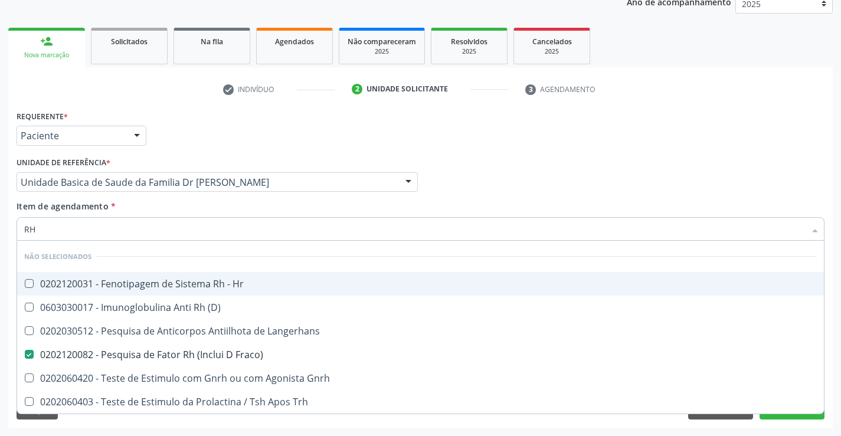
checkbox \(D\) "true"
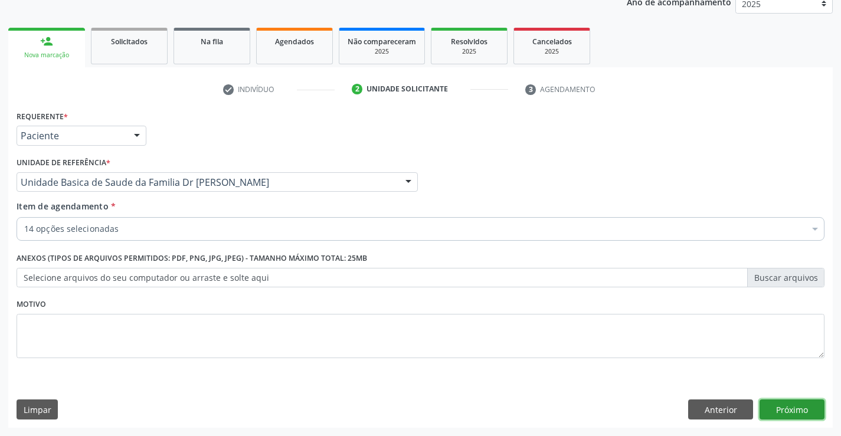
click at [788, 405] on button "Próximo" at bounding box center [791, 409] width 65 height 20
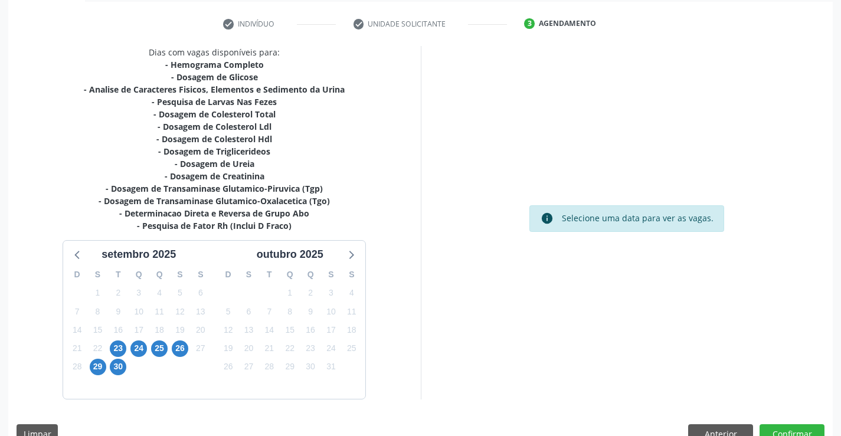
scroll to position [238, 0]
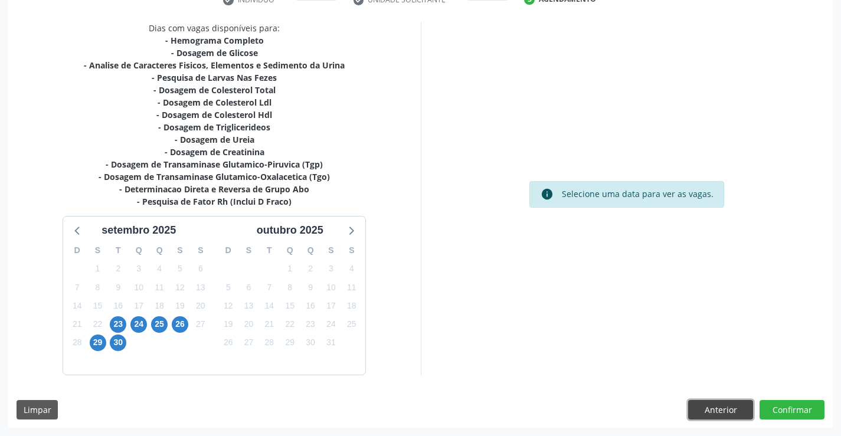
click at [716, 406] on button "Anterior" at bounding box center [720, 410] width 65 height 20
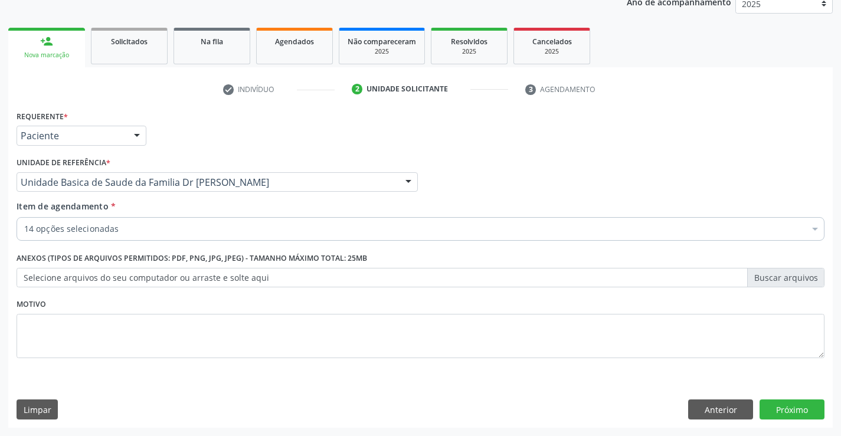
scroll to position [149, 0]
click at [795, 408] on button "Próximo" at bounding box center [791, 409] width 65 height 20
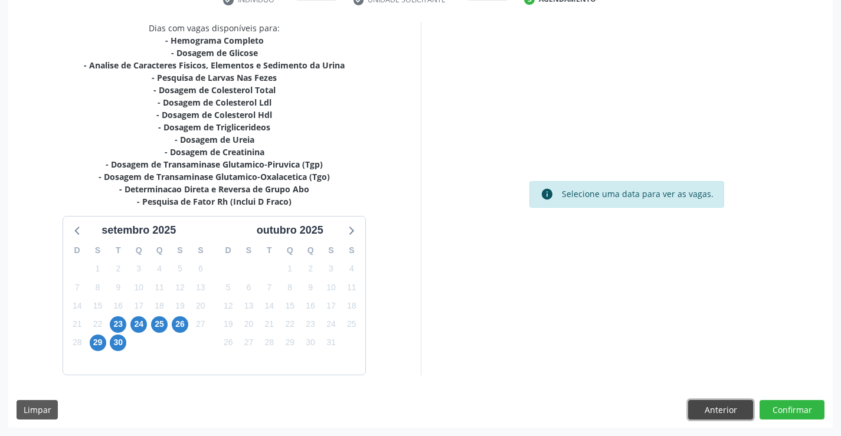
click at [718, 408] on button "Anterior" at bounding box center [720, 410] width 65 height 20
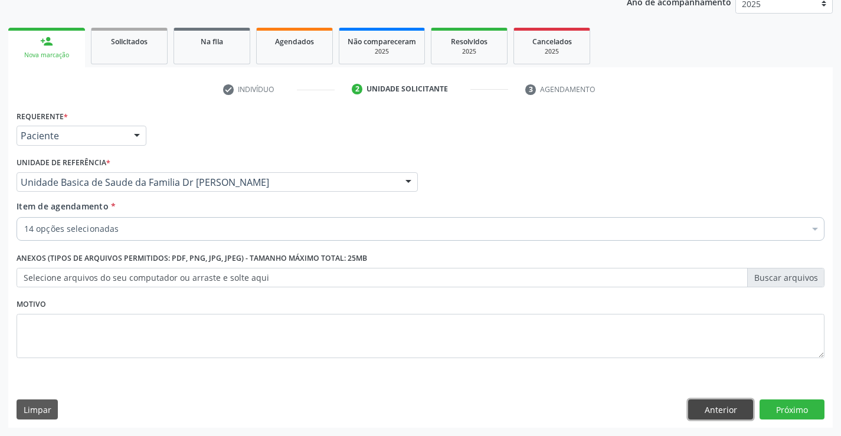
click at [712, 406] on button "Anterior" at bounding box center [720, 409] width 65 height 20
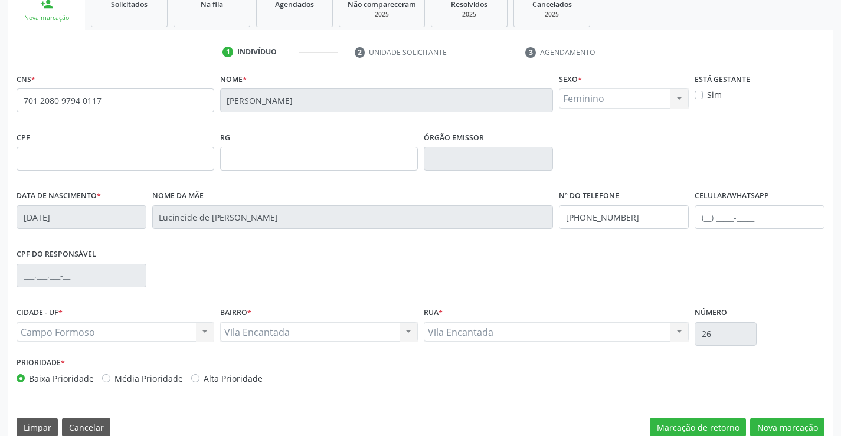
scroll to position [204, 0]
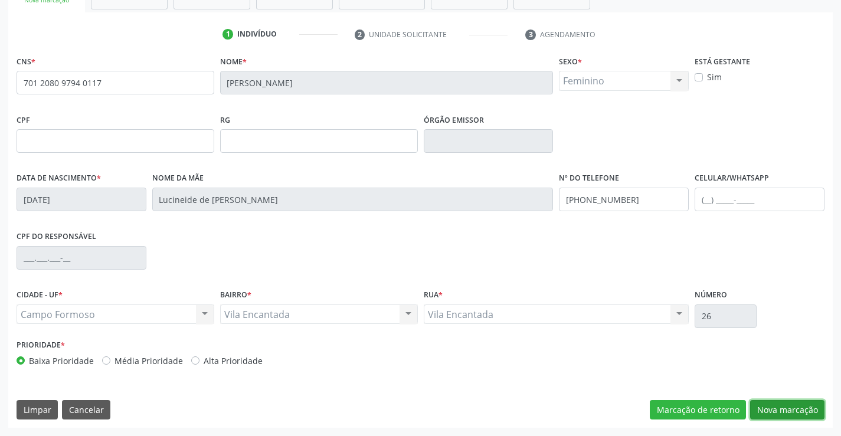
click at [780, 407] on button "Nova marcação" at bounding box center [787, 410] width 74 height 20
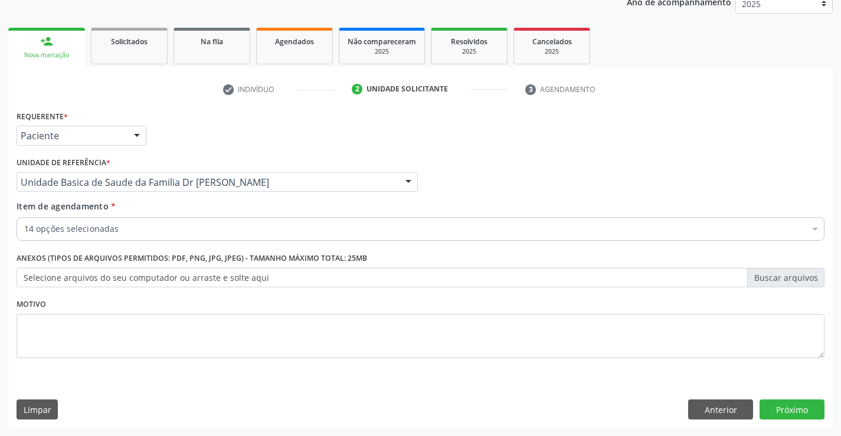
scroll to position [149, 0]
click at [780, 407] on button "Próximo" at bounding box center [791, 409] width 65 height 20
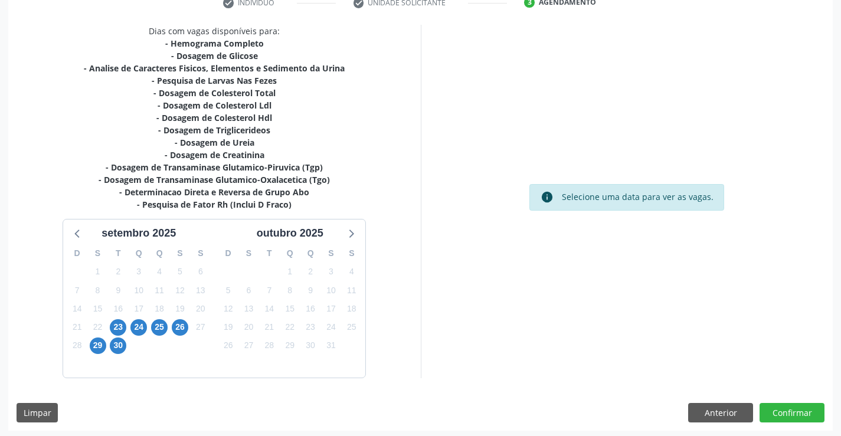
scroll to position [238, 0]
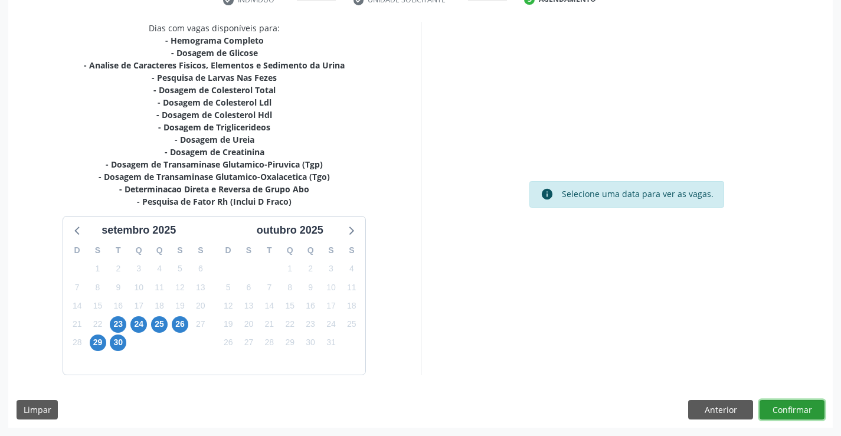
click at [792, 405] on button "Confirmar" at bounding box center [791, 410] width 65 height 20
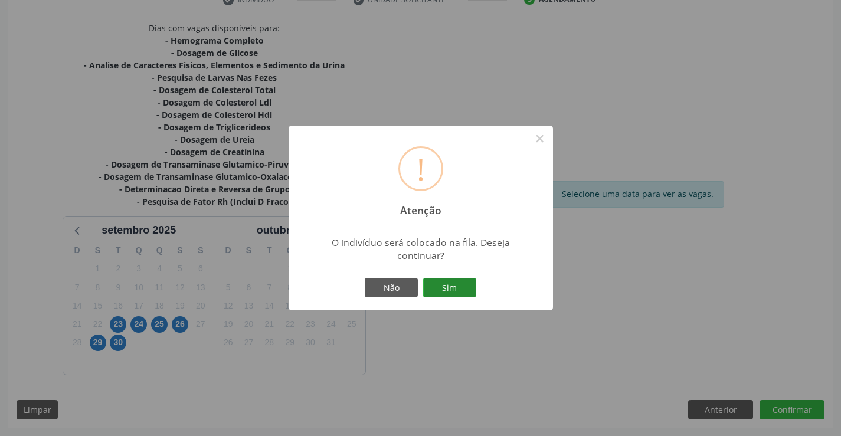
click at [454, 286] on button "Sim" at bounding box center [449, 288] width 53 height 20
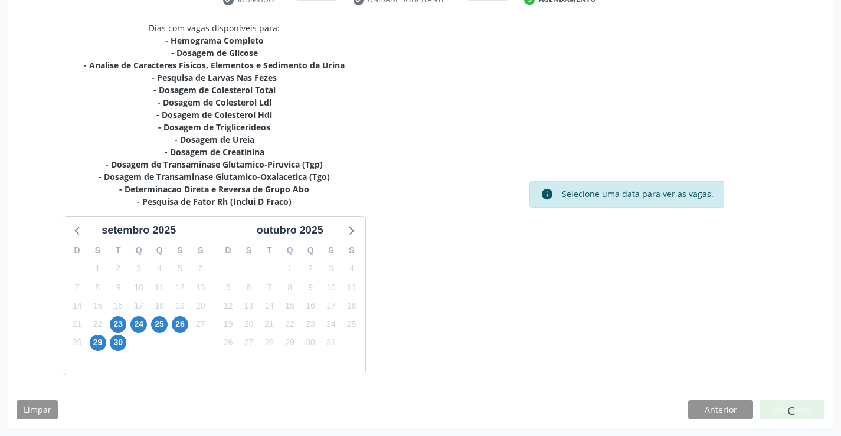
scroll to position [0, 0]
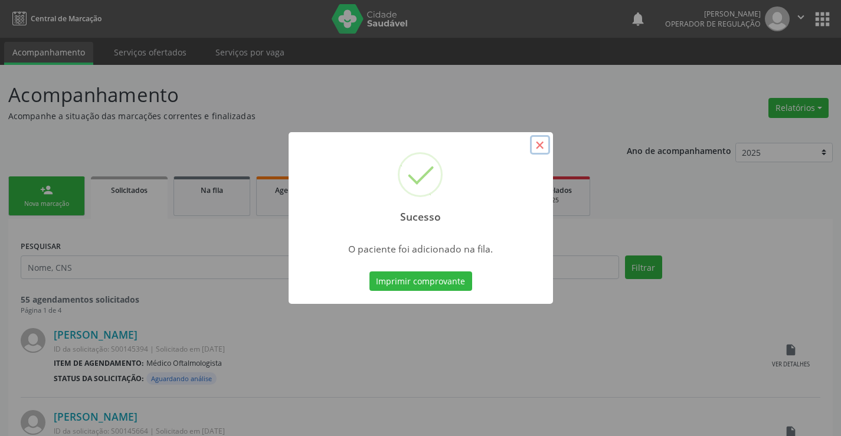
click at [537, 145] on button "×" at bounding box center [540, 145] width 20 height 20
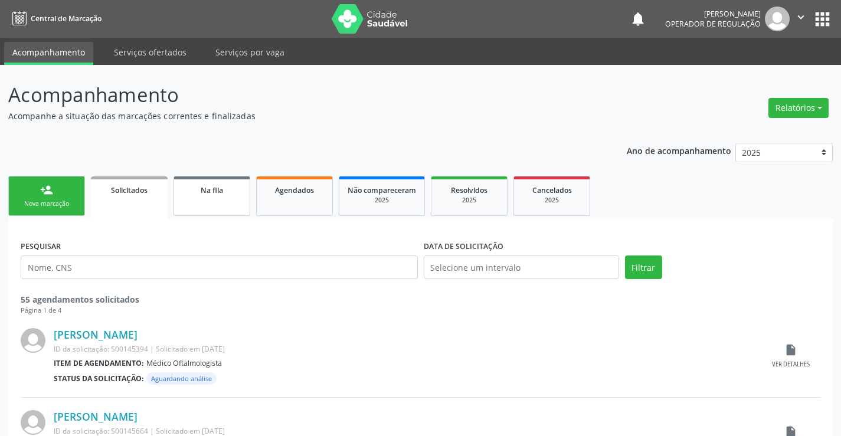
click at [211, 192] on span "Na fila" at bounding box center [212, 190] width 22 height 10
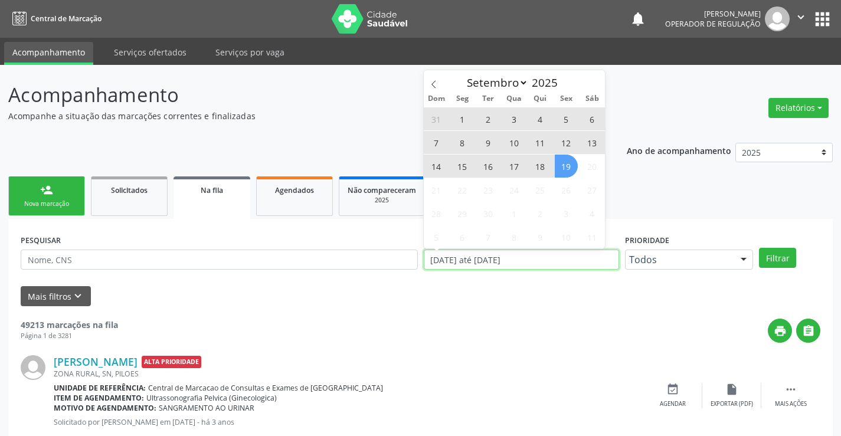
drag, startPoint x: 543, startPoint y: 257, endPoint x: 421, endPoint y: 266, distance: 123.1
click at [421, 266] on div "DATA DE SOLICITAÇÃO [DATE] até [DATE]" at bounding box center [521, 254] width 201 height 46
type input "2023"
select select "0"
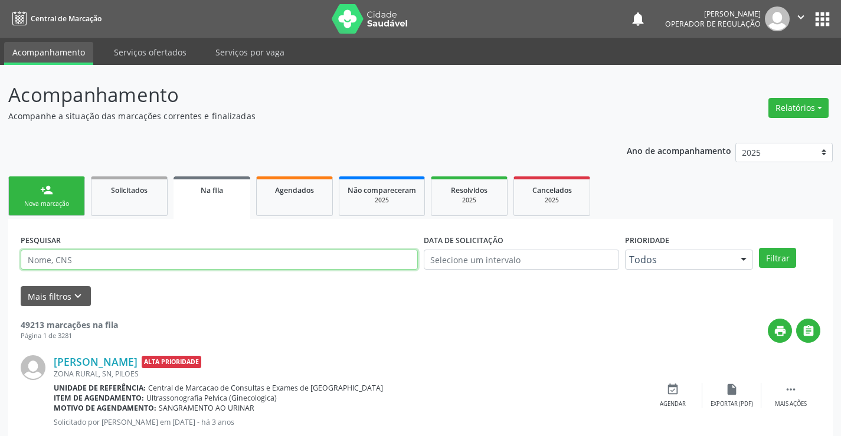
click at [177, 255] on input "text" at bounding box center [219, 260] width 397 height 20
type input "701208097940117"
click at [778, 258] on button "Filtrar" at bounding box center [777, 258] width 37 height 20
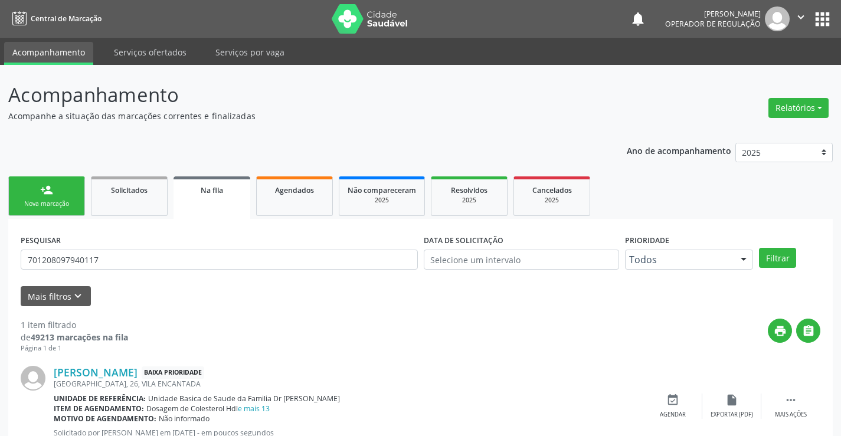
scroll to position [43, 0]
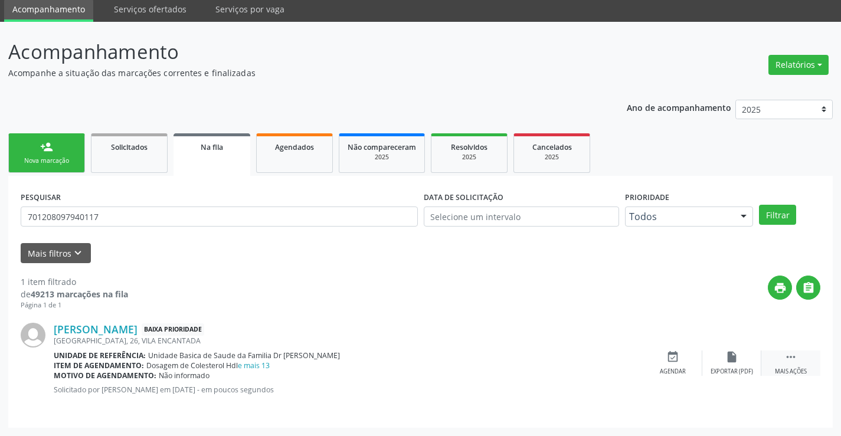
click at [791, 359] on icon "" at bounding box center [790, 356] width 13 height 13
click at [728, 359] on icon "edit" at bounding box center [731, 356] width 13 height 13
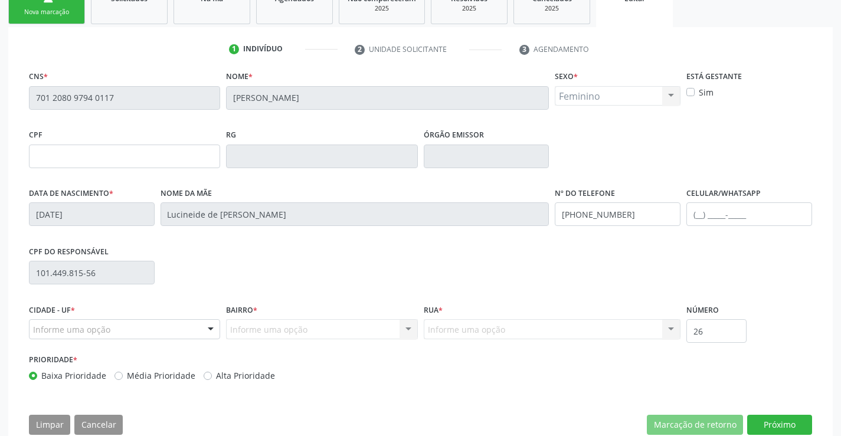
scroll to position [219, 0]
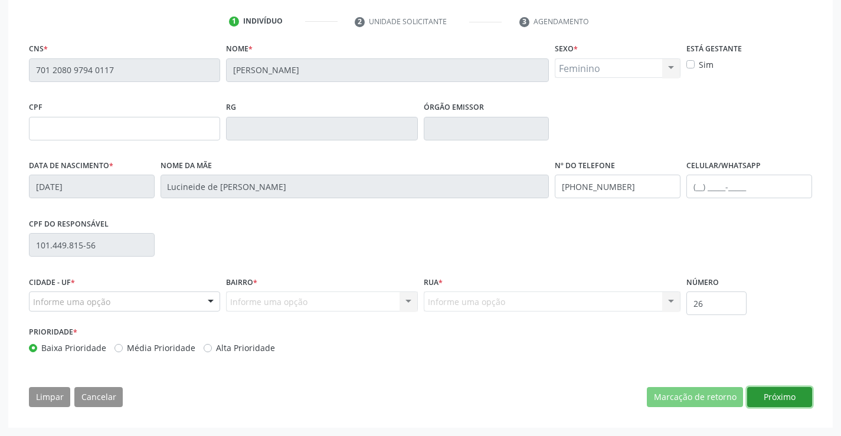
click at [777, 395] on button "Próximo" at bounding box center [779, 397] width 65 height 20
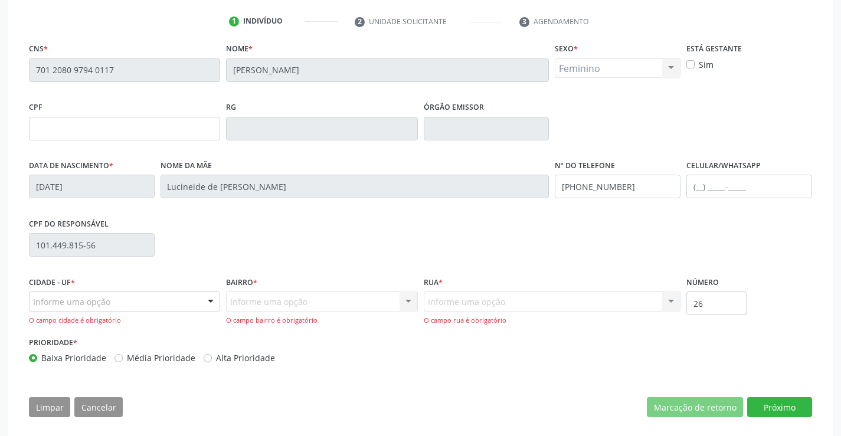
click at [133, 301] on div "Informe uma opção" at bounding box center [124, 301] width 191 height 20
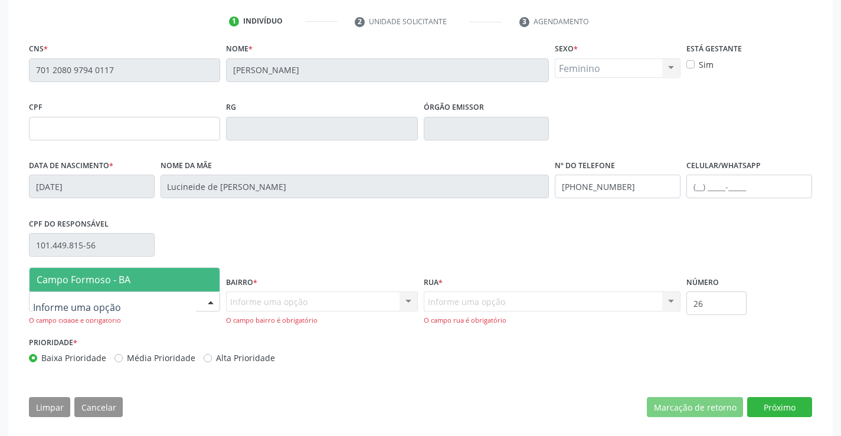
click at [133, 280] on span "Campo Formoso - BA" at bounding box center [124, 280] width 190 height 24
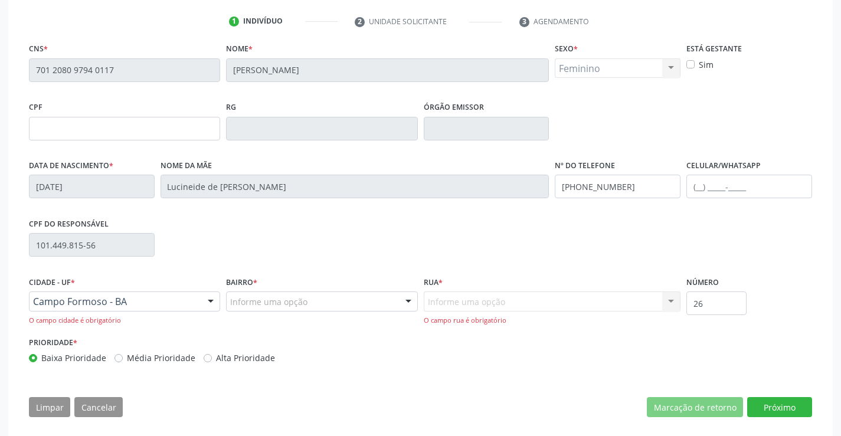
click at [312, 300] on div "Informe uma opção" at bounding box center [321, 301] width 191 height 20
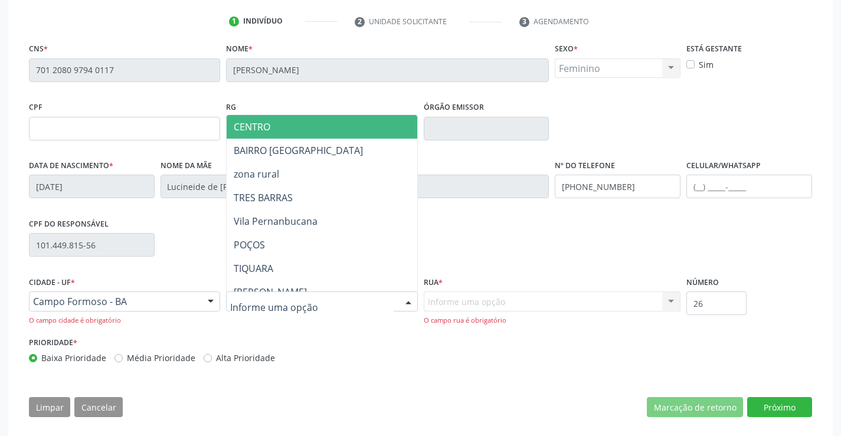
click at [318, 120] on span "CENTRO" at bounding box center [354, 127] width 255 height 24
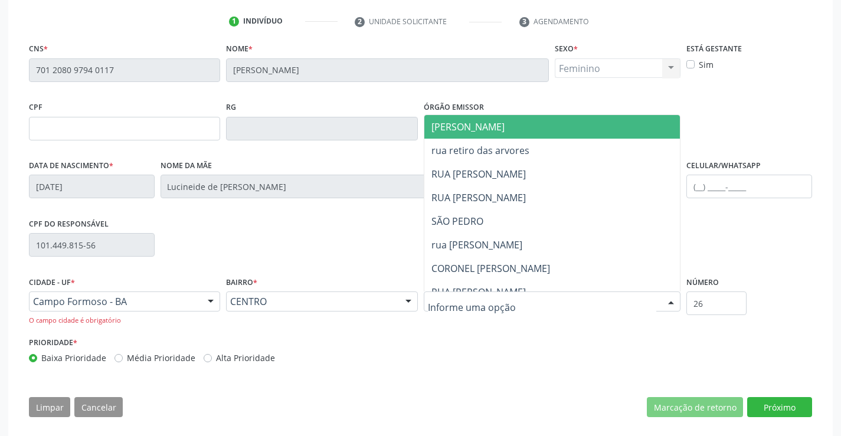
click at [472, 309] on div at bounding box center [552, 301] width 257 height 20
click at [512, 122] on span "[PERSON_NAME]" at bounding box center [566, 127] width 284 height 24
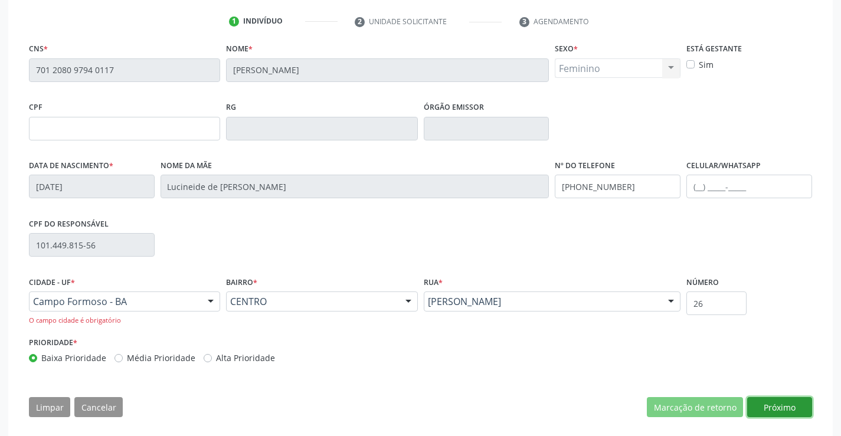
click at [782, 409] on button "Próximo" at bounding box center [779, 407] width 65 height 20
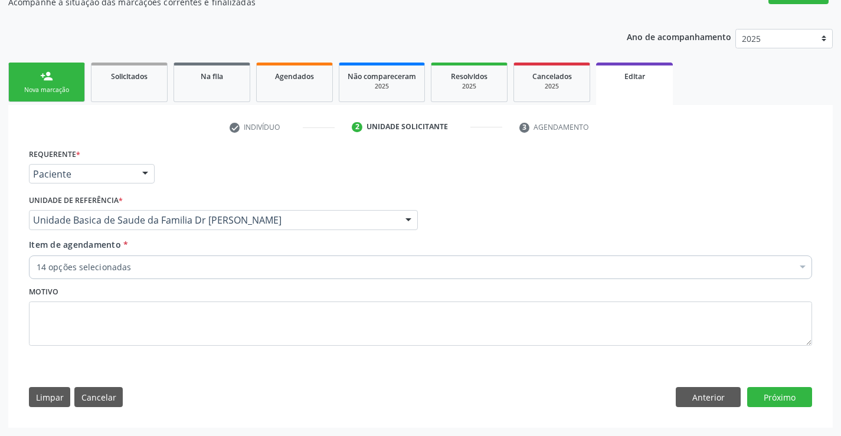
scroll to position [114, 0]
click at [783, 393] on button "Próximo" at bounding box center [779, 397] width 65 height 20
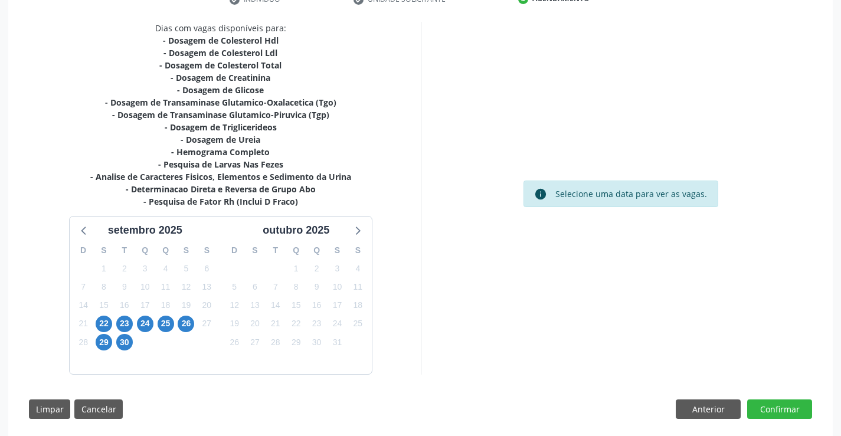
scroll to position [254, 0]
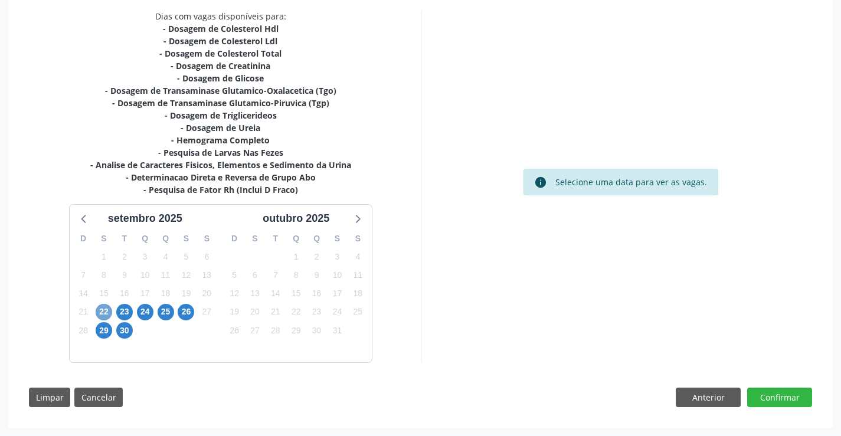
click at [105, 311] on span "22" at bounding box center [104, 312] width 17 height 17
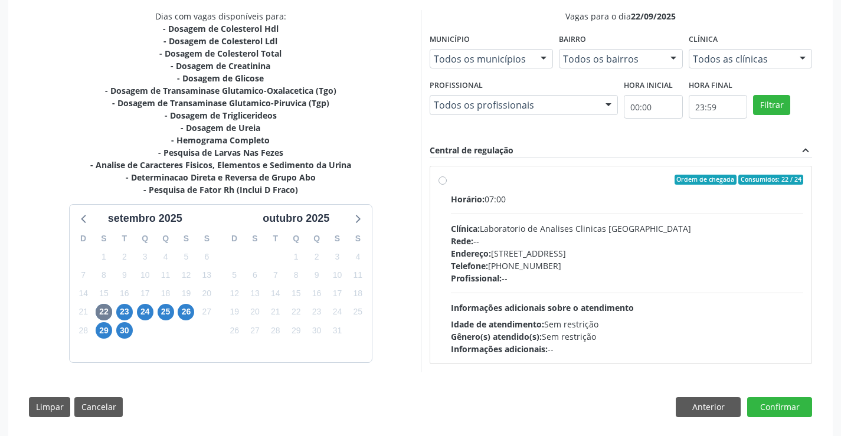
click at [542, 187] on label "Ordem de chegada Consumidos: 22 / 24 Horário: 07:00 Clínica: Laboratorio de Ana…" at bounding box center [627, 265] width 353 height 181
click at [447, 185] on input "Ordem de chegada Consumidos: 22 / 24 Horário: 07:00 Clínica: Laboratorio de Ana…" at bounding box center [442, 180] width 8 height 11
radio input "true"
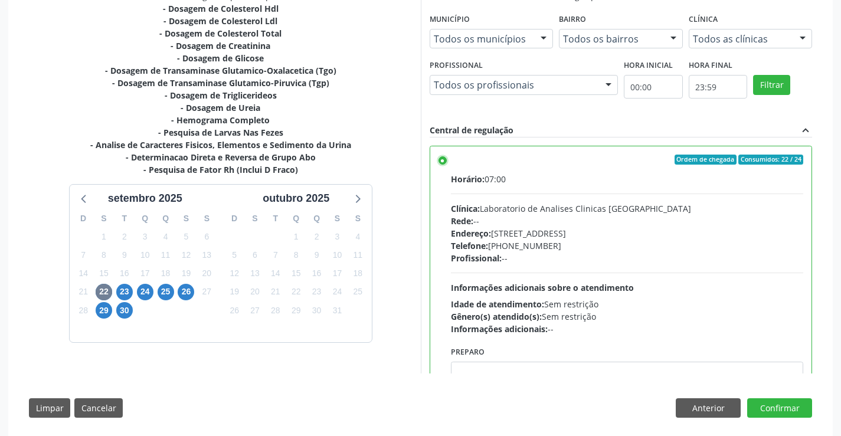
scroll to position [284, 0]
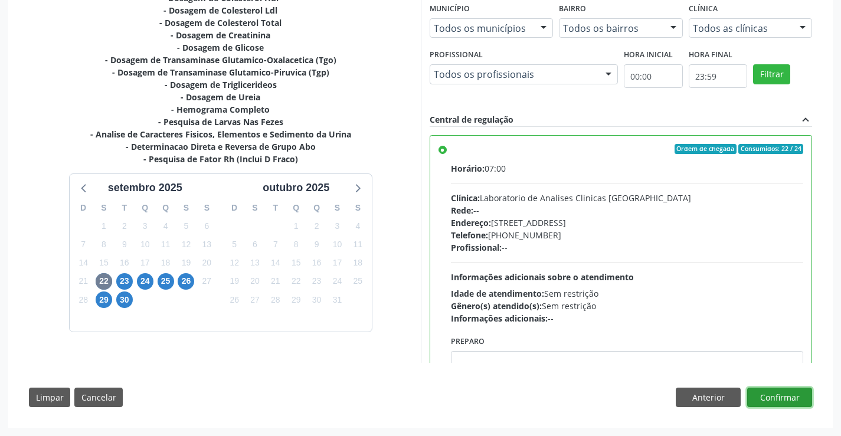
click at [779, 394] on button "Confirmar" at bounding box center [779, 398] width 65 height 20
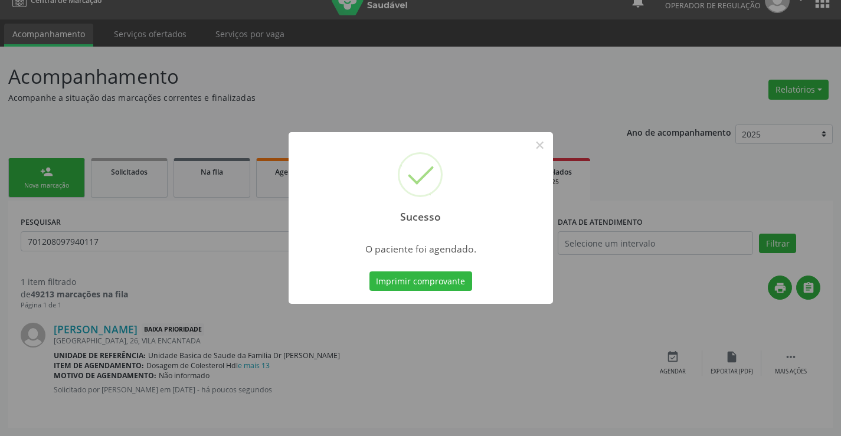
scroll to position [0, 0]
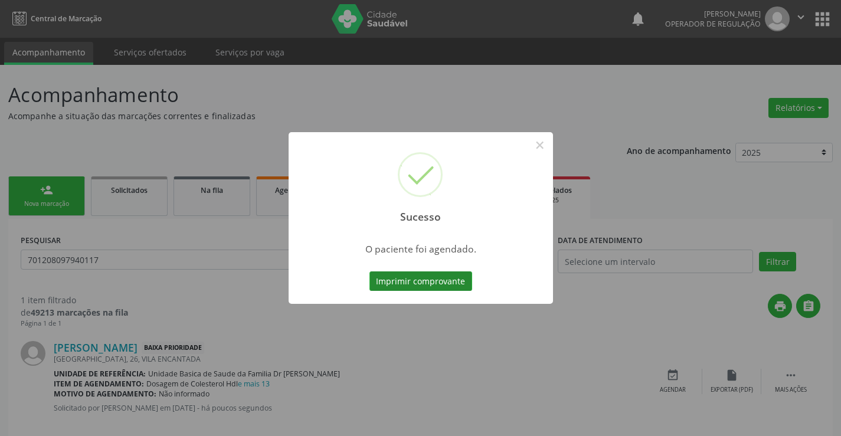
click at [423, 278] on button "Imprimir comprovante" at bounding box center [420, 281] width 103 height 20
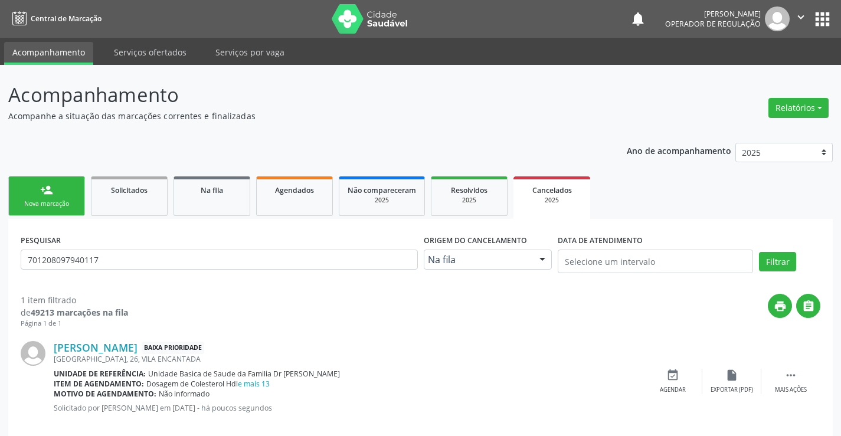
click at [42, 195] on div "person_add" at bounding box center [46, 189] width 13 height 13
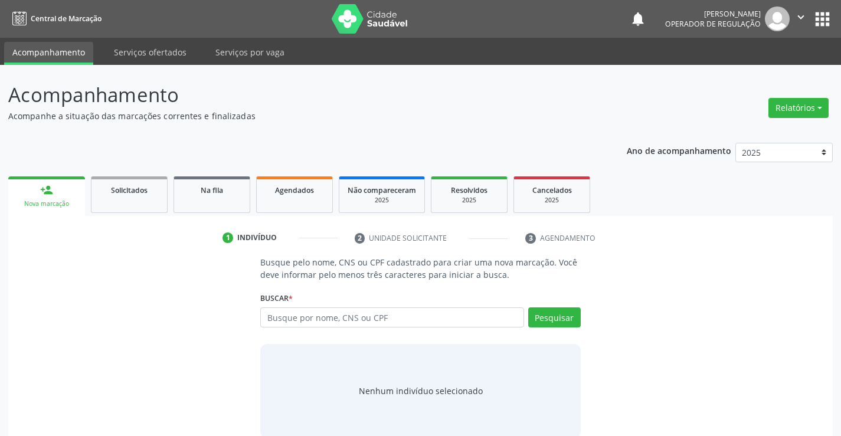
click at [799, 11] on icon "" at bounding box center [800, 17] width 13 height 13
click at [760, 73] on link "Sair" at bounding box center [770, 72] width 81 height 17
